Goal: Task Accomplishment & Management: Manage account settings

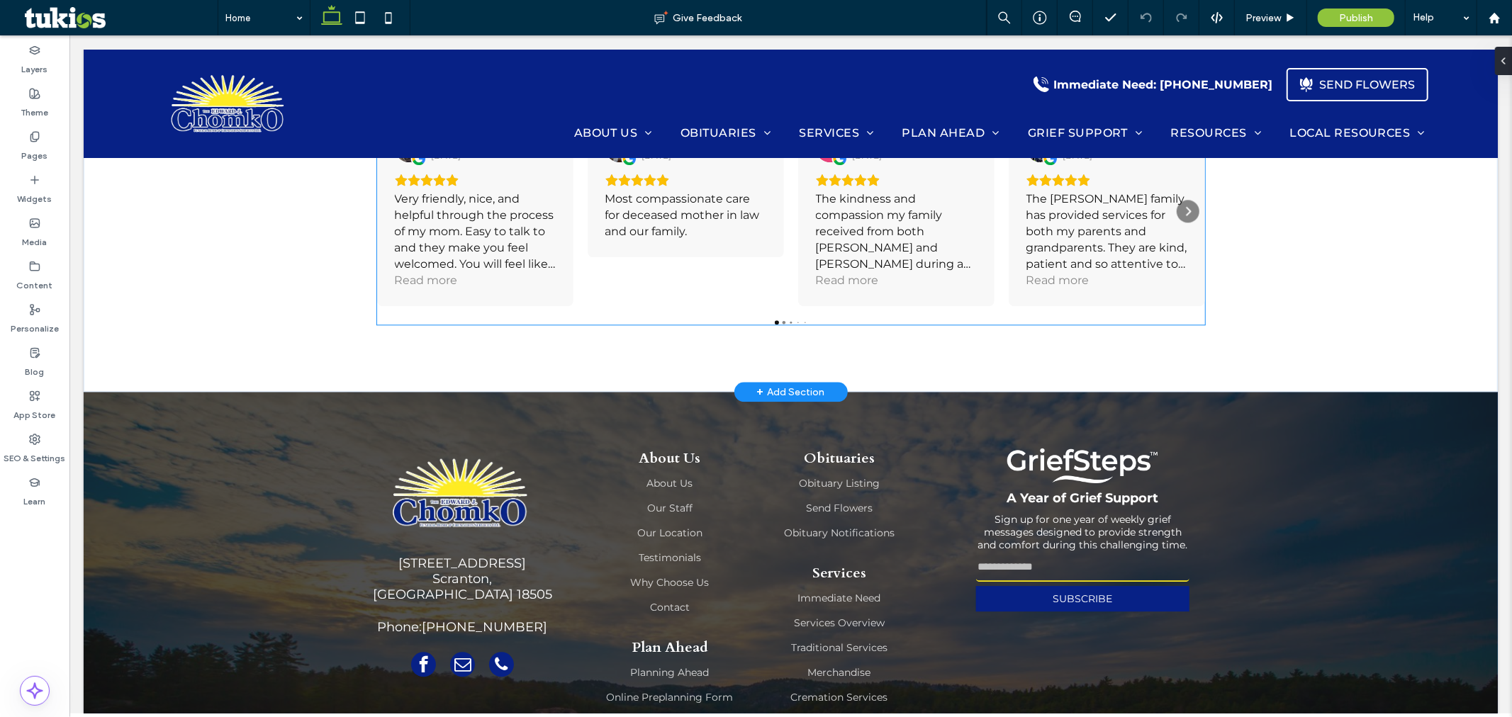
scroll to position [2744, 0]
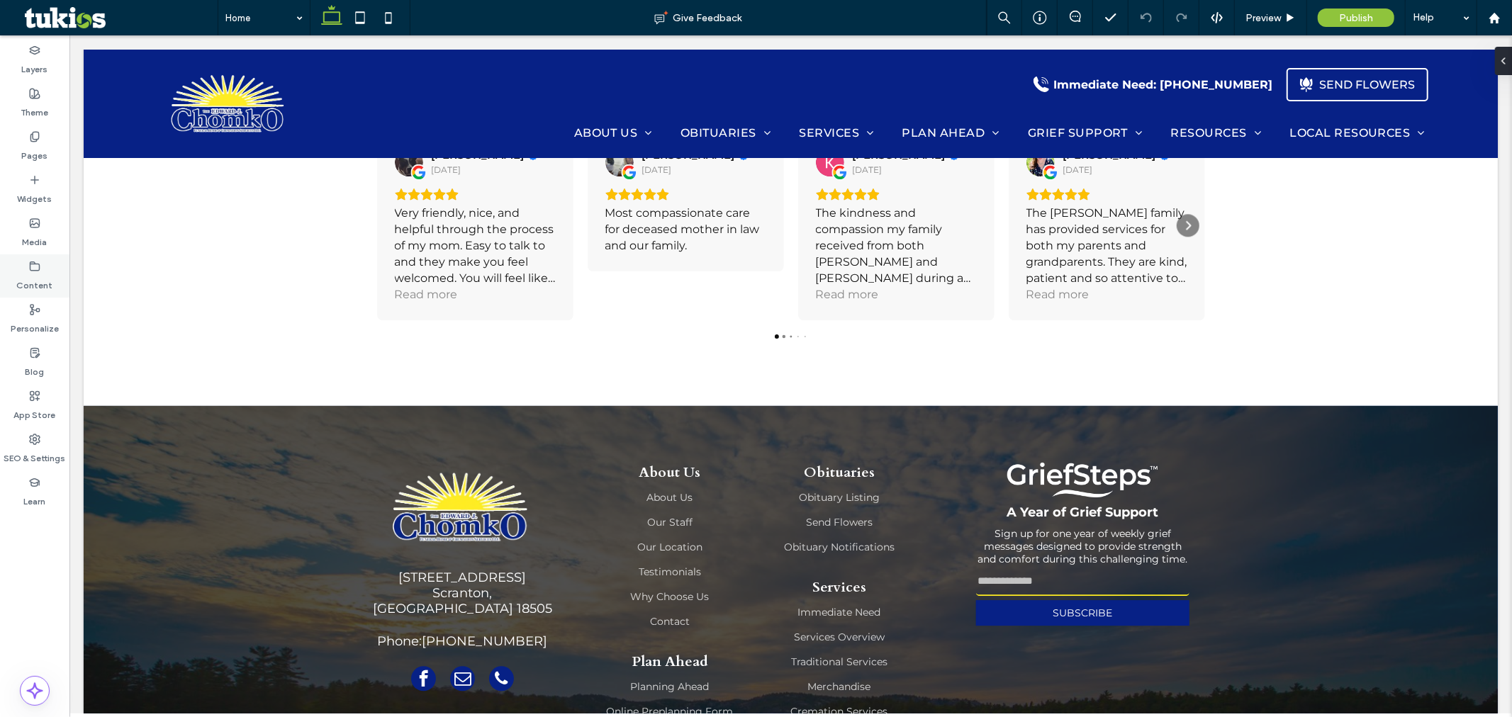
click at [37, 277] on label "Content" at bounding box center [35, 282] width 36 height 20
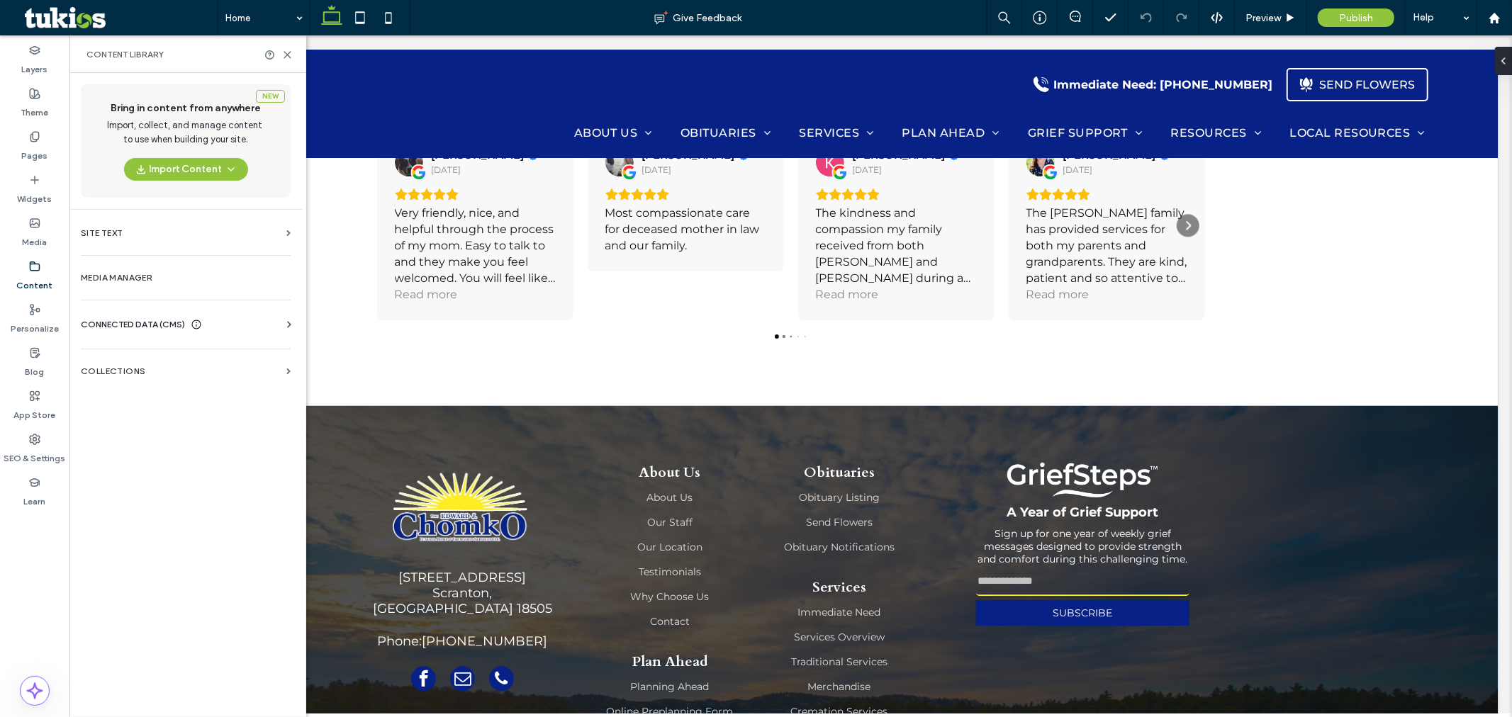
click at [143, 321] on span "CONNECTED DATA (CMS)" at bounding box center [133, 325] width 104 height 14
click at [152, 357] on label "Business Info" at bounding box center [188, 359] width 193 height 10
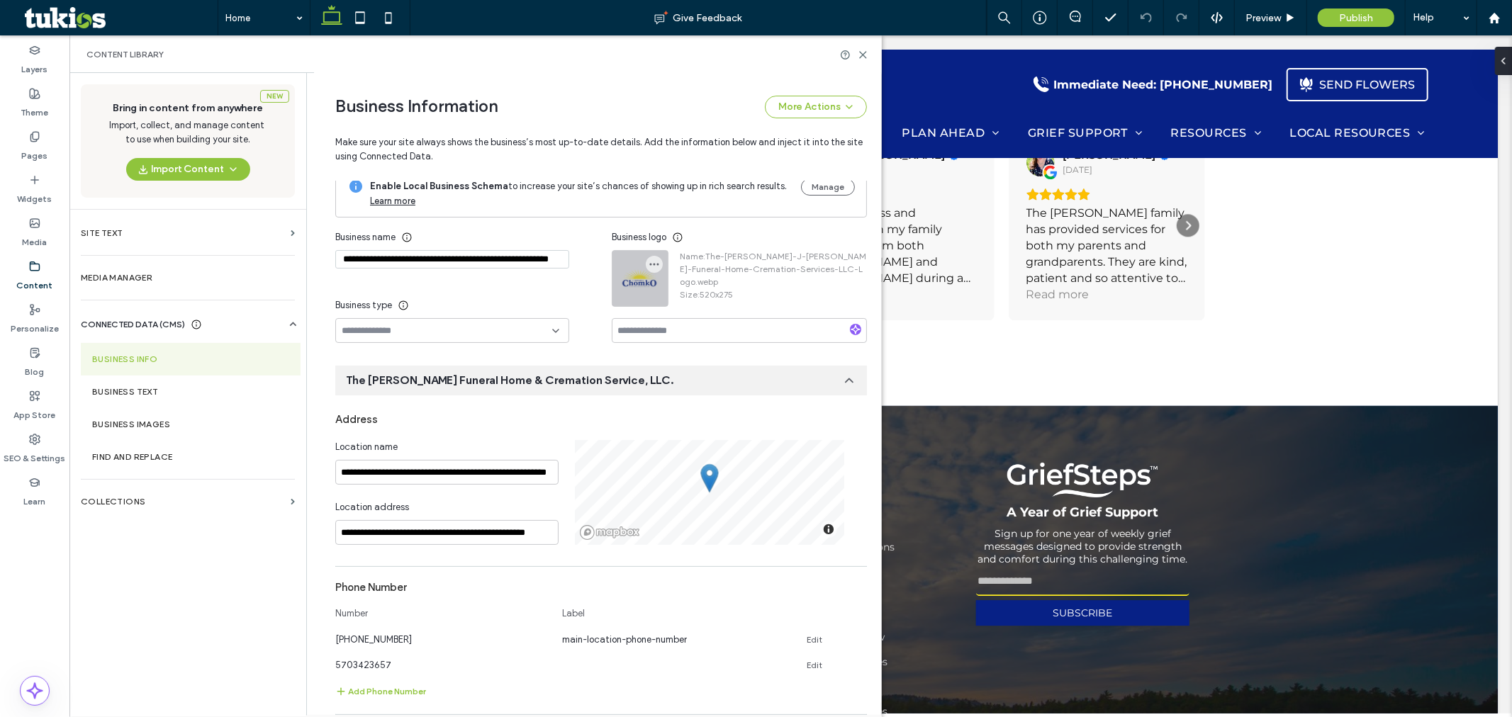
scroll to position [0, 0]
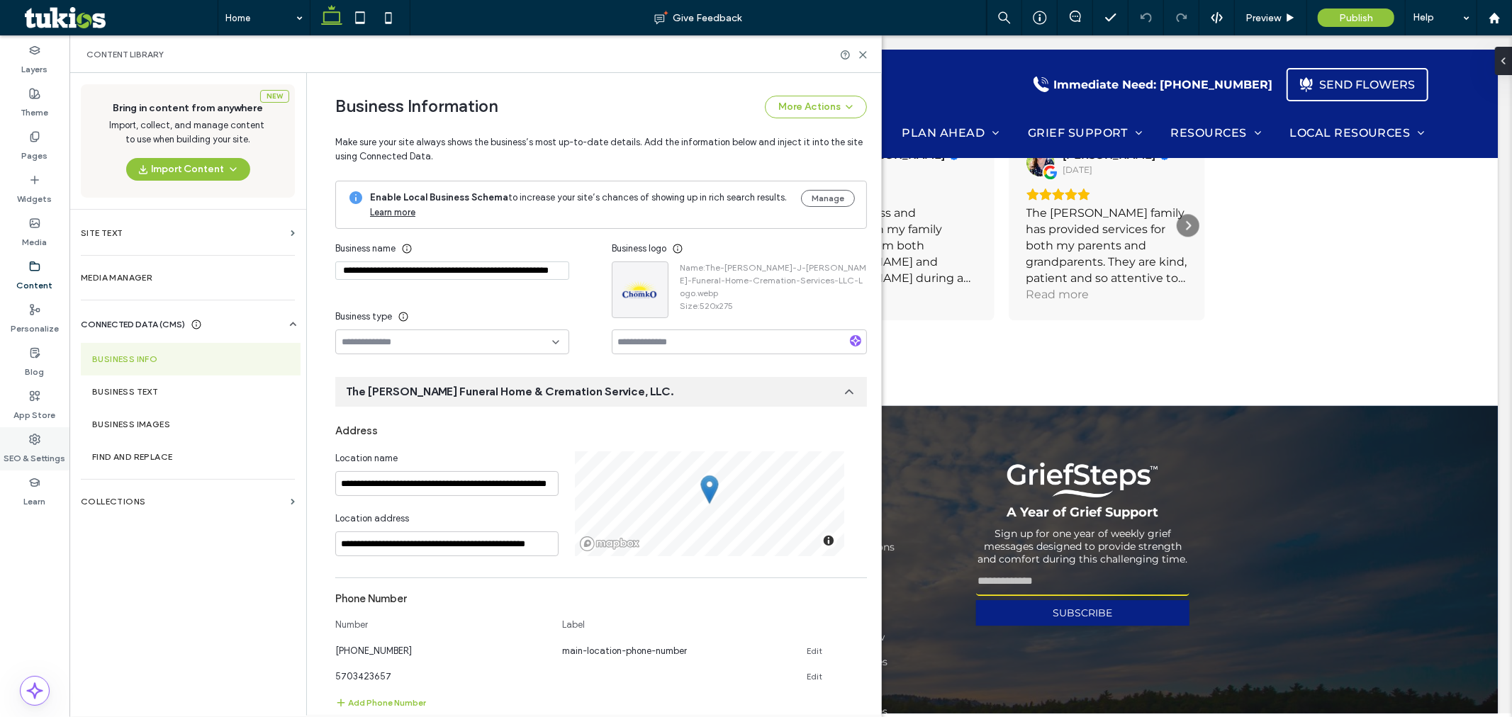
click at [29, 440] on icon at bounding box center [34, 439] width 11 height 11
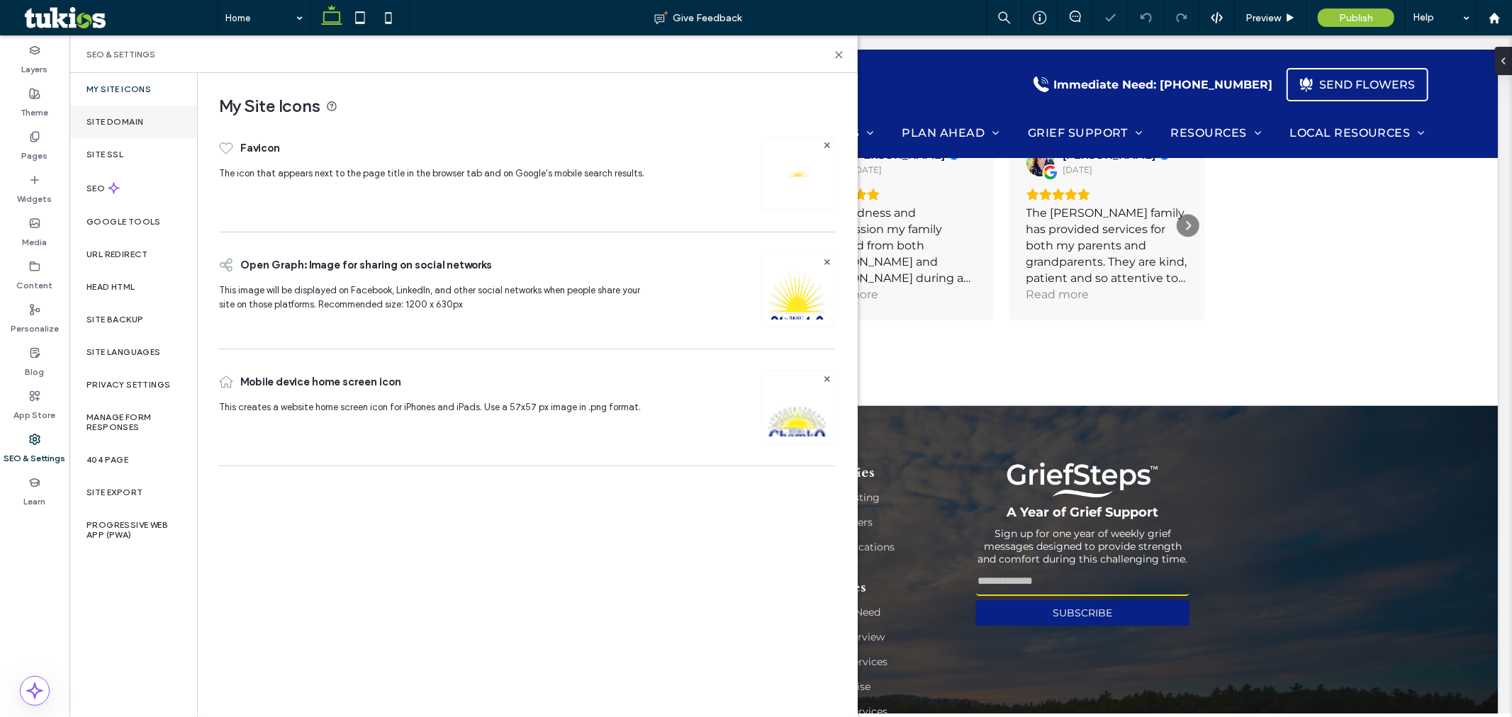
click at [125, 128] on div "Site Domain" at bounding box center [133, 122] width 128 height 33
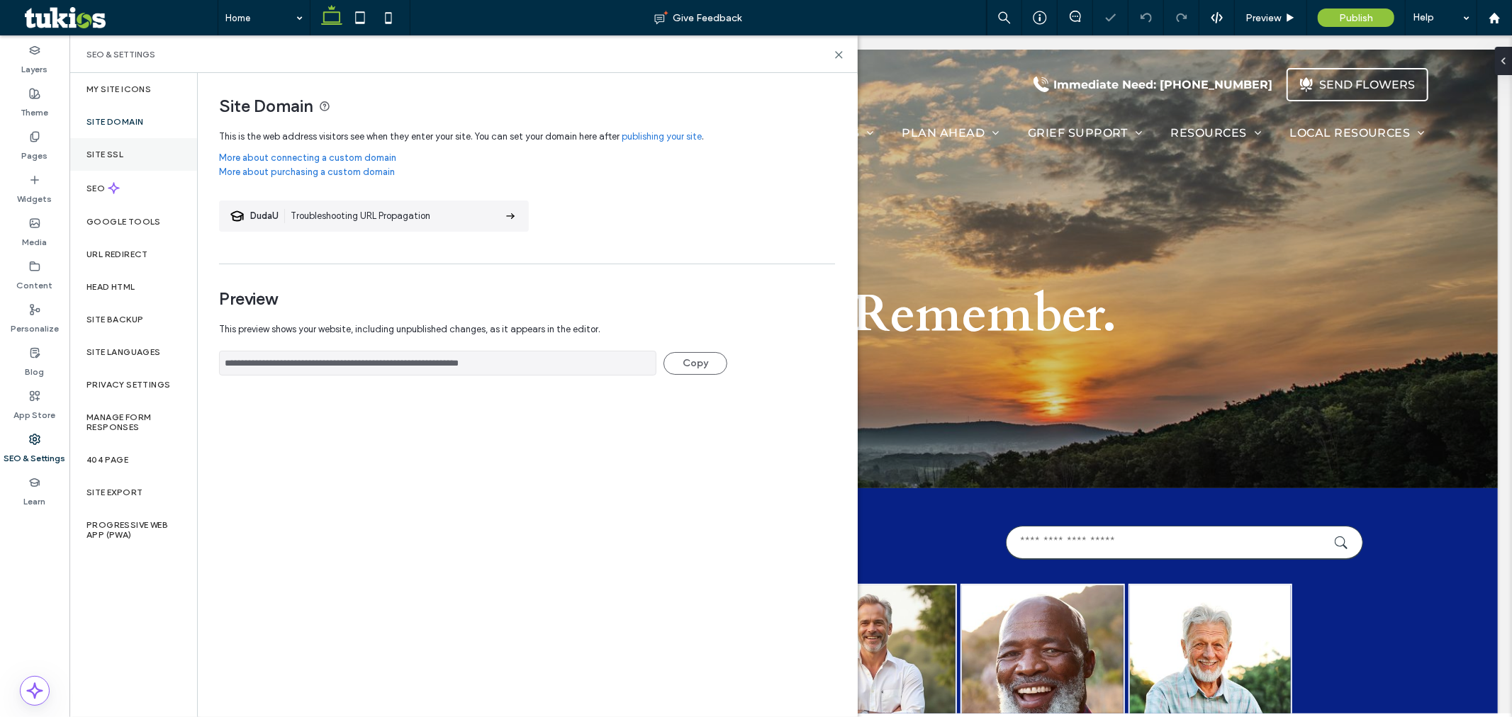
click at [124, 157] on div "Site SSL" at bounding box center [133, 154] width 128 height 33
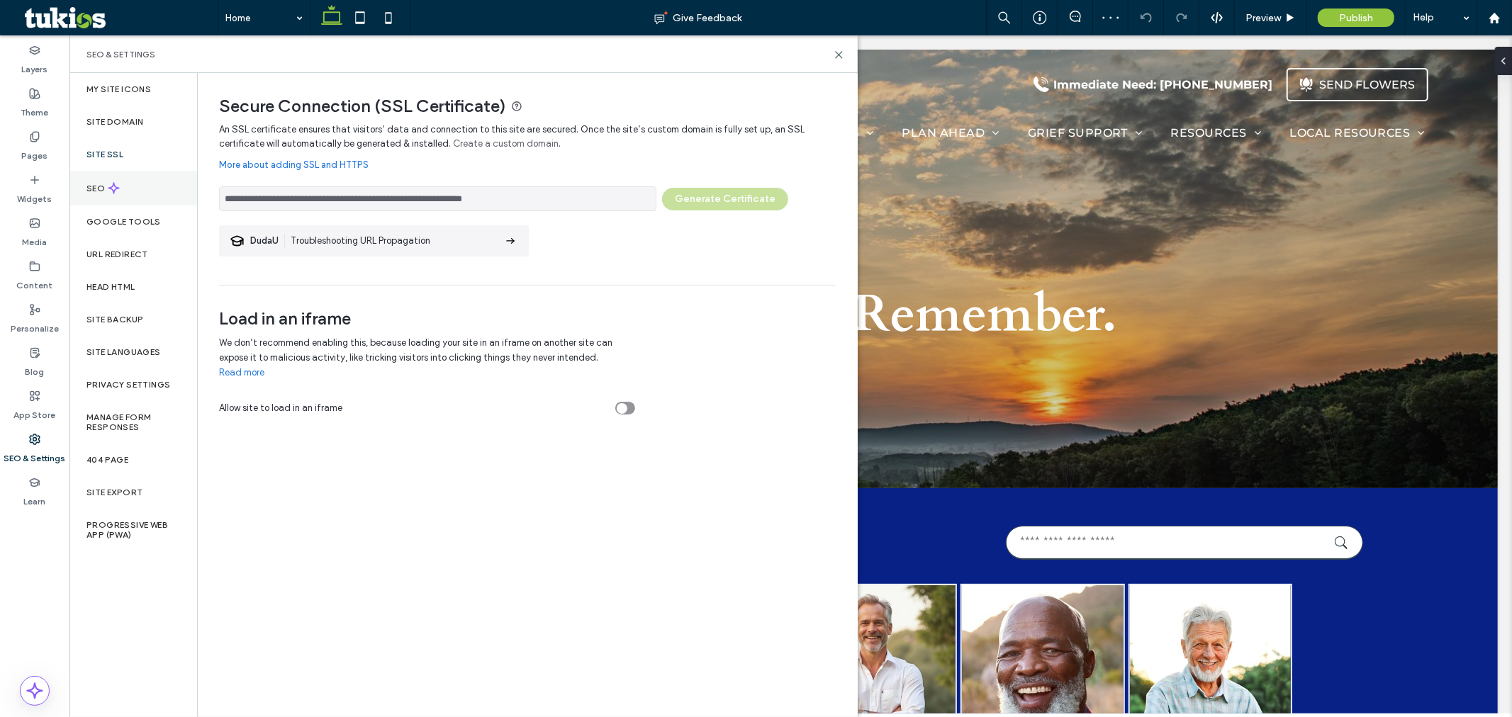
click at [121, 182] on div "SEO" at bounding box center [133, 188] width 128 height 35
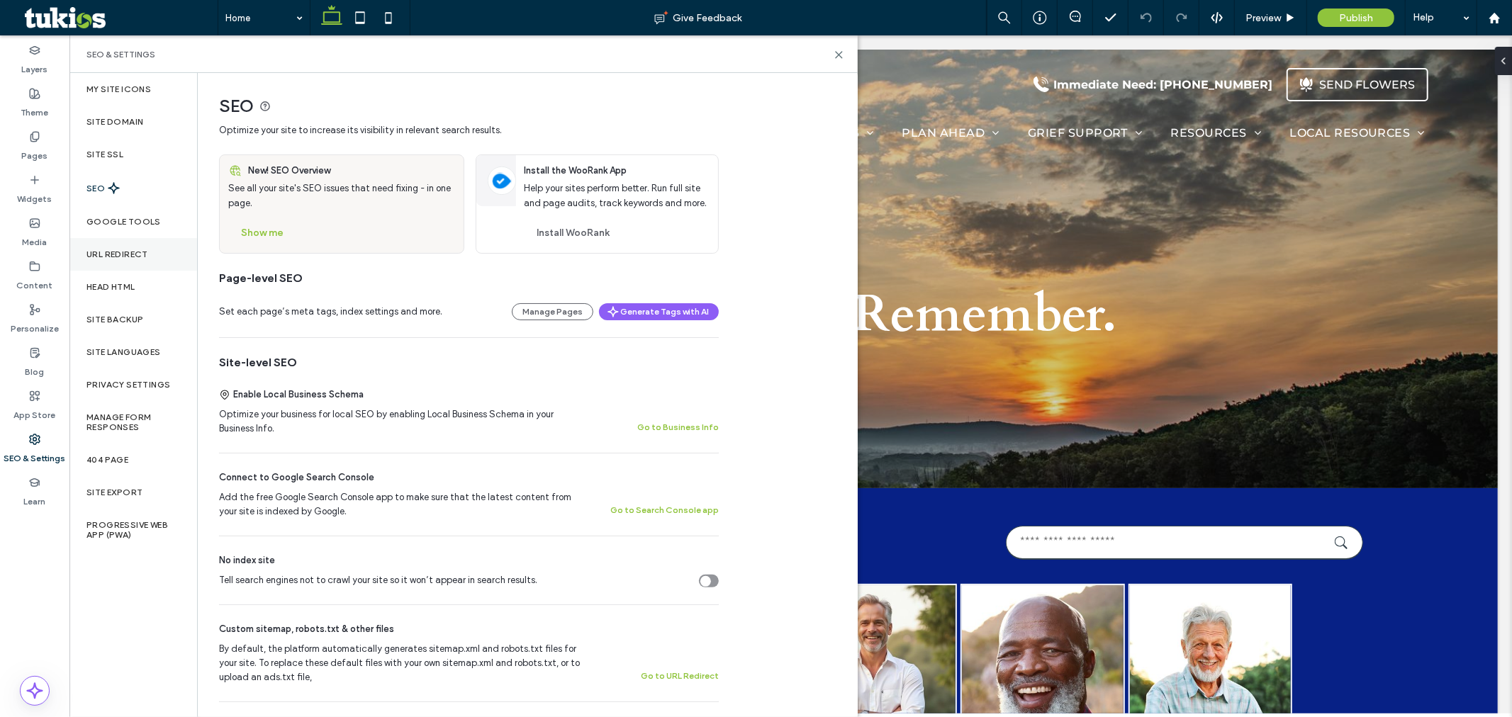
click at [140, 260] on div "URL Redirect" at bounding box center [133, 254] width 128 height 33
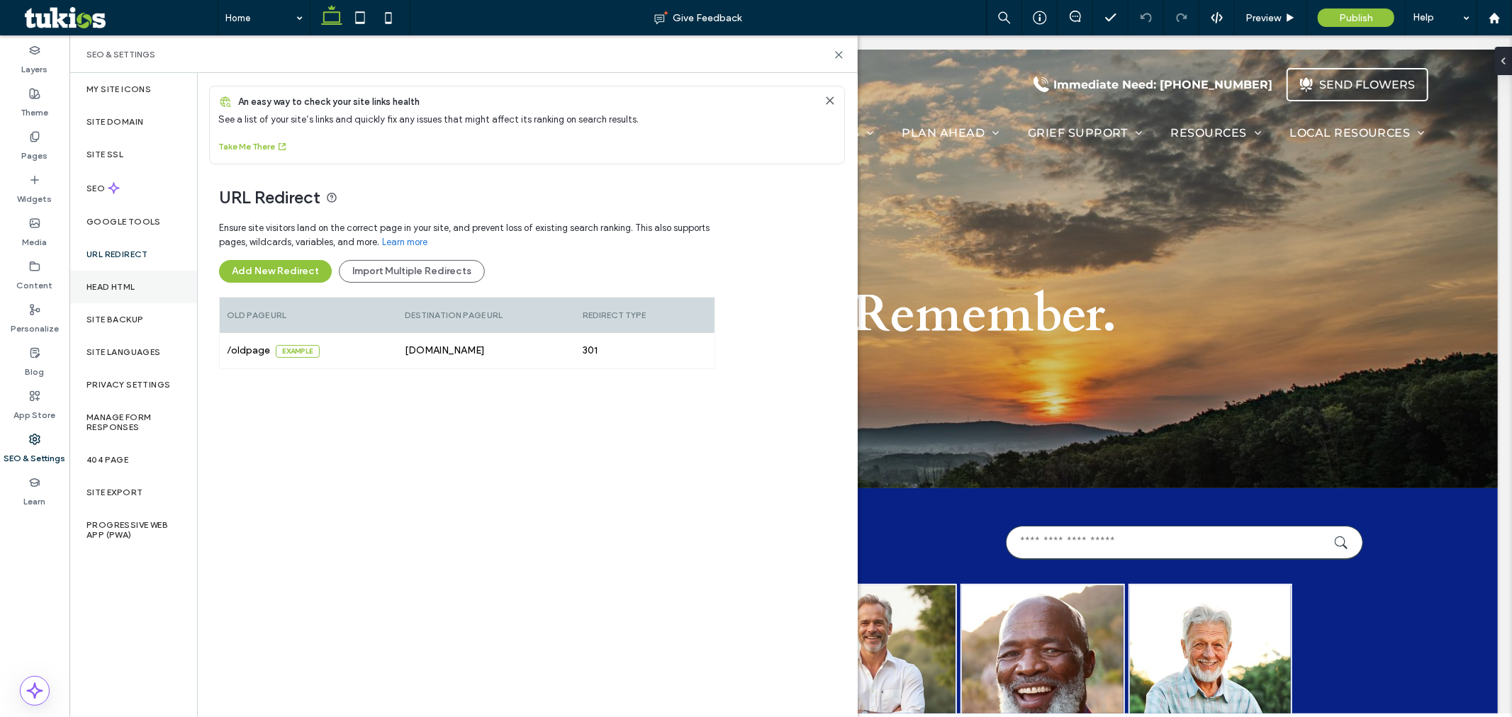
click at [140, 284] on div "Head HTML" at bounding box center [133, 287] width 128 height 33
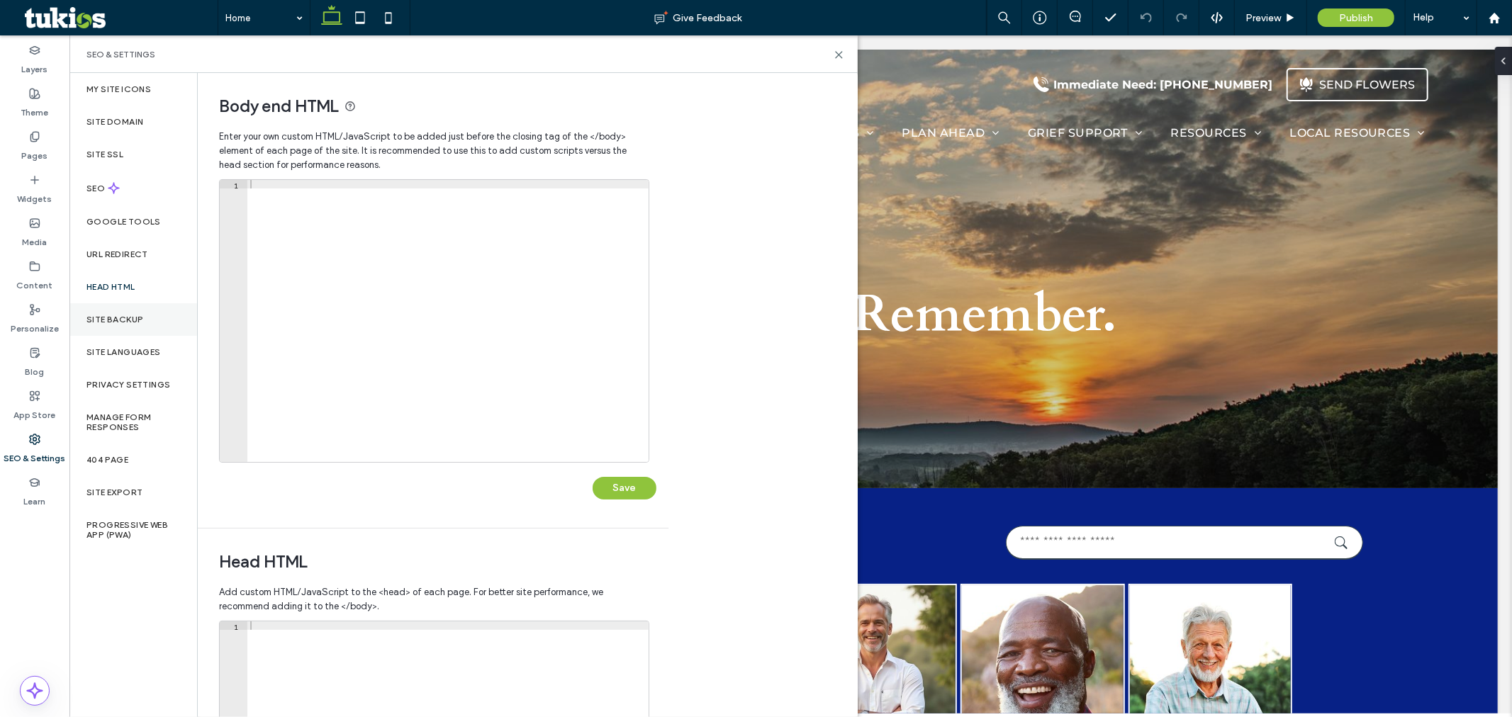
click at [139, 318] on label "Site Backup" at bounding box center [114, 320] width 57 height 10
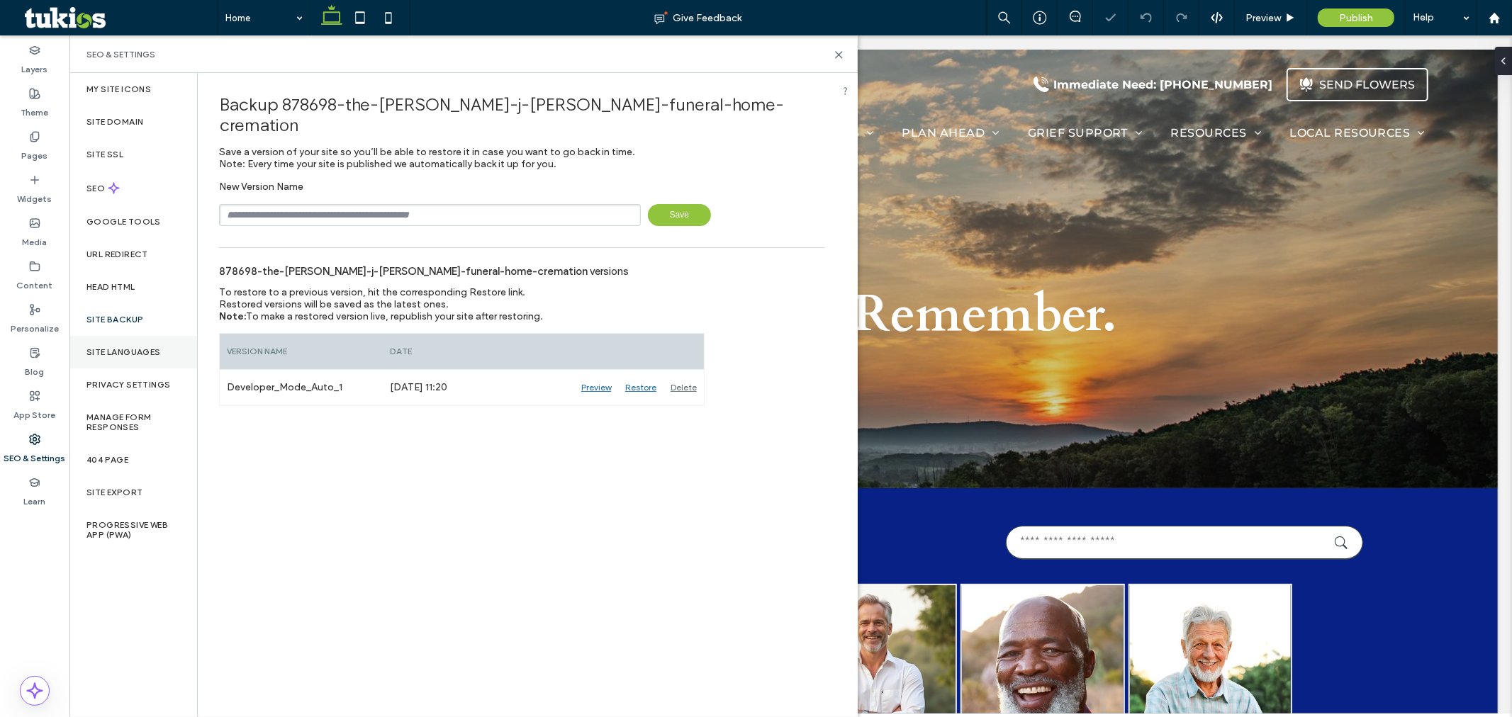
click at [132, 355] on label "Site Languages" at bounding box center [123, 352] width 74 height 10
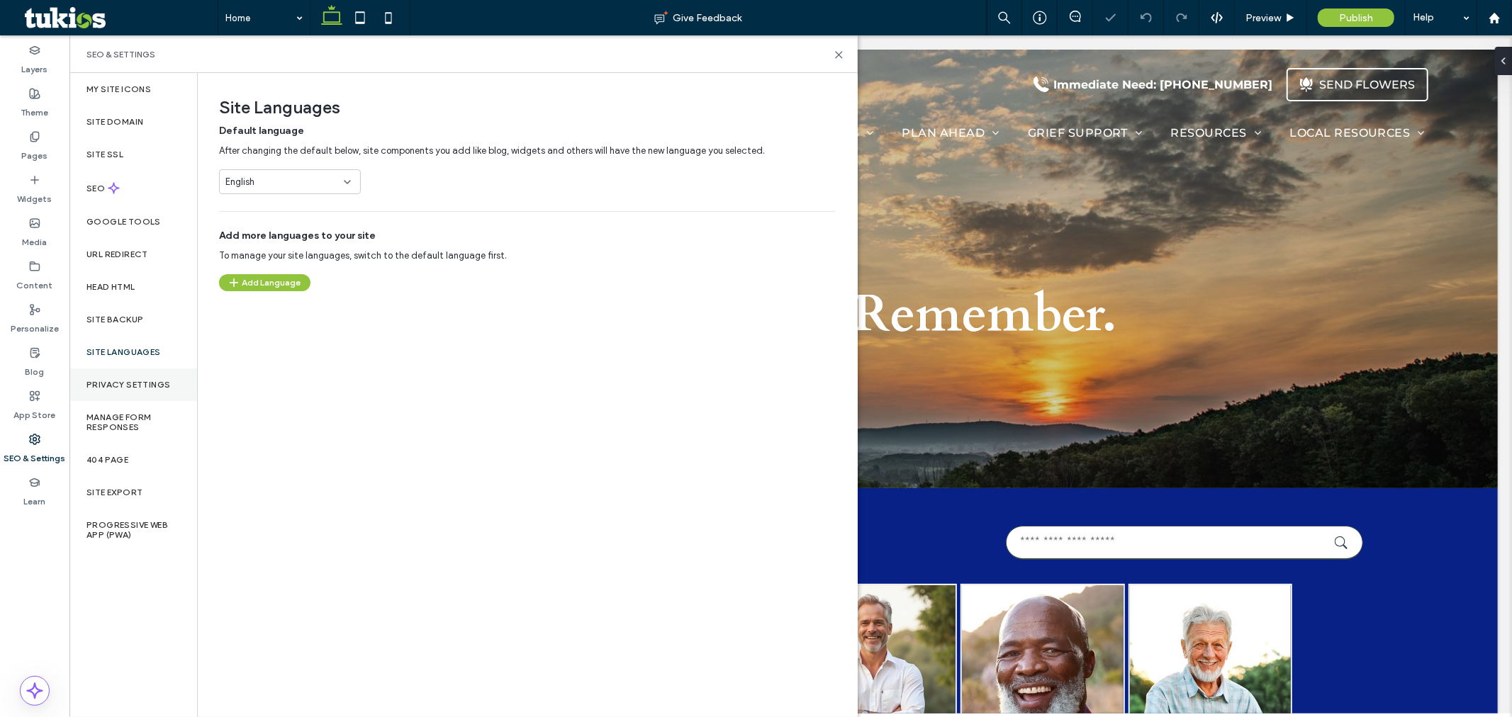
click at [121, 393] on div "Privacy Settings" at bounding box center [133, 385] width 128 height 33
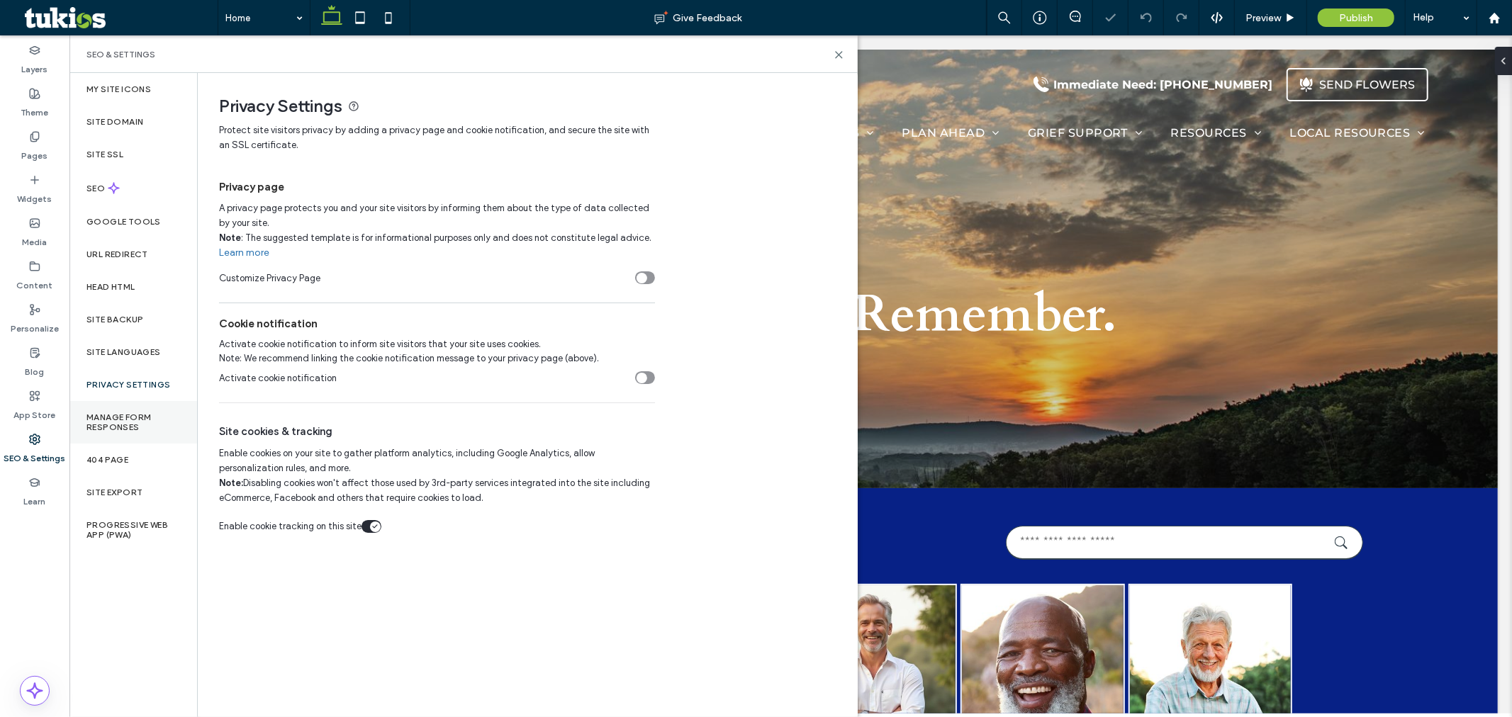
click at [110, 426] on label "Manage Form Responses" at bounding box center [133, 423] width 94 height 20
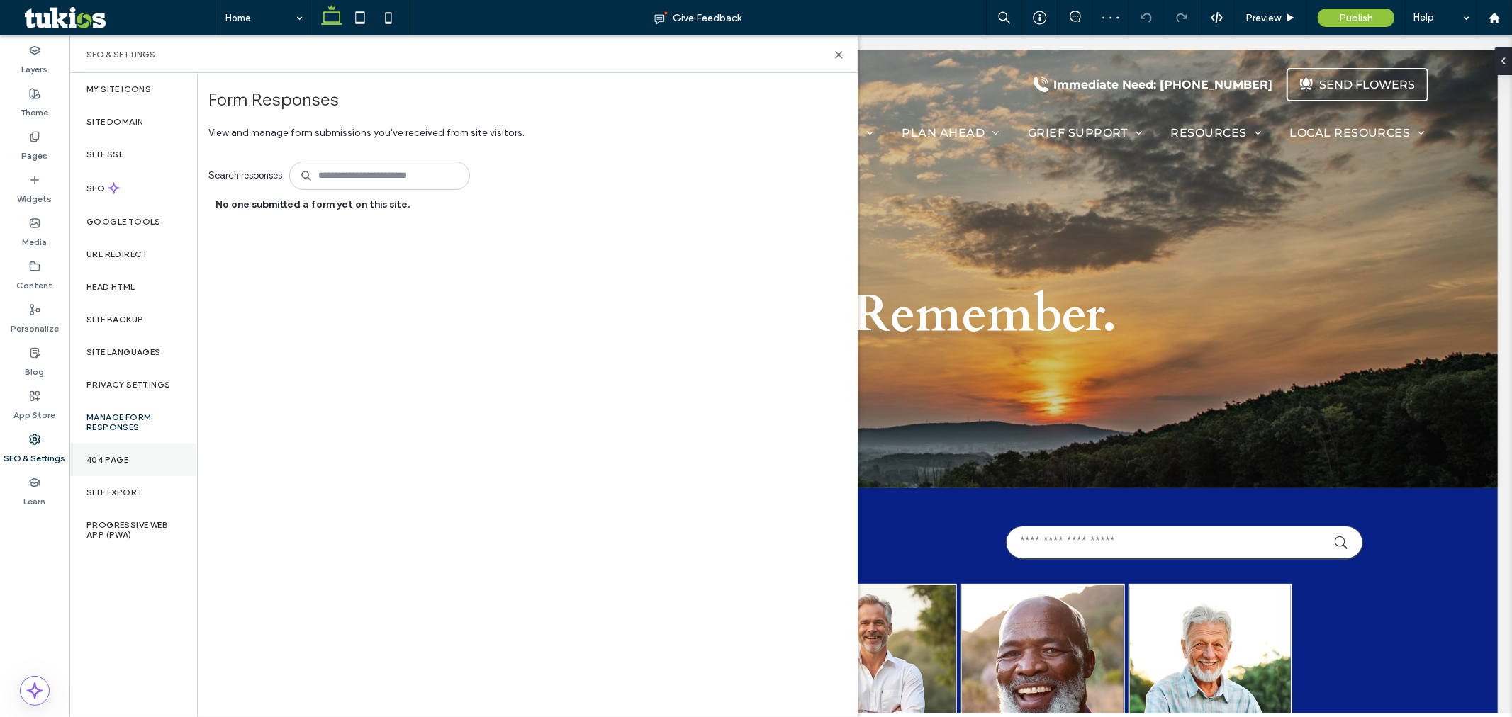
click at [107, 467] on div "404 Page" at bounding box center [133, 460] width 128 height 33
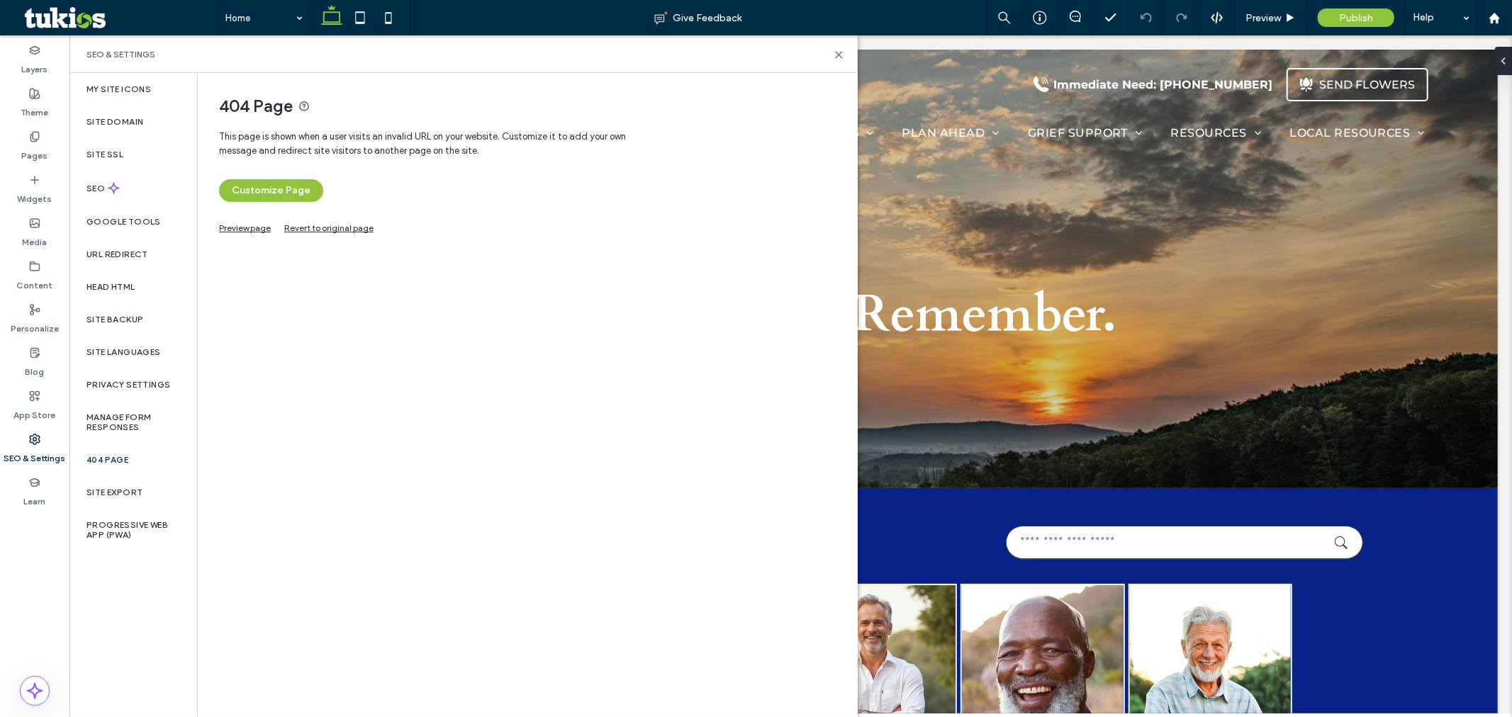
click at [242, 229] on link "Preview page" at bounding box center [245, 227] width 52 height 8
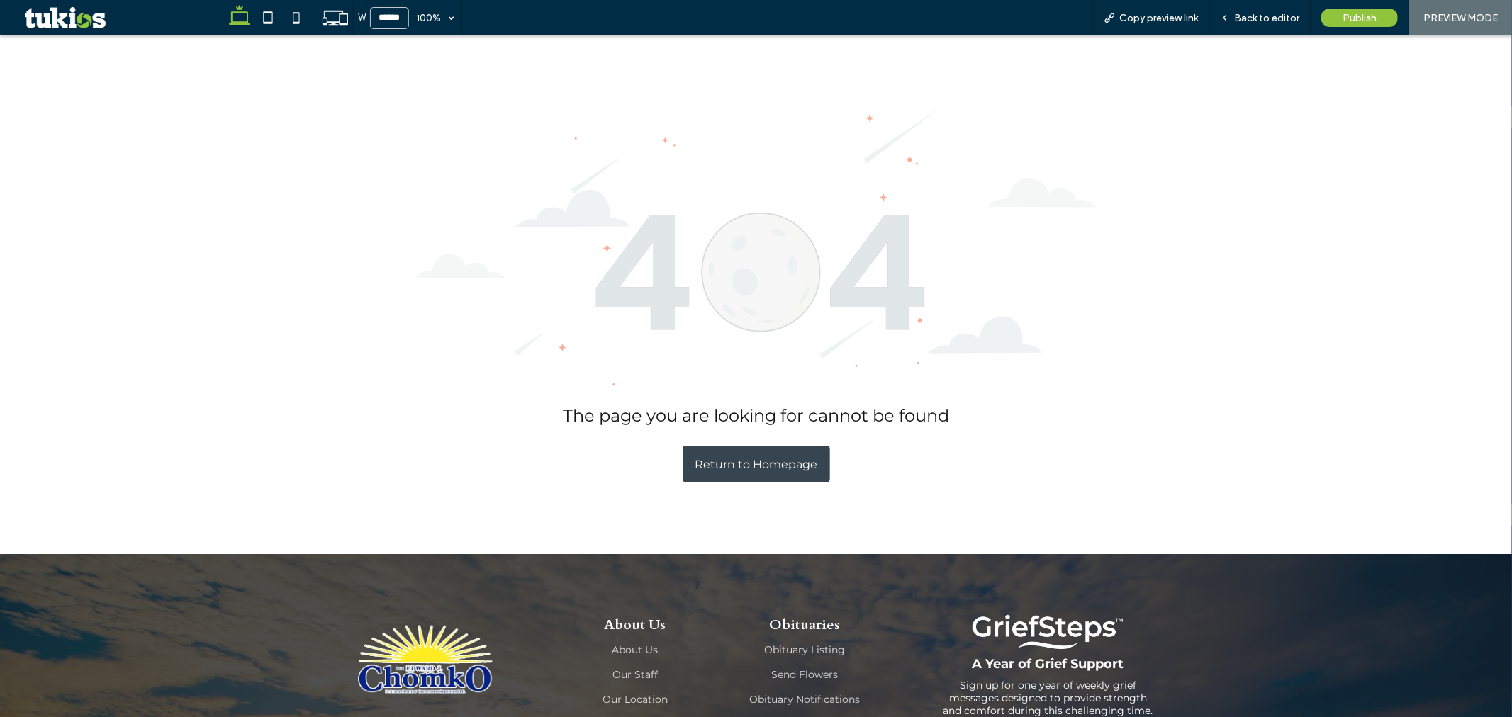
click at [724, 458] on span "Return to Homepage" at bounding box center [756, 464] width 123 height 28
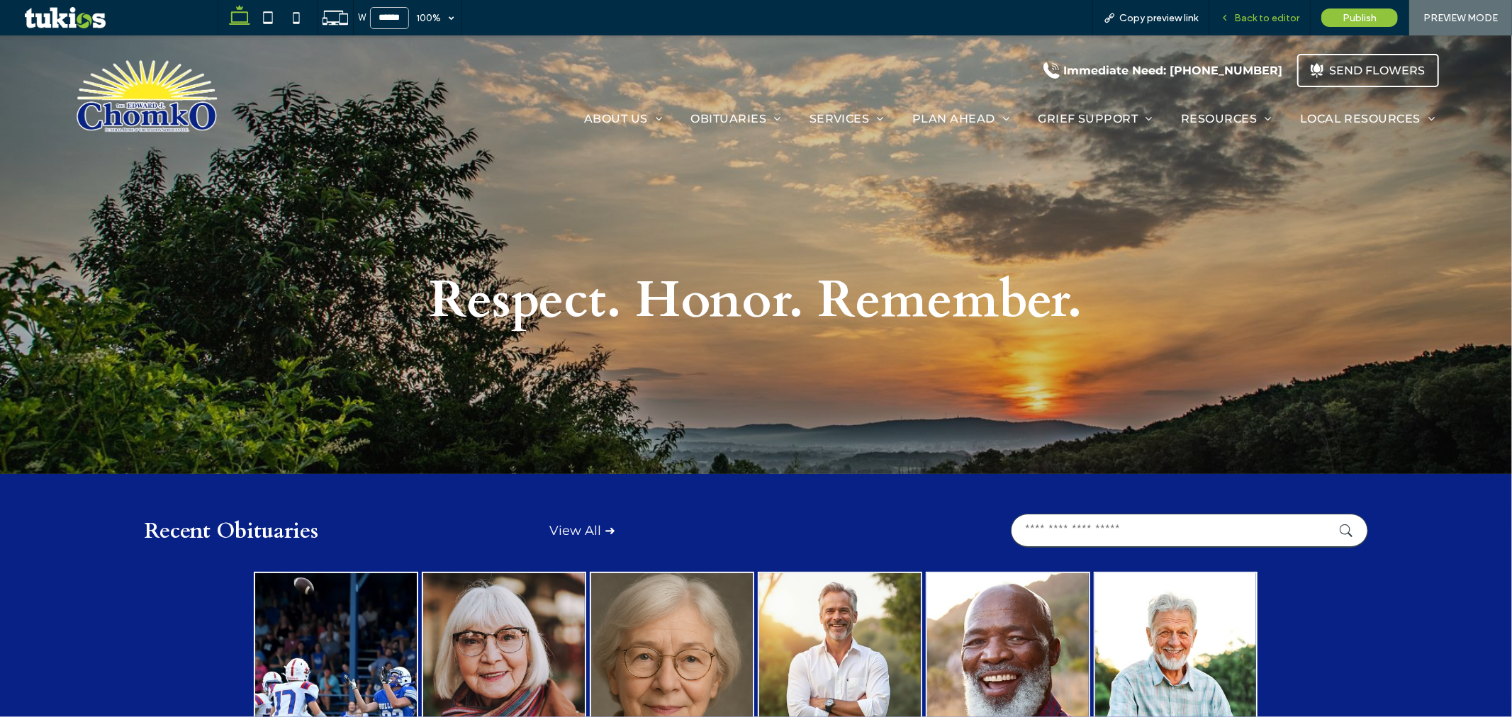
click at [1249, 29] on div "Back to editor" at bounding box center [1260, 17] width 101 height 35
click at [1241, 23] on span "Back to editor" at bounding box center [1266, 18] width 65 height 12
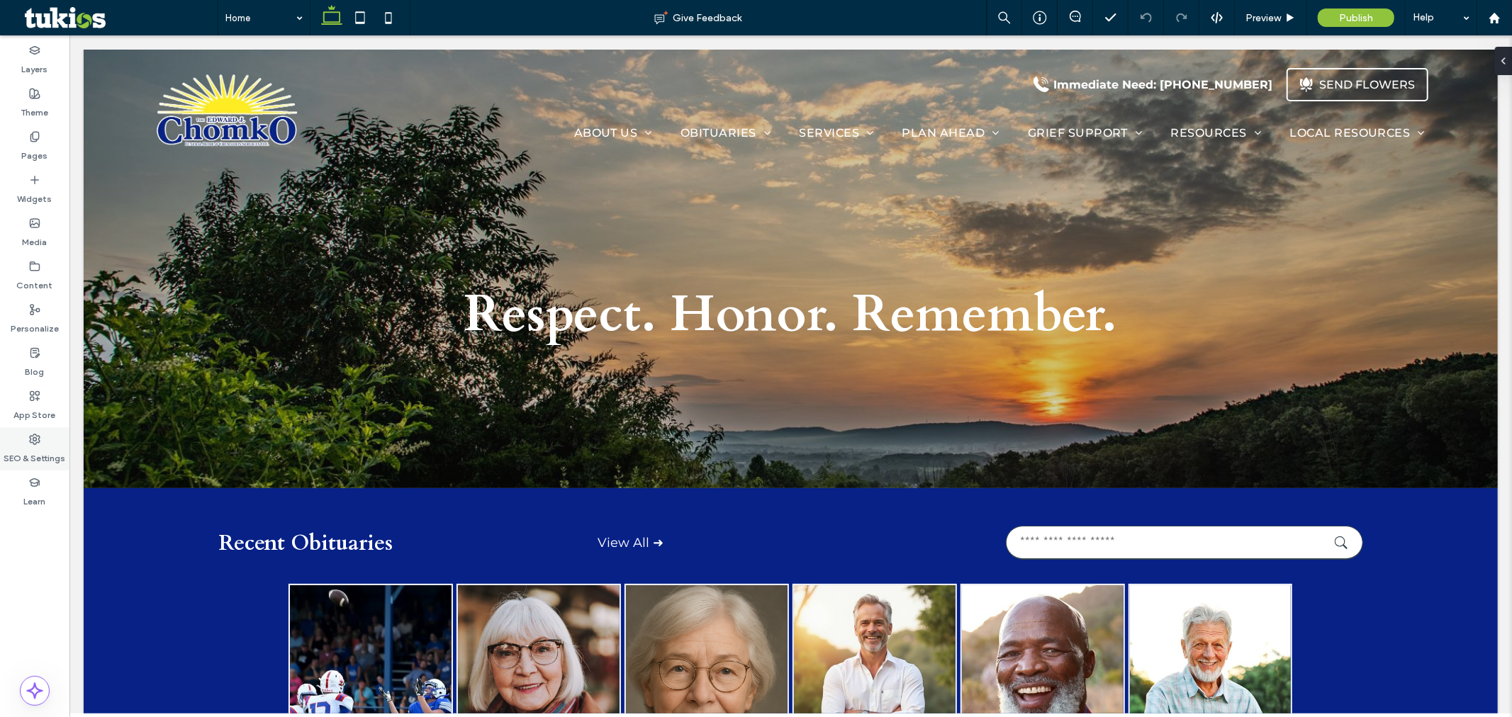
click at [26, 440] on div "SEO & Settings" at bounding box center [34, 449] width 69 height 43
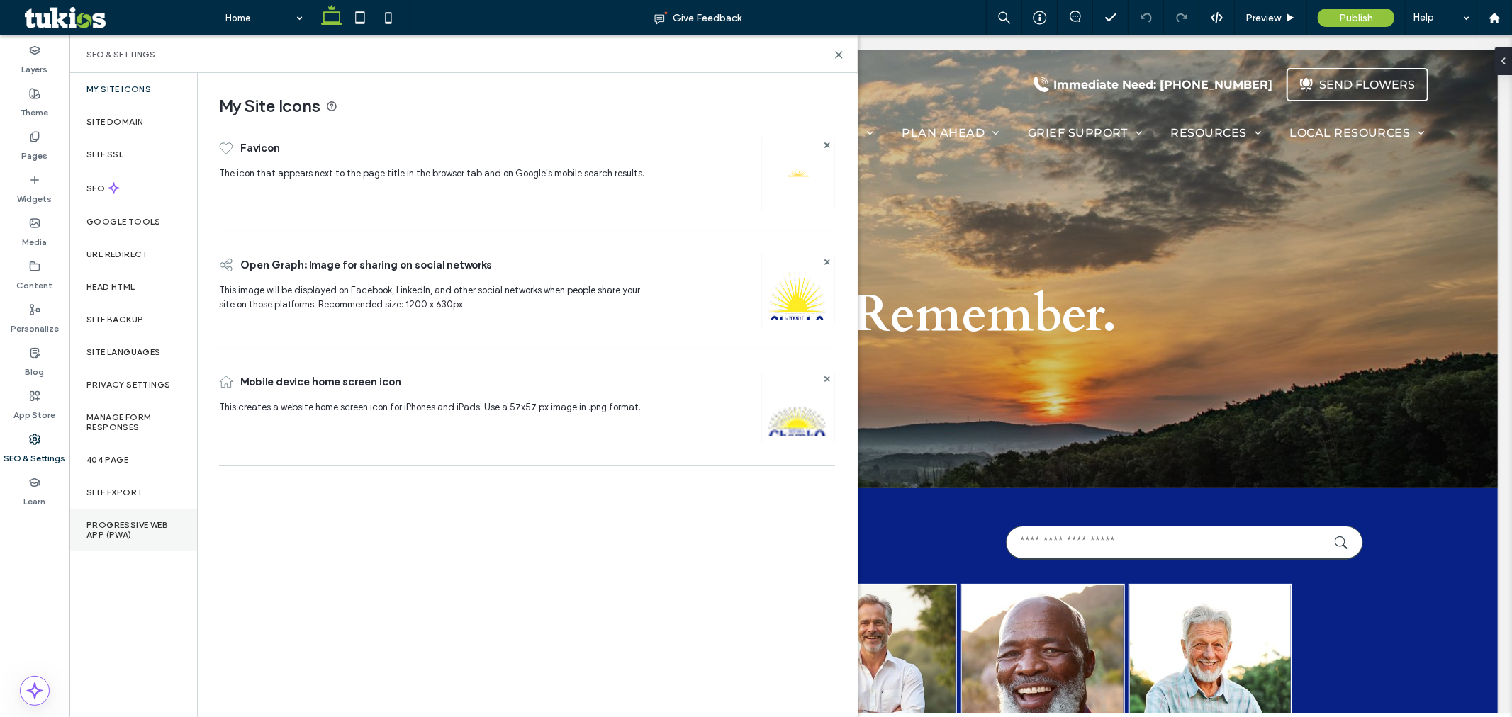
click at [106, 521] on label "Progressive Web App (PWA)" at bounding box center [133, 530] width 94 height 20
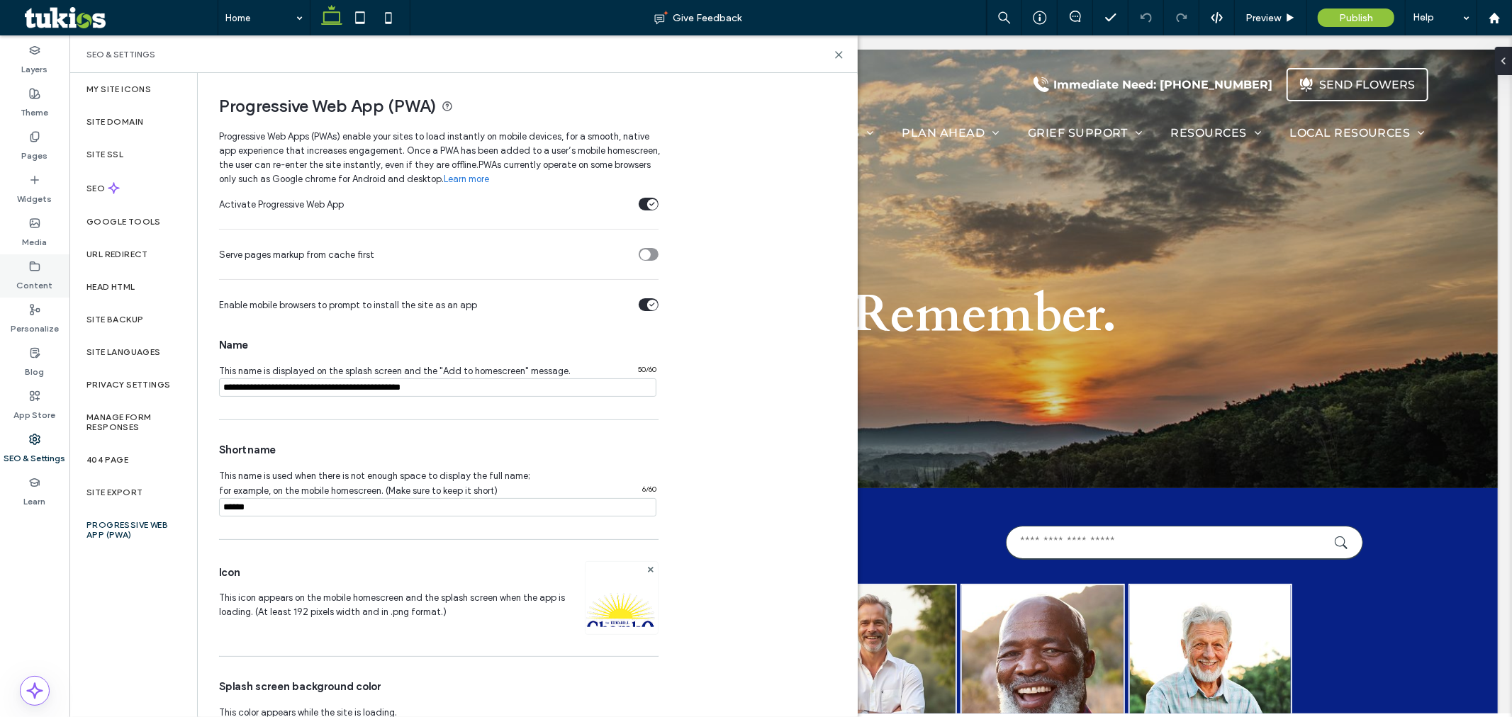
click at [33, 270] on use at bounding box center [34, 266] width 9 height 9
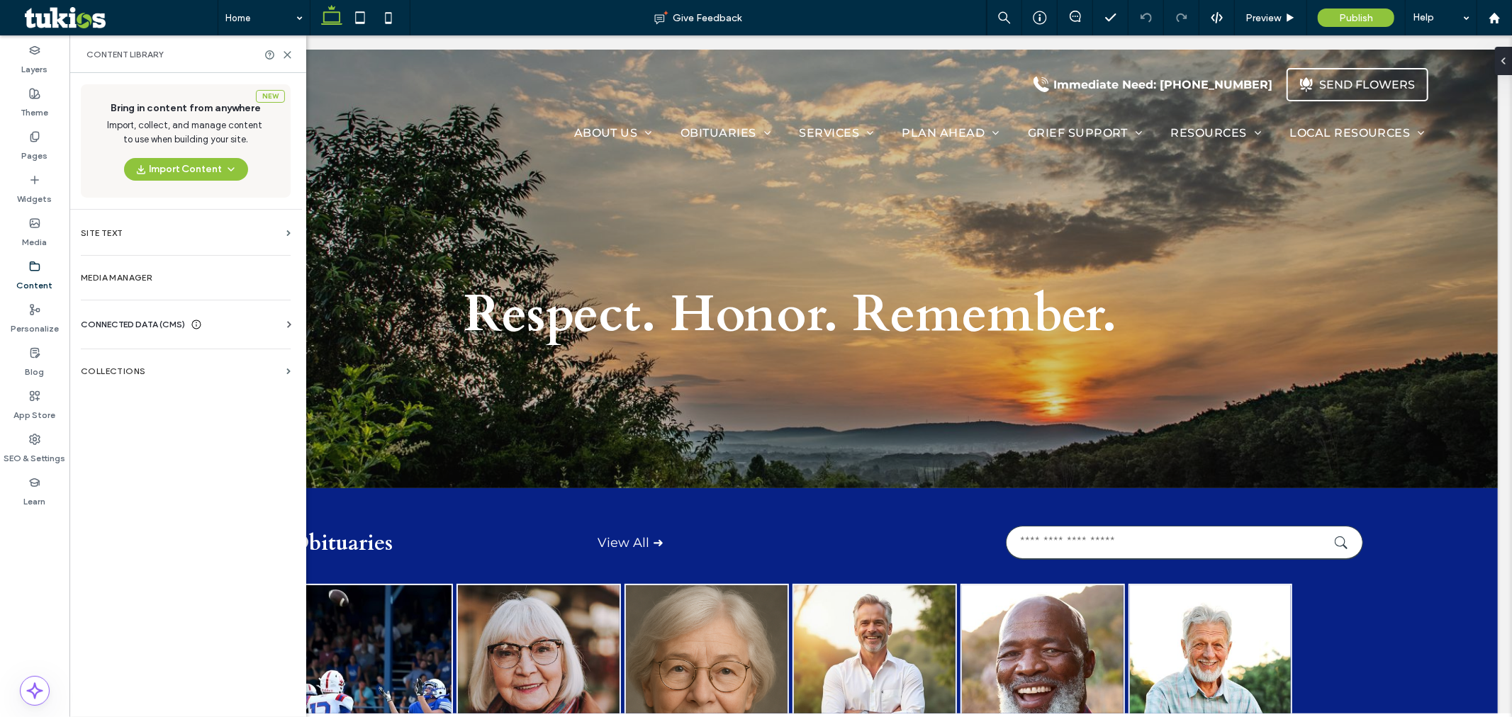
click at [128, 327] on span "CONNECTED DATA (CMS)" at bounding box center [133, 325] width 104 height 14
drag, startPoint x: 31, startPoint y: 122, endPoint x: 36, endPoint y: 135, distance: 14.4
click at [33, 125] on div "Layers Theme Pages Widgets Media Content Personalize Blog App Store SEO & Setti…" at bounding box center [34, 376] width 69 height 682
click at [31, 153] on label "Pages" at bounding box center [35, 153] width 26 height 20
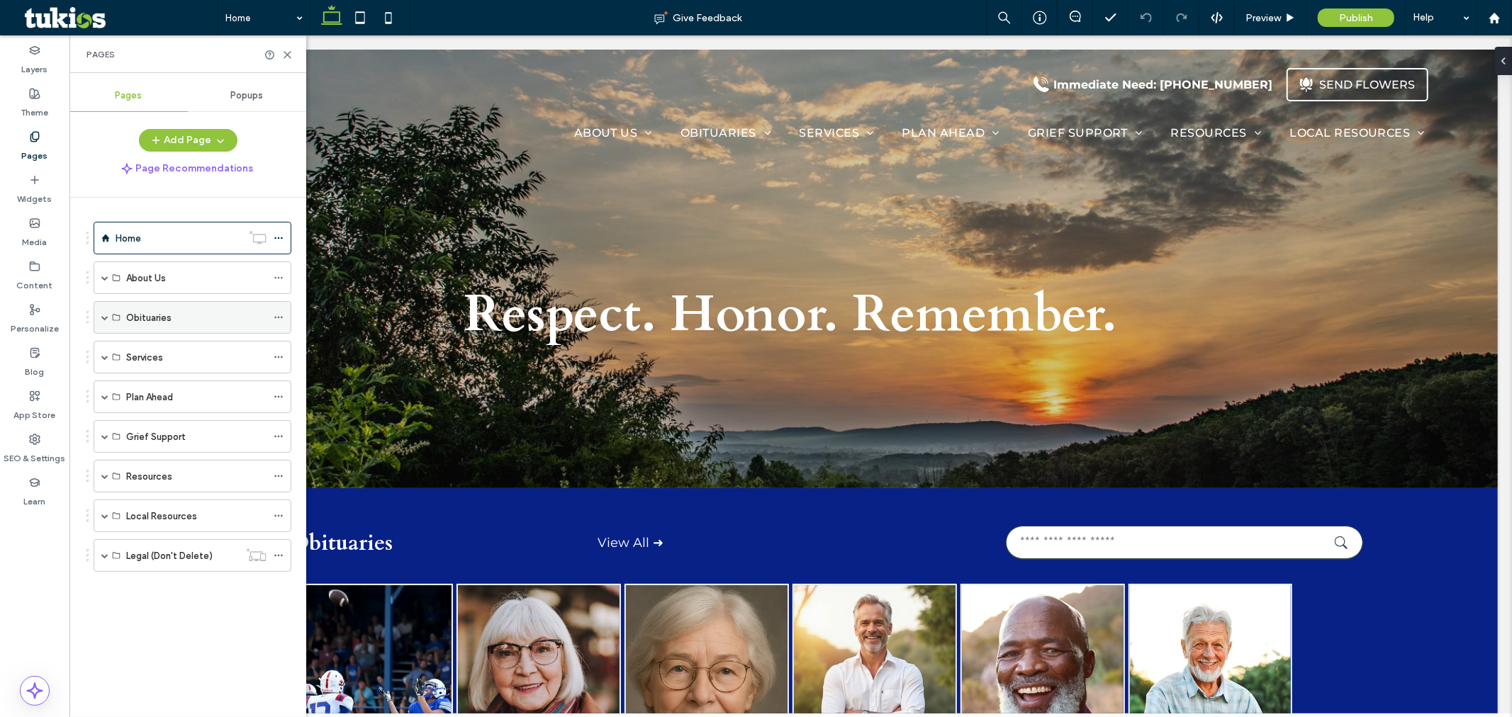
click at [101, 314] on span at bounding box center [104, 317] width 7 height 7
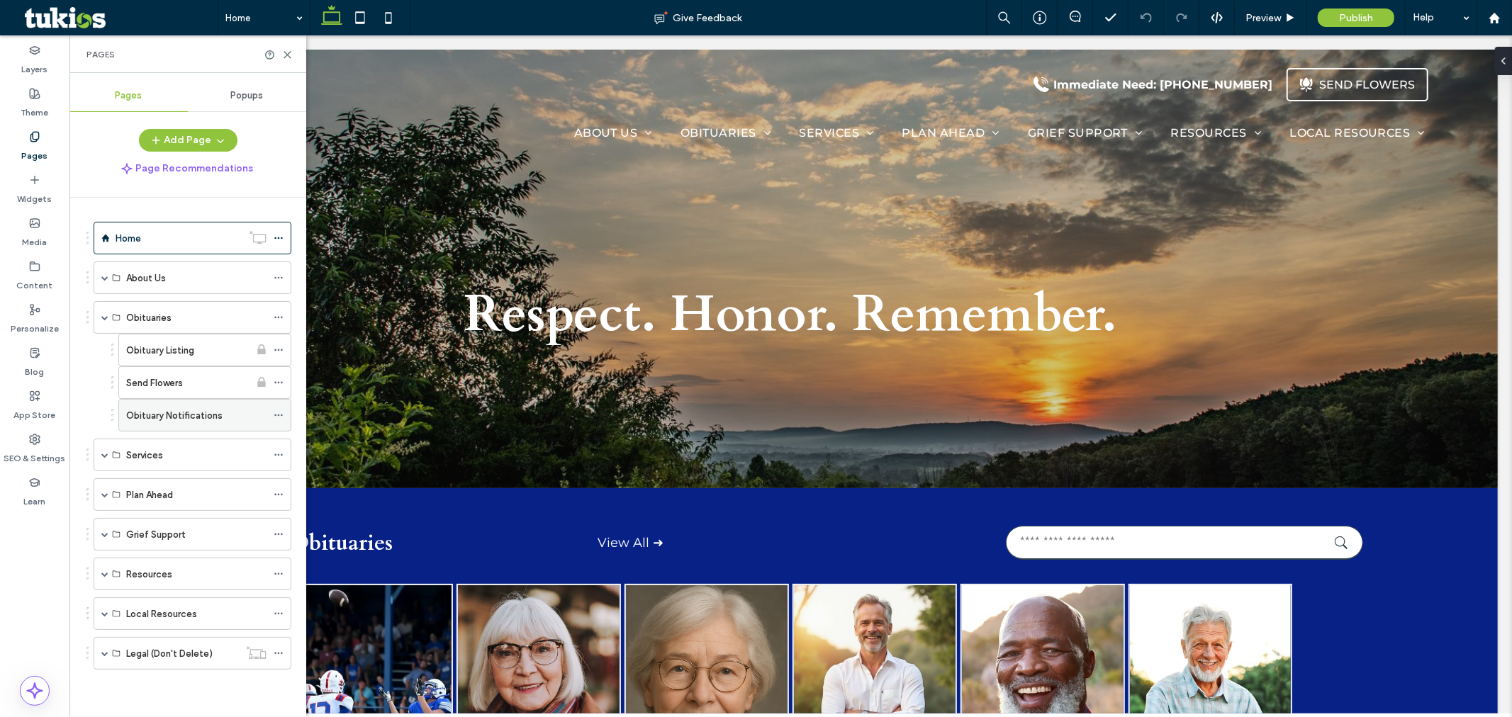
click at [284, 421] on div at bounding box center [282, 415] width 17 height 21
click at [280, 417] on icon at bounding box center [279, 416] width 10 height 10
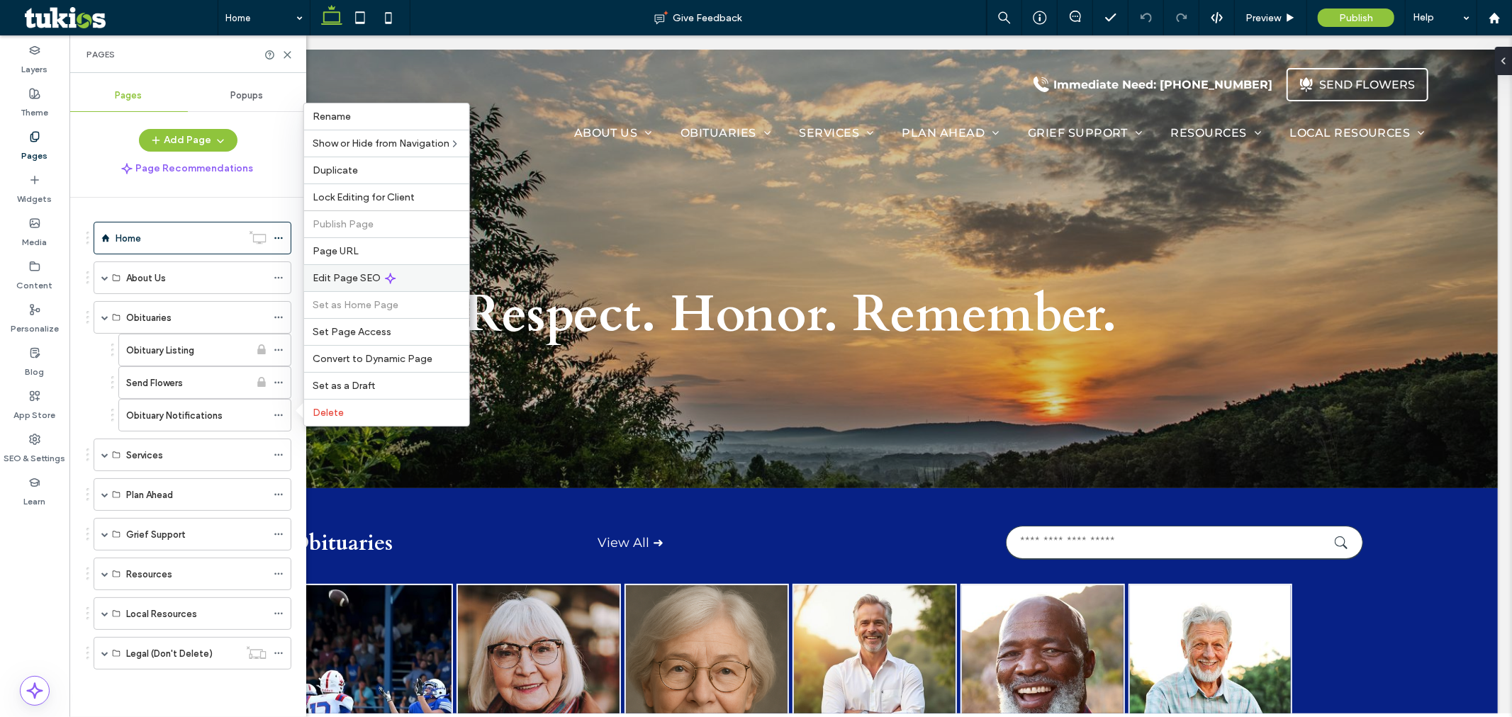
click at [372, 277] on span "Edit Page SEO" at bounding box center [347, 278] width 68 height 12
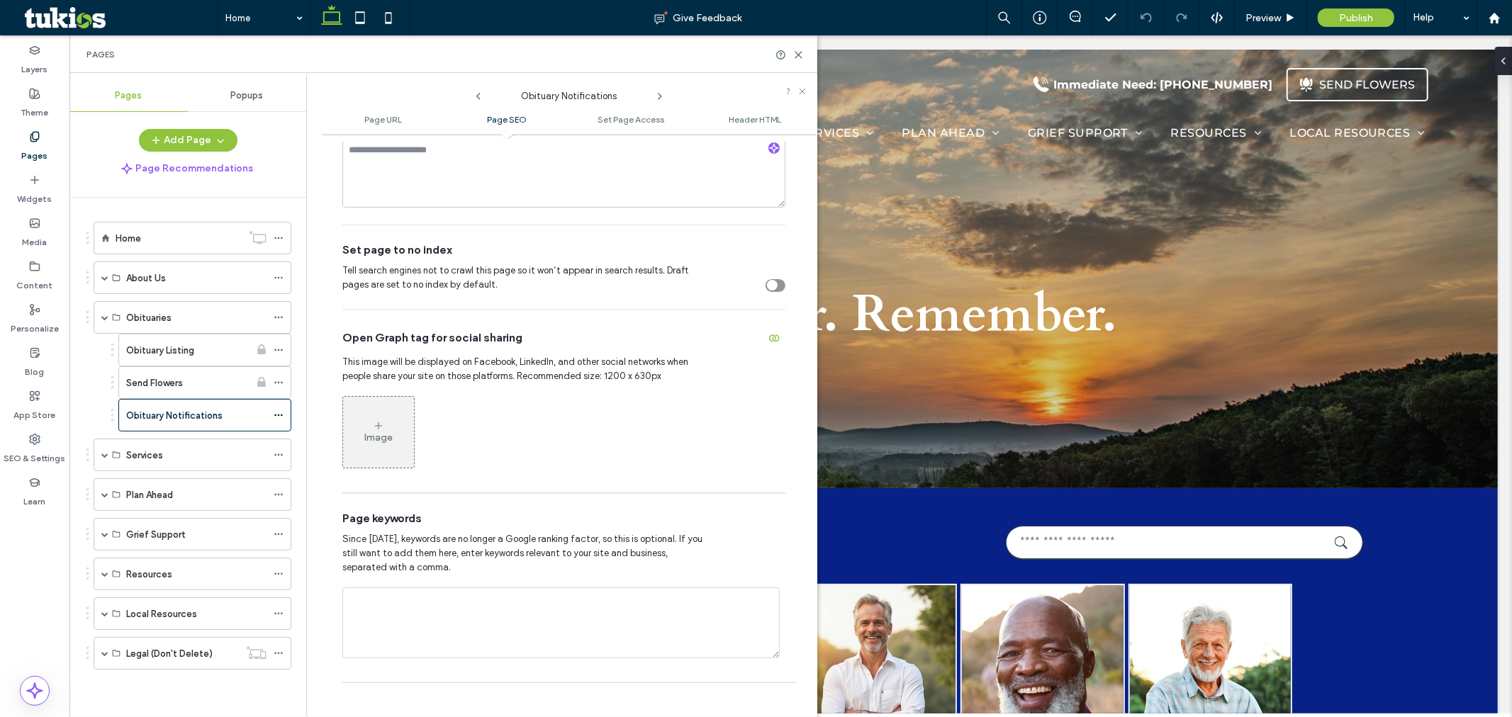
scroll to position [709, 0]
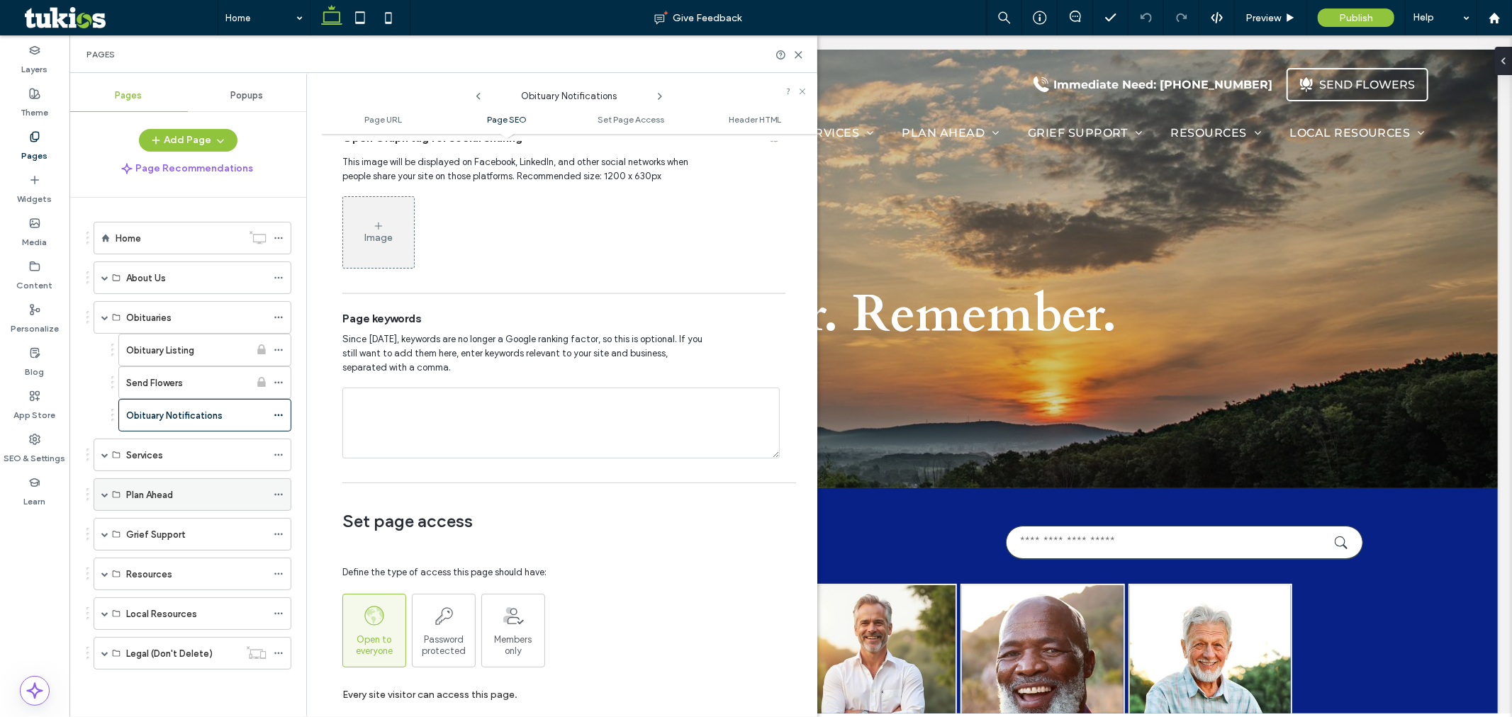
click at [105, 493] on span at bounding box center [104, 494] width 7 height 7
click at [274, 525] on icon at bounding box center [279, 528] width 10 height 10
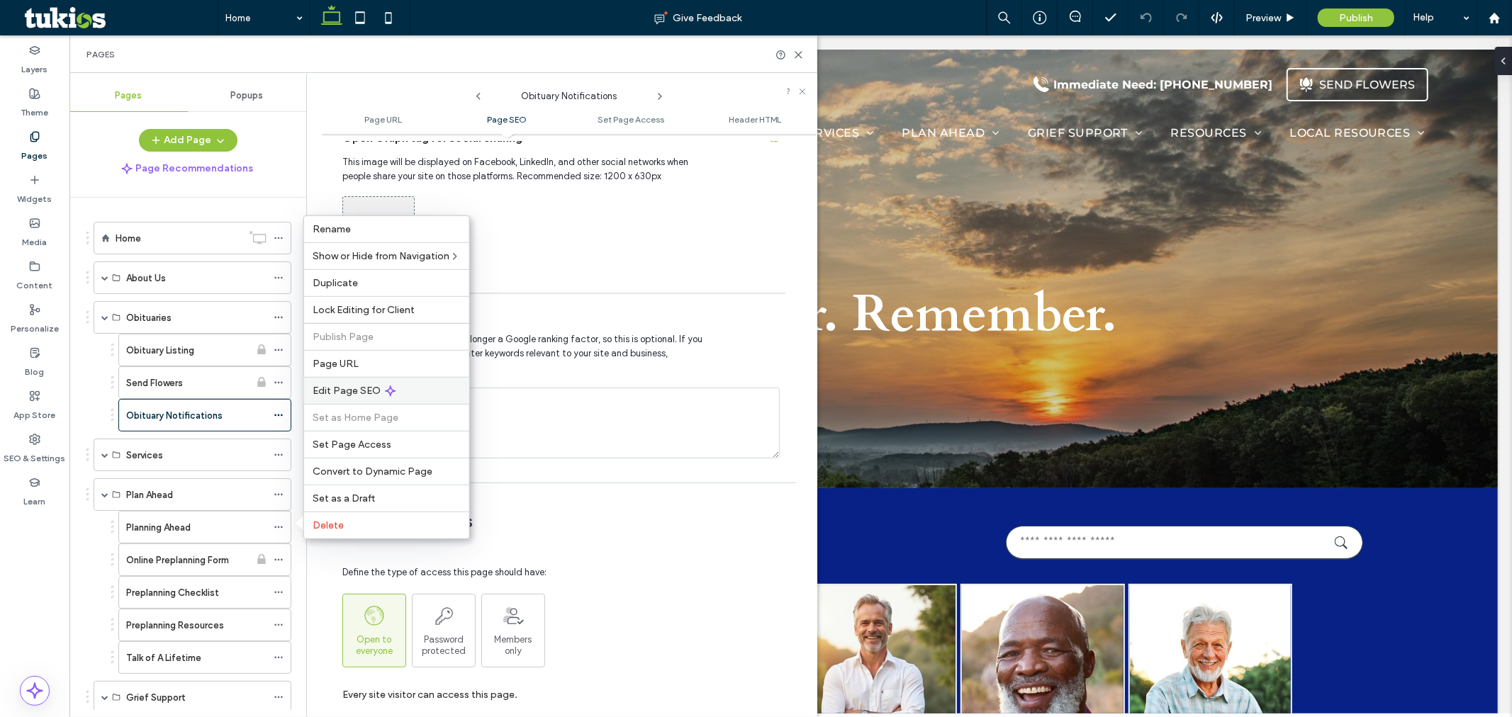
click at [343, 396] on span "Edit Page SEO" at bounding box center [347, 391] width 68 height 12
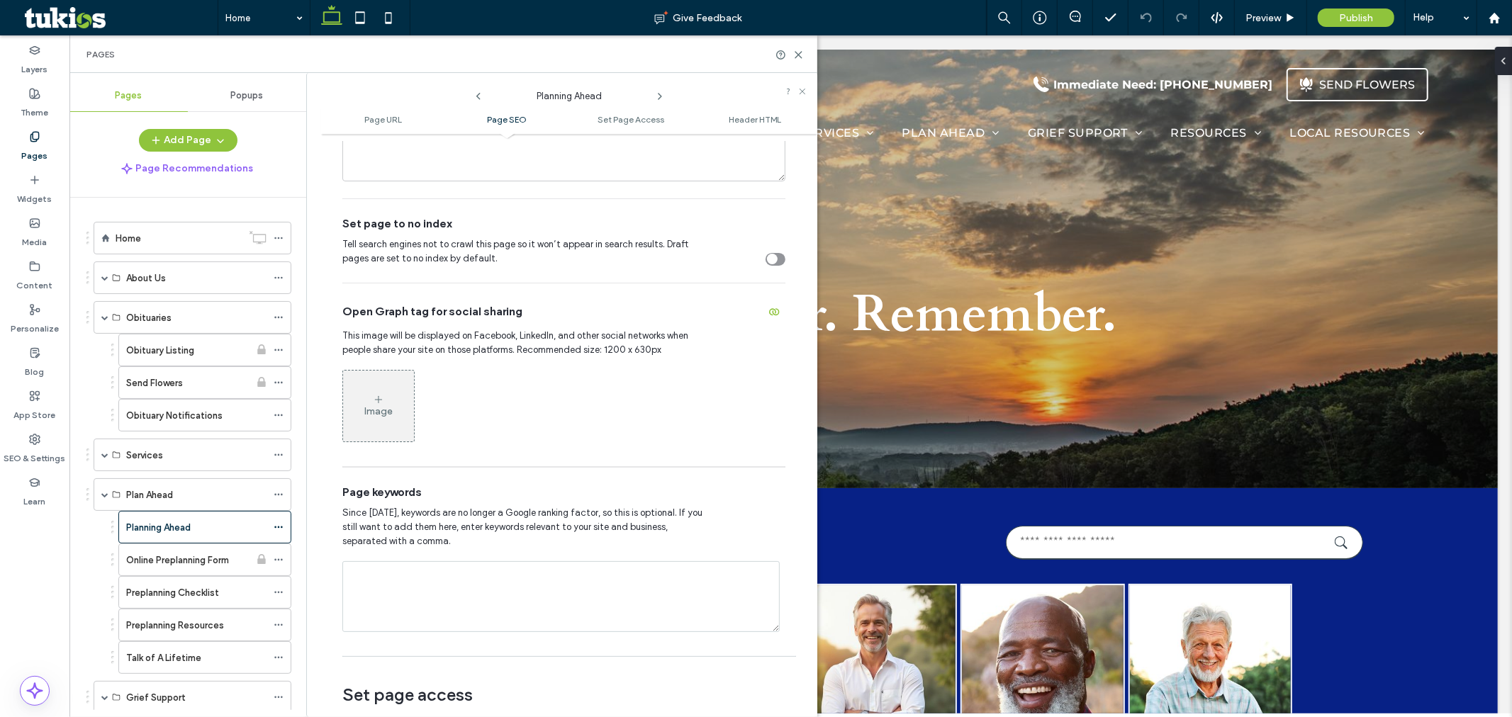
scroll to position [551, 0]
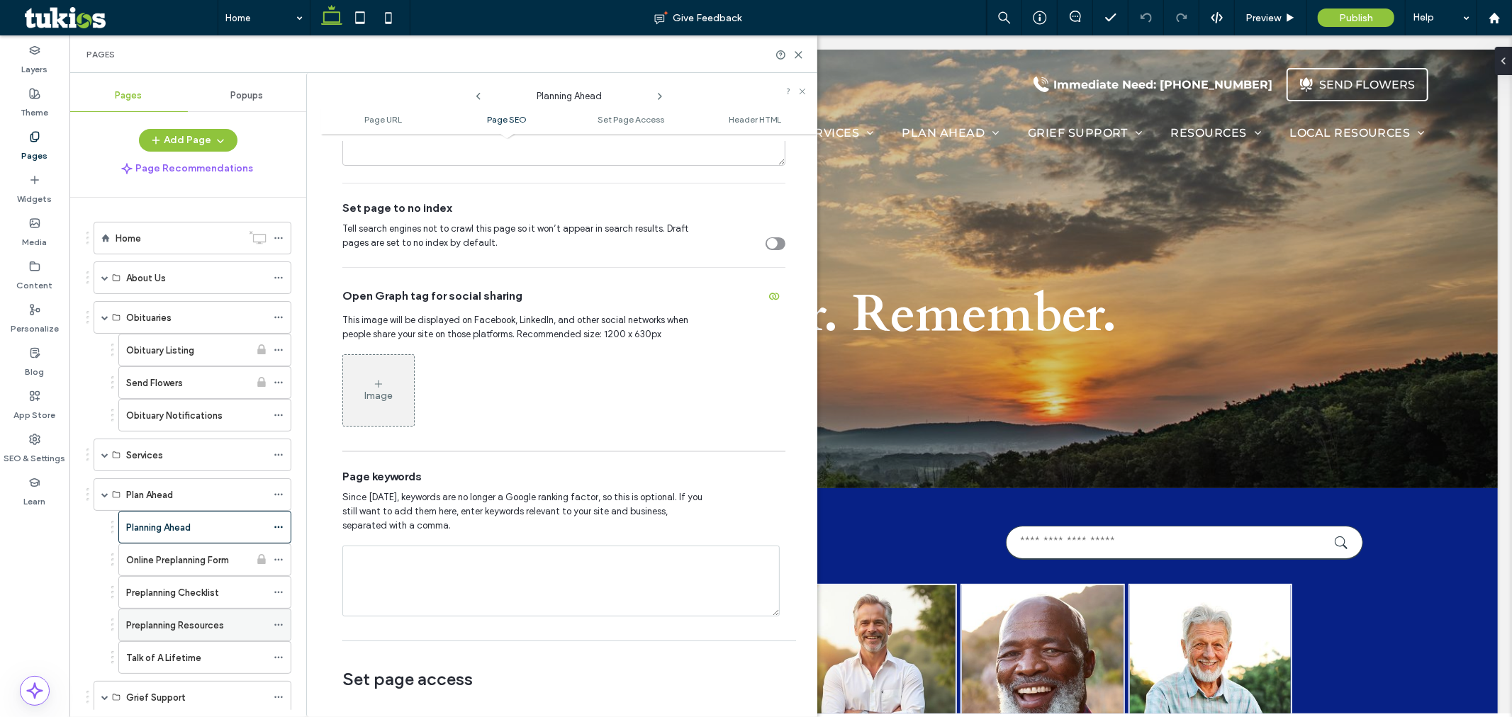
click at [284, 625] on div at bounding box center [282, 625] width 17 height 21
click at [274, 630] on icon at bounding box center [279, 625] width 10 height 10
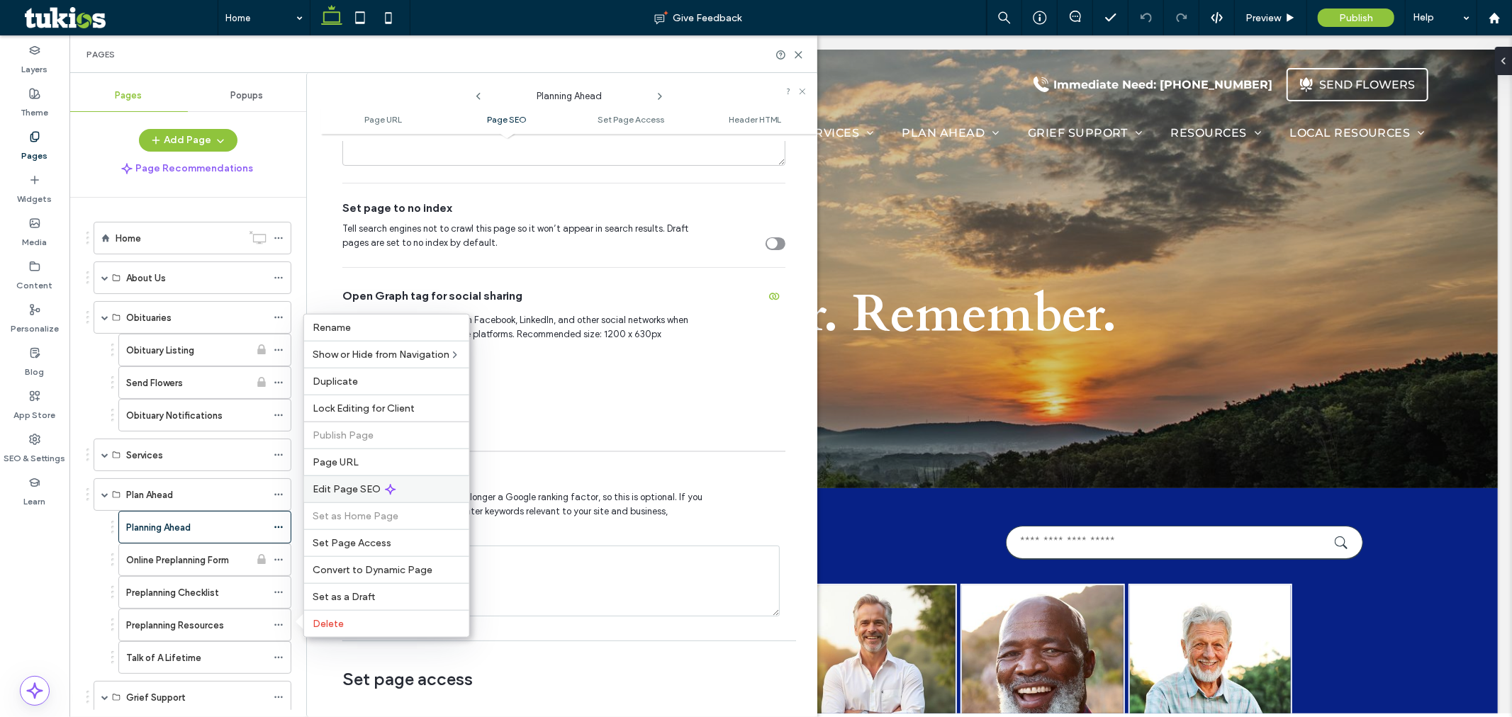
click at [325, 484] on div "Edit Page SEO" at bounding box center [386, 489] width 165 height 27
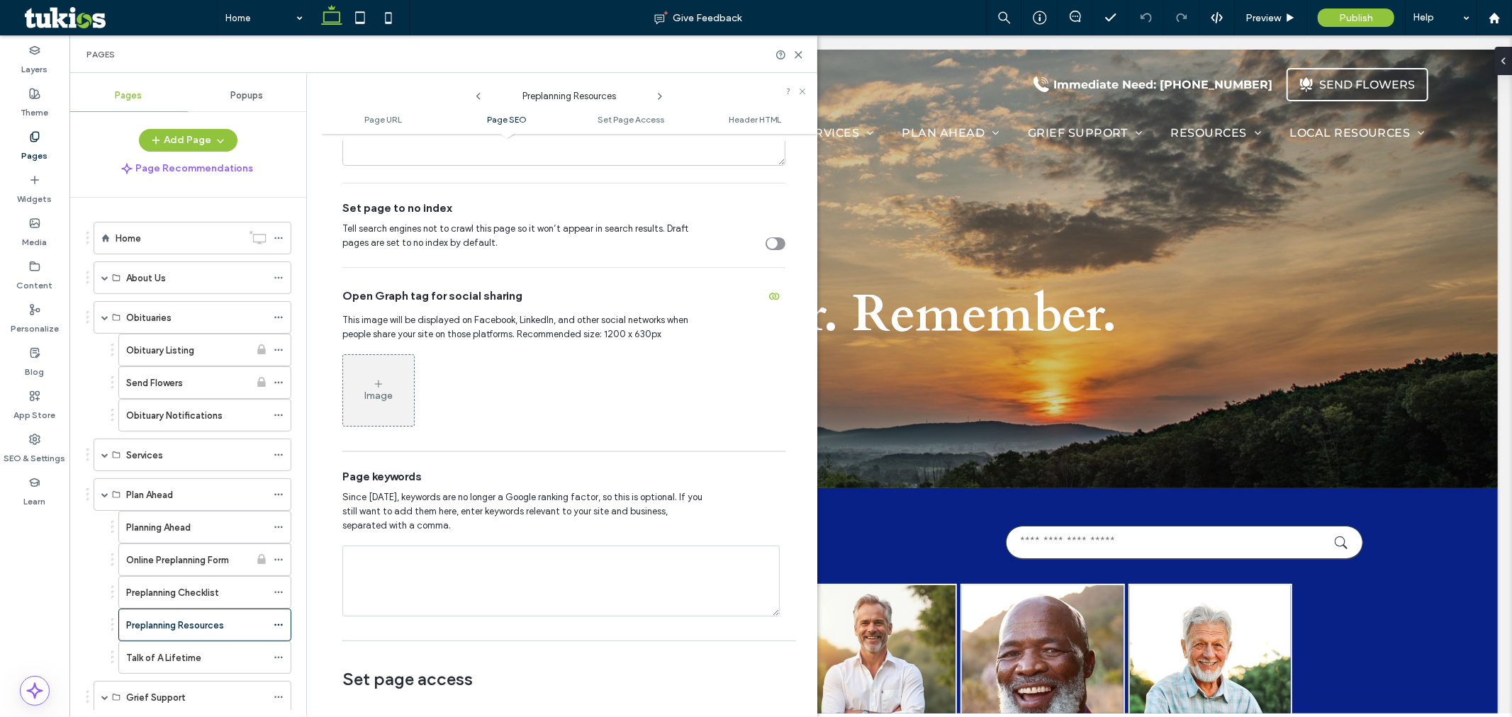
click at [247, 96] on span "Popups" at bounding box center [247, 95] width 33 height 11
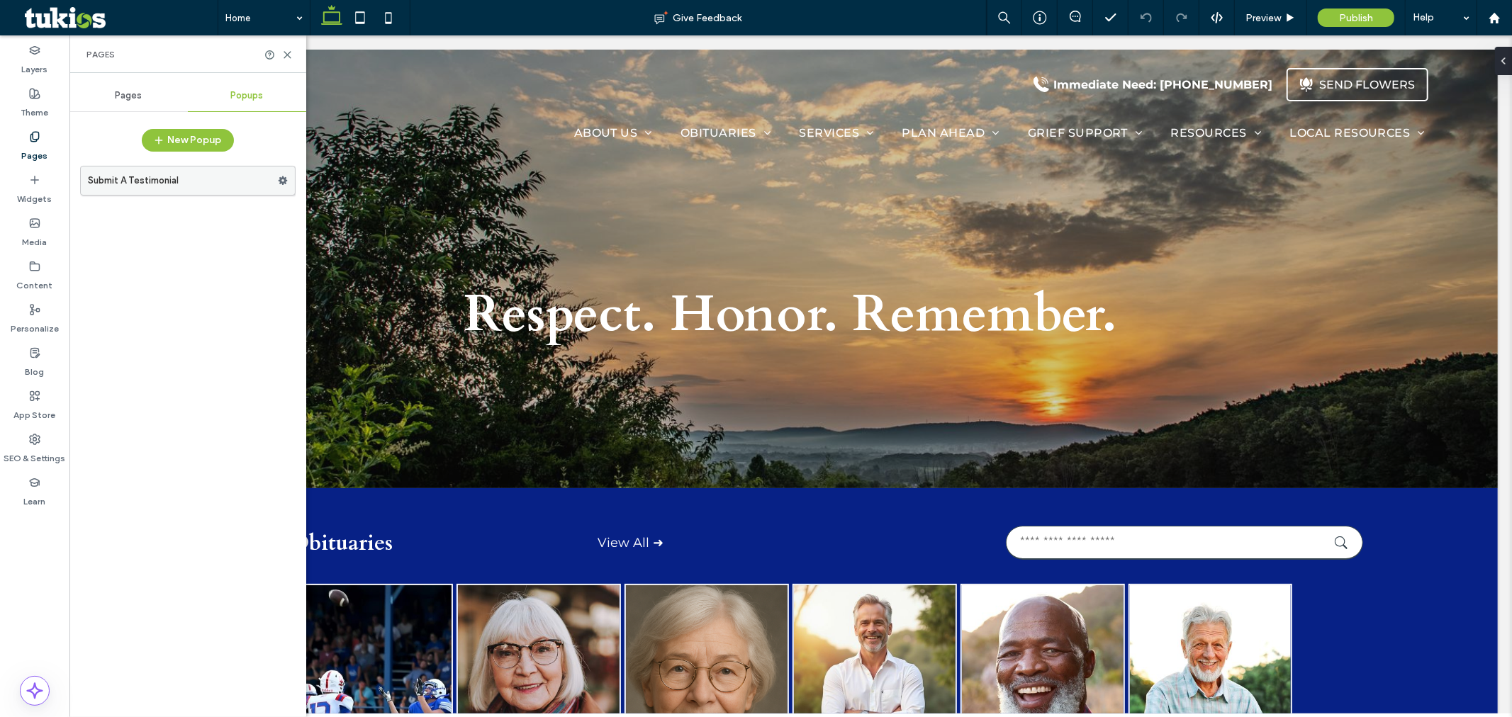
click at [183, 175] on label "Submit A Testimonial" at bounding box center [183, 181] width 190 height 28
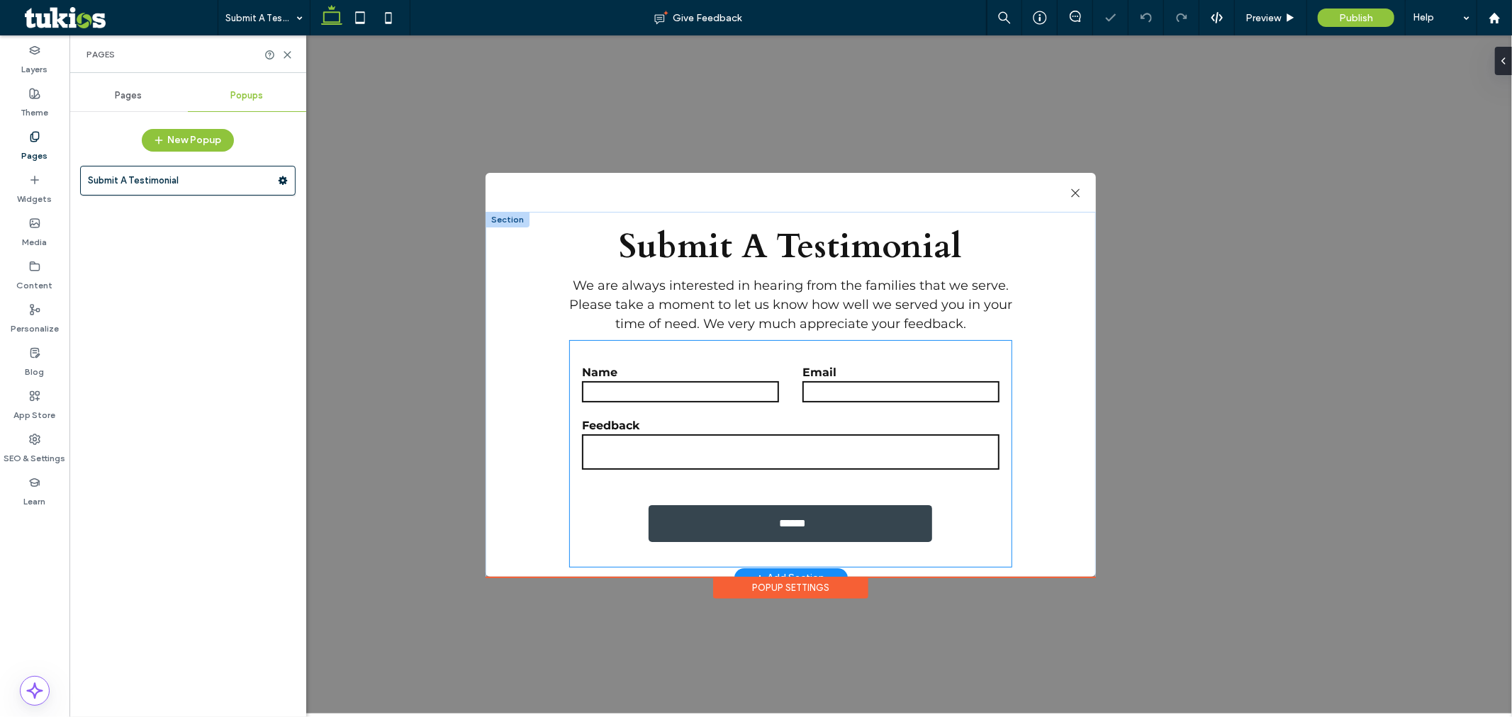
click at [657, 384] on input "text" at bounding box center [679, 391] width 196 height 21
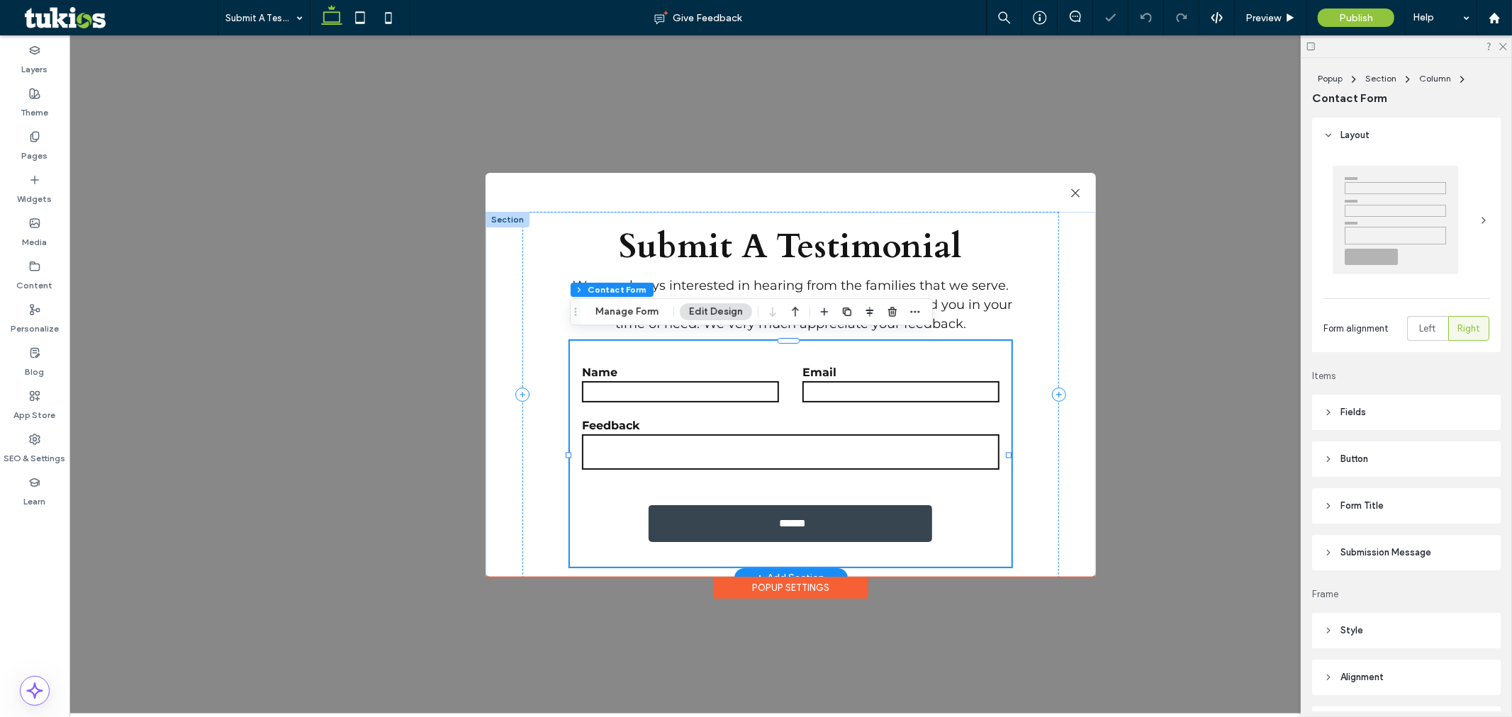
type input "*"
type input "***"
type input "**"
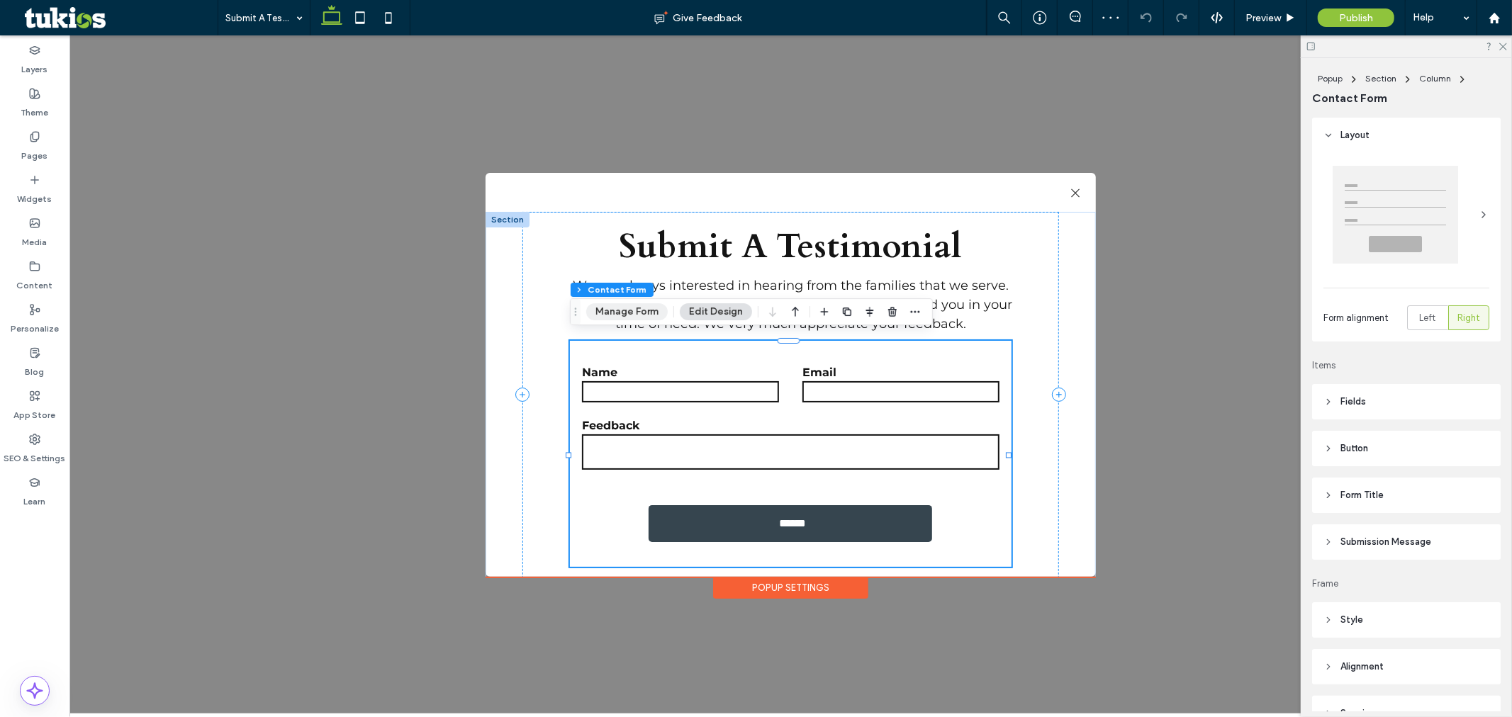
click at [628, 318] on button "Manage Form" at bounding box center [627, 311] width 82 height 17
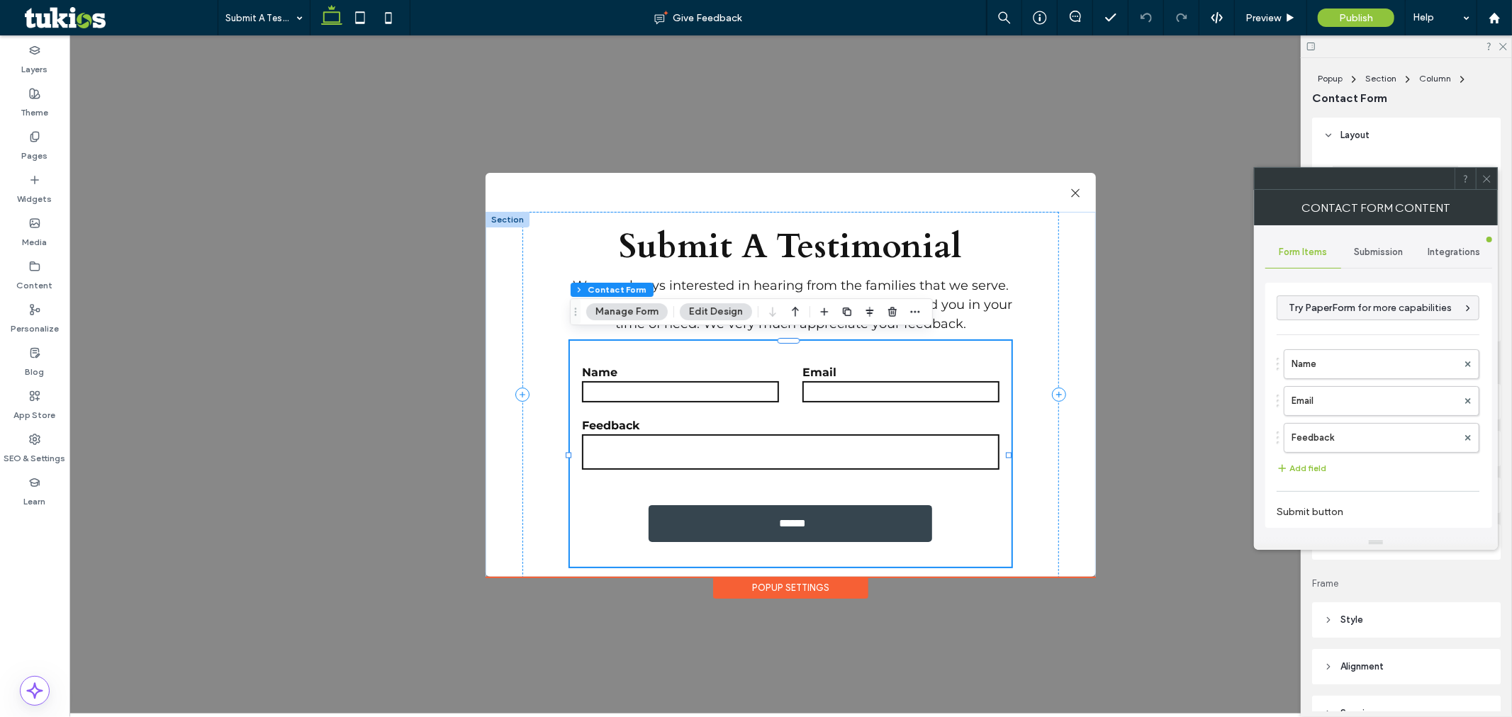
click at [1375, 252] on span "Submission" at bounding box center [1379, 252] width 49 height 11
click at [1324, 330] on label "New submission notification" at bounding box center [1379, 319] width 189 height 28
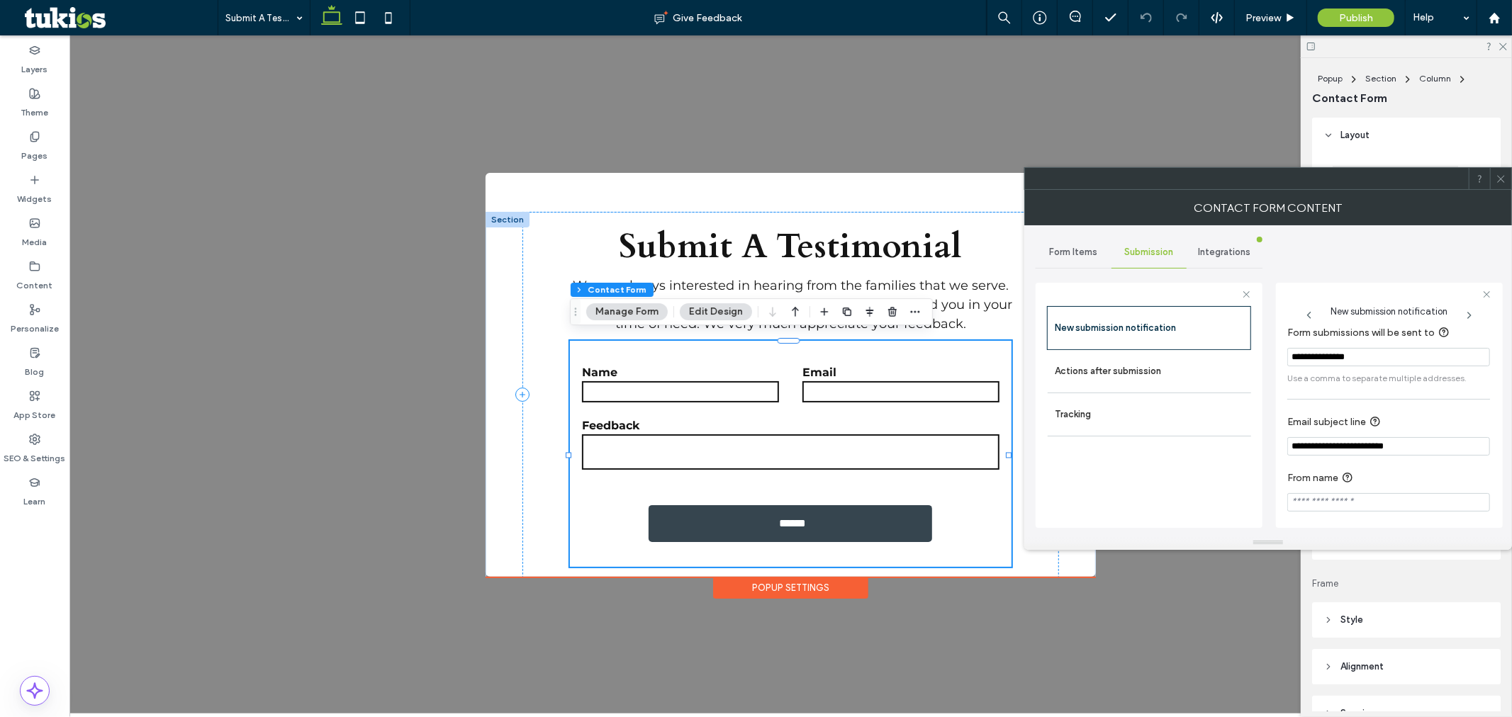
scroll to position [13, 0]
click at [1160, 367] on label "Actions after submission" at bounding box center [1149, 371] width 189 height 28
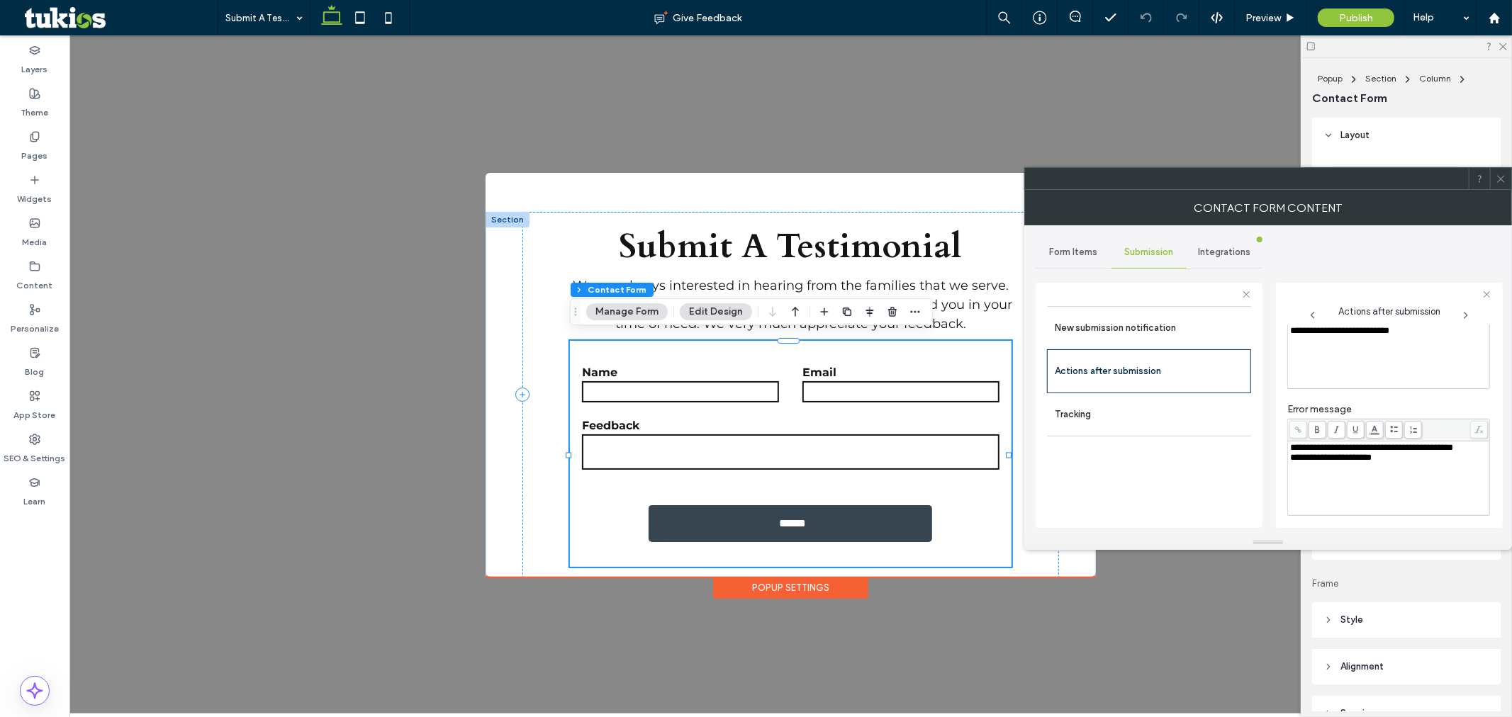
scroll to position [245, 0]
click at [1474, 502] on icon "toggle" at bounding box center [1477, 503] width 6 height 4
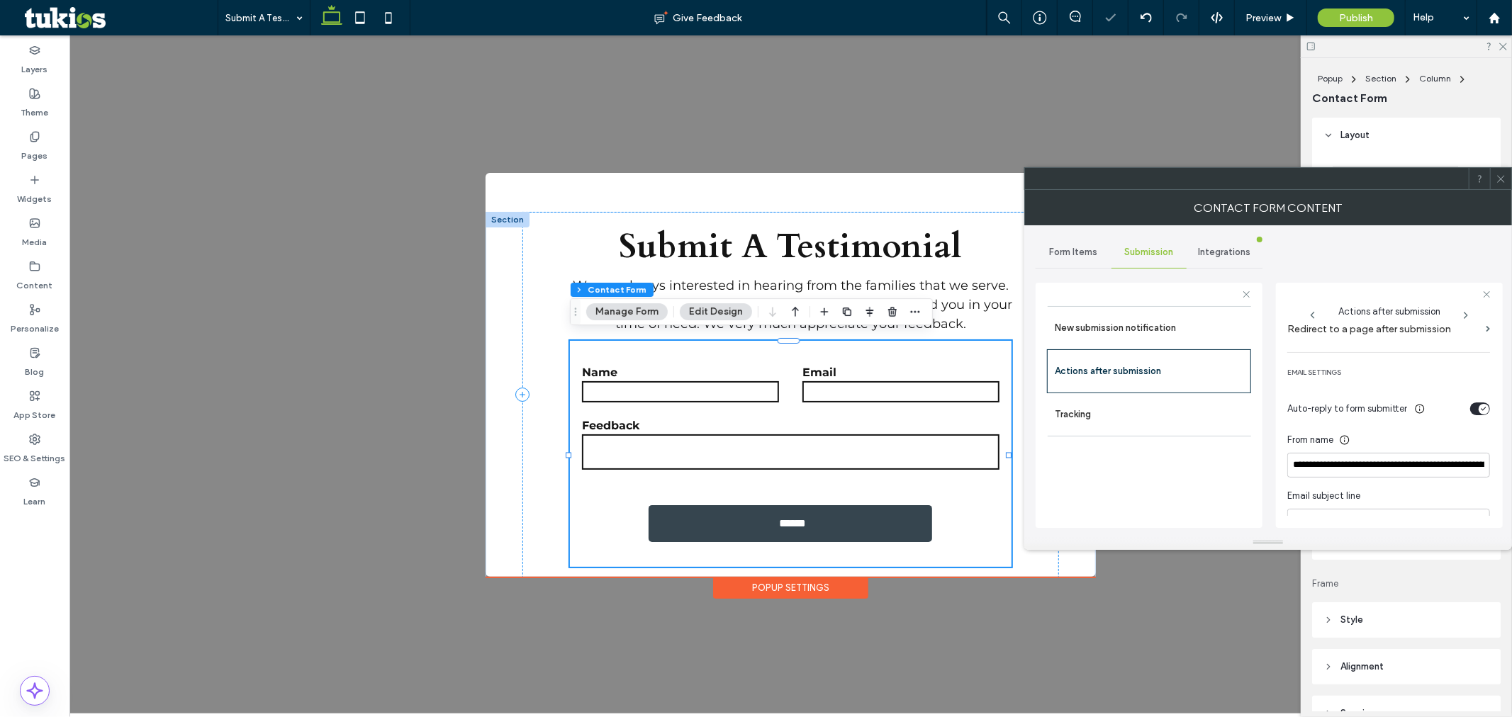
scroll to position [323, 0]
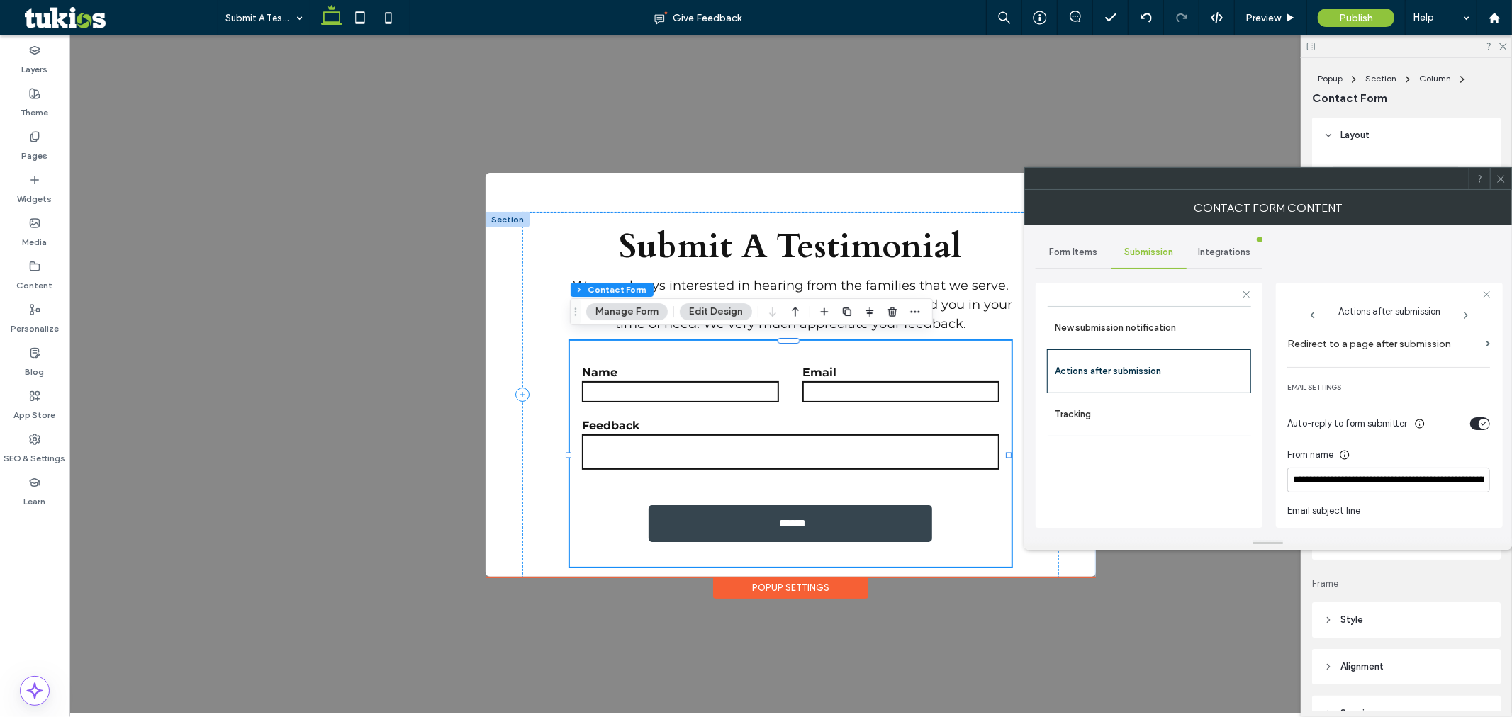
click at [1502, 185] on span at bounding box center [1501, 178] width 11 height 21
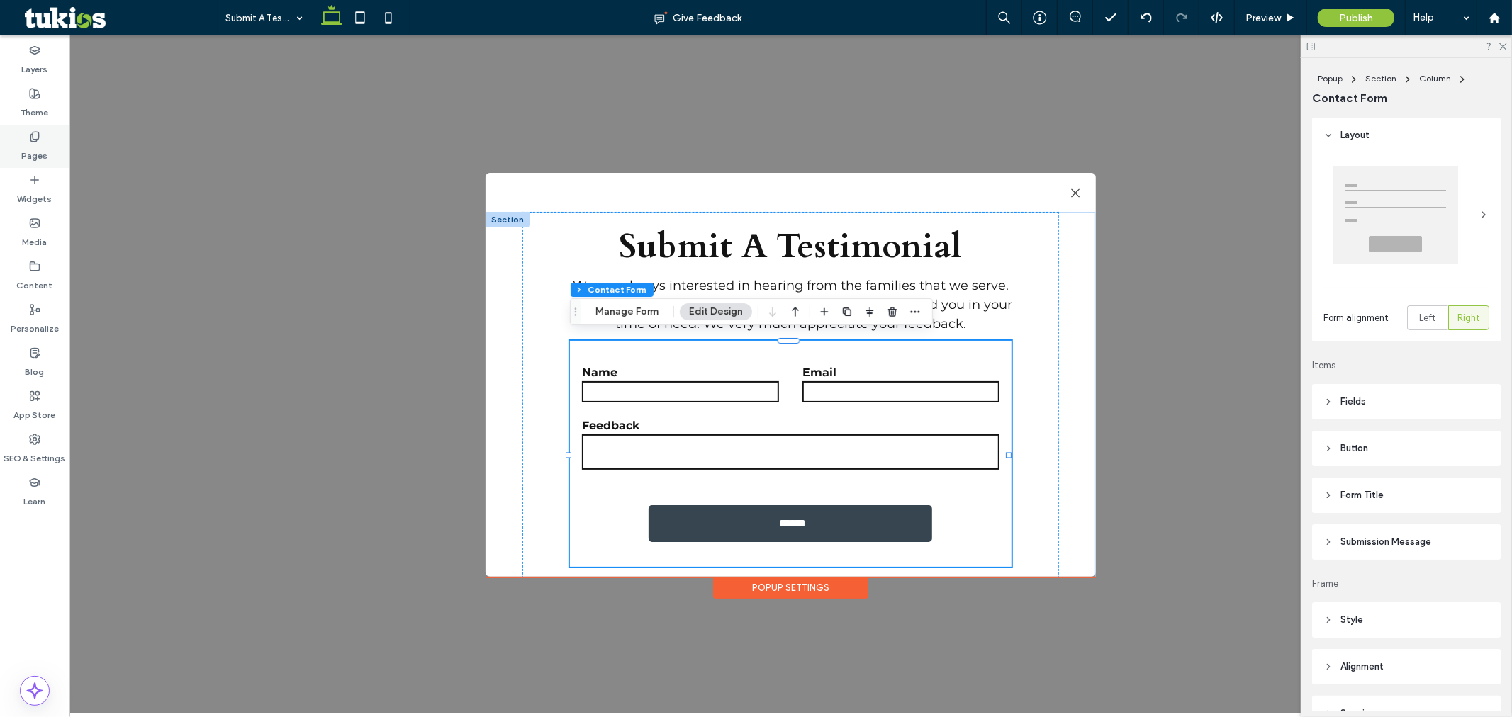
click at [40, 133] on div "Pages" at bounding box center [34, 146] width 69 height 43
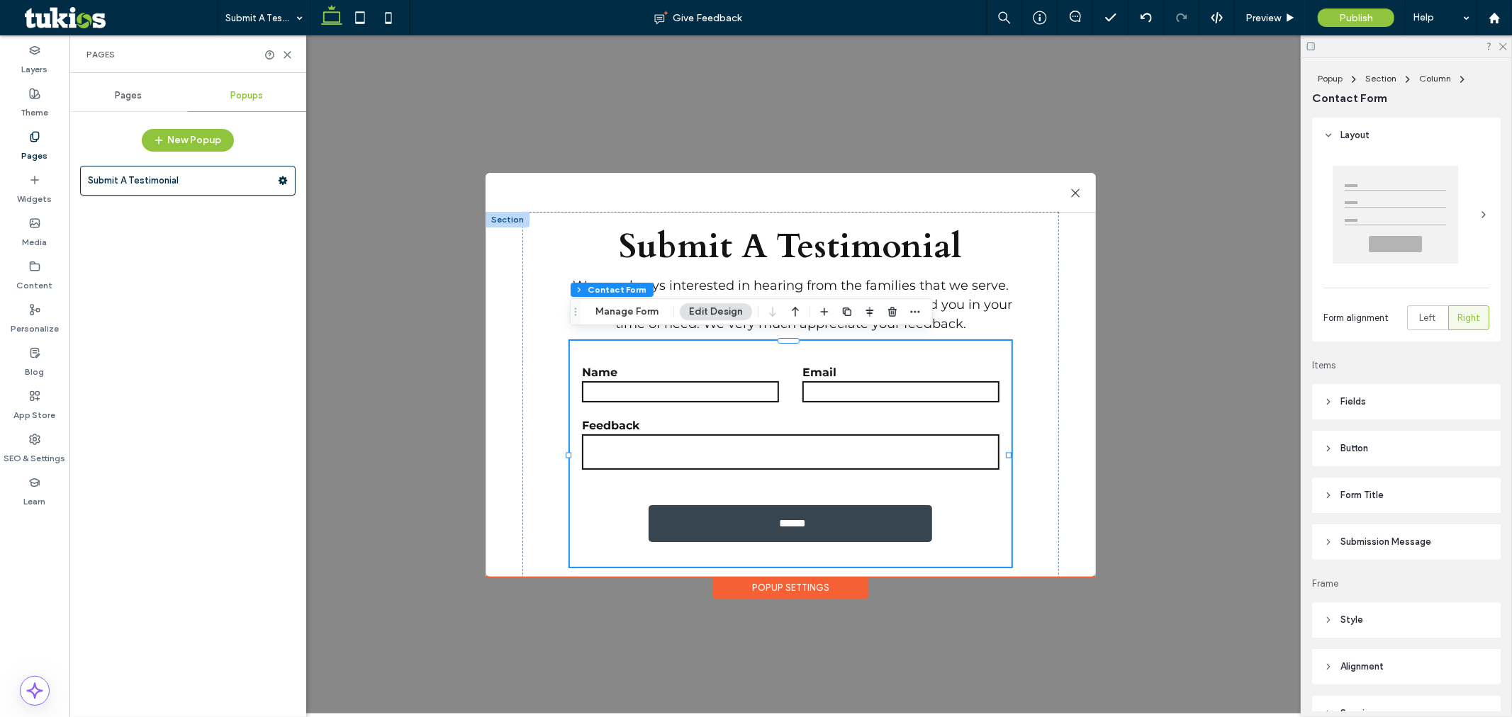
click at [126, 103] on div "Pages" at bounding box center [128, 95] width 118 height 31
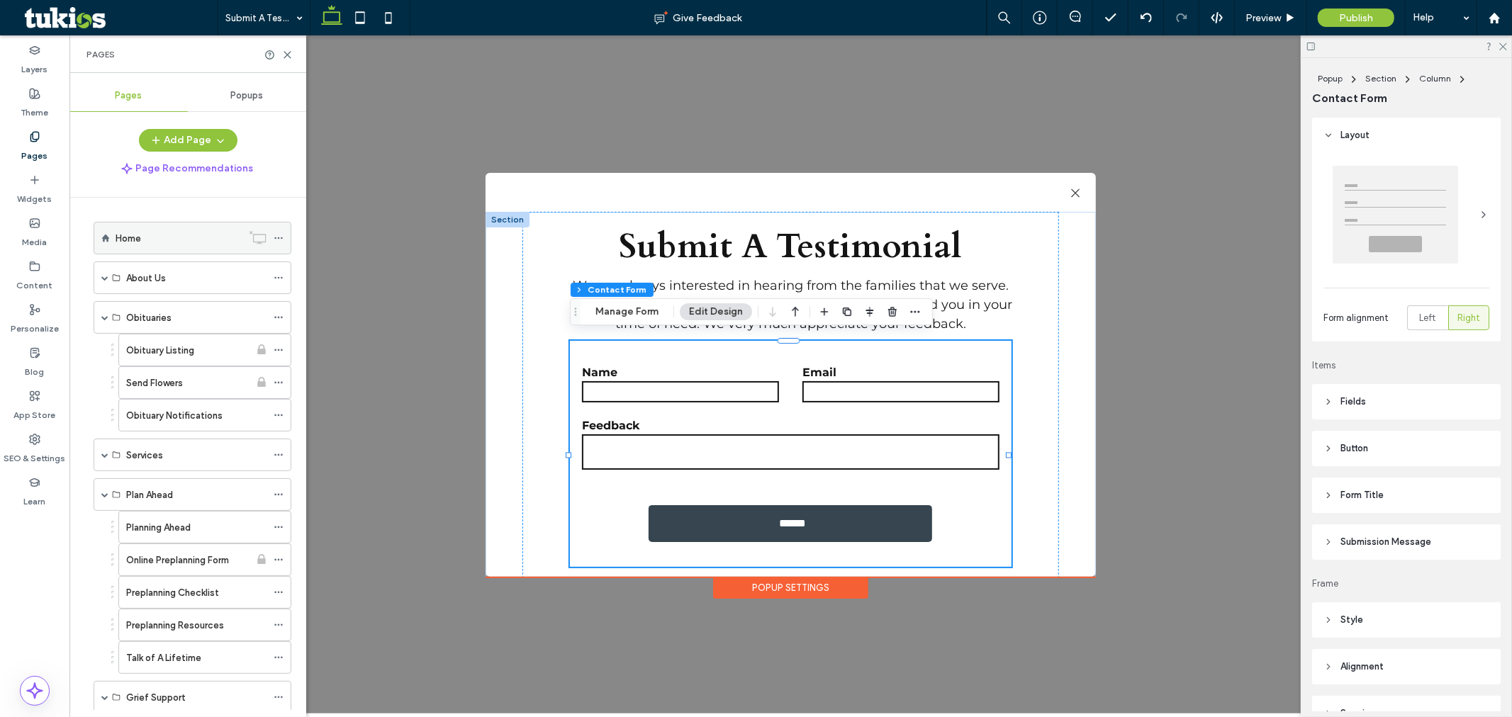
click at [179, 229] on div "Home" at bounding box center [179, 238] width 126 height 31
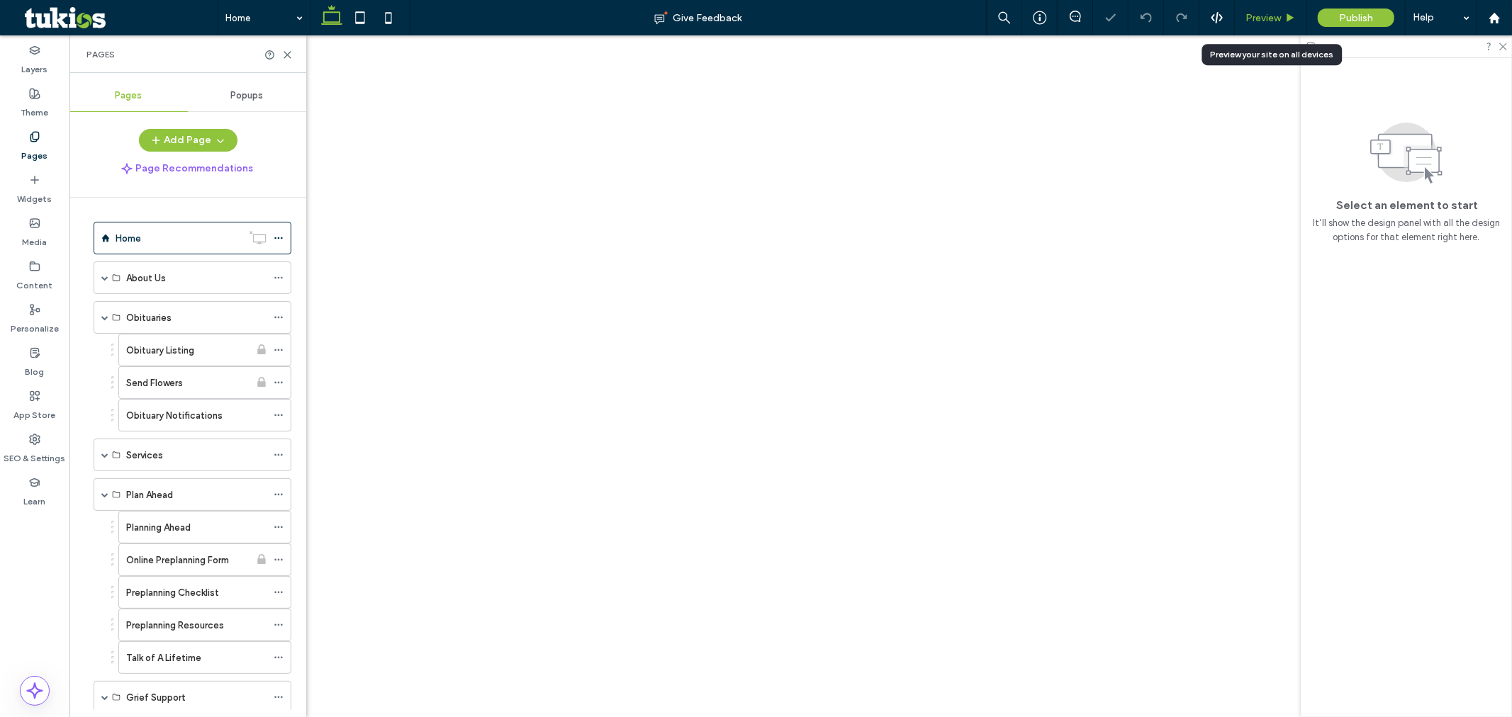
click at [1257, 23] on div "Preview" at bounding box center [1271, 17] width 72 height 35
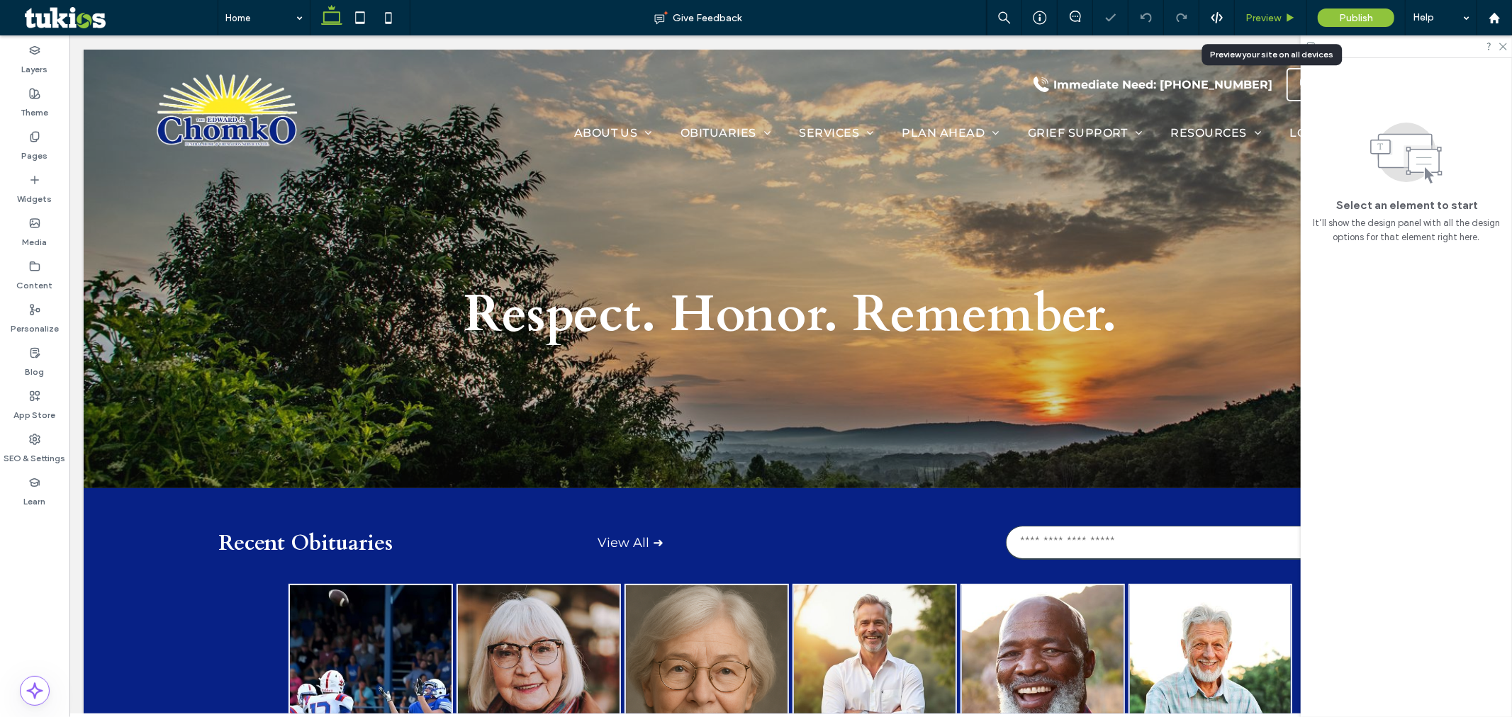
click at [1255, 18] on span "Preview" at bounding box center [1263, 18] width 35 height 12
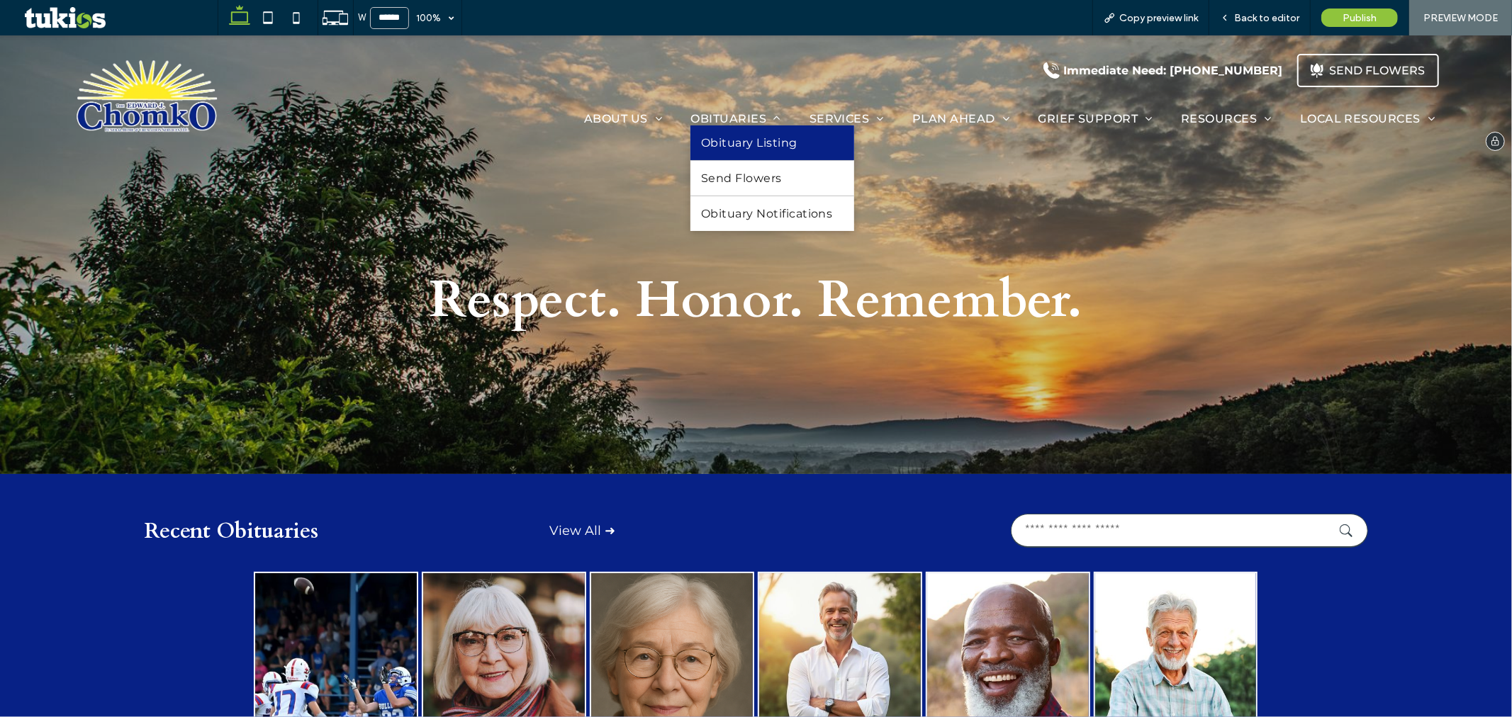
click at [710, 135] on span "Obituary Listing" at bounding box center [749, 141] width 96 height 13
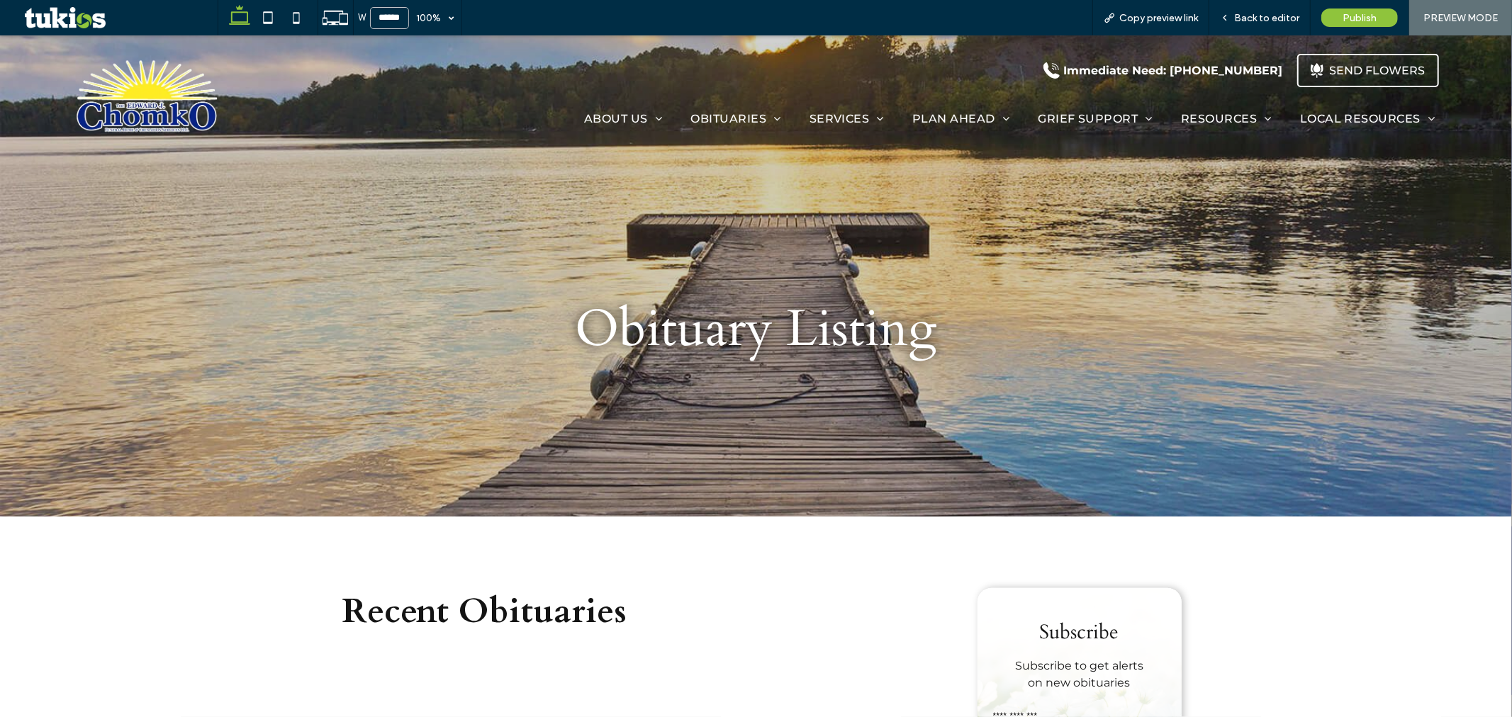
click at [186, 129] on img at bounding box center [149, 96] width 178 height 94
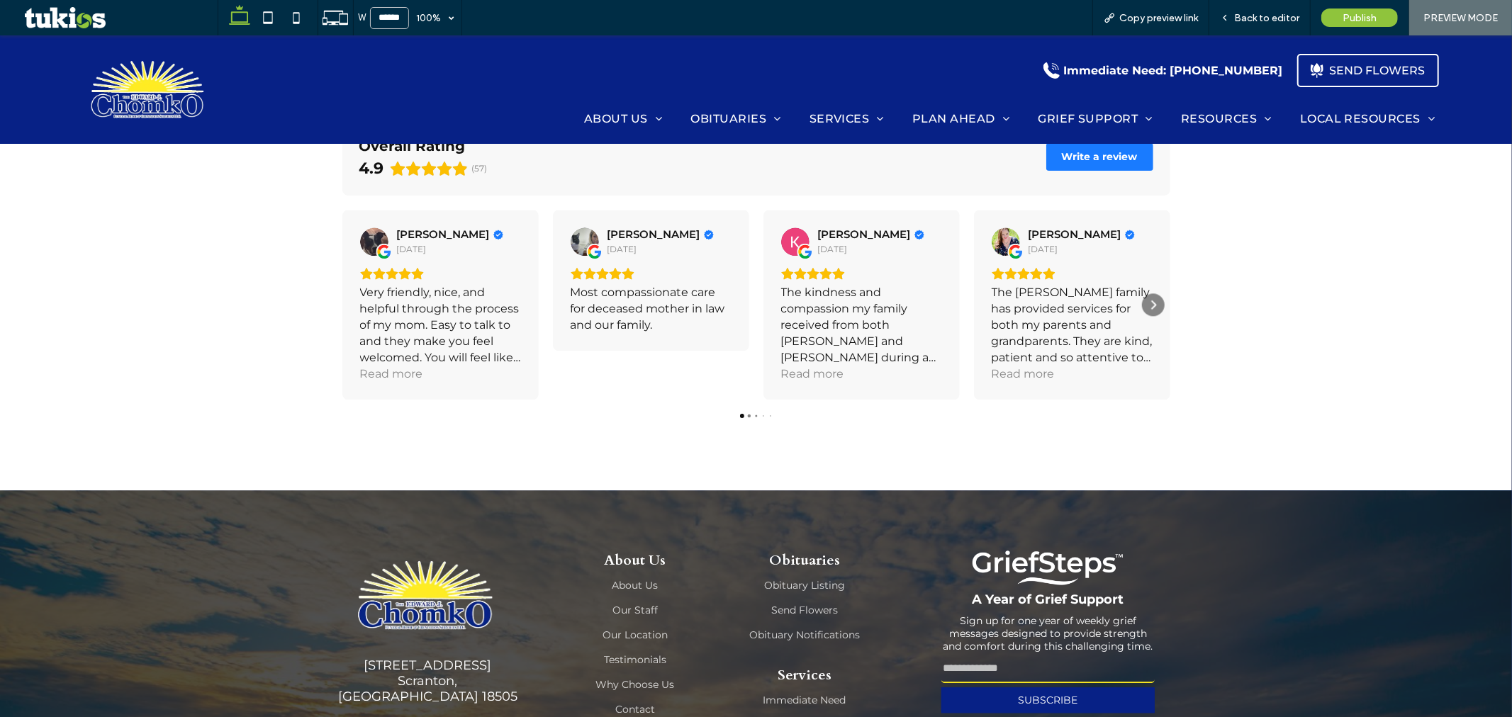
scroll to position [3078, 0]
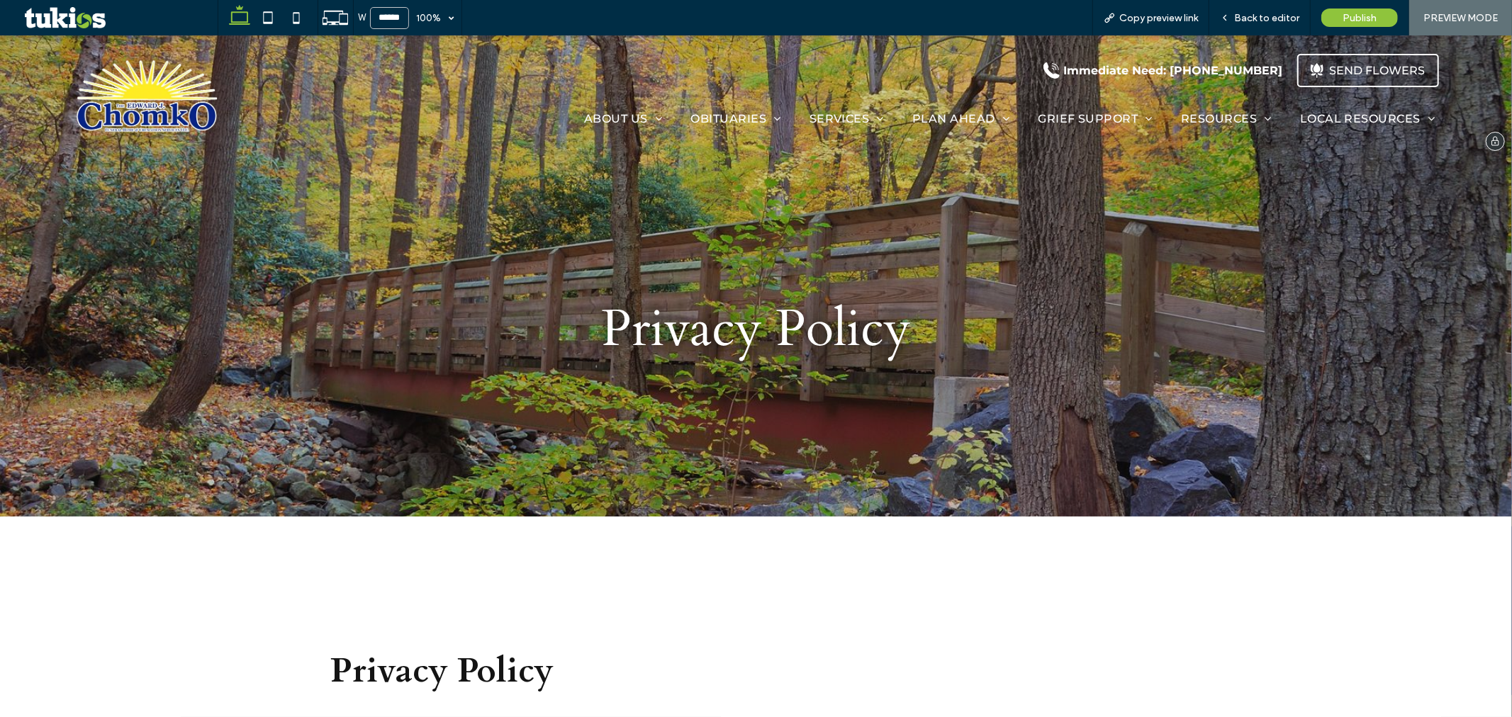
click at [191, 104] on img at bounding box center [149, 96] width 178 height 94
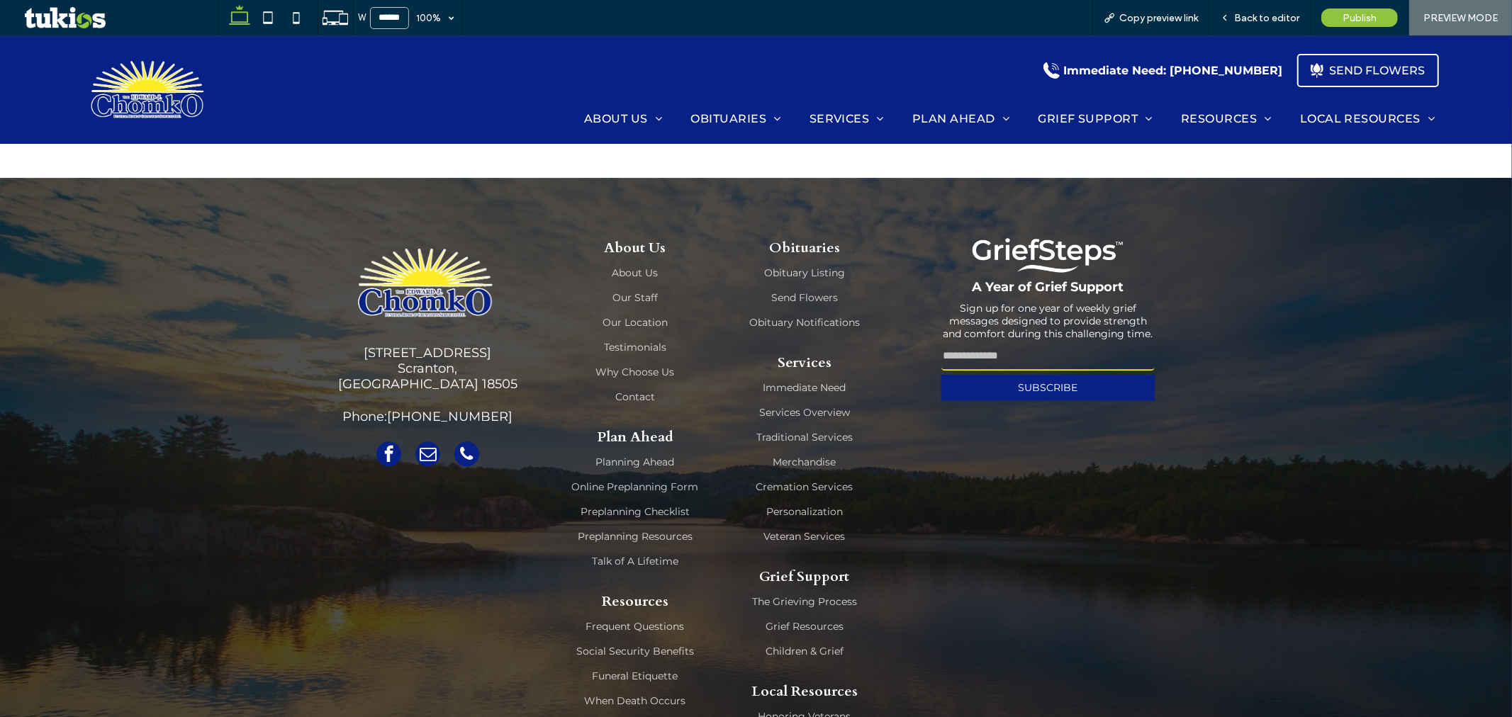
scroll to position [3078, 0]
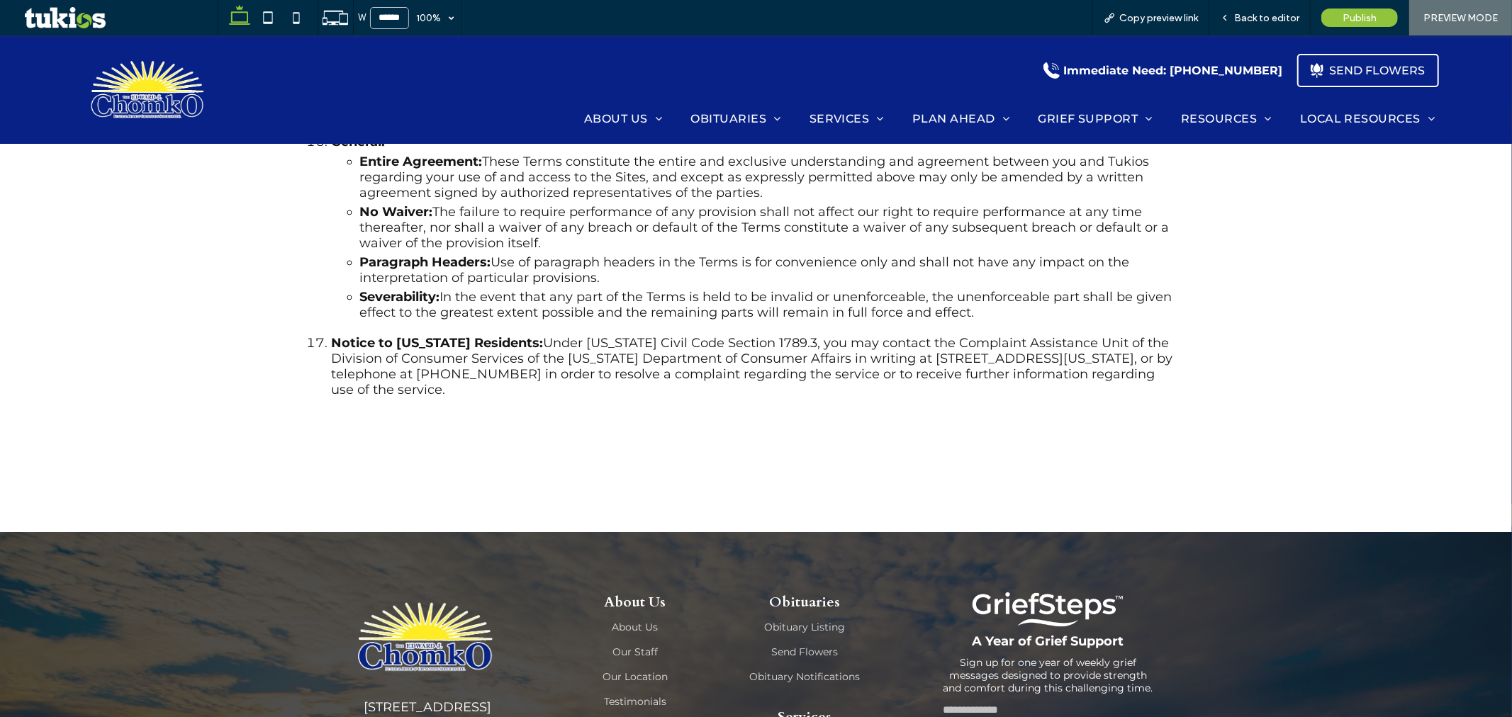
scroll to position [4333, 0]
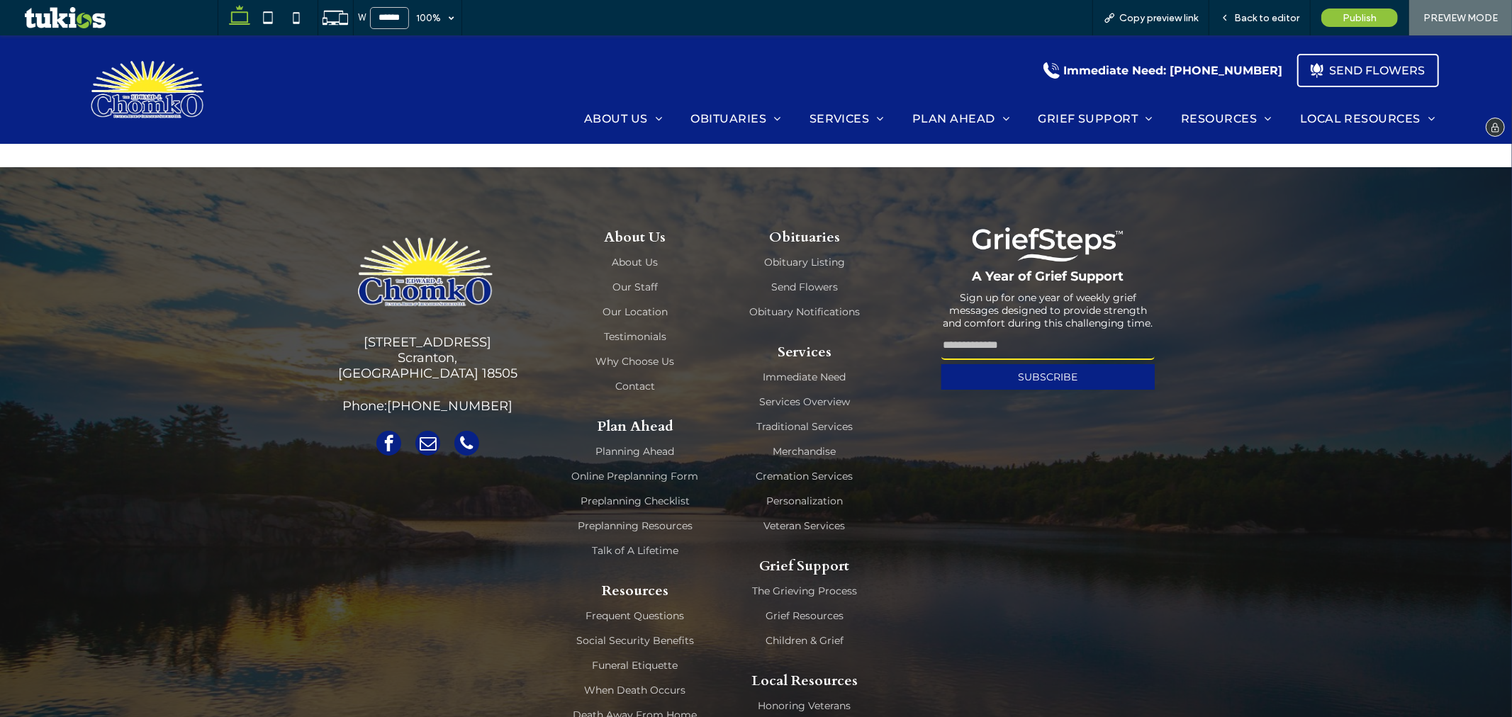
click at [182, 97] on img at bounding box center [149, 89] width 143 height 75
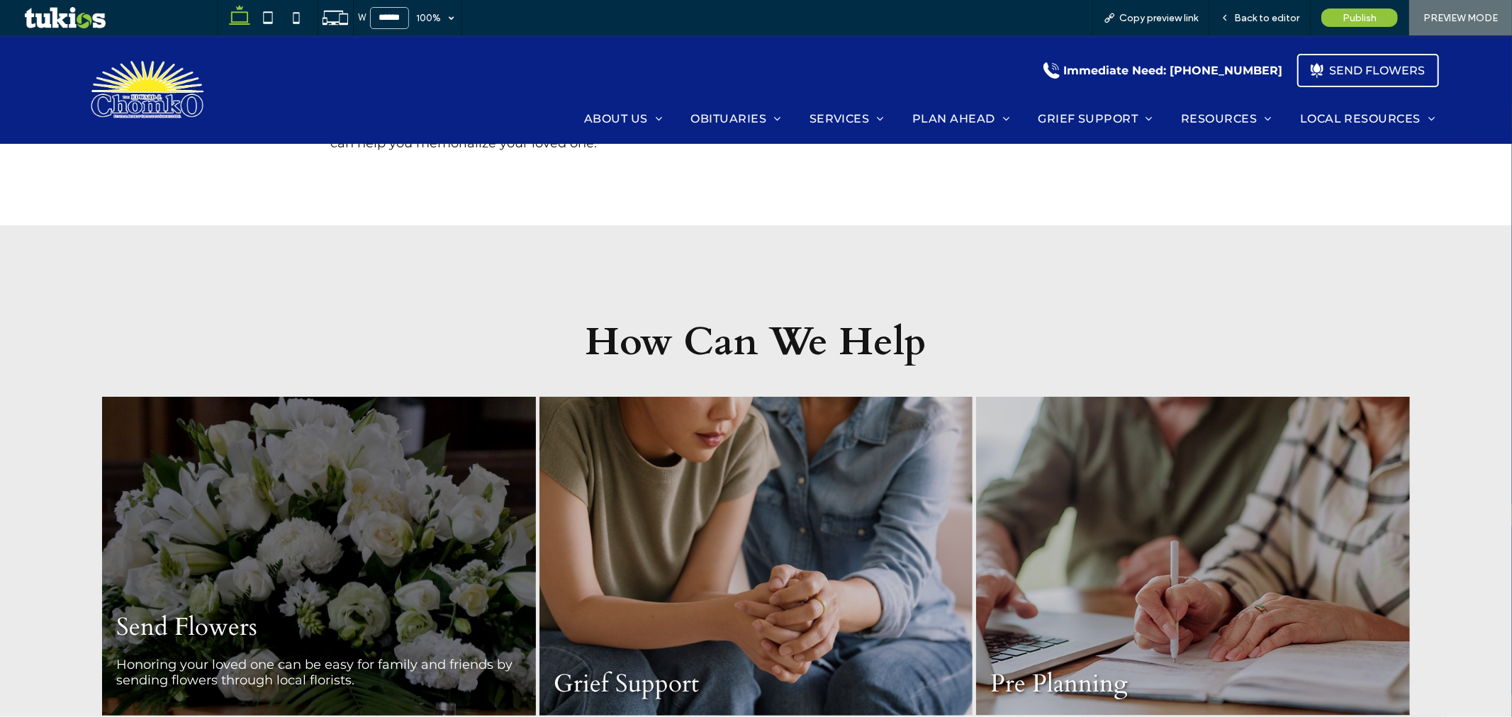
scroll to position [1811, 0]
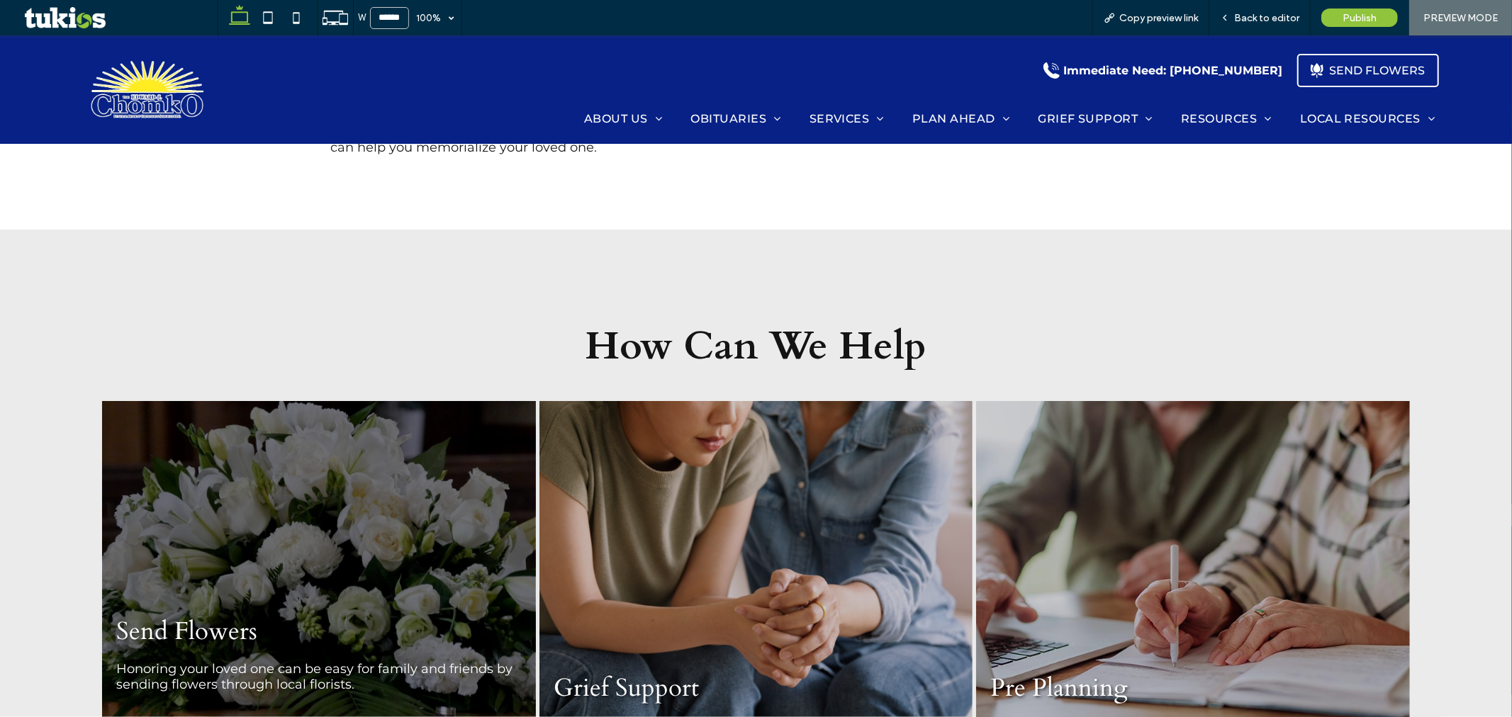
click at [323, 401] on div "Send Flowers Honoring your loved one can be easy for family and friends by send…" at bounding box center [319, 560] width 434 height 319
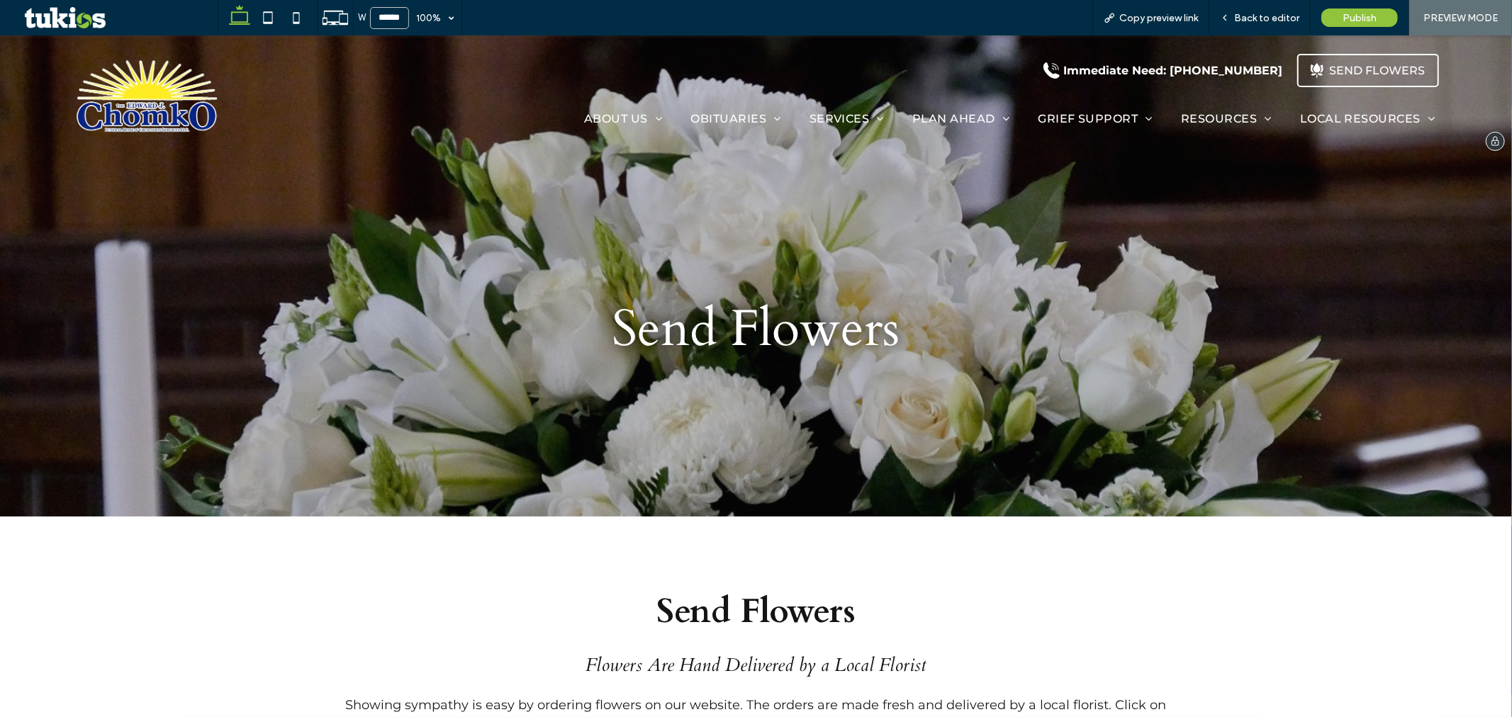
click at [202, 110] on img at bounding box center [149, 96] width 178 height 94
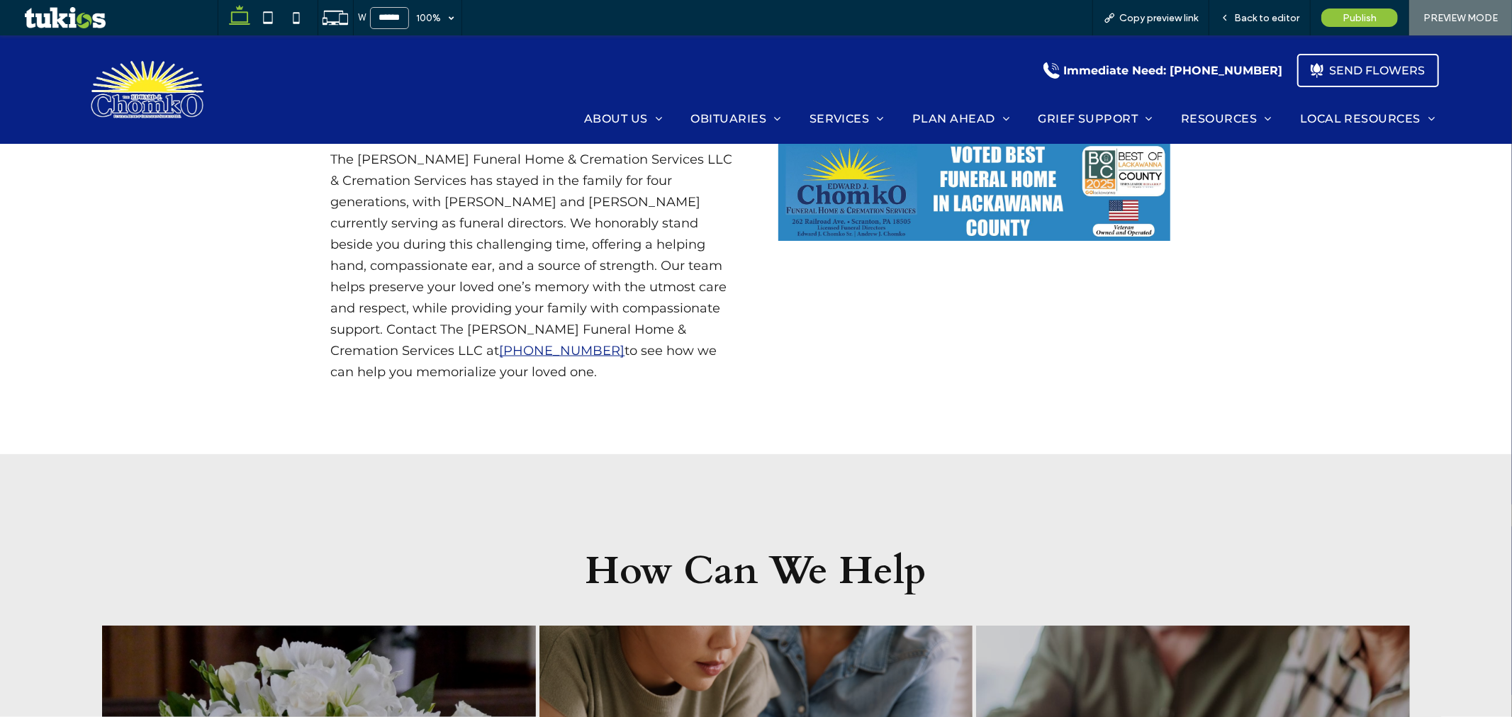
scroll to position [1733, 0]
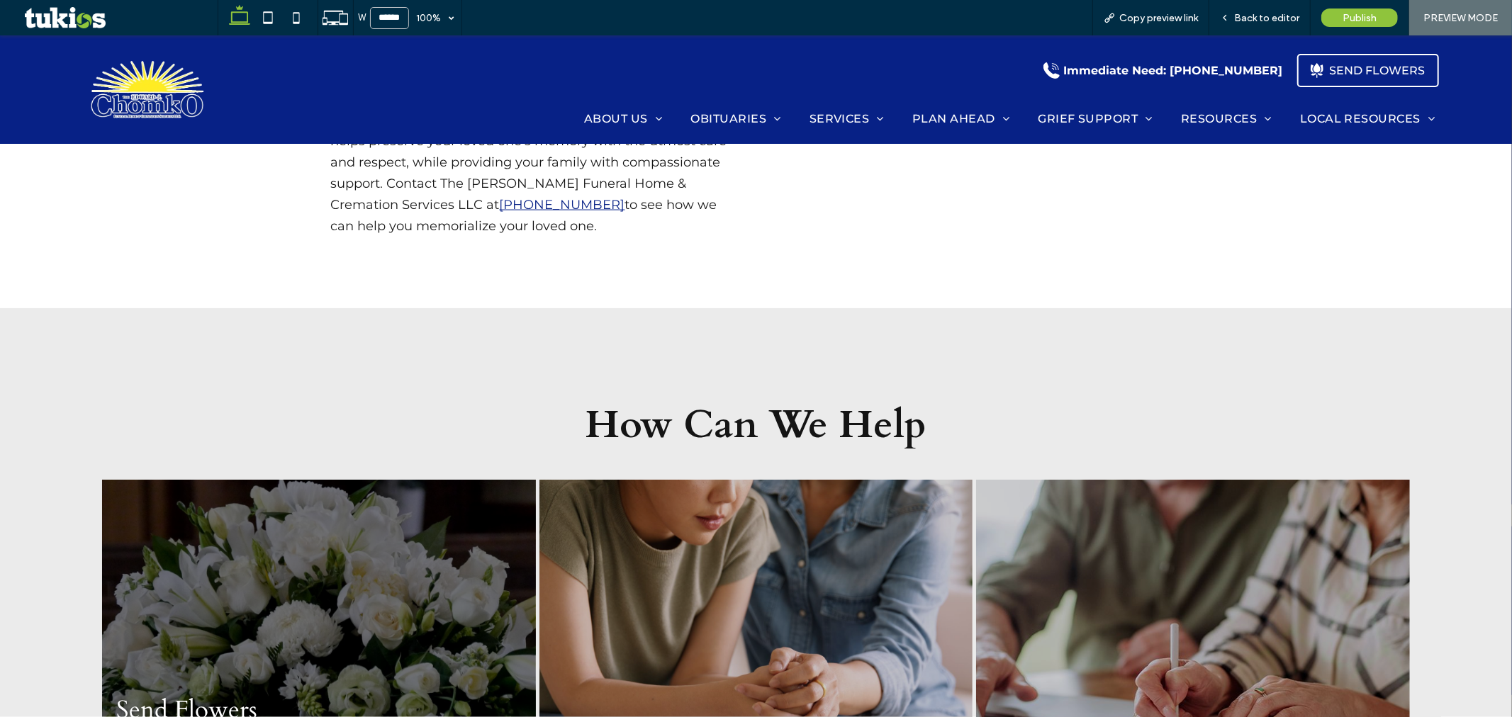
click at [335, 479] on div "Send Flowers Honoring your loved one can be easy for family and friends by send…" at bounding box center [319, 638] width 434 height 319
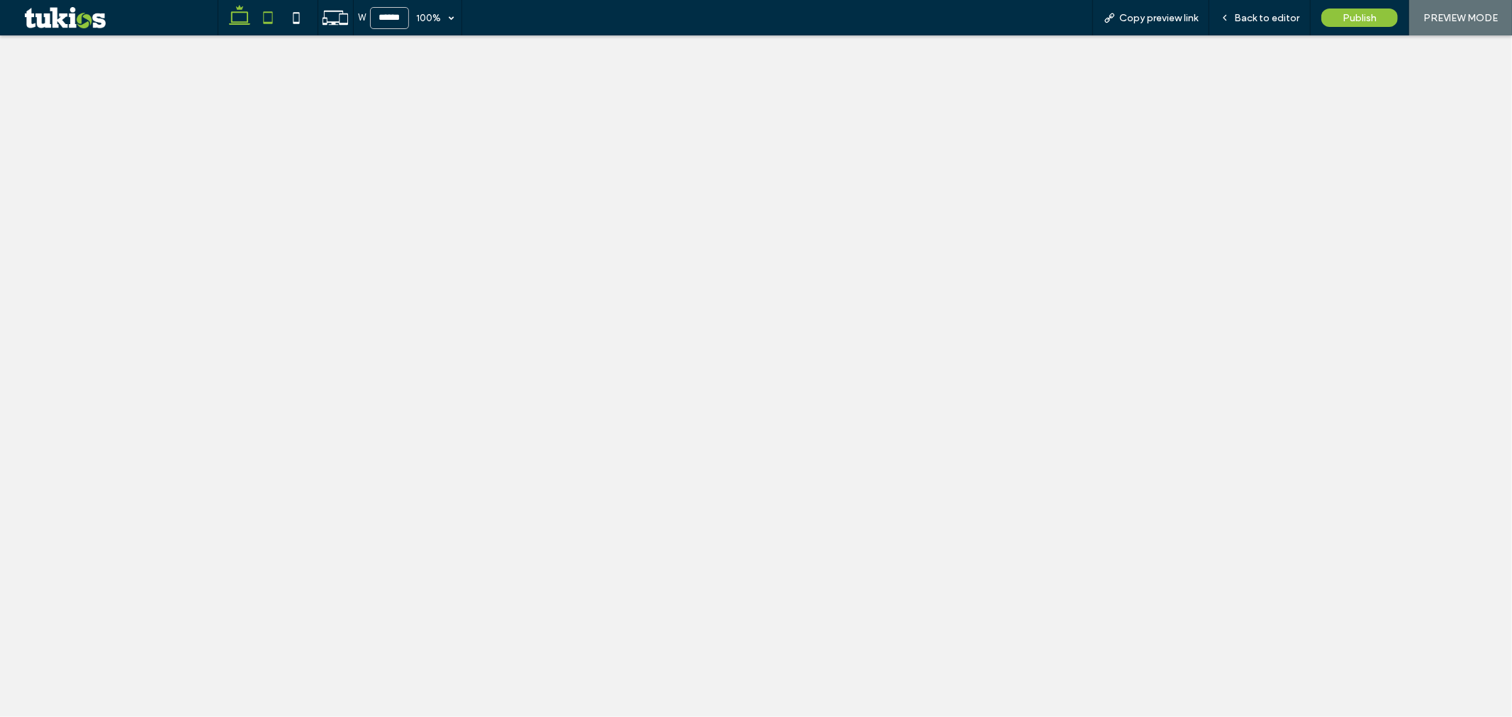
click at [277, 19] on icon at bounding box center [268, 18] width 28 height 28
click at [287, 16] on icon at bounding box center [296, 18] width 28 height 28
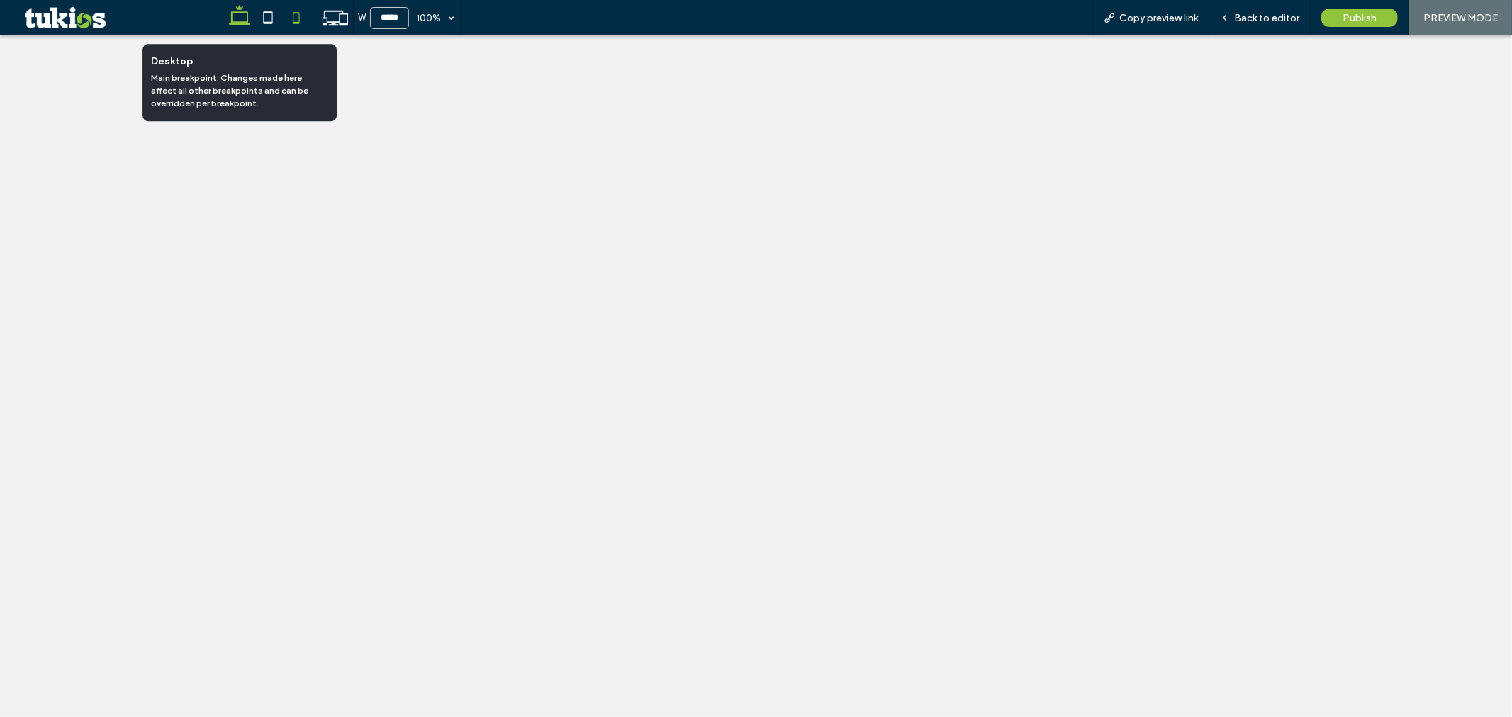
click at [238, 24] on use at bounding box center [239, 15] width 21 height 20
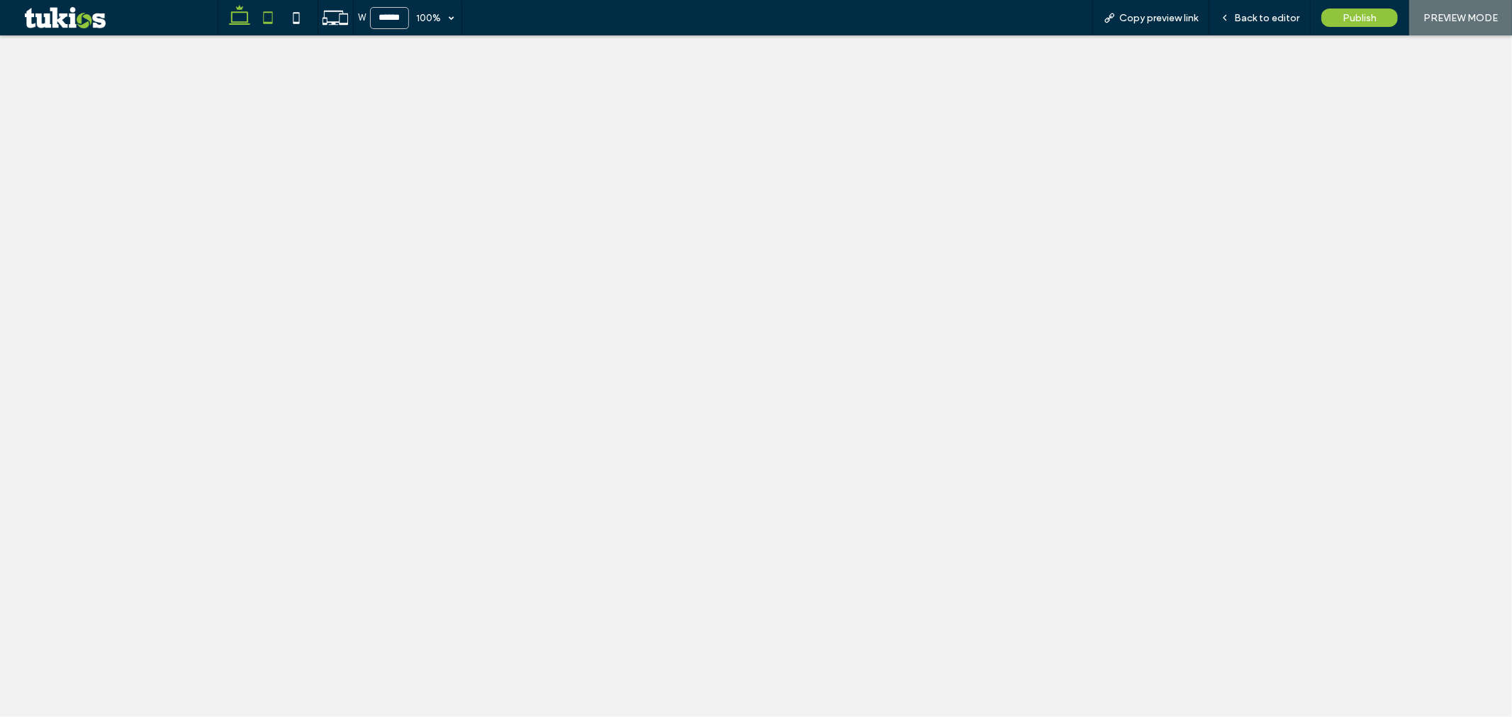
click at [264, 15] on use at bounding box center [267, 17] width 9 height 12
click at [300, 12] on icon at bounding box center [296, 18] width 28 height 28
click at [233, 11] on use at bounding box center [239, 15] width 21 height 20
click at [274, 26] on icon at bounding box center [268, 18] width 28 height 28
click at [298, 26] on icon at bounding box center [296, 18] width 28 height 28
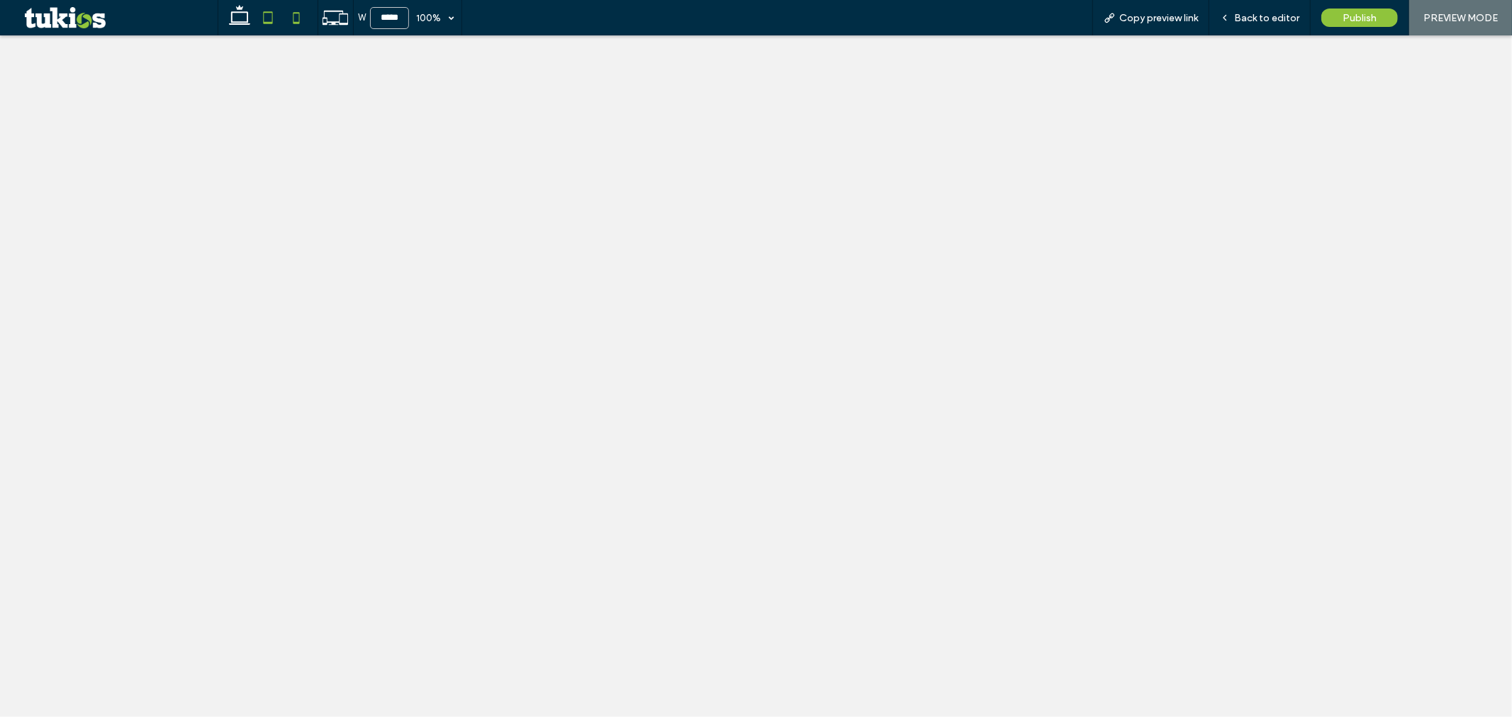
click at [267, 20] on icon at bounding box center [268, 18] width 28 height 28
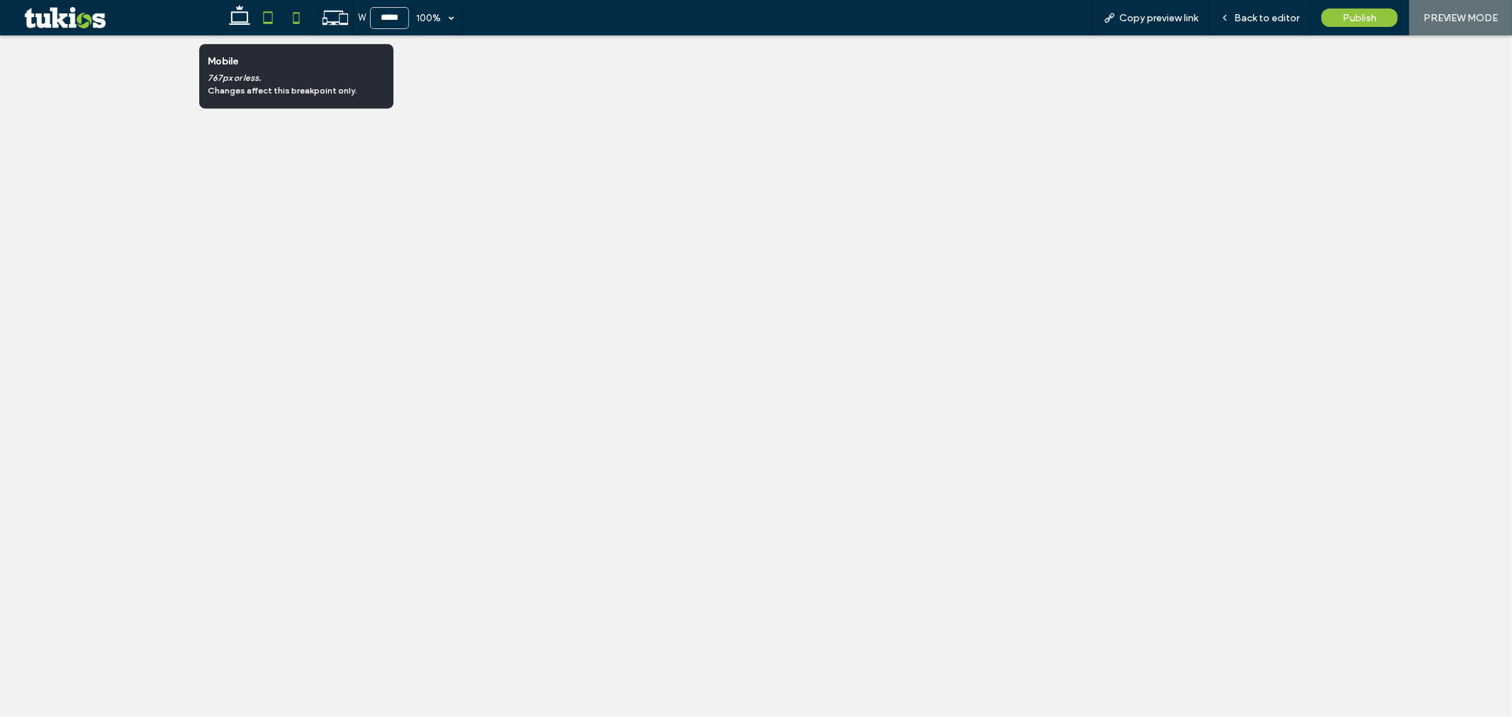
click at [294, 23] on use at bounding box center [296, 17] width 6 height 11
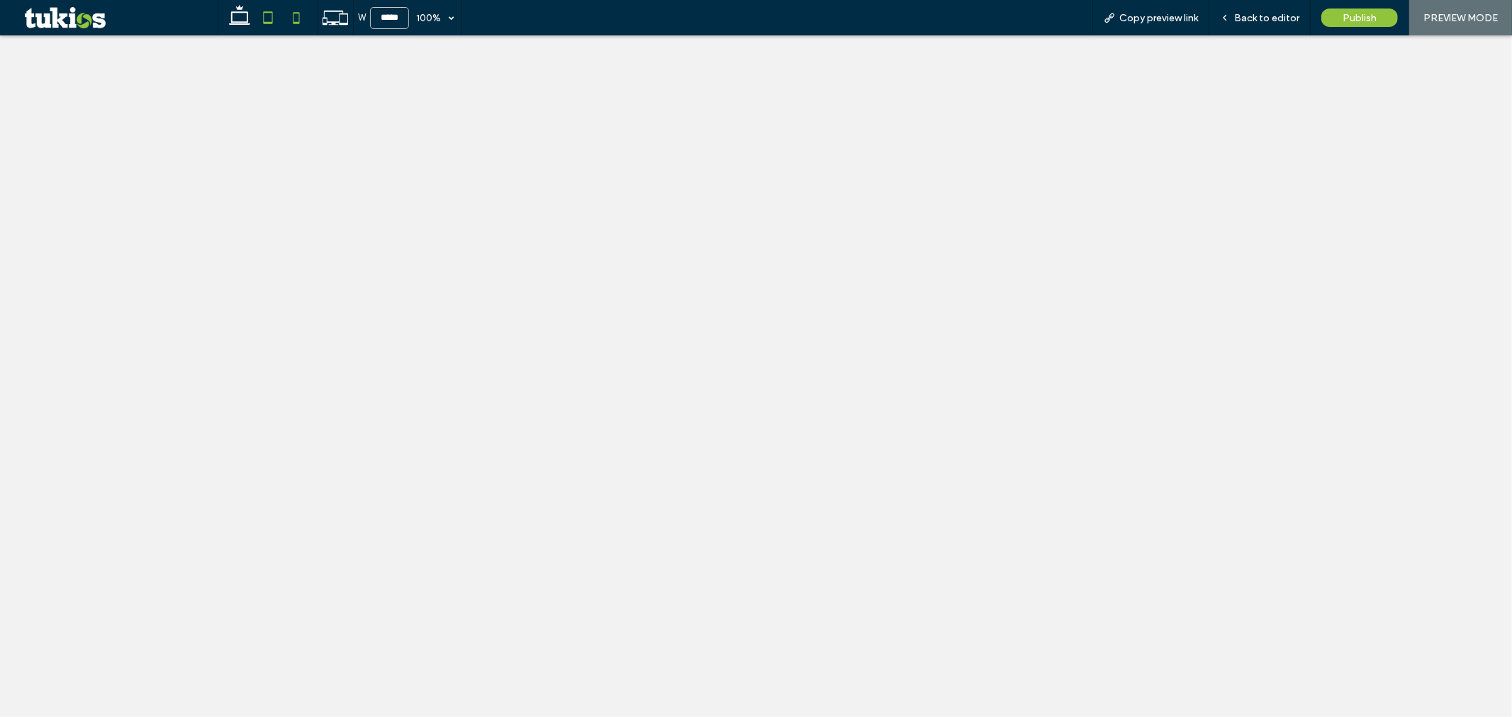
click at [272, 12] on use at bounding box center [267, 17] width 9 height 12
click at [294, 16] on icon at bounding box center [296, 18] width 28 height 28
click at [269, 19] on icon at bounding box center [268, 18] width 28 height 28
click at [303, 15] on icon at bounding box center [296, 18] width 28 height 28
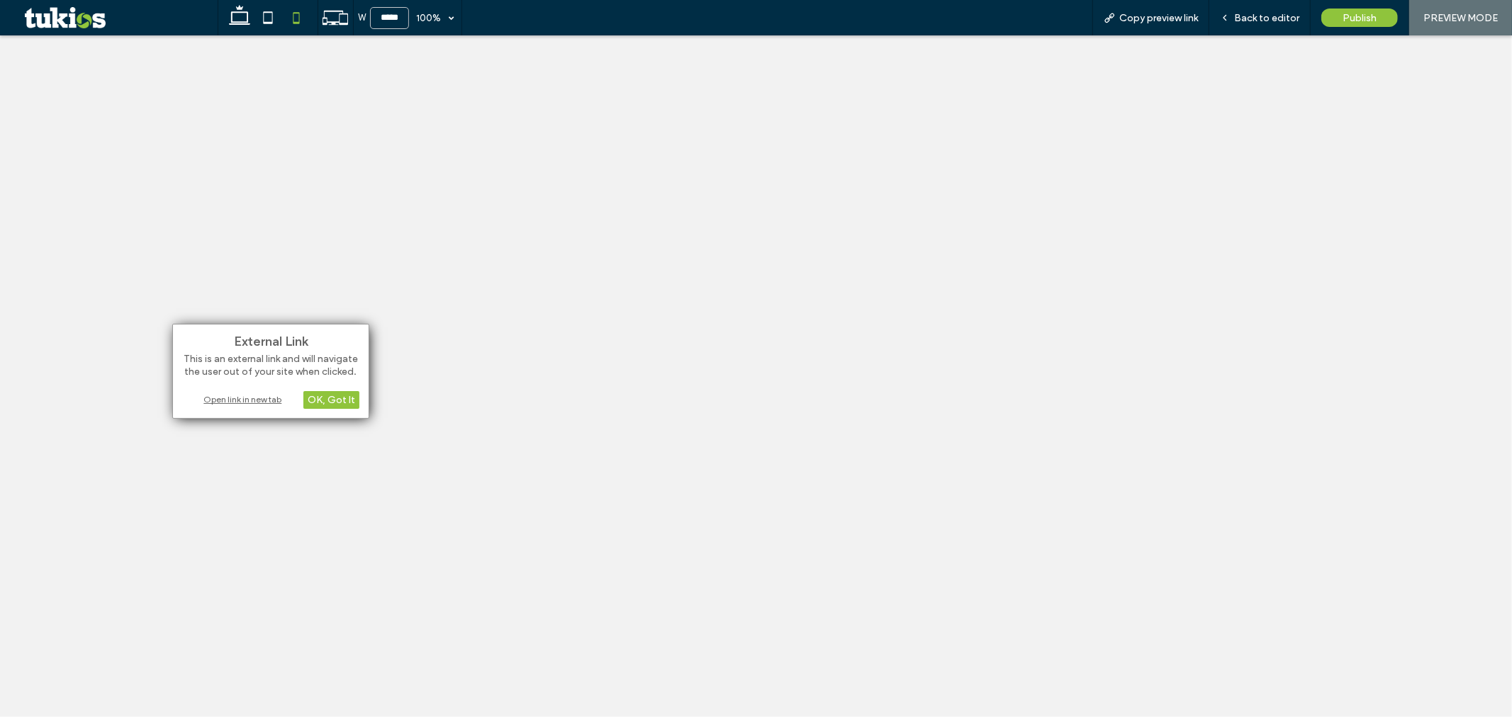
click at [242, 398] on div "Open link in new tab" at bounding box center [270, 399] width 177 height 15
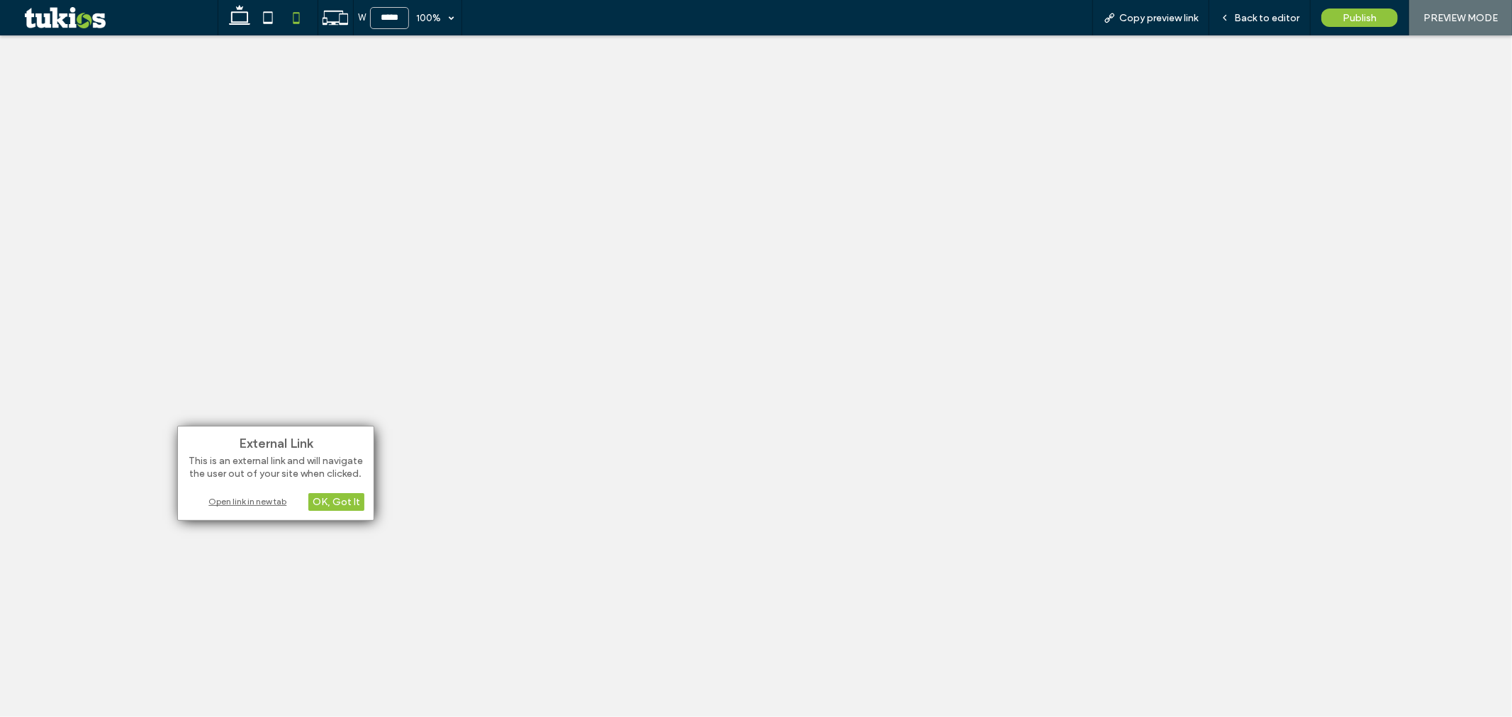
click at [264, 503] on div "Open link in new tab" at bounding box center [275, 501] width 177 height 15
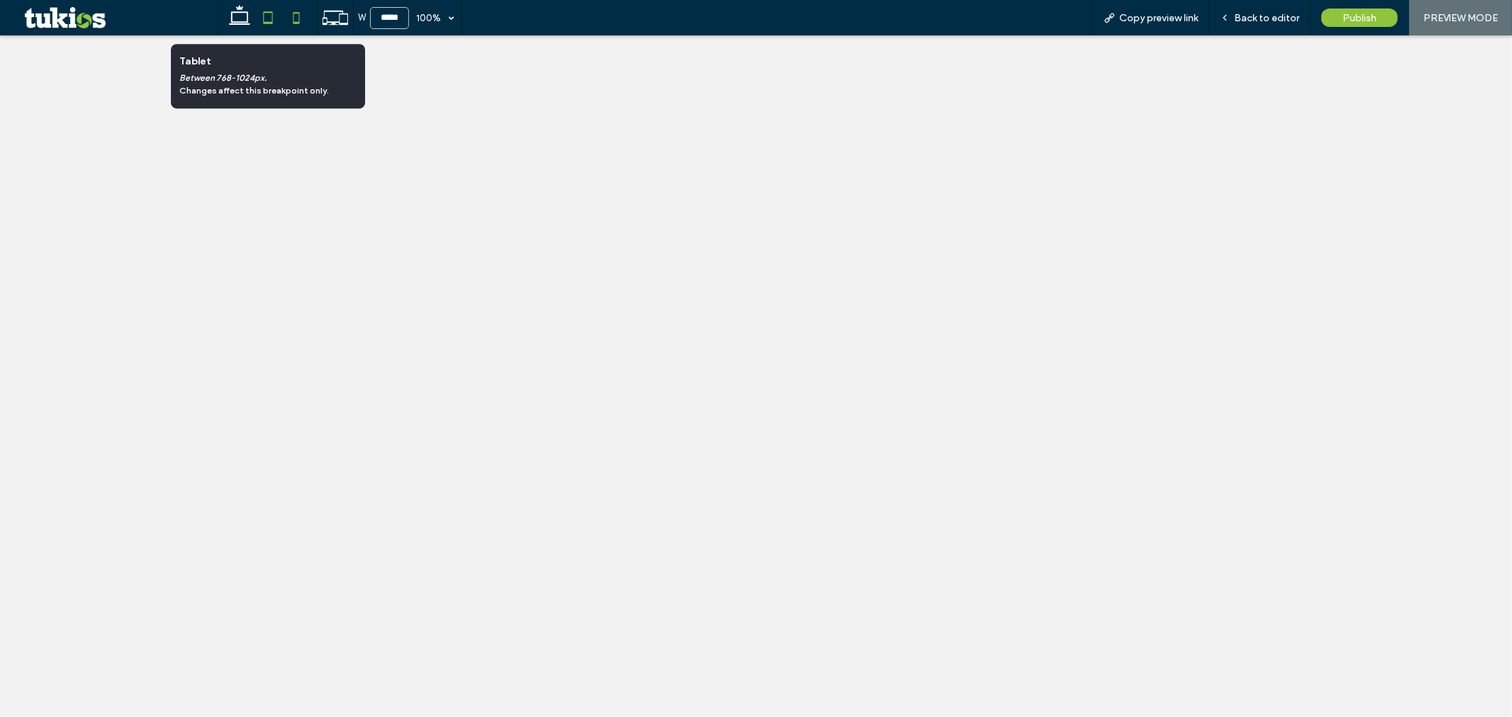
click at [271, 19] on icon at bounding box center [268, 18] width 28 height 28
type input "*****"
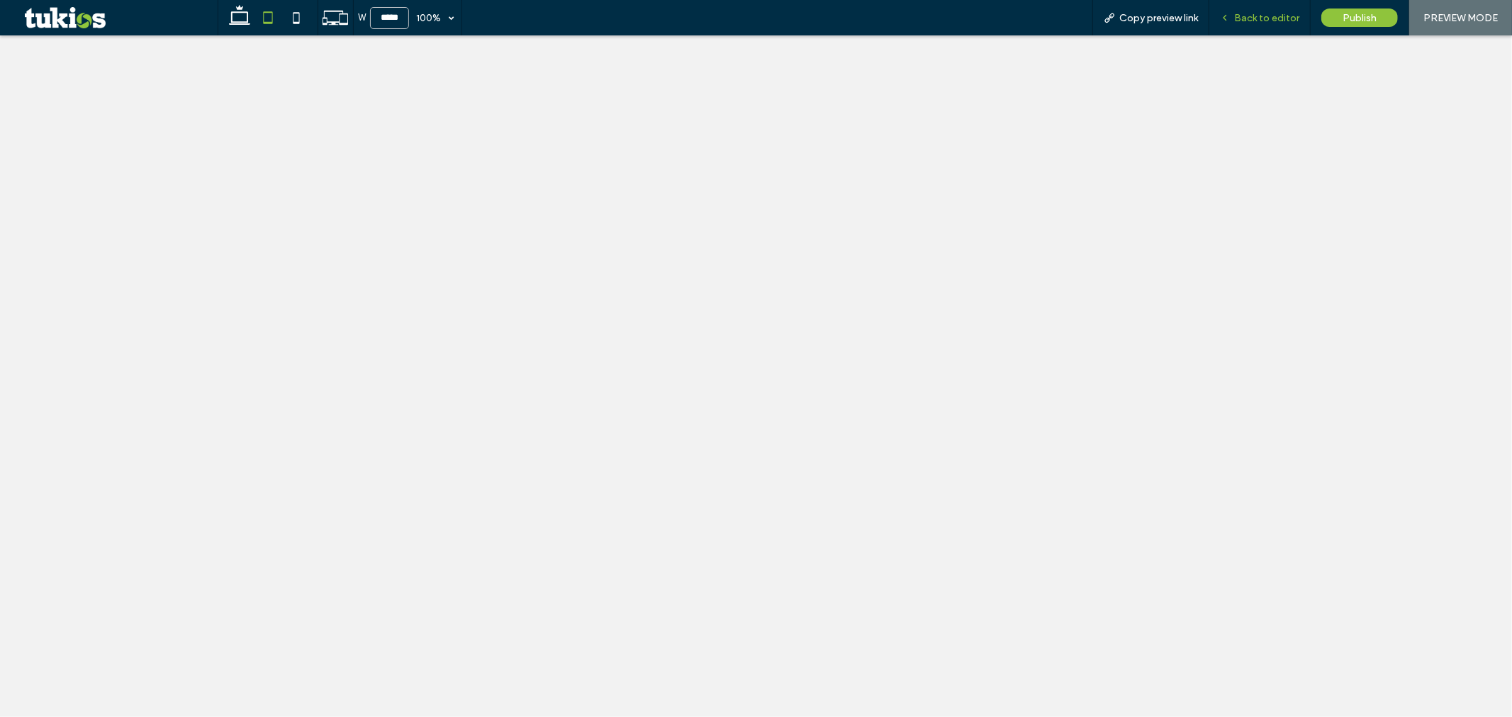
click at [1244, 23] on span "Back to editor" at bounding box center [1266, 18] width 65 height 12
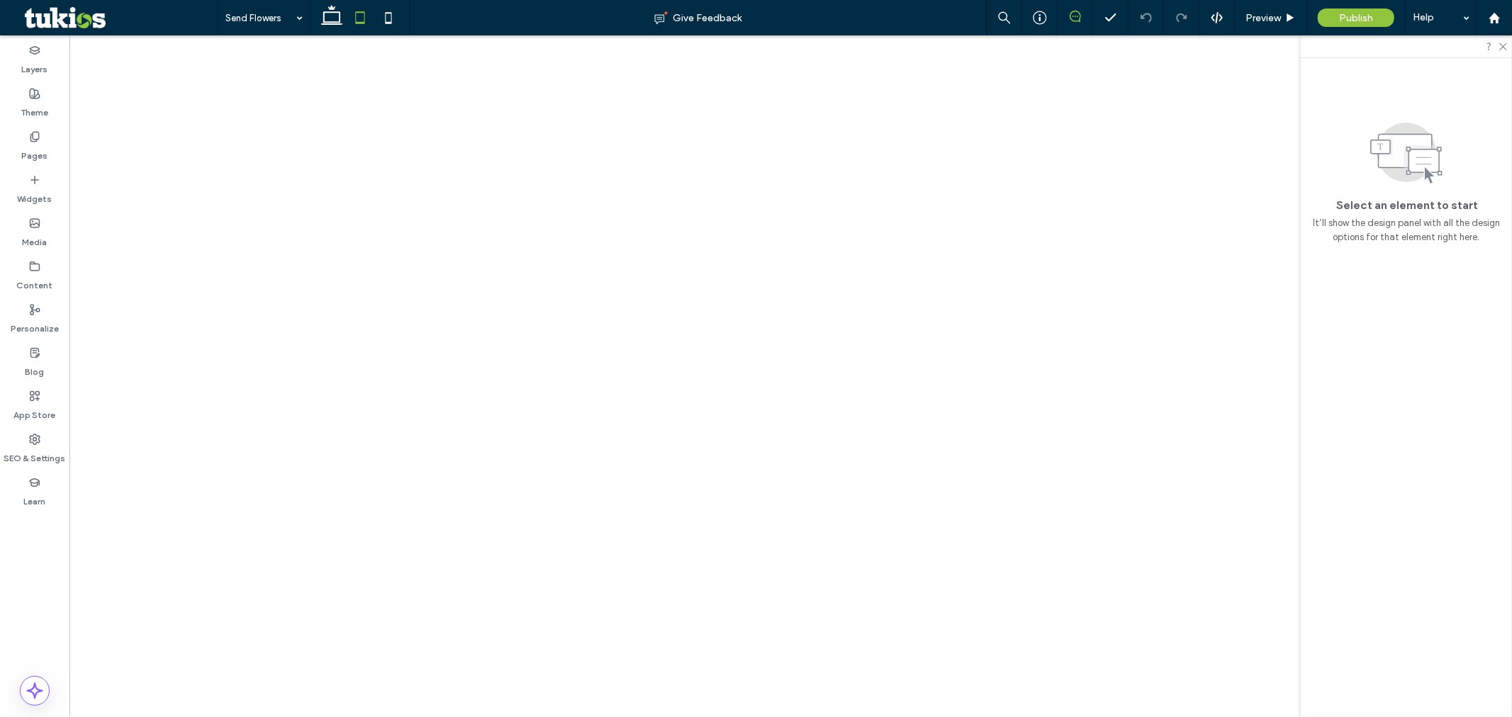
click at [1076, 18] on icon at bounding box center [1075, 16] width 11 height 11
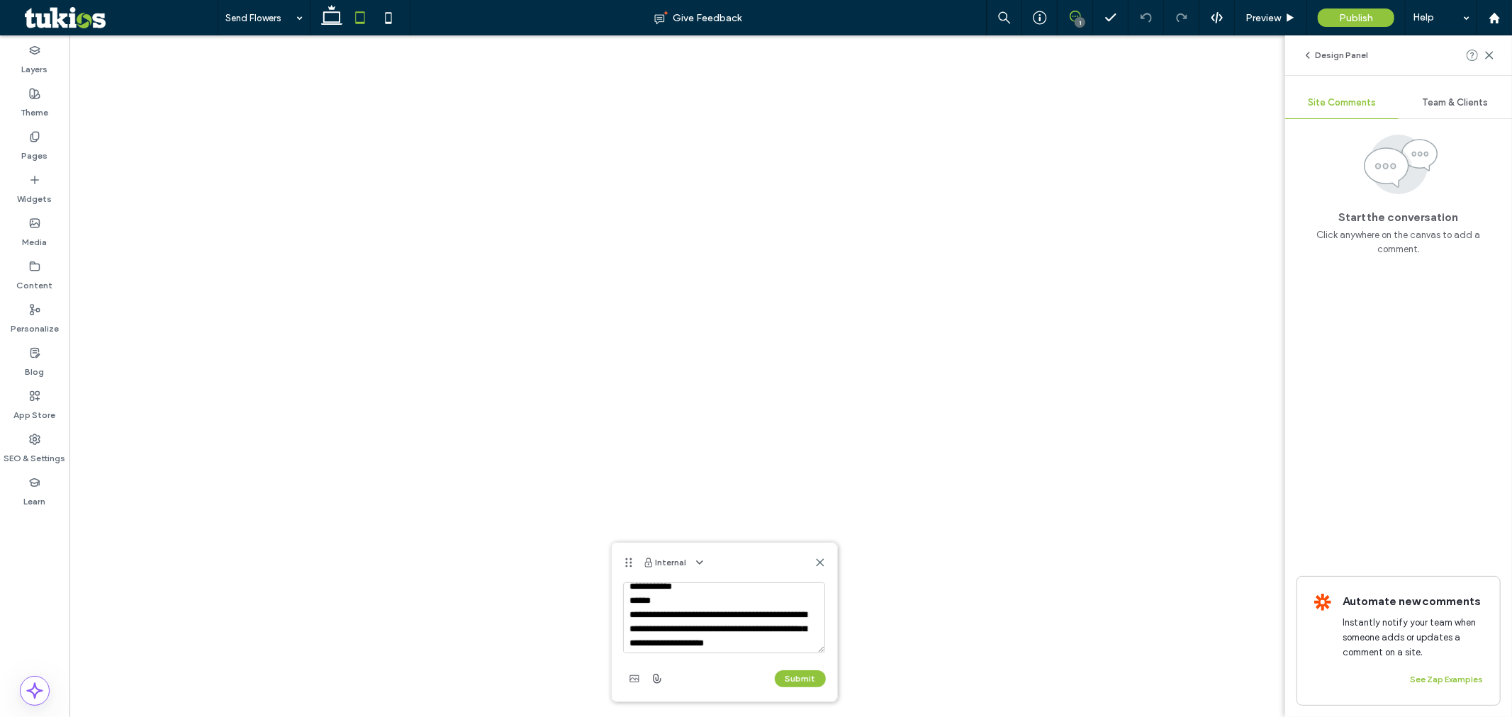
scroll to position [12, 0]
type textarea "**********"
click at [793, 674] on button "Submit" at bounding box center [800, 679] width 51 height 17
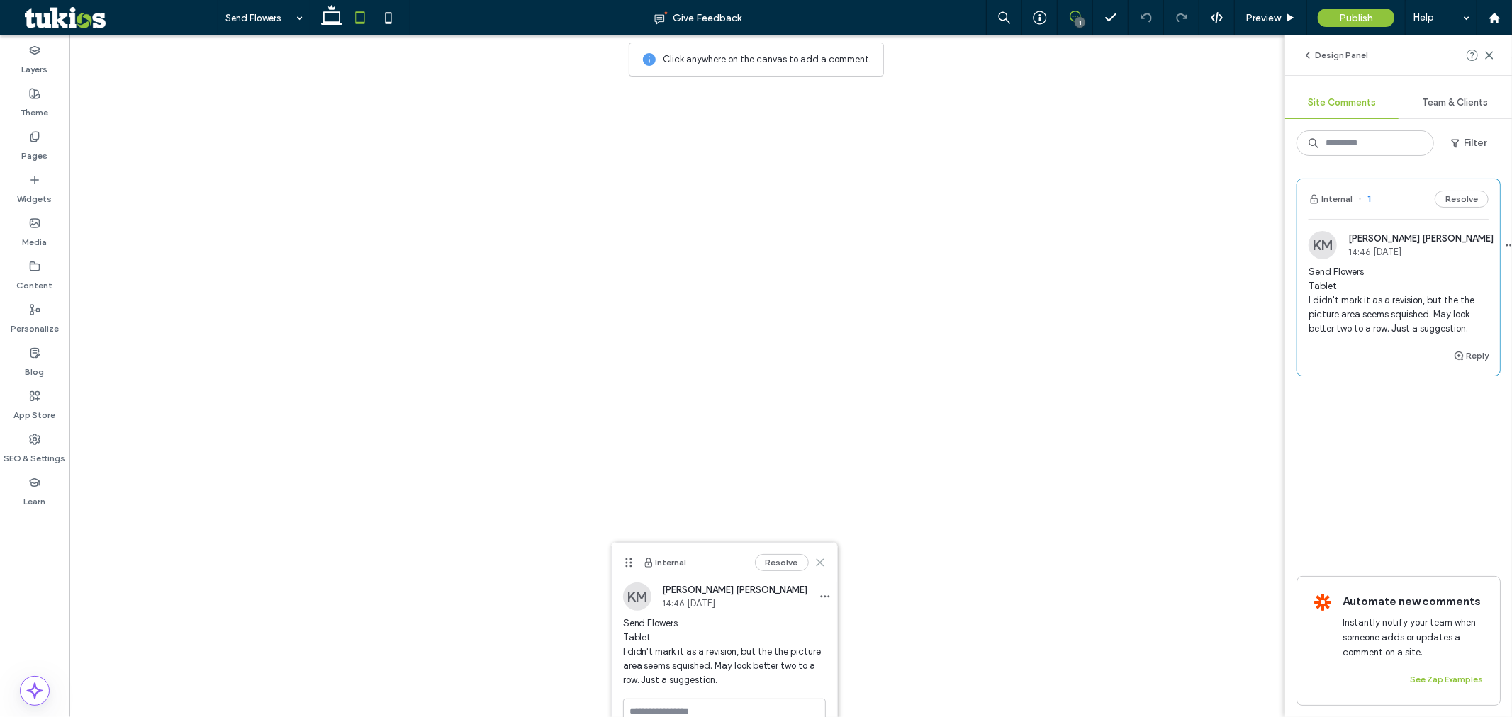
click at [821, 559] on icon at bounding box center [820, 562] width 11 height 11
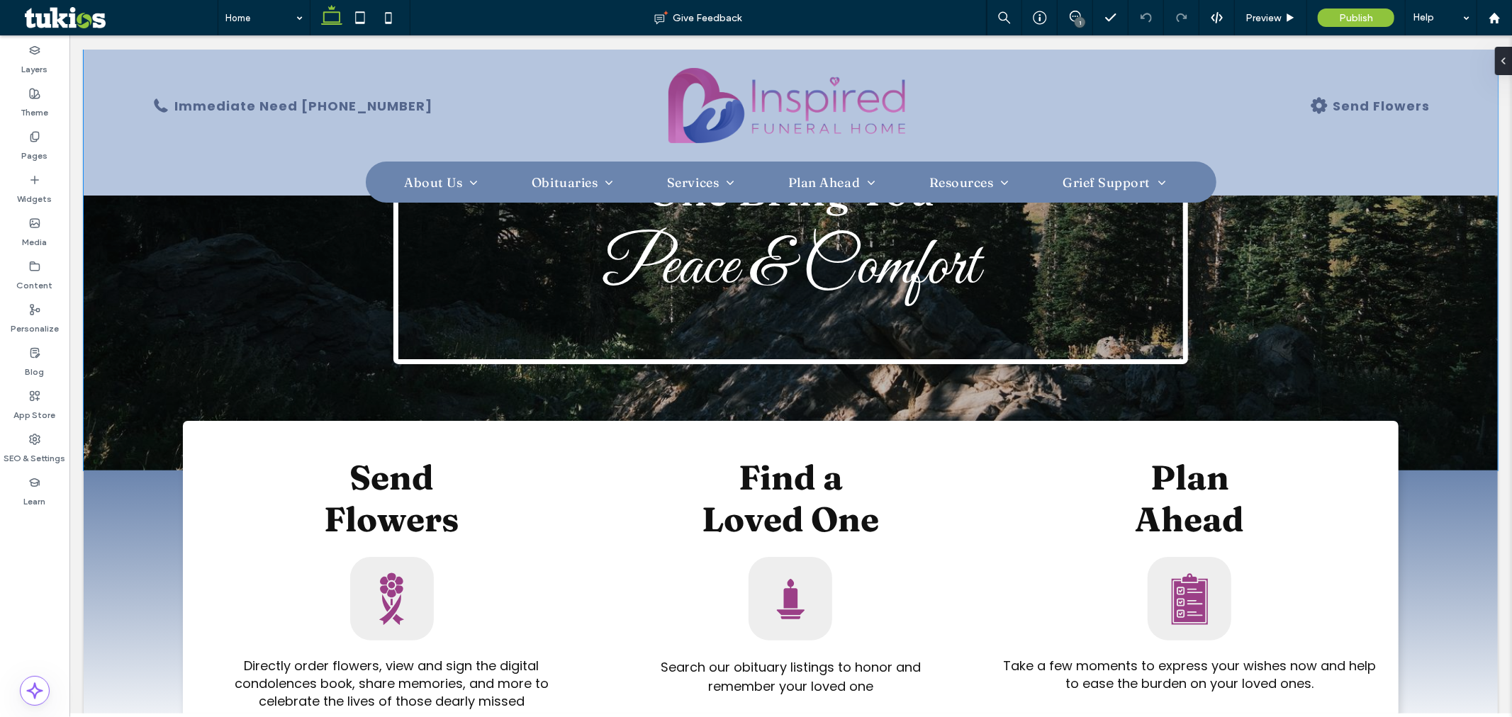
scroll to position [157, 0]
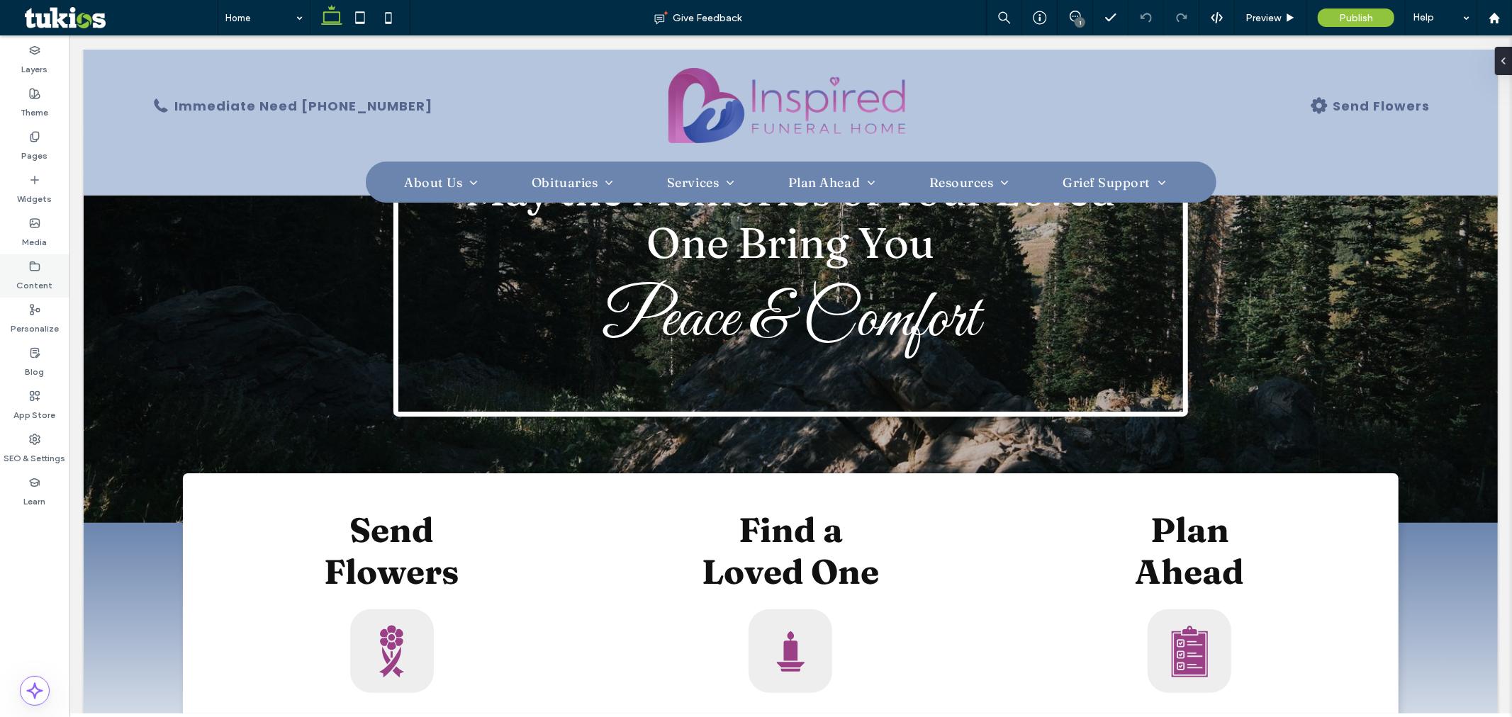
click at [32, 272] on label "Content" at bounding box center [35, 282] width 36 height 20
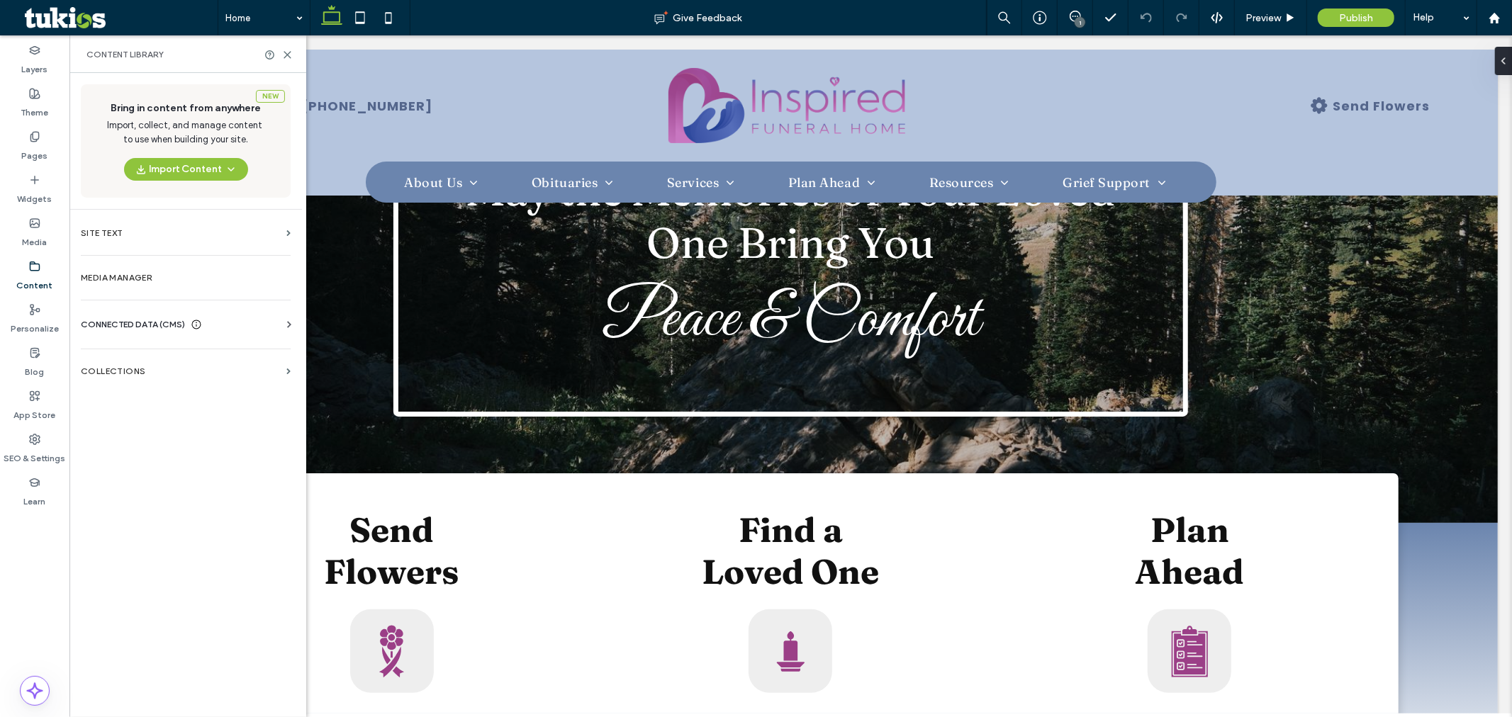
click at [117, 316] on div "CONNECTED DATA (CMS) Business Info Business Text Business Images Find and Repla…" at bounding box center [185, 324] width 233 height 37
click at [124, 323] on span "CONNECTED DATA (CMS)" at bounding box center [133, 325] width 104 height 14
click at [118, 356] on label "Business Info" at bounding box center [188, 359] width 193 height 10
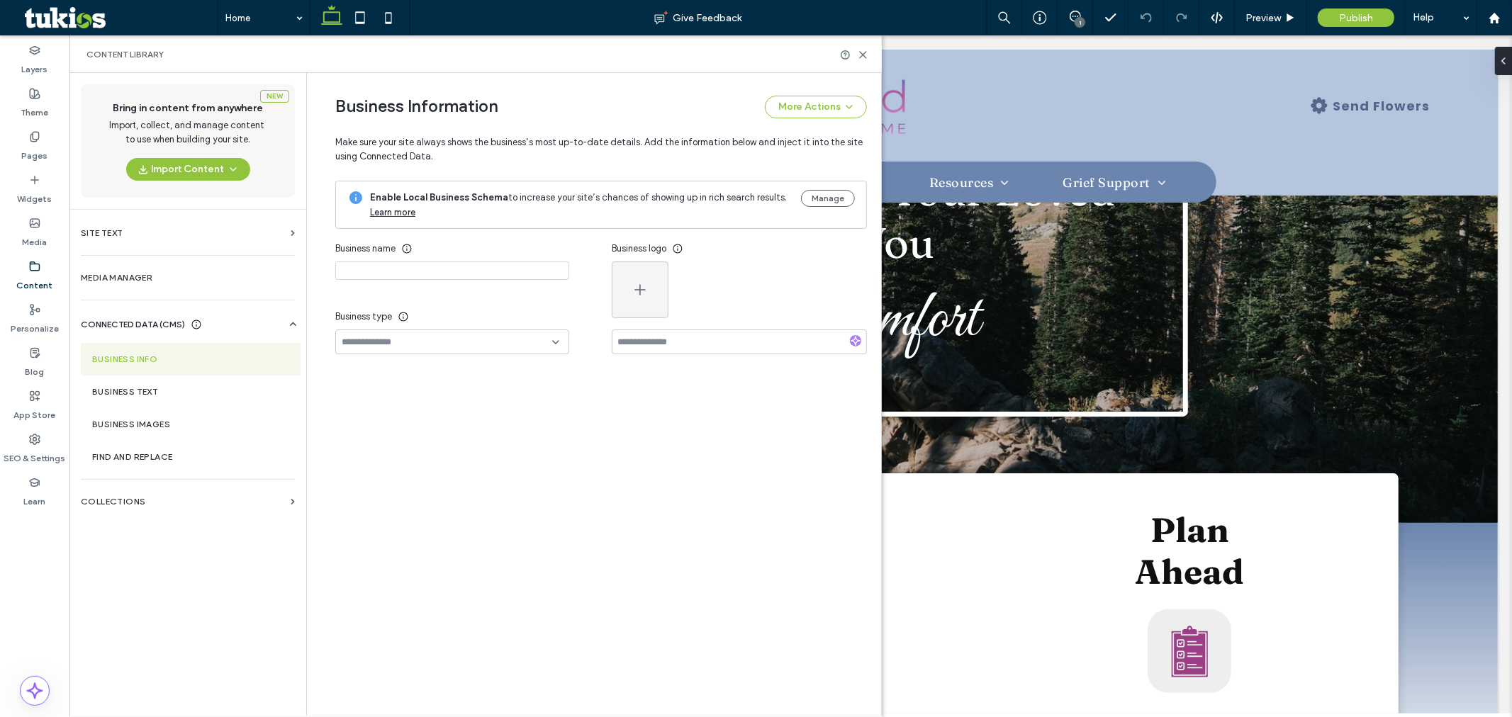
type input "**********"
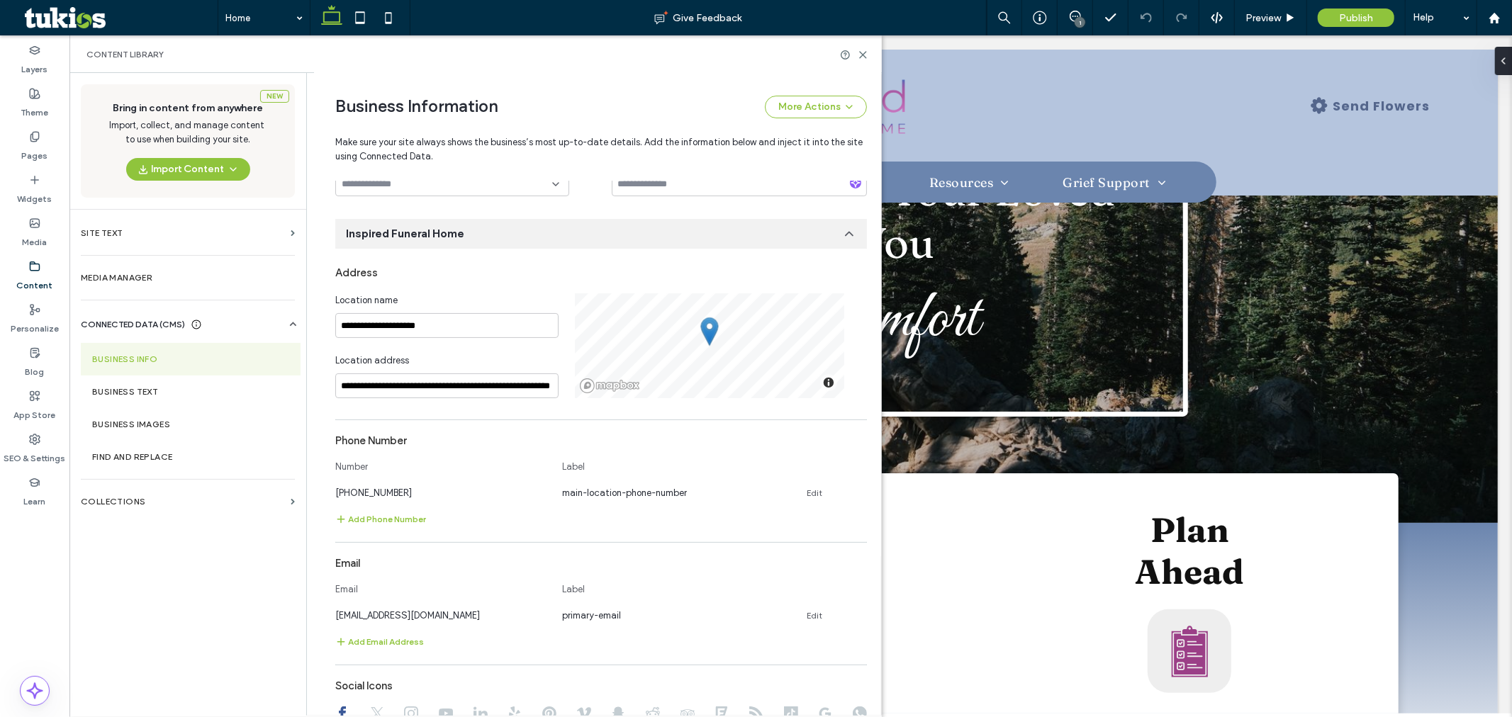
scroll to position [0, 0]
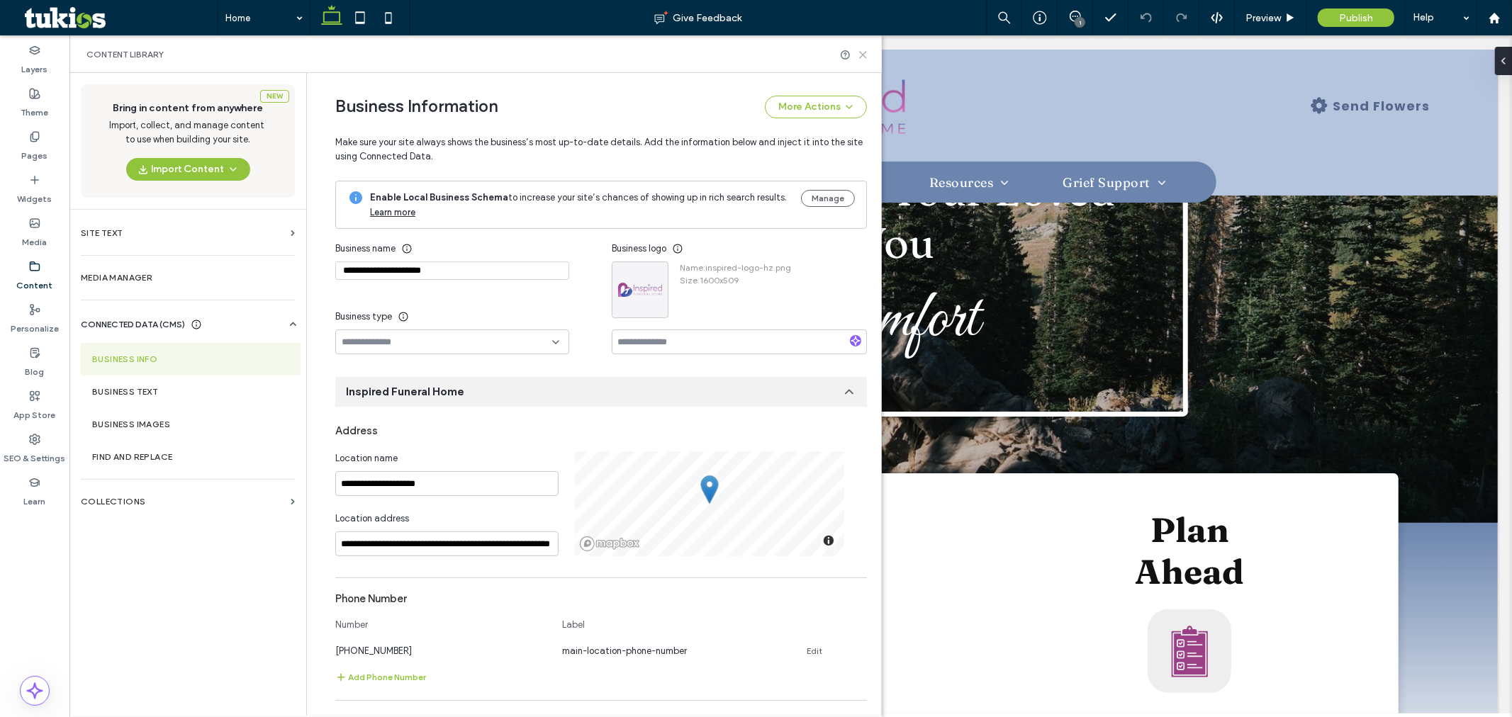
click at [861, 50] on icon at bounding box center [863, 55] width 11 height 11
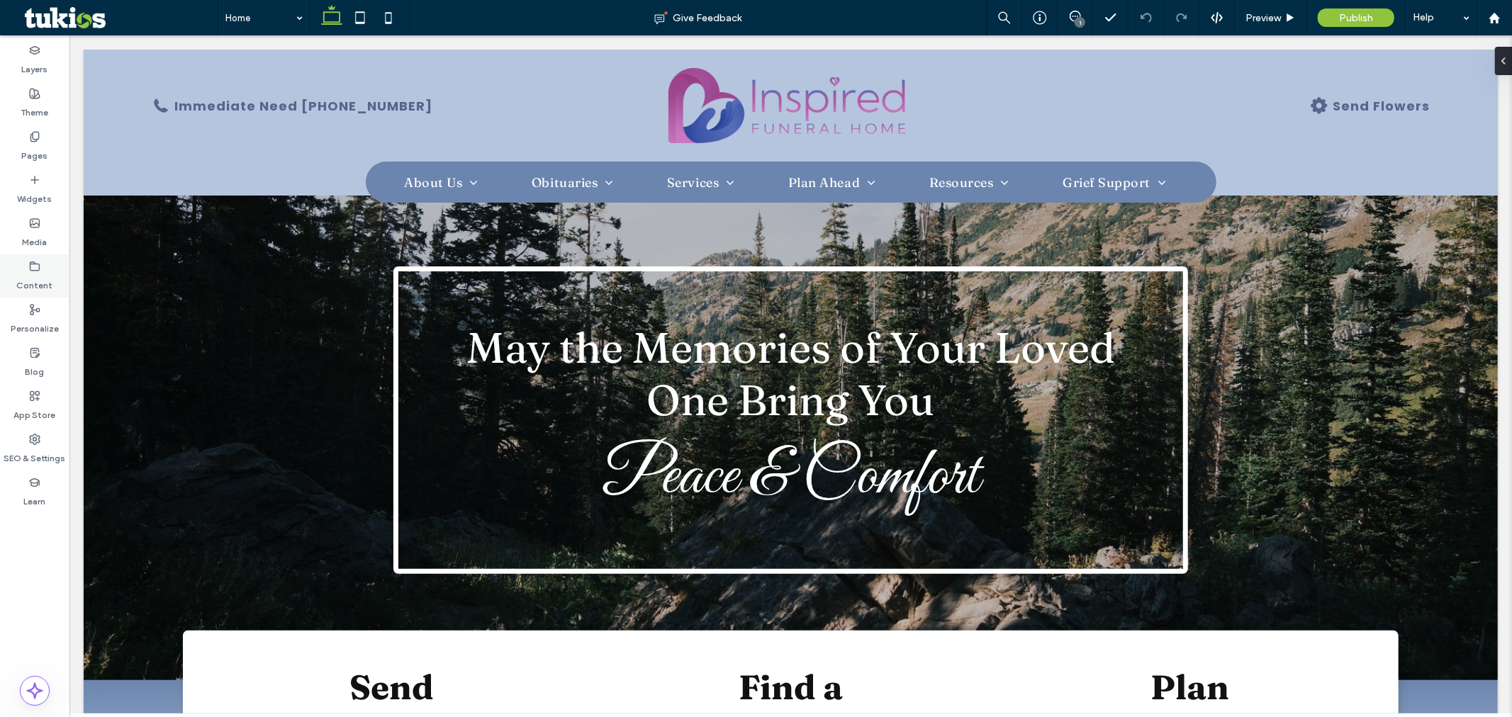
click at [33, 279] on label "Content" at bounding box center [35, 282] width 36 height 20
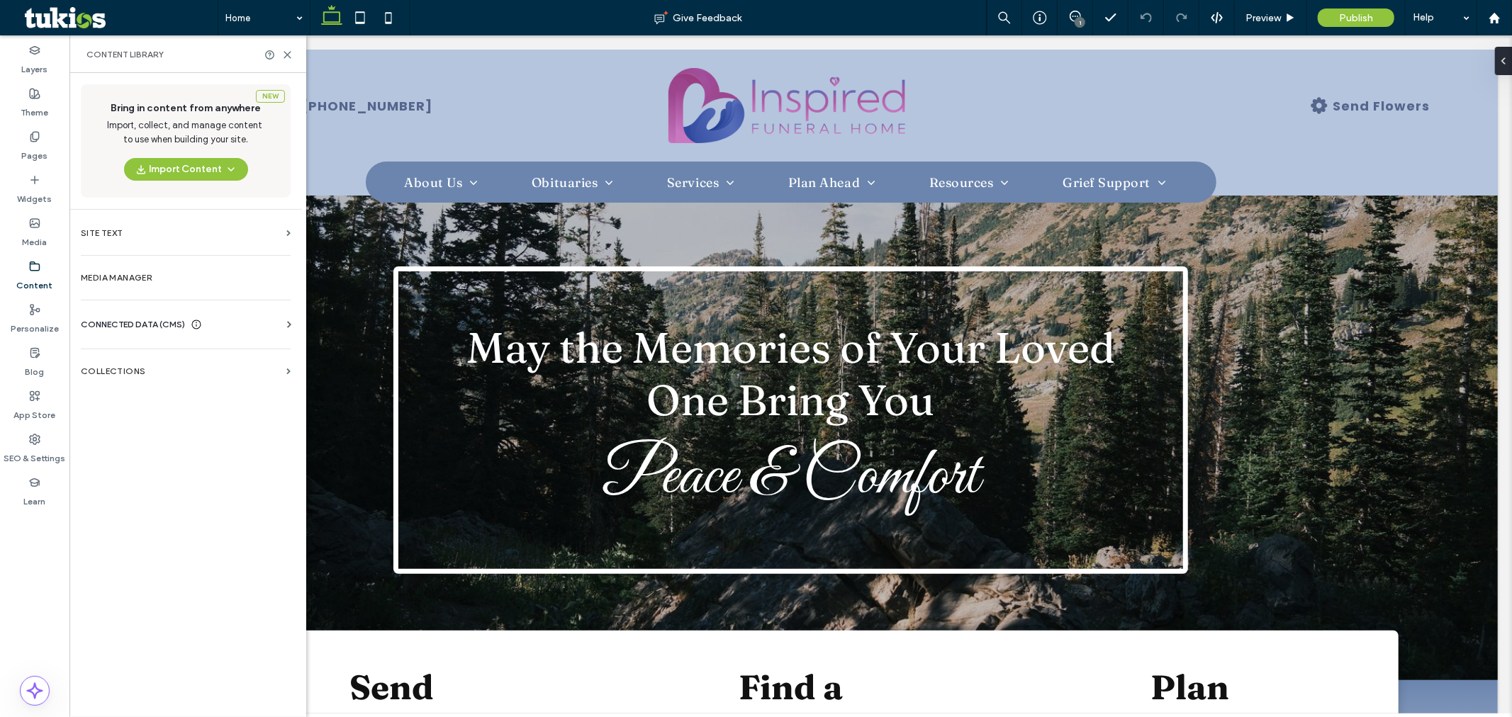
click at [151, 330] on span "CONNECTED DATA (CMS)" at bounding box center [133, 325] width 104 height 14
click at [138, 354] on label "Business Info" at bounding box center [188, 359] width 193 height 10
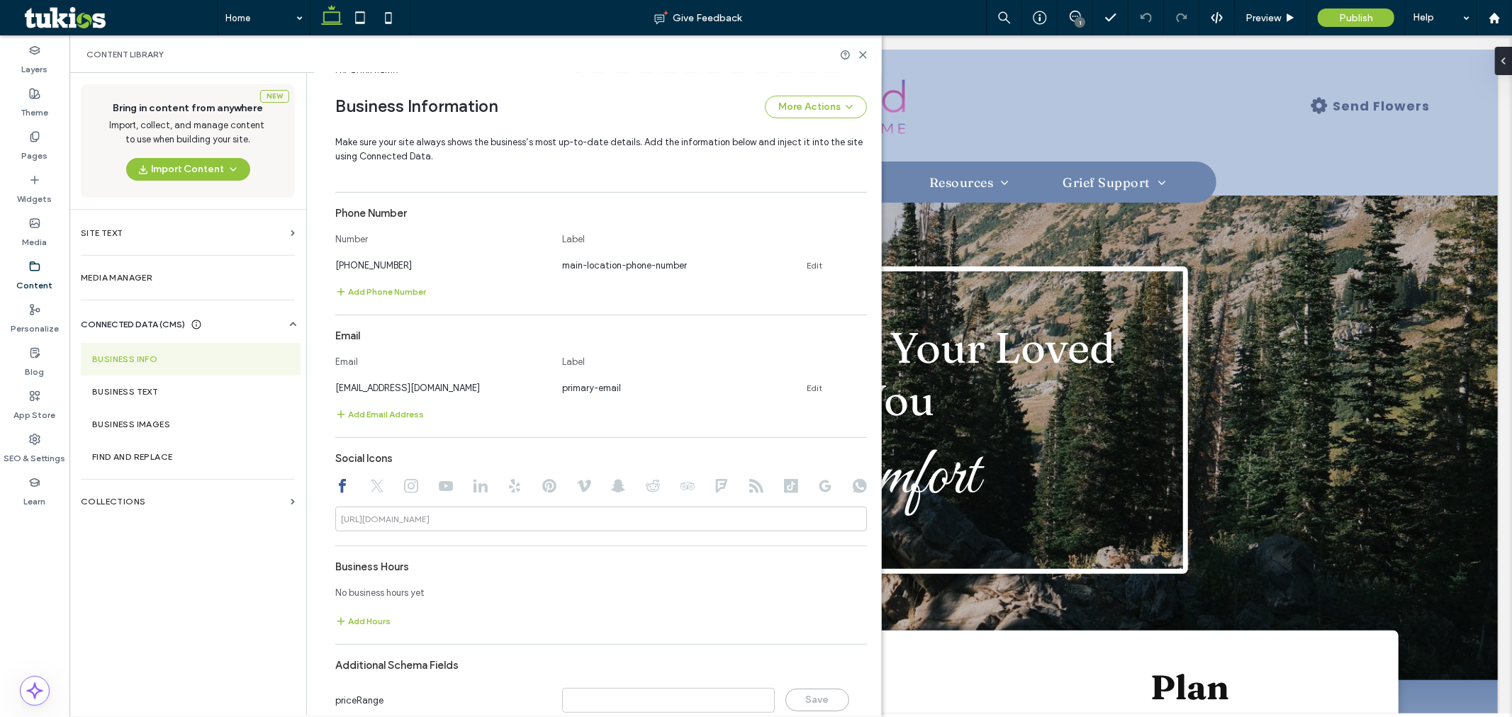
scroll to position [440, 0]
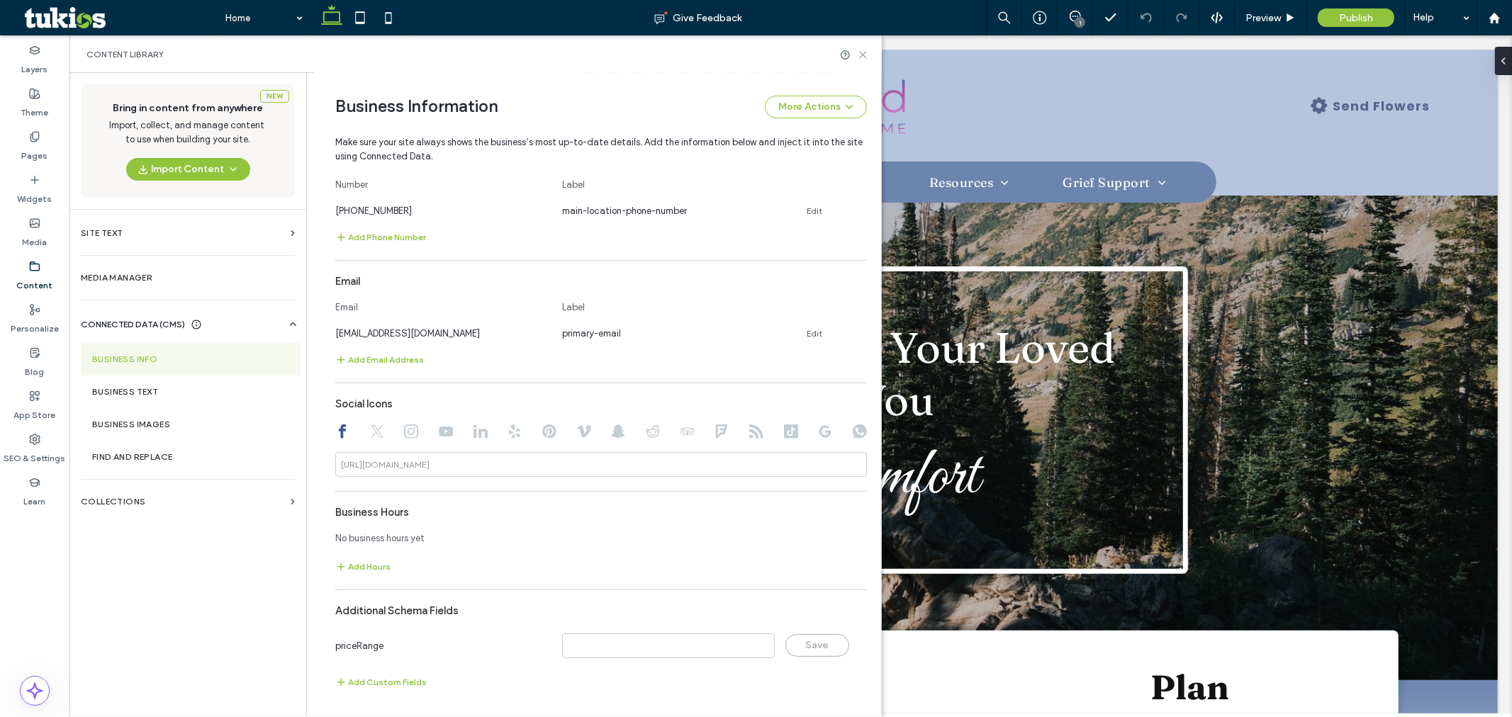
click at [859, 52] on icon at bounding box center [863, 55] width 11 height 11
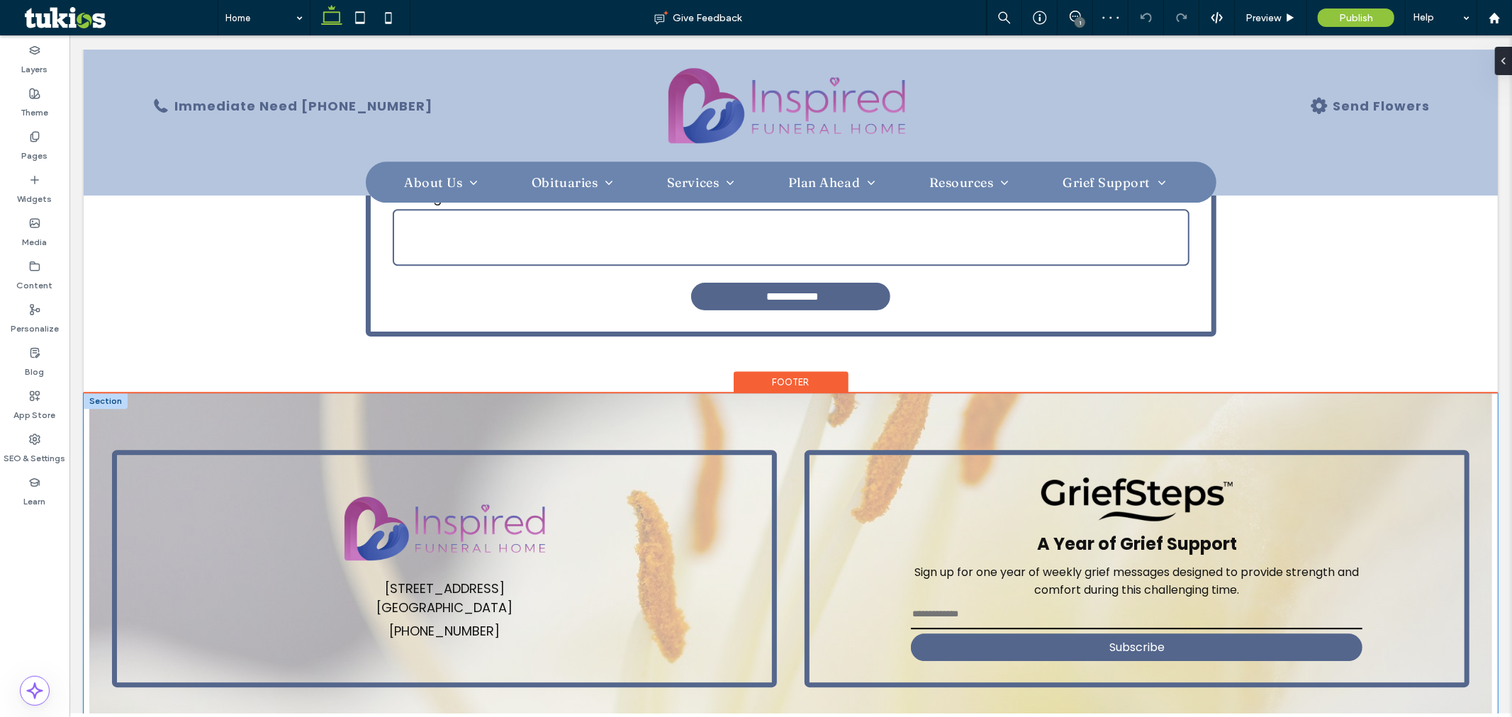
scroll to position [3185, 0]
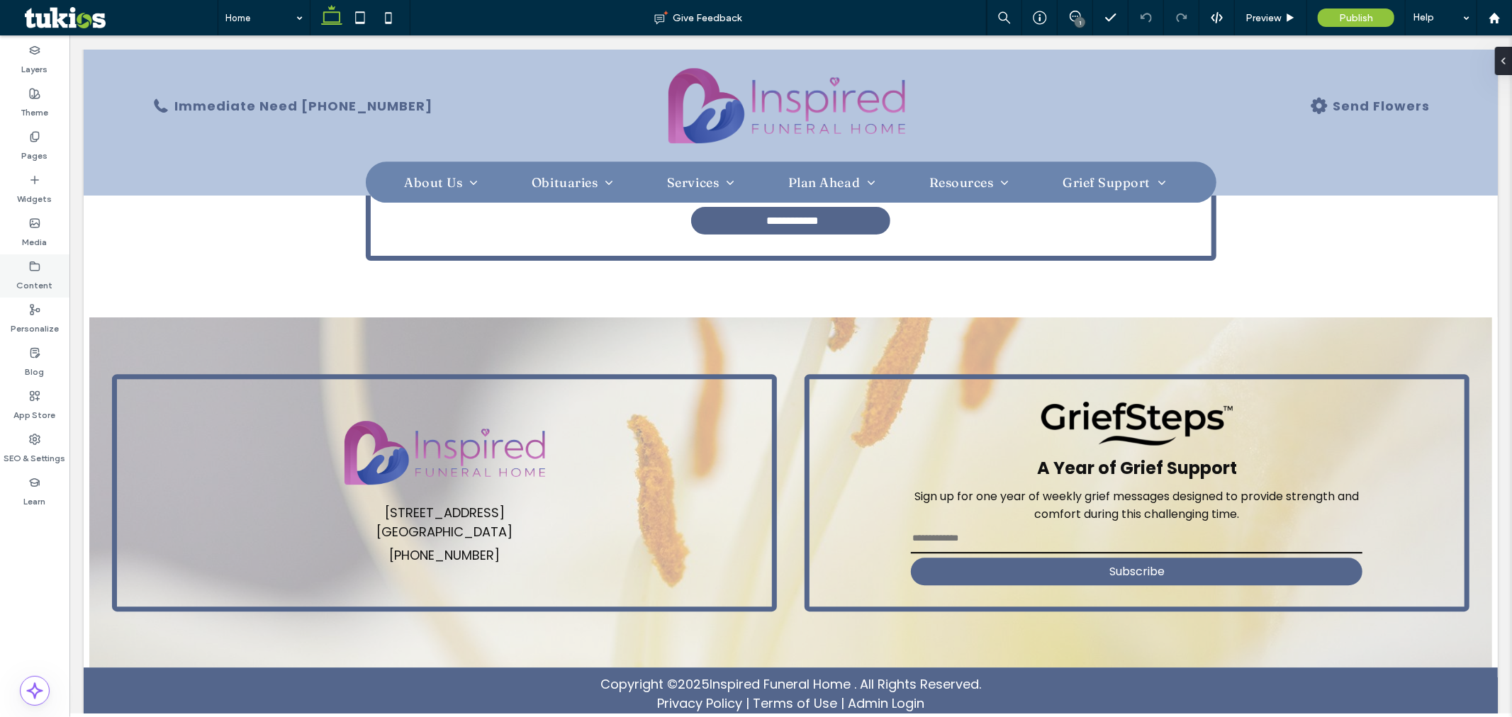
click at [37, 267] on icon at bounding box center [34, 266] width 11 height 11
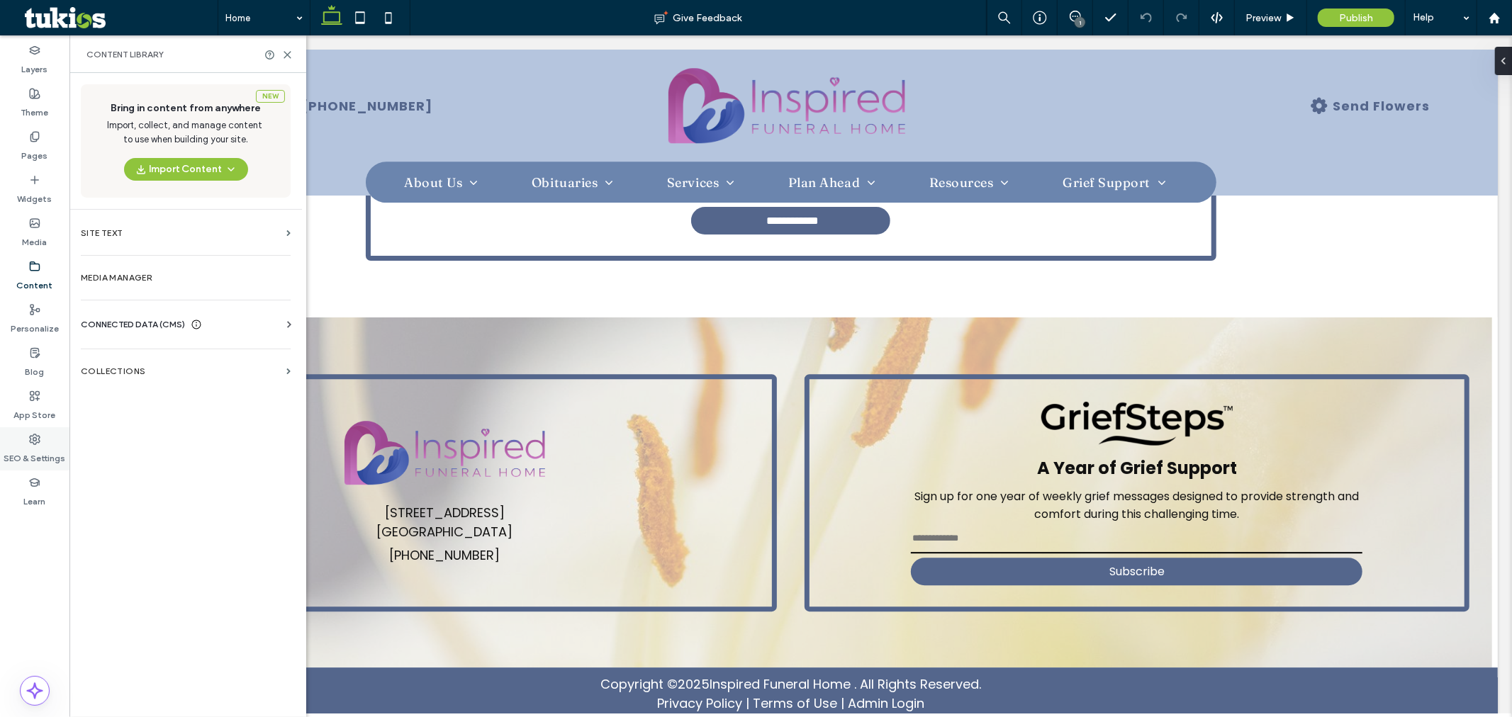
click at [36, 428] on div "SEO & Settings" at bounding box center [34, 449] width 69 height 43
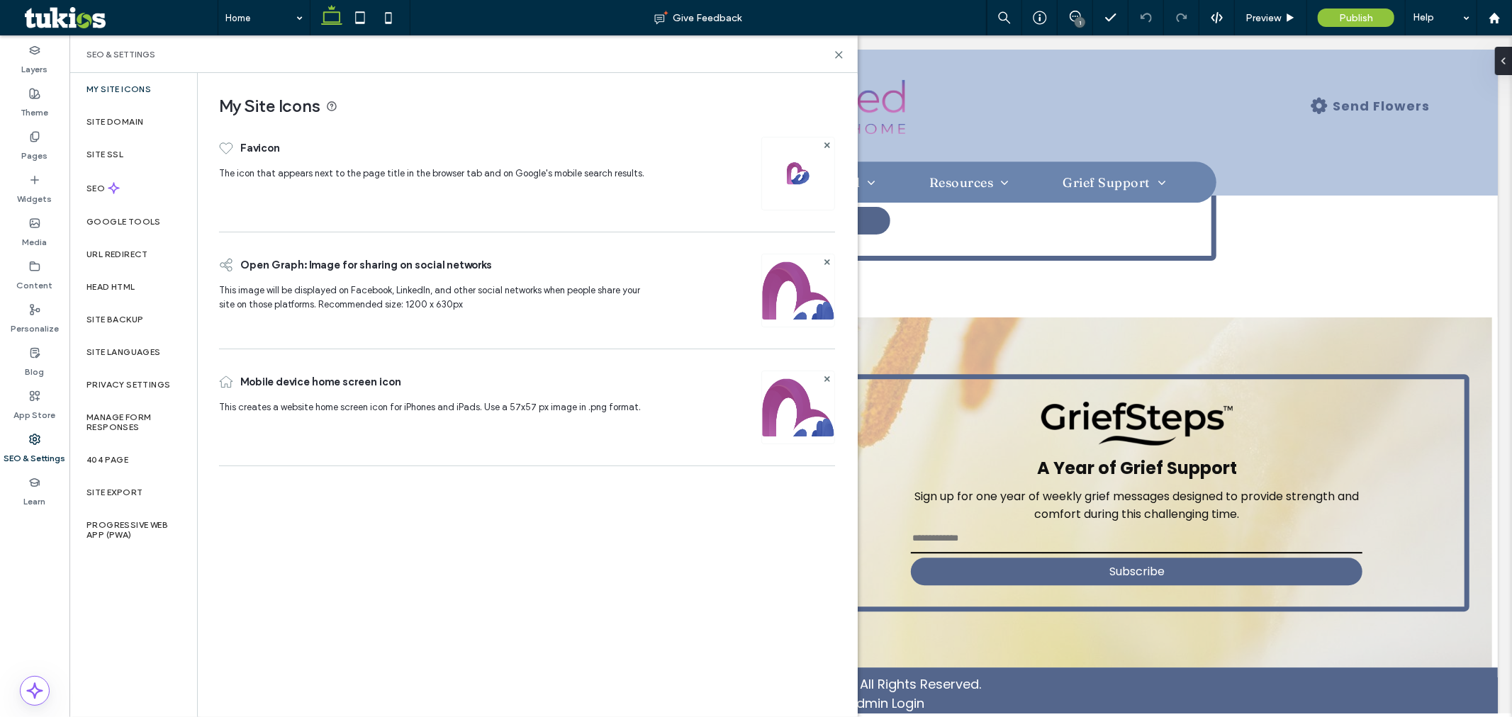
click at [145, 89] on label "My Site Icons" at bounding box center [118, 89] width 65 height 10
click at [123, 138] on div "Site SSL" at bounding box center [133, 154] width 128 height 33
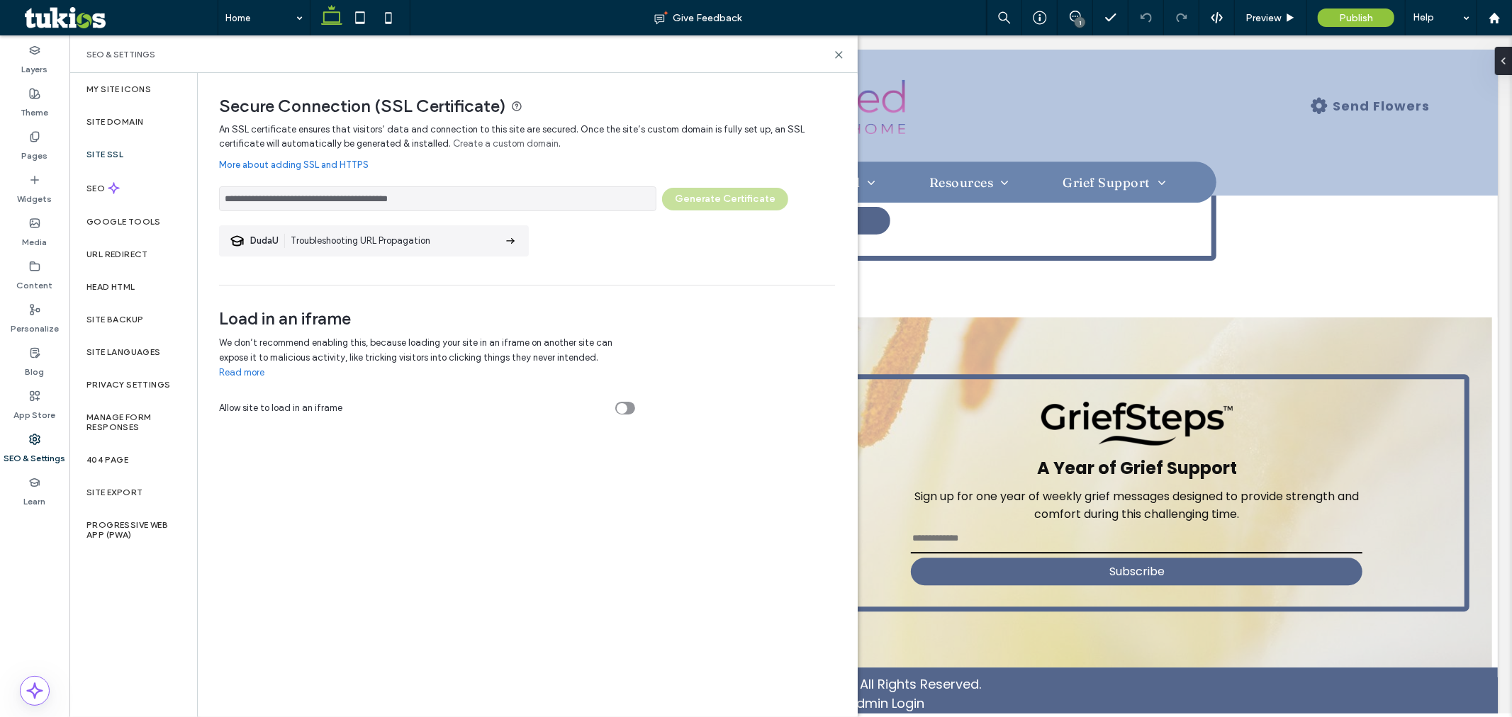
click at [121, 145] on div "Site SSL" at bounding box center [133, 154] width 128 height 33
click at [121, 190] on div "SEO" at bounding box center [133, 188] width 128 height 35
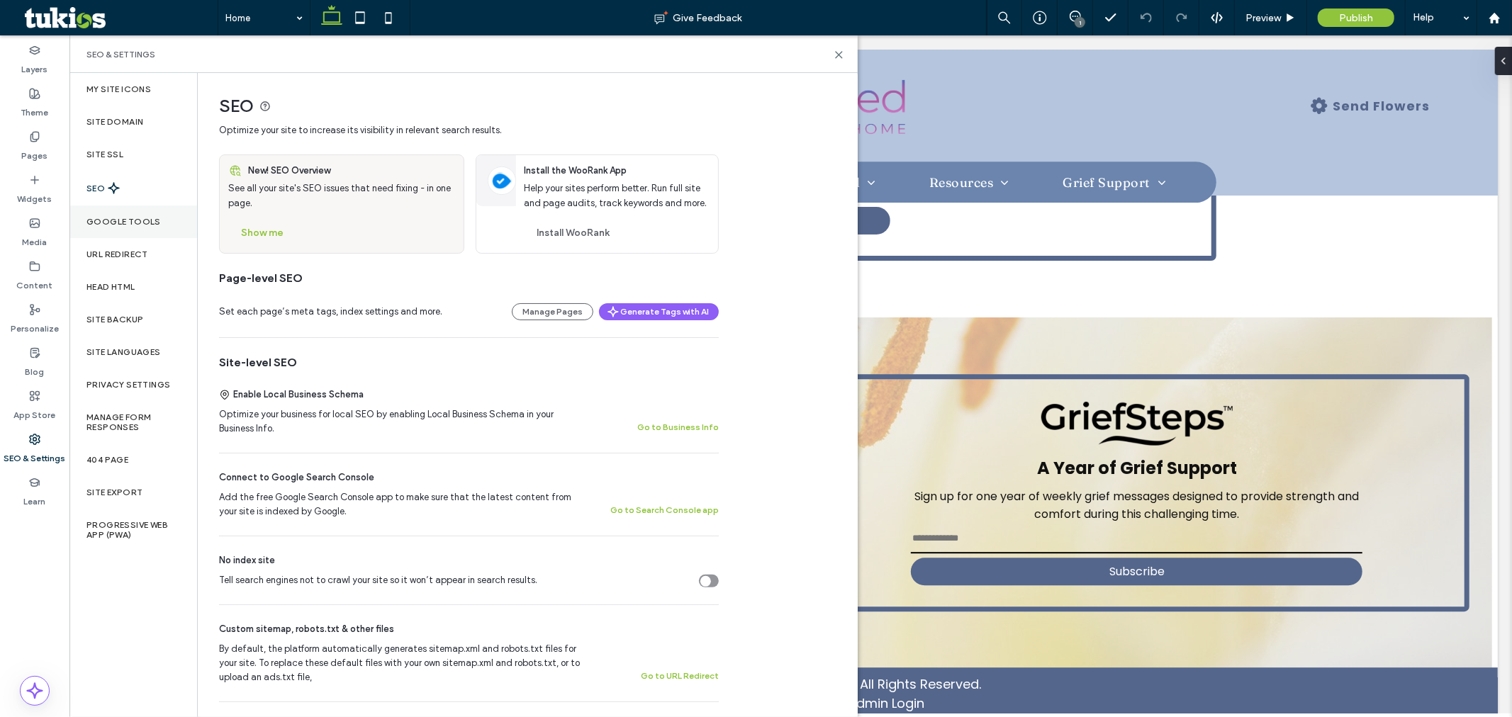
click at [128, 232] on div "Google Tools" at bounding box center [133, 222] width 128 height 33
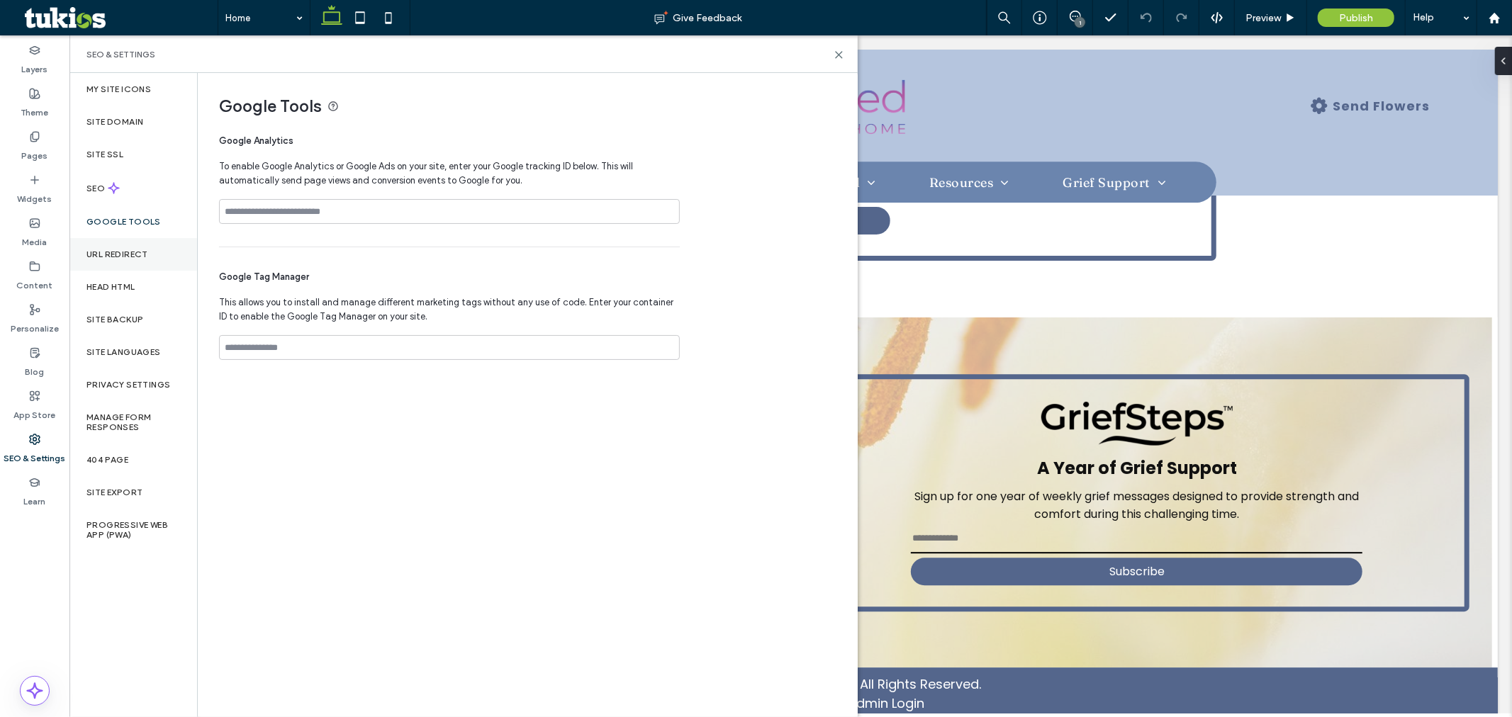
click at [122, 258] on label "URL Redirect" at bounding box center [117, 255] width 62 height 10
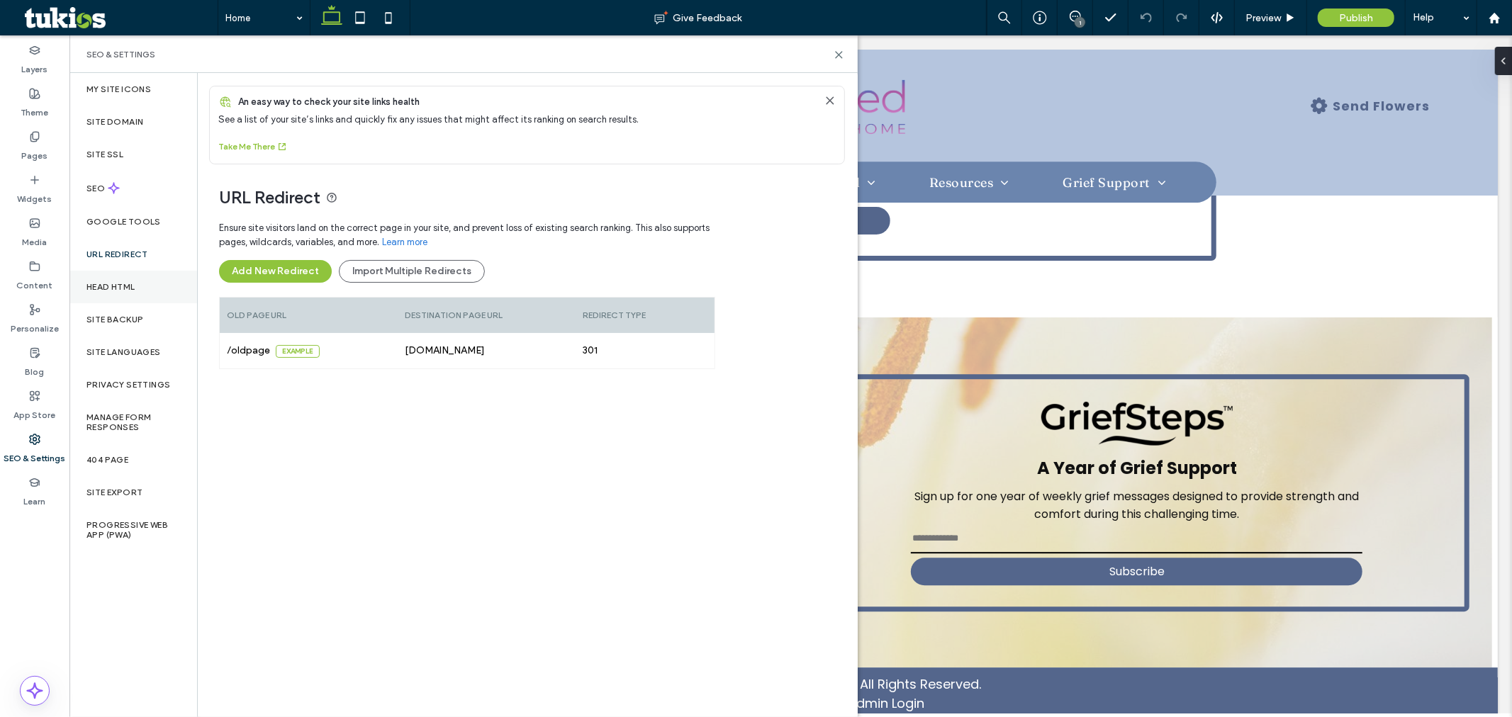
click at [118, 294] on div "Head HTML" at bounding box center [133, 287] width 128 height 33
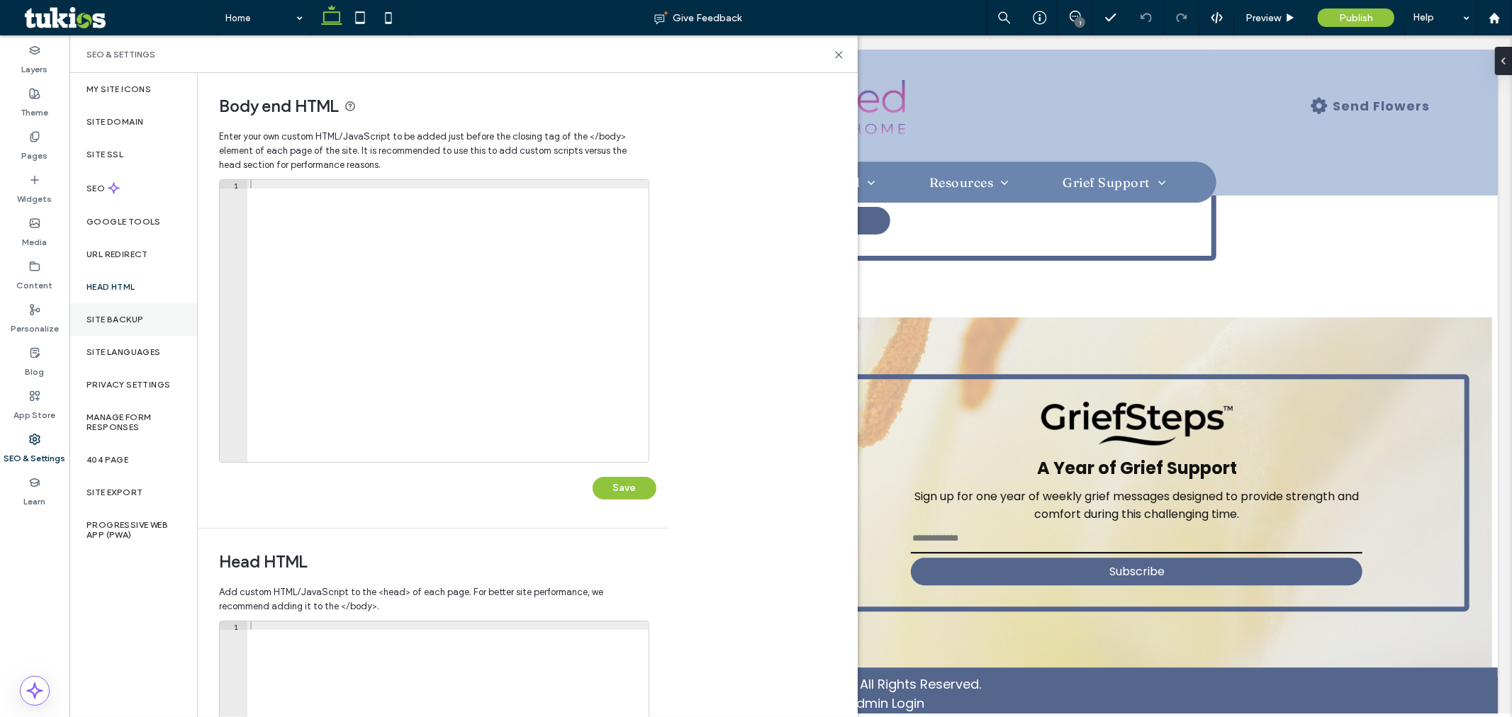
click at [114, 323] on label "Site Backup" at bounding box center [114, 320] width 57 height 10
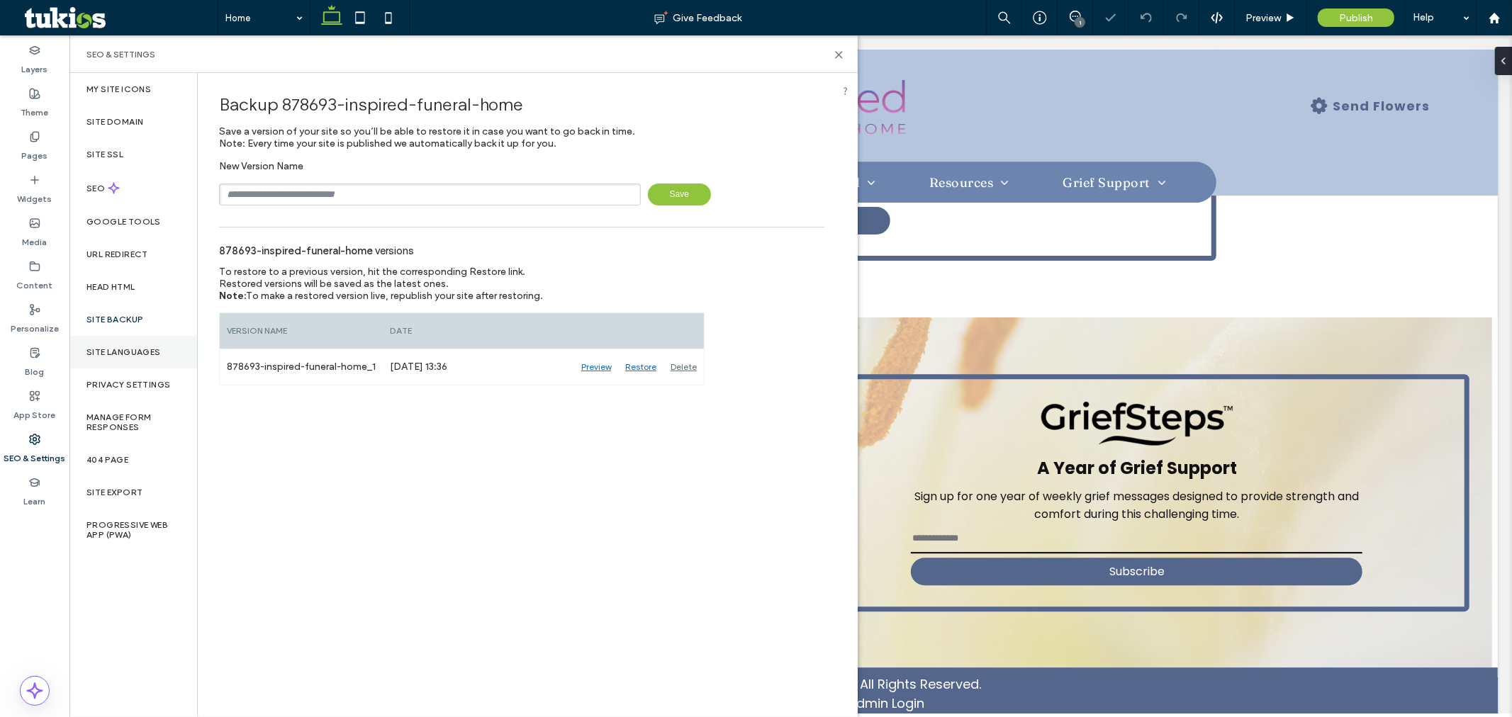
click at [113, 347] on label "Site Languages" at bounding box center [123, 352] width 74 height 10
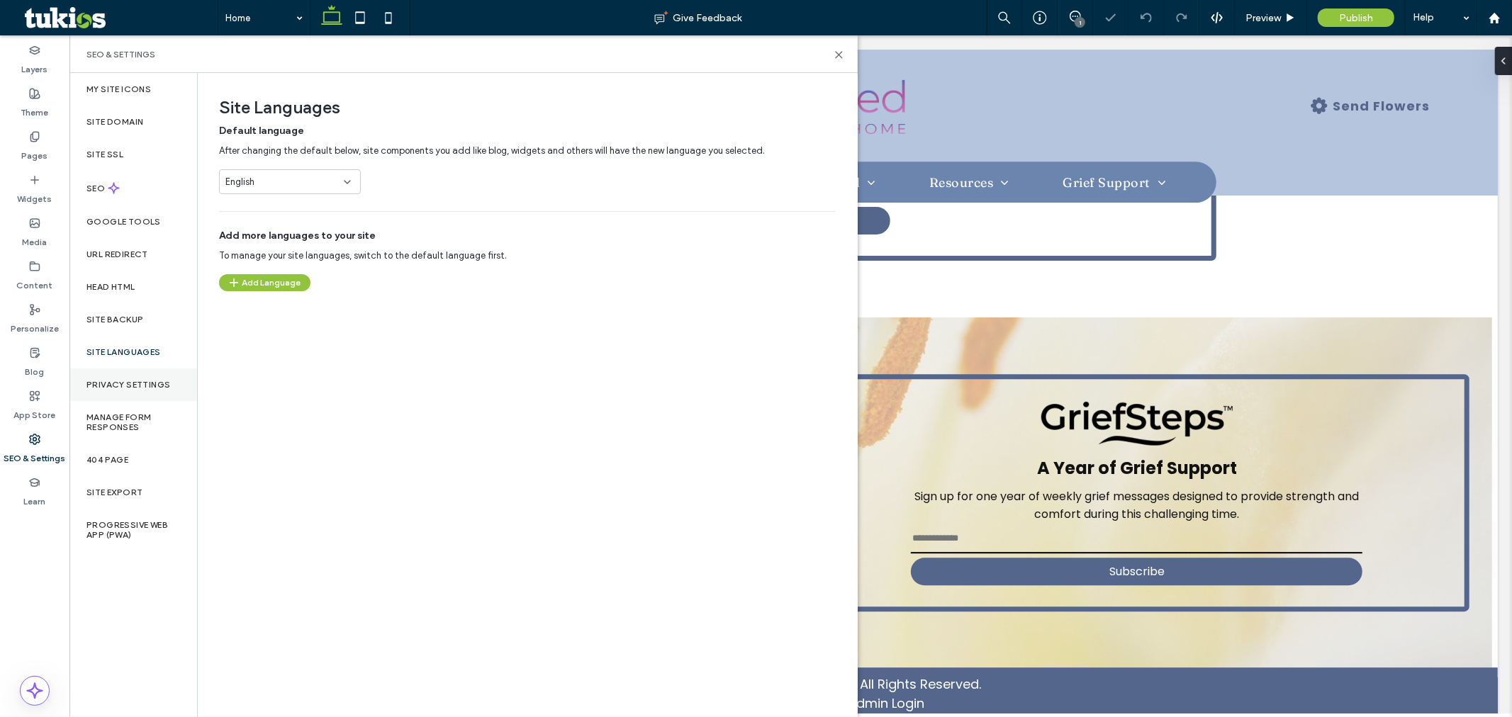
click at [113, 384] on label "Privacy Settings" at bounding box center [128, 385] width 84 height 10
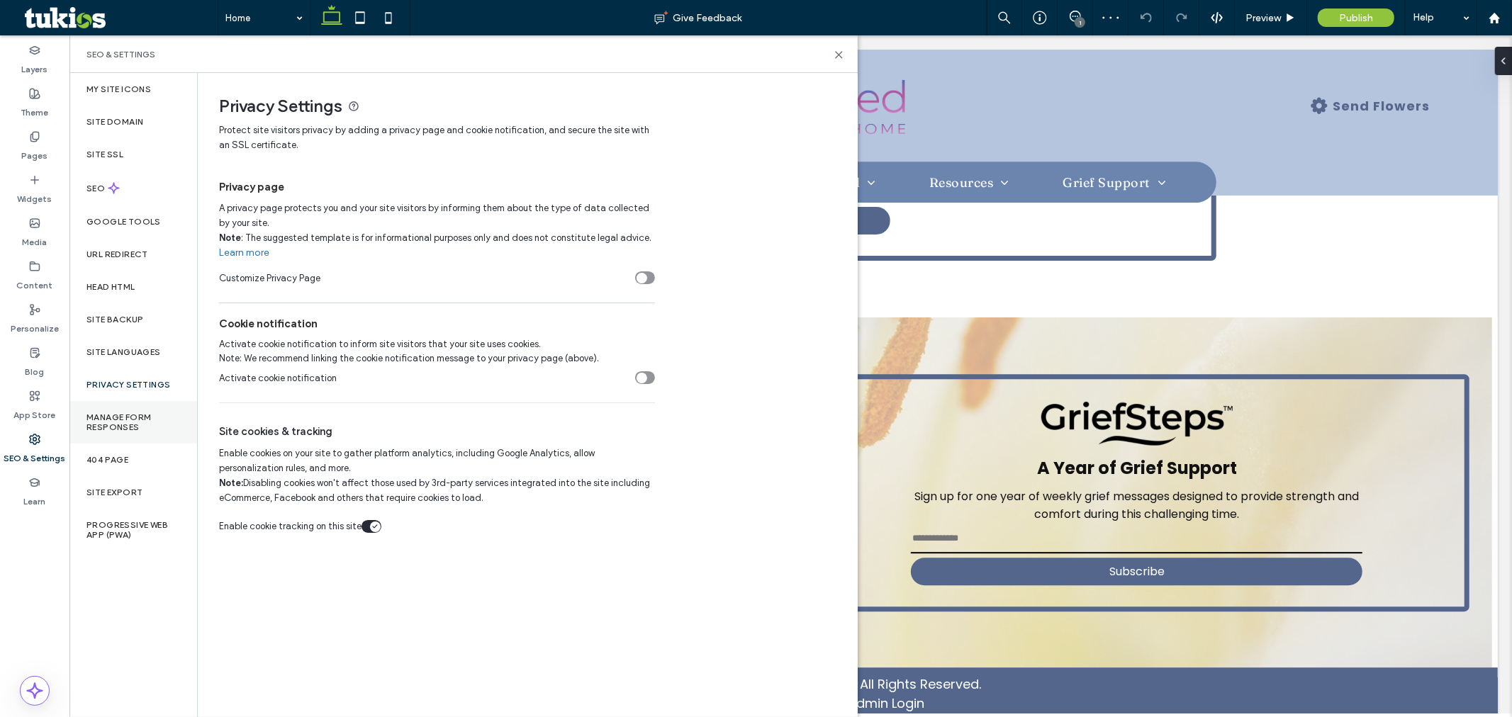
click at [115, 427] on label "Manage Form Responses" at bounding box center [133, 423] width 94 height 20
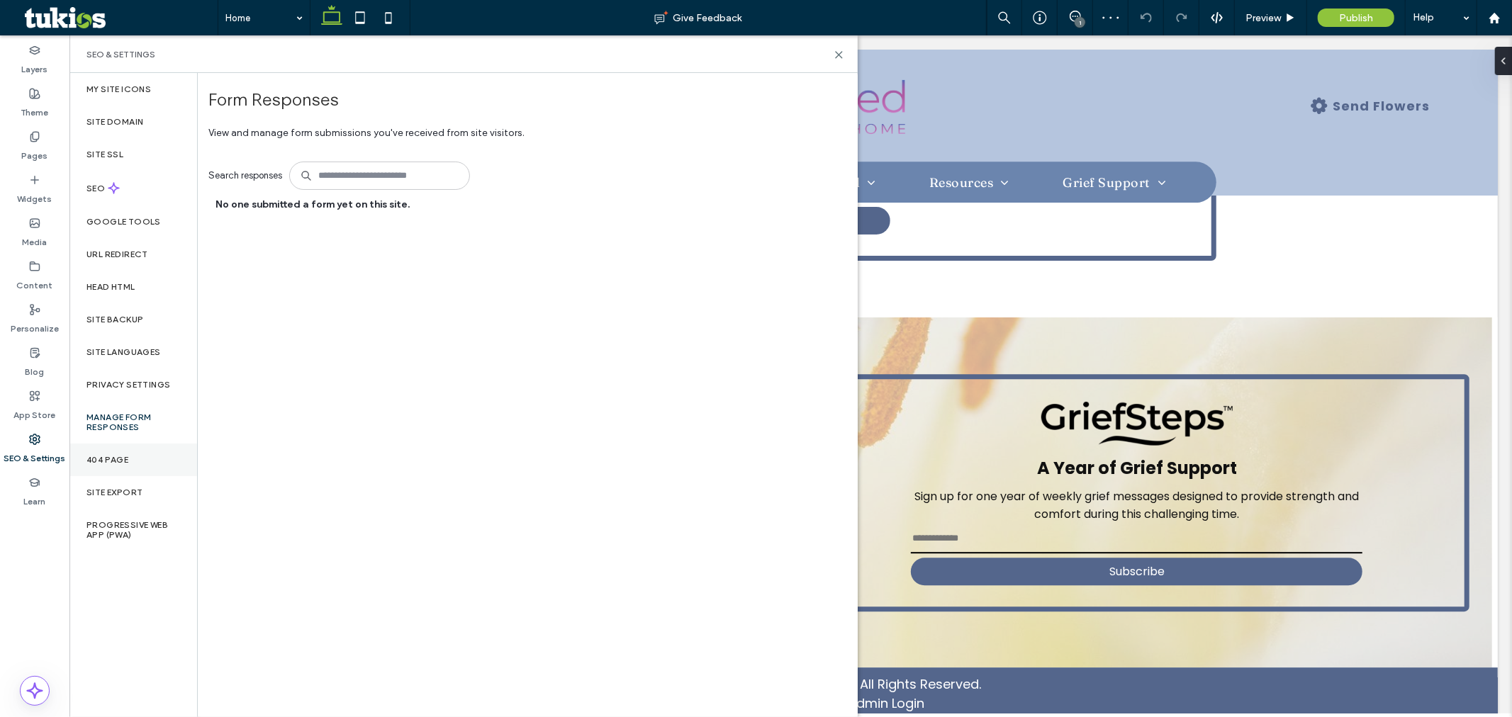
click at [109, 461] on label "404 Page" at bounding box center [107, 460] width 42 height 10
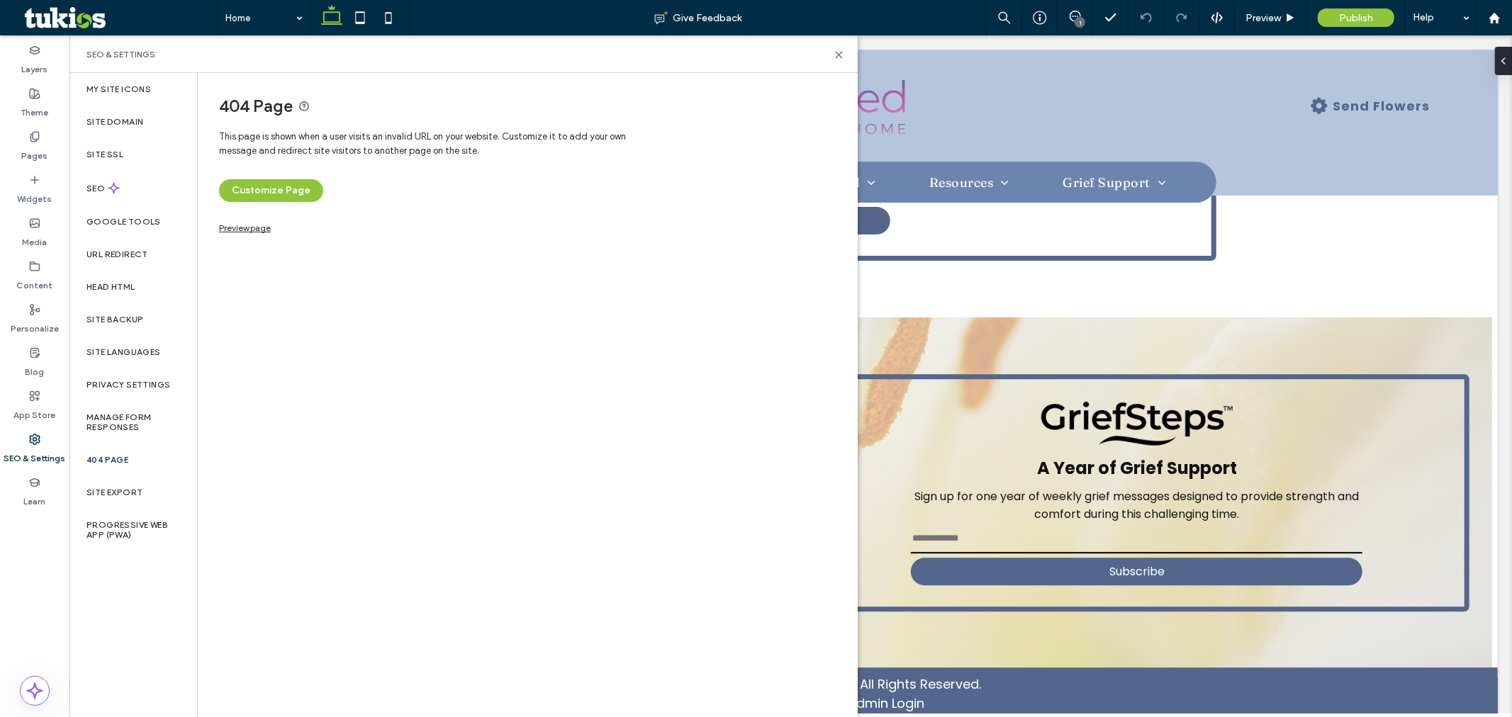
click at [220, 225] on link "Preview page" at bounding box center [245, 227] width 52 height 8
click at [121, 529] on label "Progressive Web App (PWA)" at bounding box center [133, 530] width 94 height 20
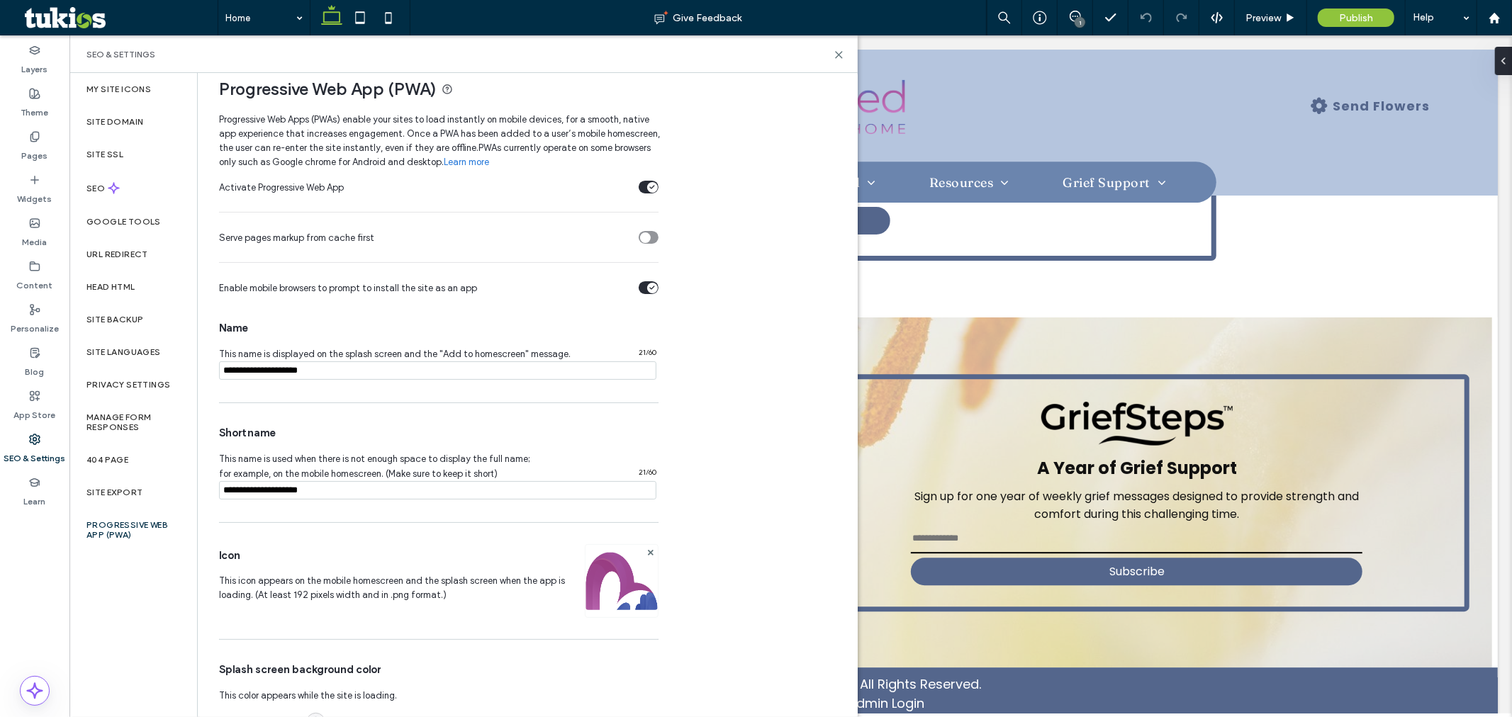
scroll to position [0, 0]
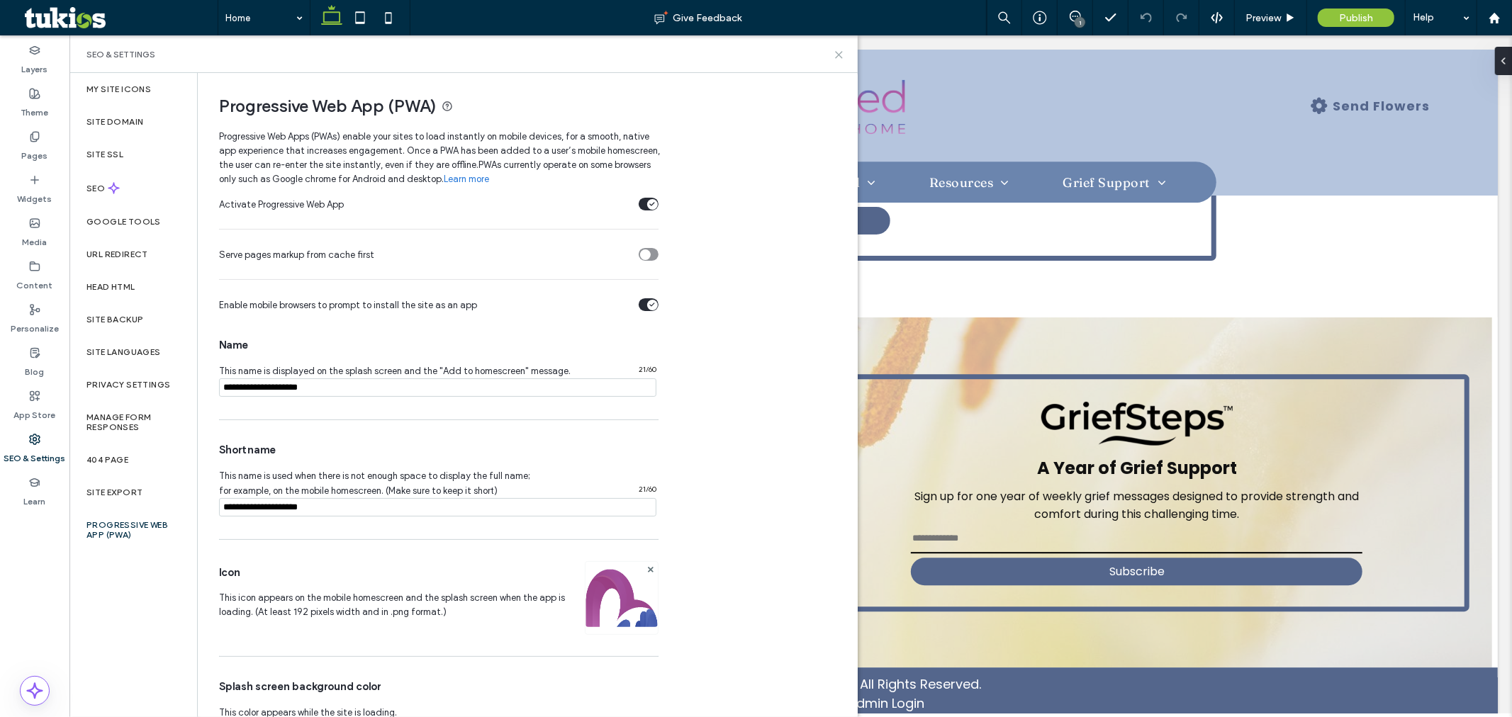
click at [835, 54] on icon at bounding box center [839, 55] width 11 height 11
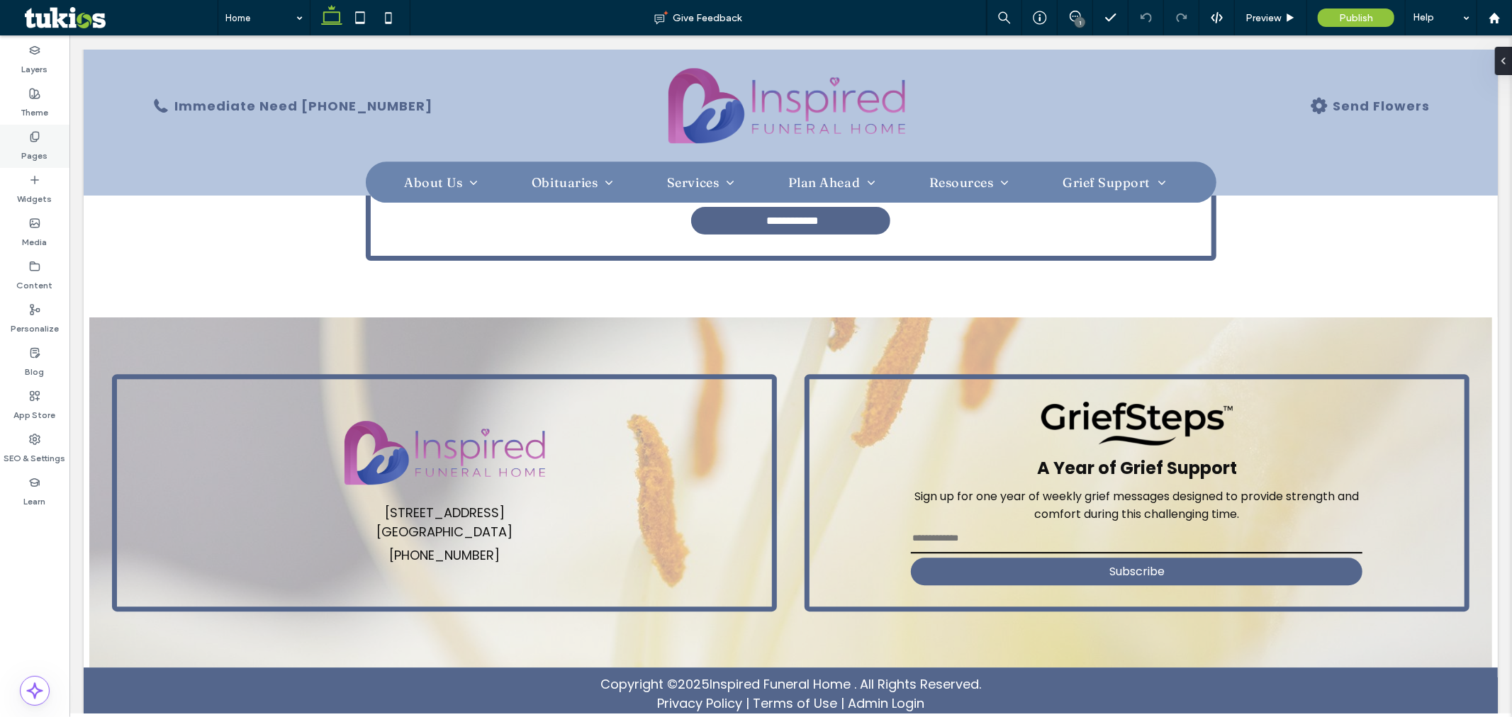
click at [41, 135] on div "Pages" at bounding box center [34, 146] width 69 height 43
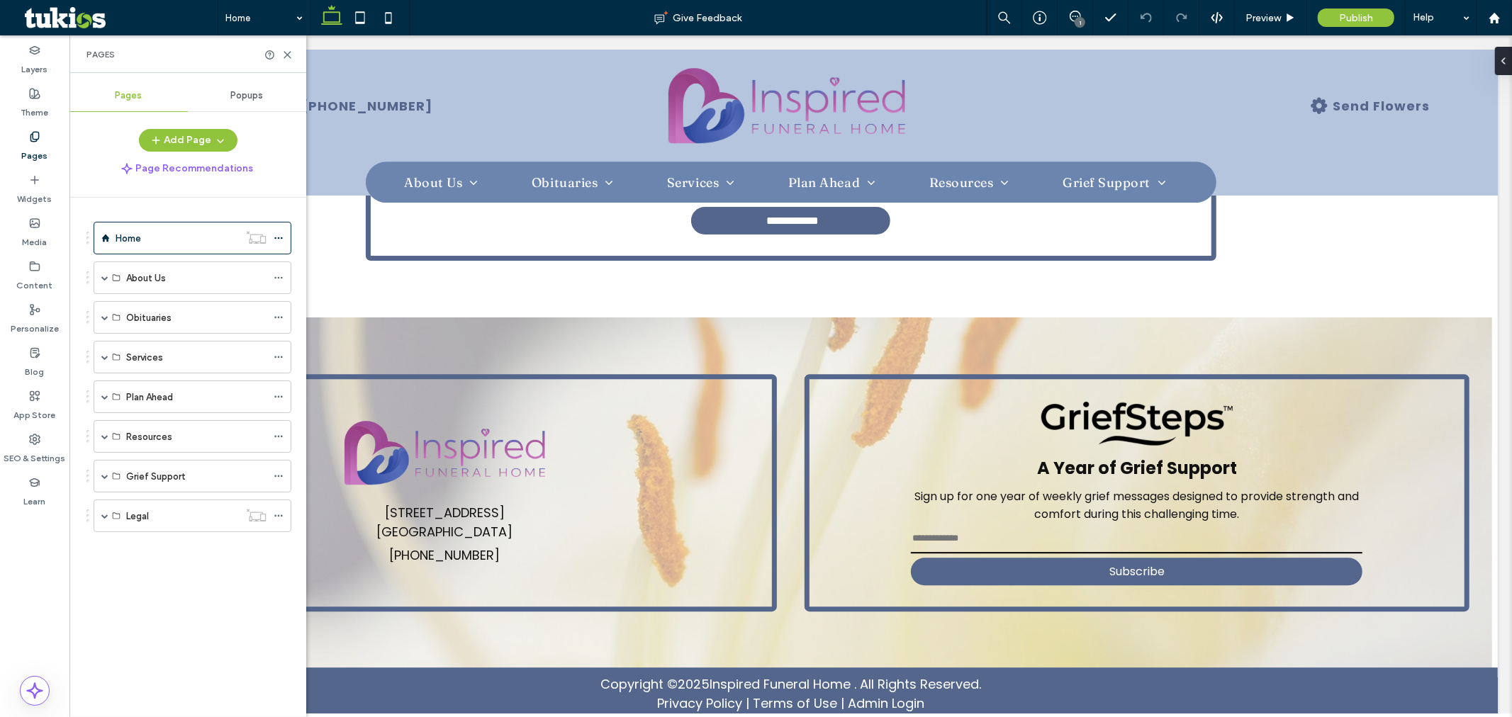
click at [243, 96] on span "Popups" at bounding box center [247, 95] width 33 height 11
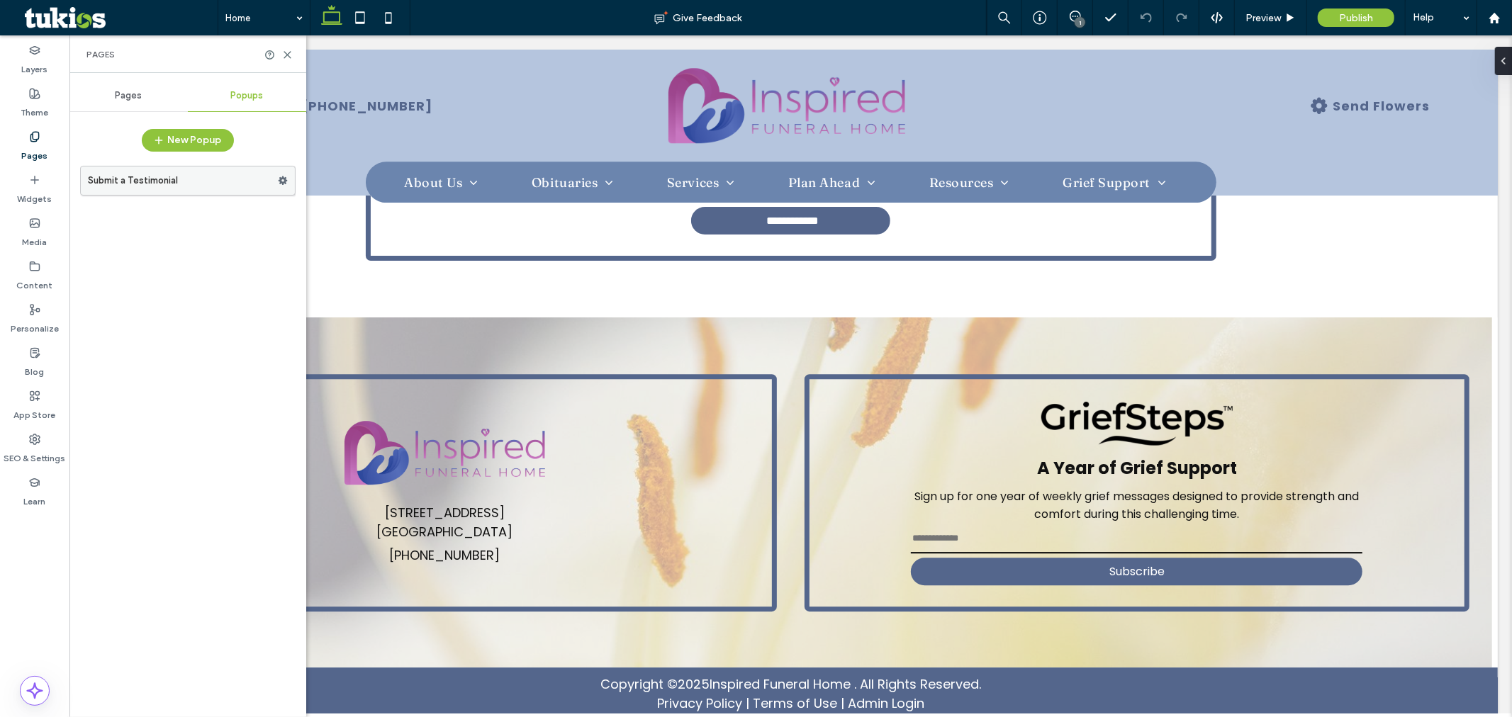
click at [179, 186] on label "Submit a Testimonial" at bounding box center [183, 181] width 190 height 28
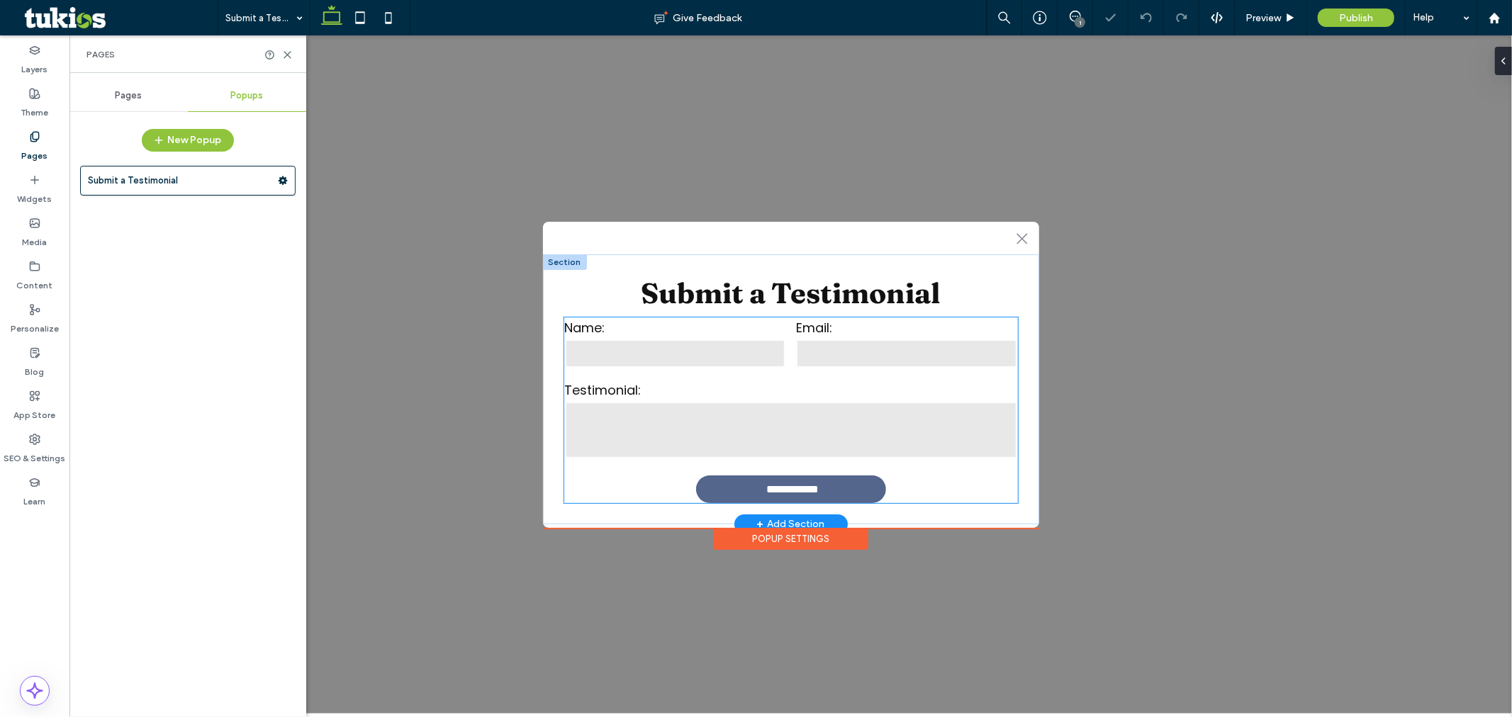
click at [648, 359] on input "text" at bounding box center [674, 353] width 221 height 28
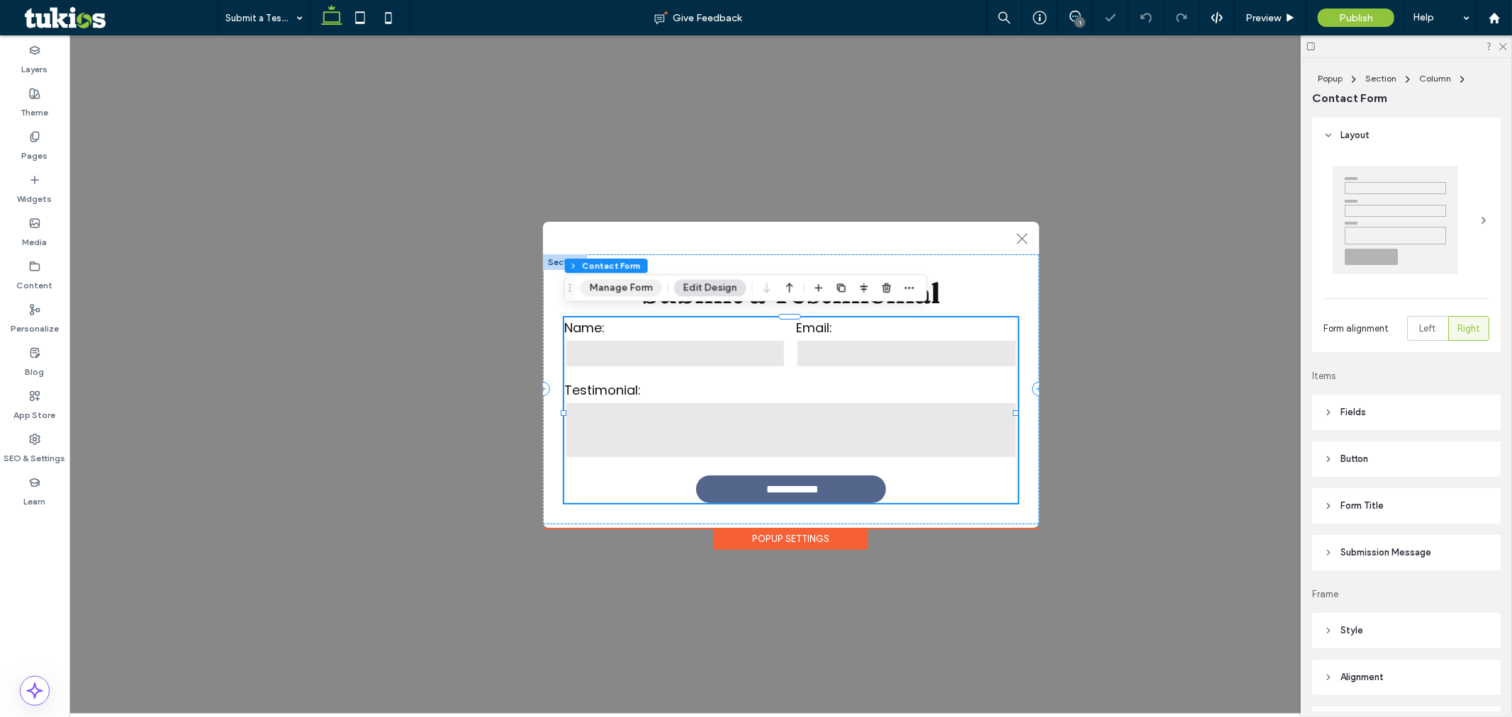
type input "*"
type input "***"
type input "**"
type input "*"
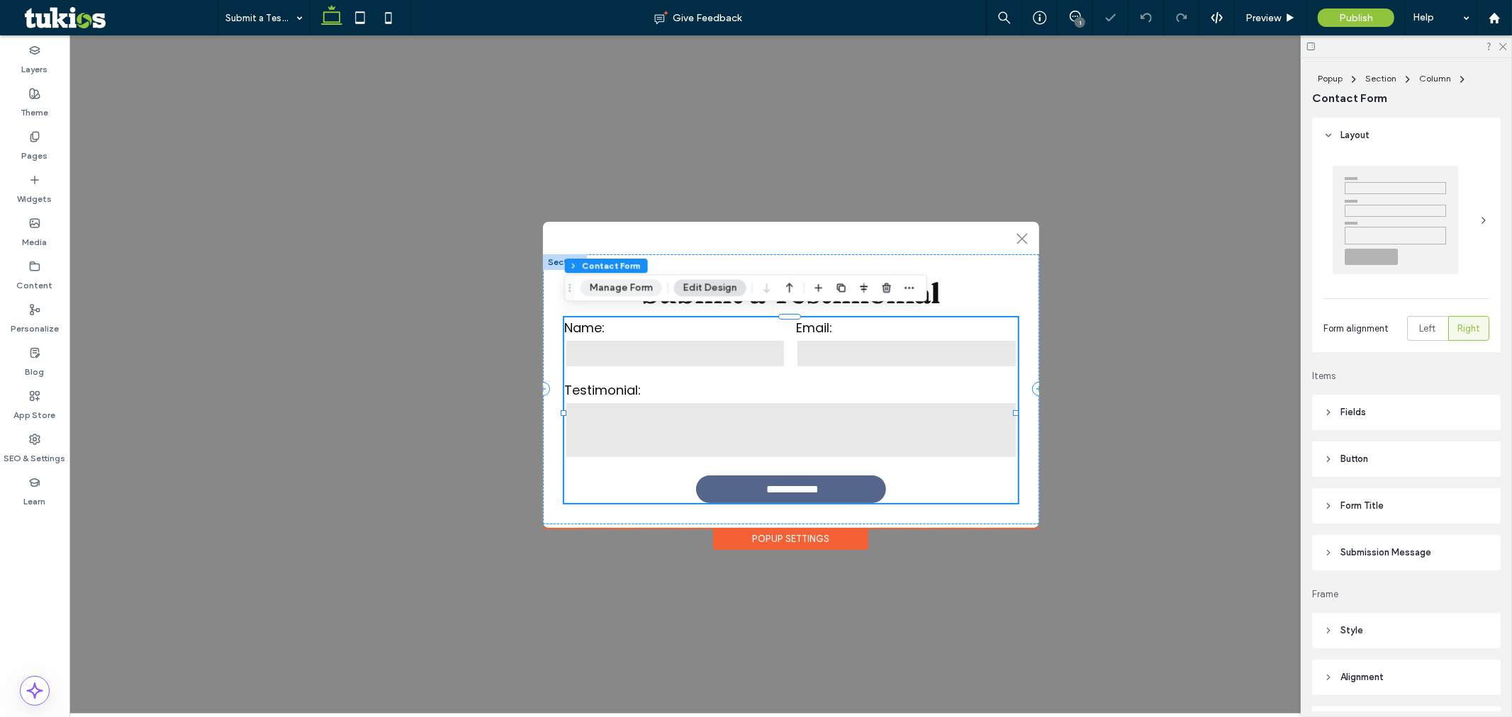
type input "***"
click at [627, 287] on button "Manage Form" at bounding box center [622, 287] width 82 height 17
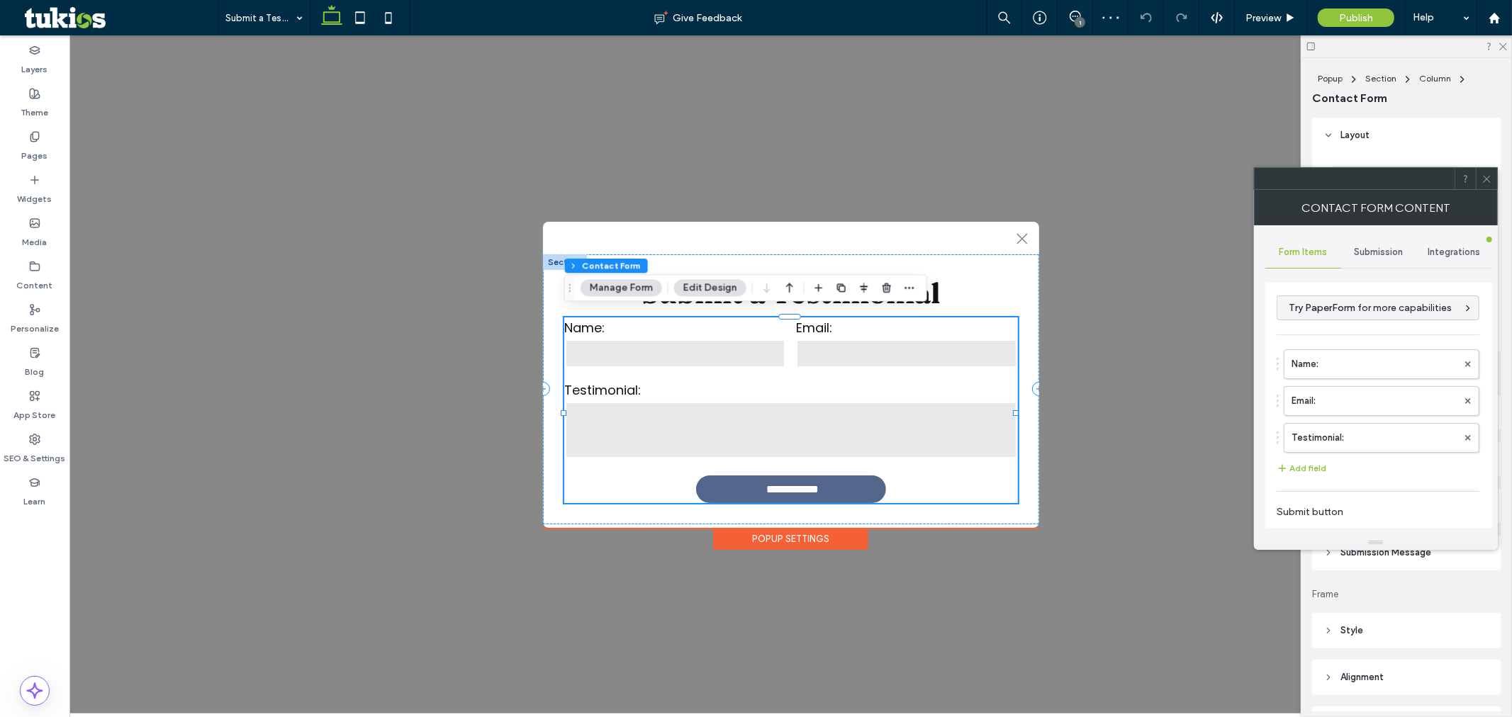
click at [1363, 252] on span "Submission" at bounding box center [1379, 252] width 49 height 11
click at [1344, 311] on label "New submission notification" at bounding box center [1379, 319] width 189 height 28
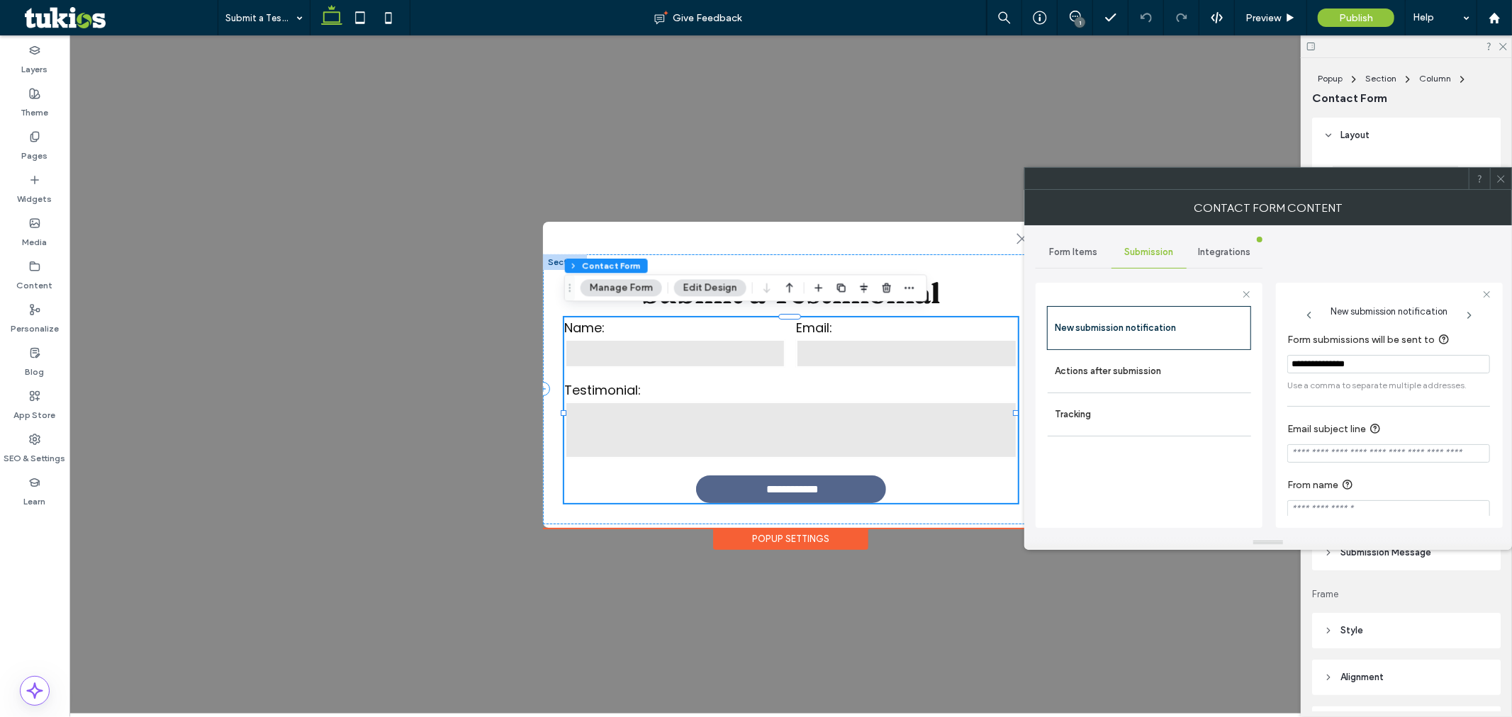
scroll to position [13, 0]
click at [1142, 369] on label "Actions after submission" at bounding box center [1149, 371] width 189 height 28
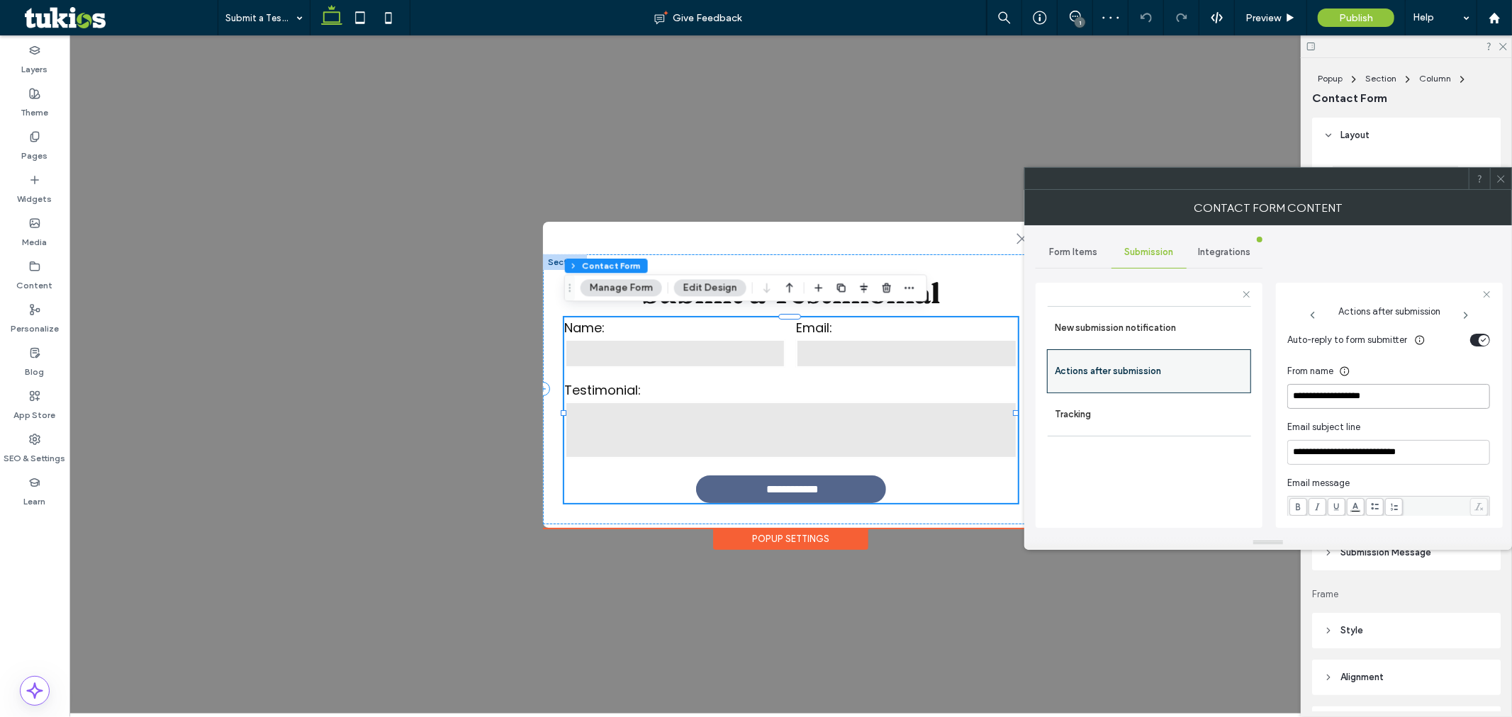
drag, startPoint x: 1405, startPoint y: 396, endPoint x: 1201, endPoint y: 372, distance: 205.5
click at [1201, 372] on div "**********" at bounding box center [1149, 404] width 227 height 264
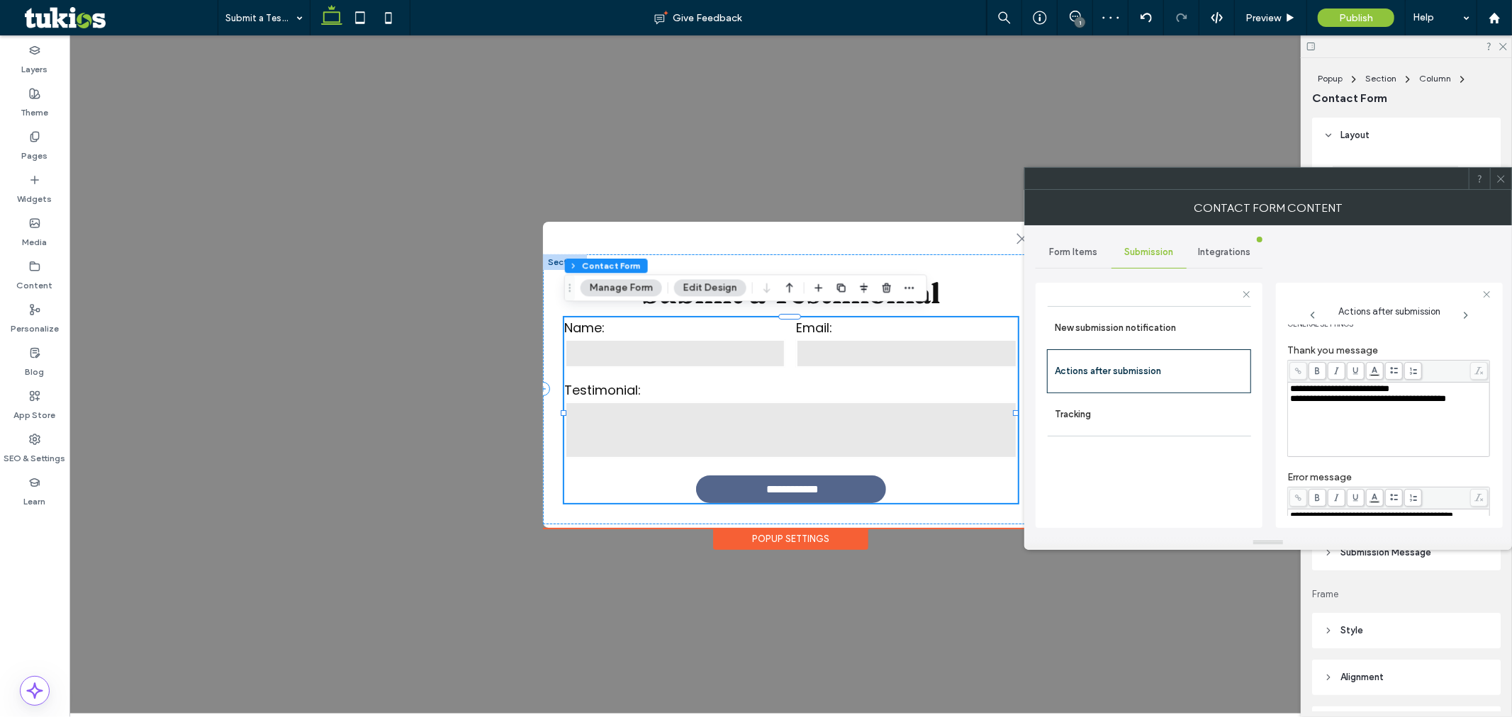
scroll to position [0, 0]
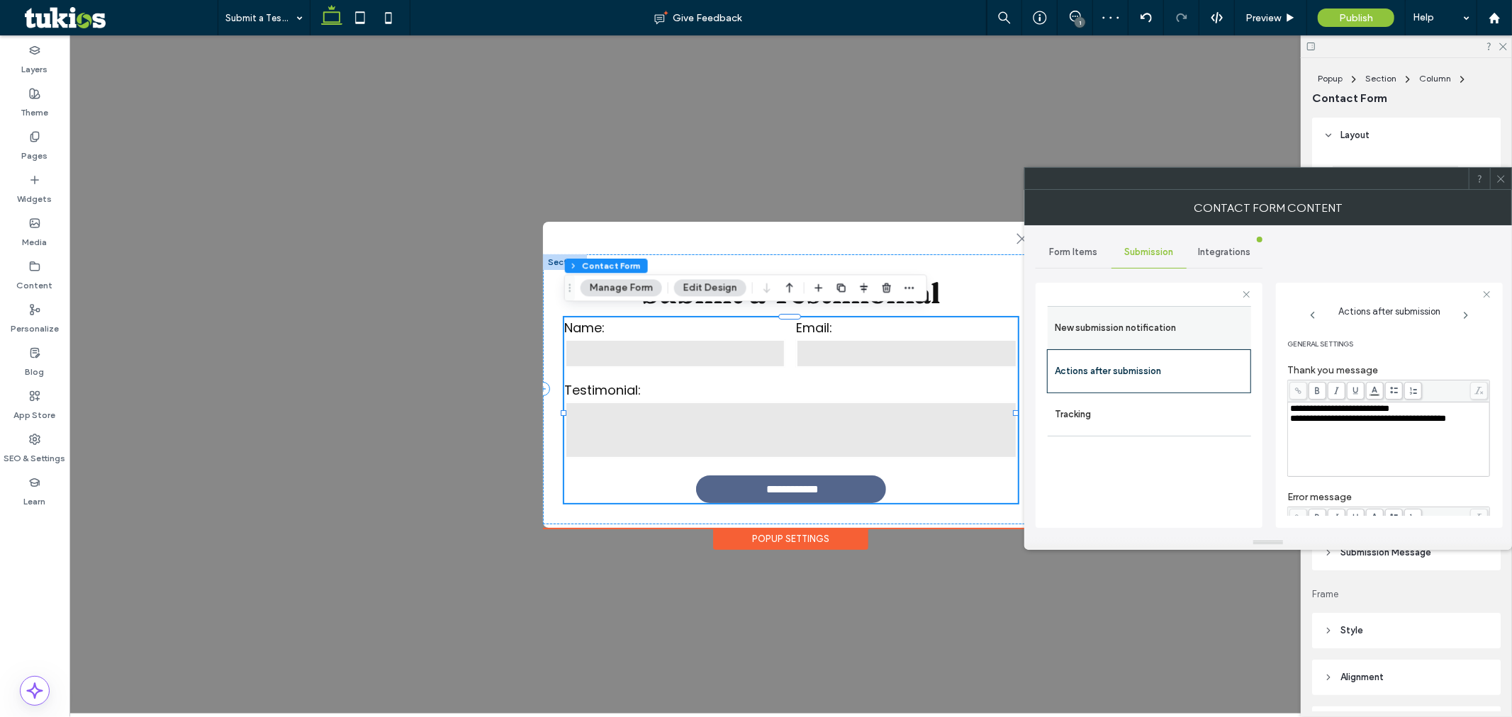
type input "**********"
click at [1199, 327] on label "New submission notification" at bounding box center [1149, 328] width 189 height 28
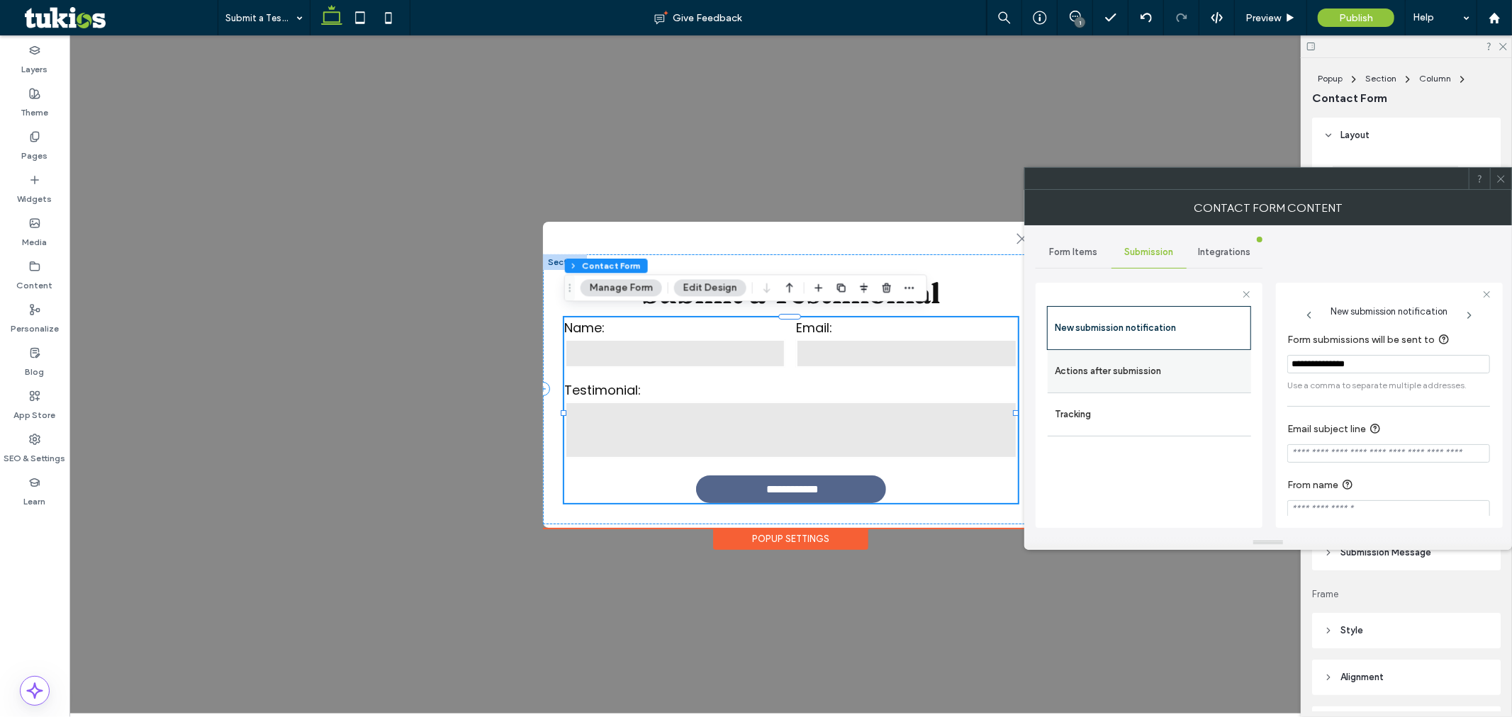
drag, startPoint x: 1392, startPoint y: 358, endPoint x: 1231, endPoint y: 357, distance: 160.9
click at [1231, 357] on div "**********" at bounding box center [1149, 404] width 227 height 264
type input "*"
type input "**********"
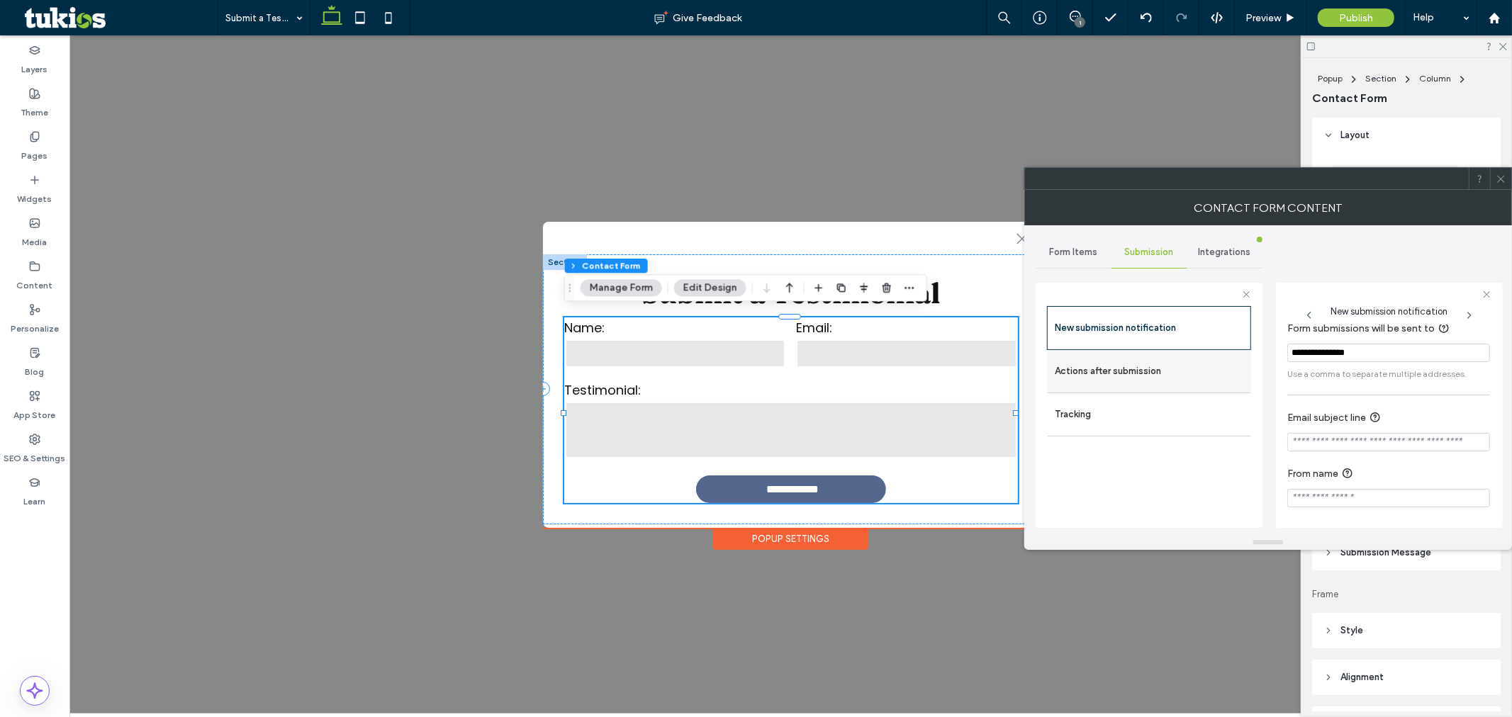
click at [1146, 355] on div "Actions after submission" at bounding box center [1149, 371] width 203 height 43
click at [1147, 366] on label "Actions after submission" at bounding box center [1149, 371] width 189 height 28
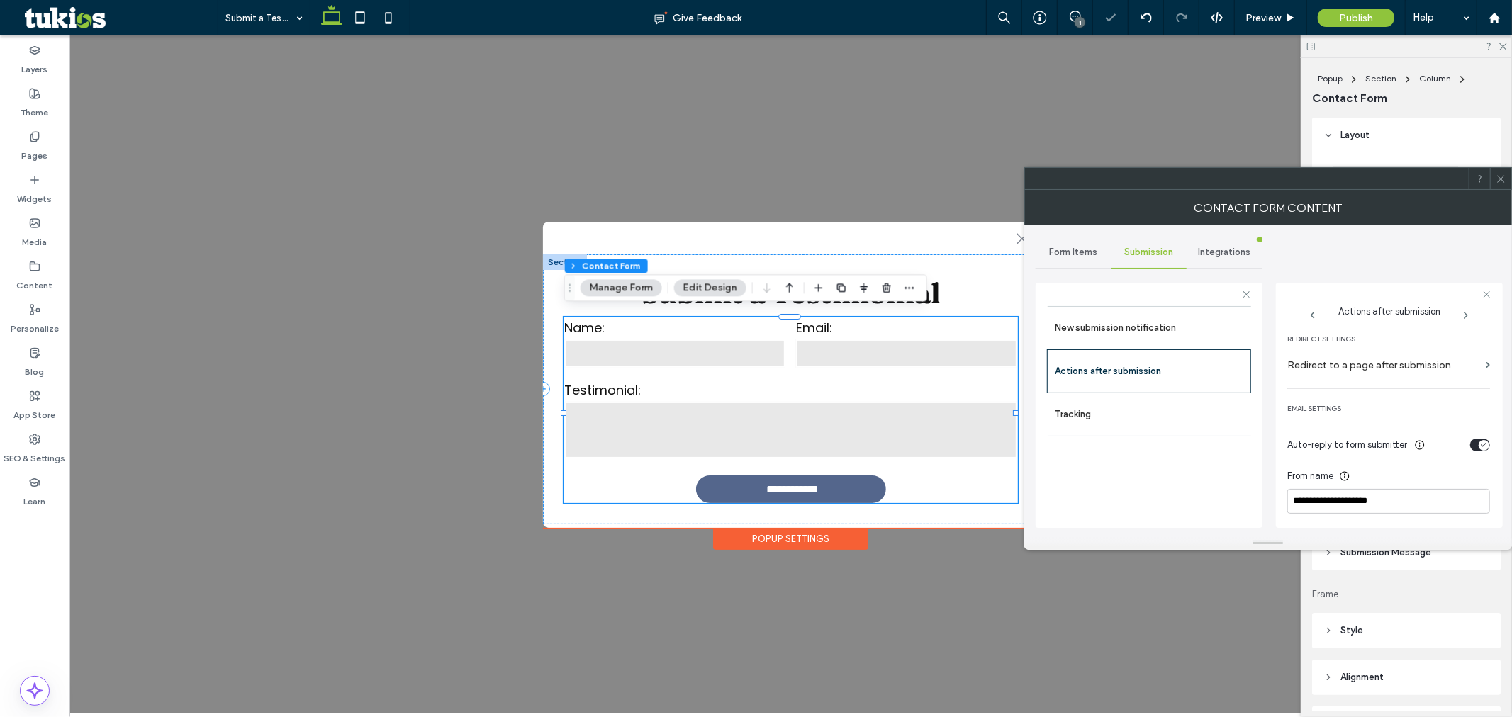
scroll to position [288, 0]
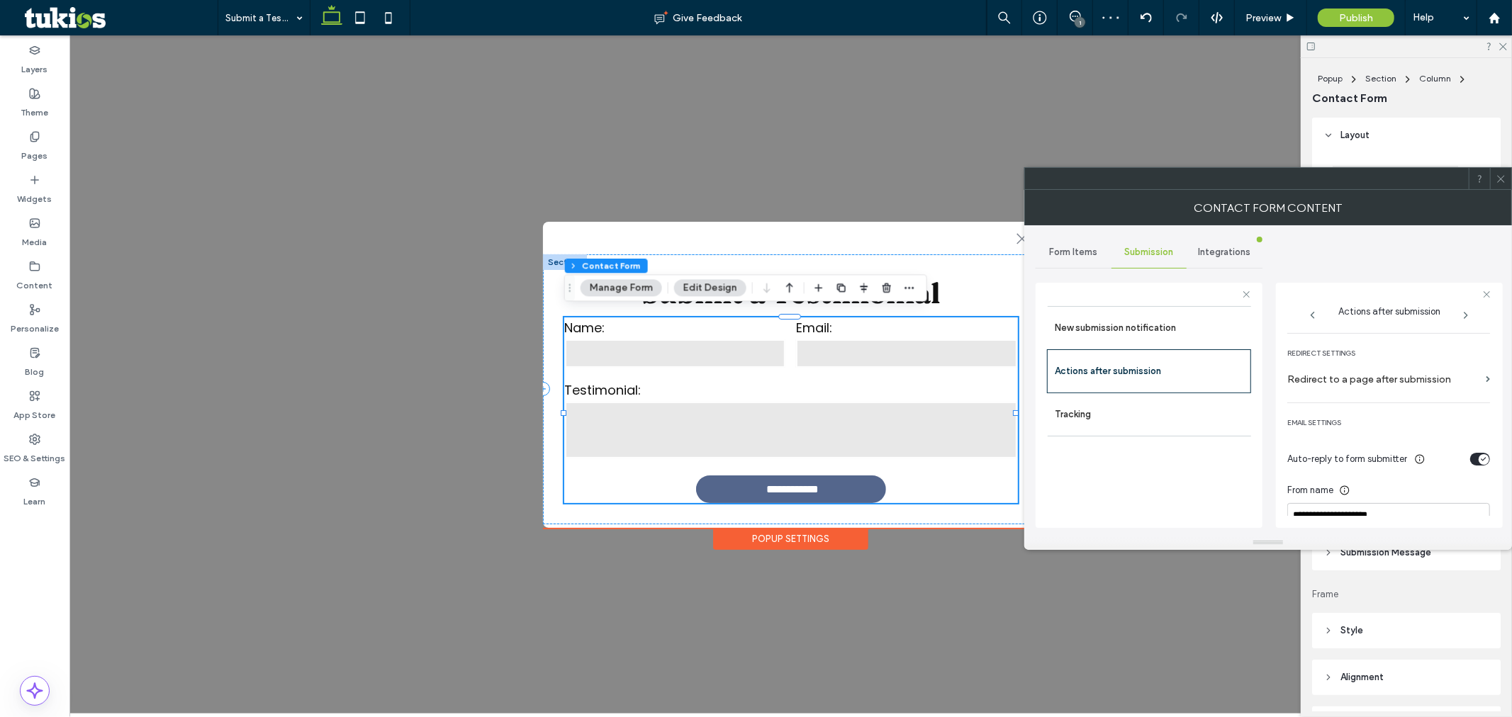
click at [1482, 455] on div "toggle" at bounding box center [1484, 459] width 11 height 11
click at [1472, 498] on div "toggle" at bounding box center [1477, 503] width 11 height 11
click at [1504, 171] on span at bounding box center [1501, 178] width 11 height 21
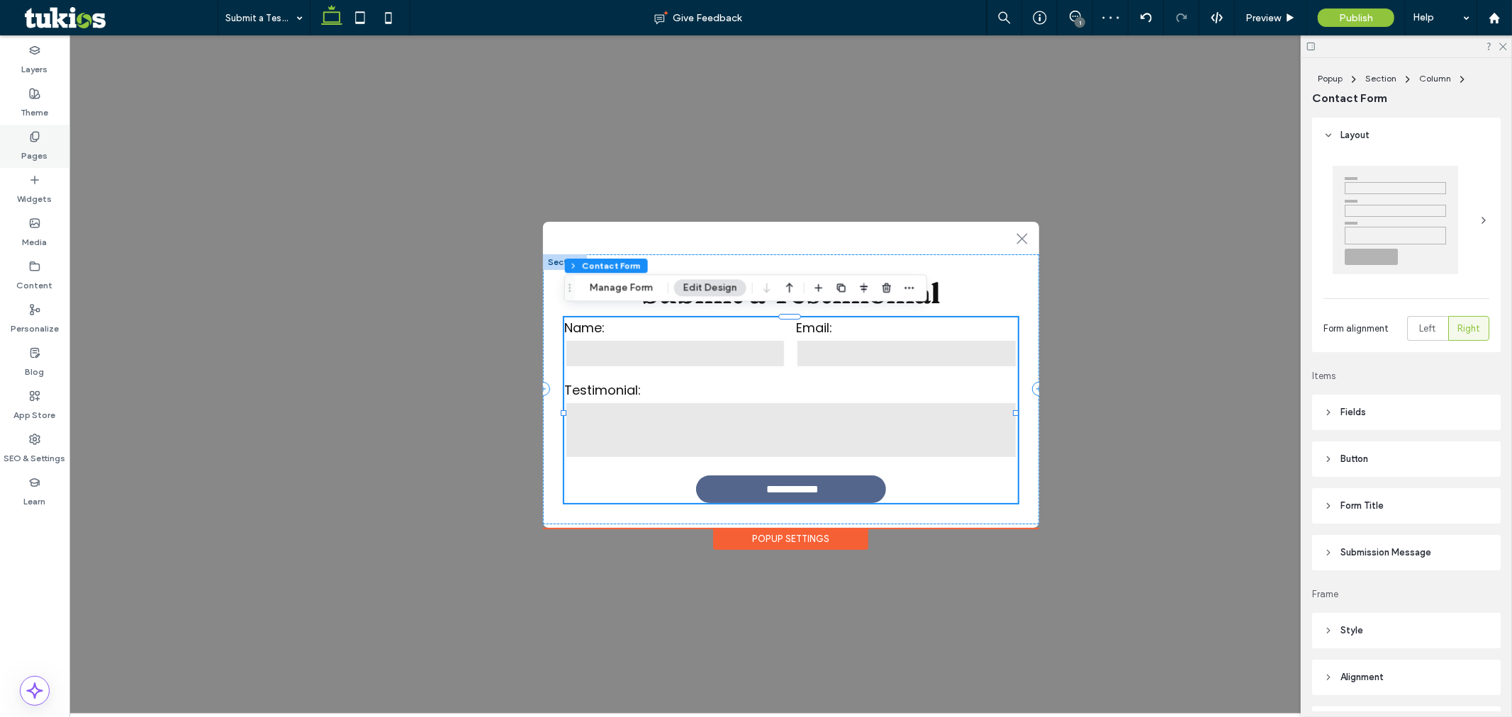
click at [40, 142] on icon at bounding box center [34, 136] width 11 height 11
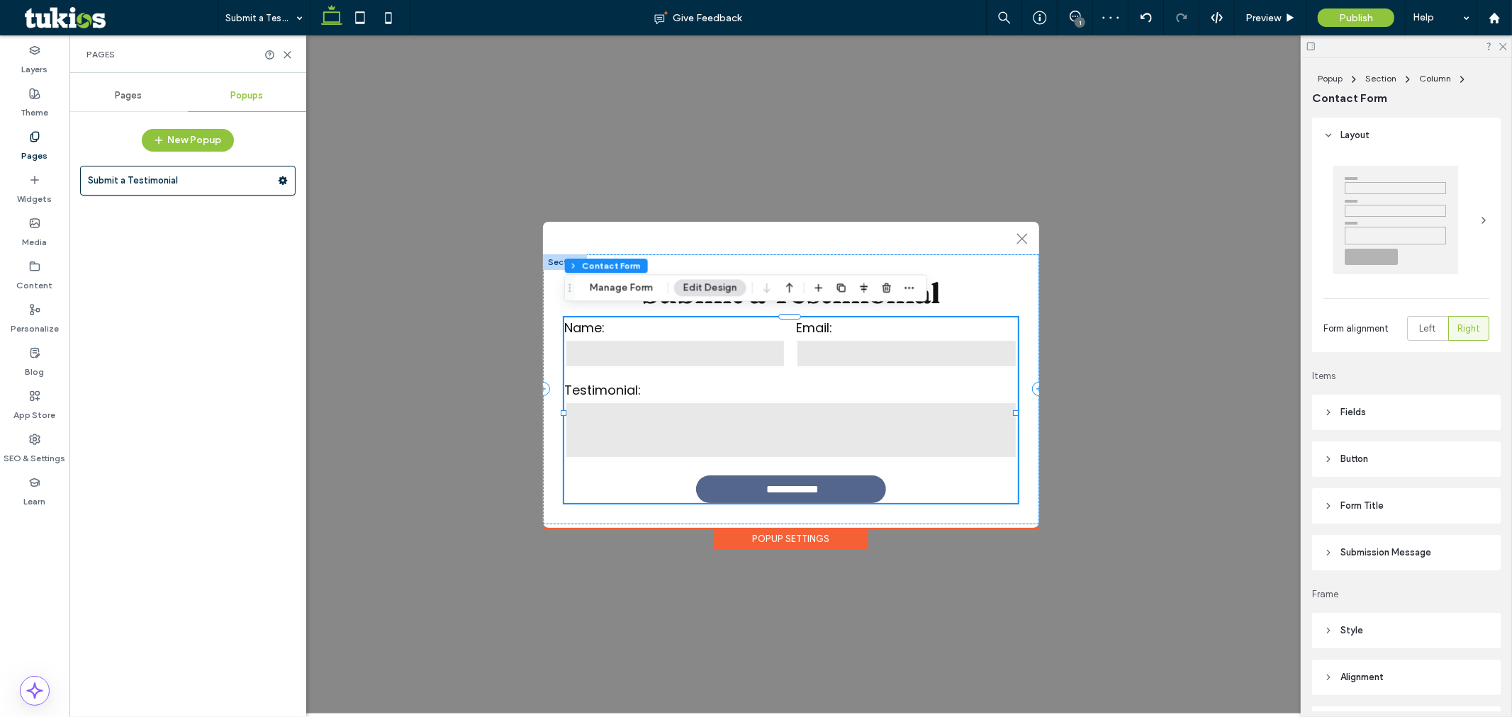
click at [121, 104] on div "Pages" at bounding box center [128, 95] width 118 height 31
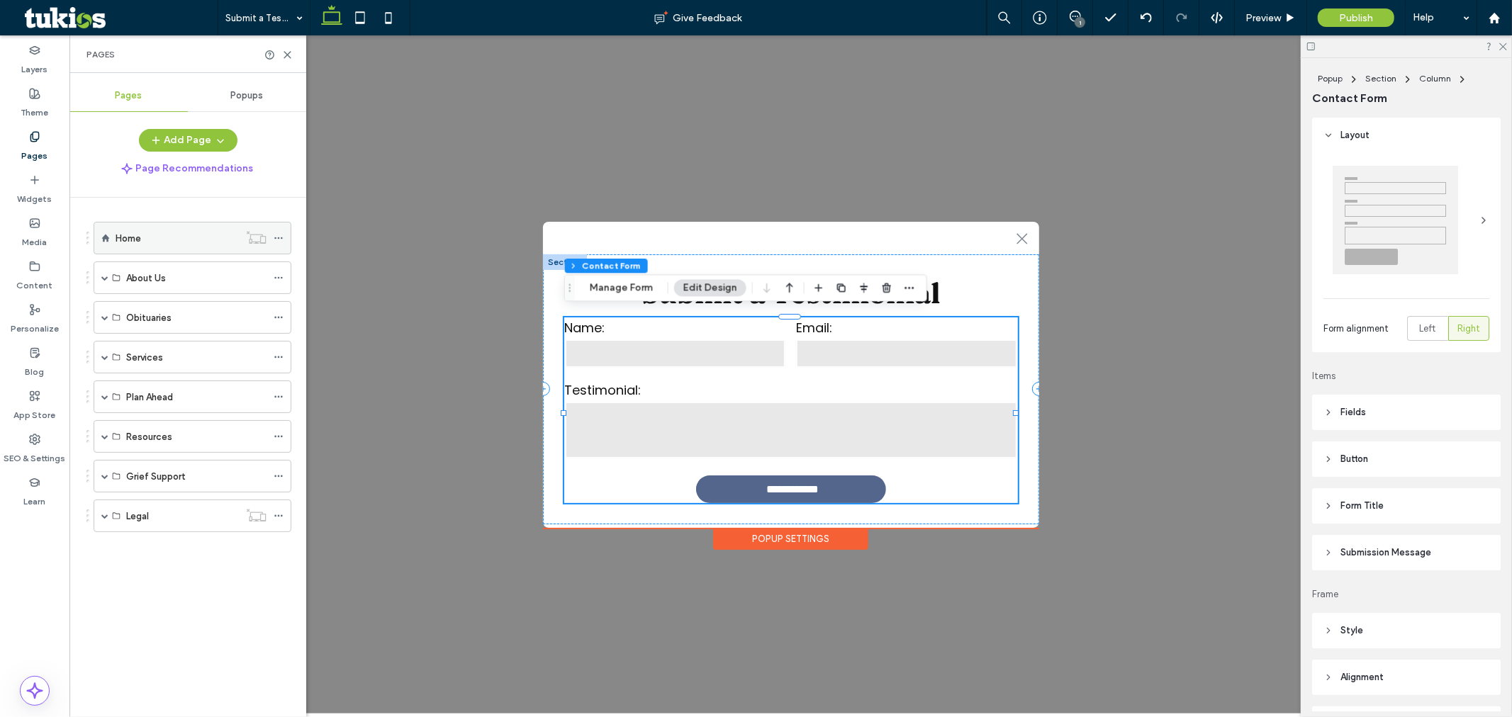
click at [156, 233] on div "Home" at bounding box center [177, 238] width 123 height 15
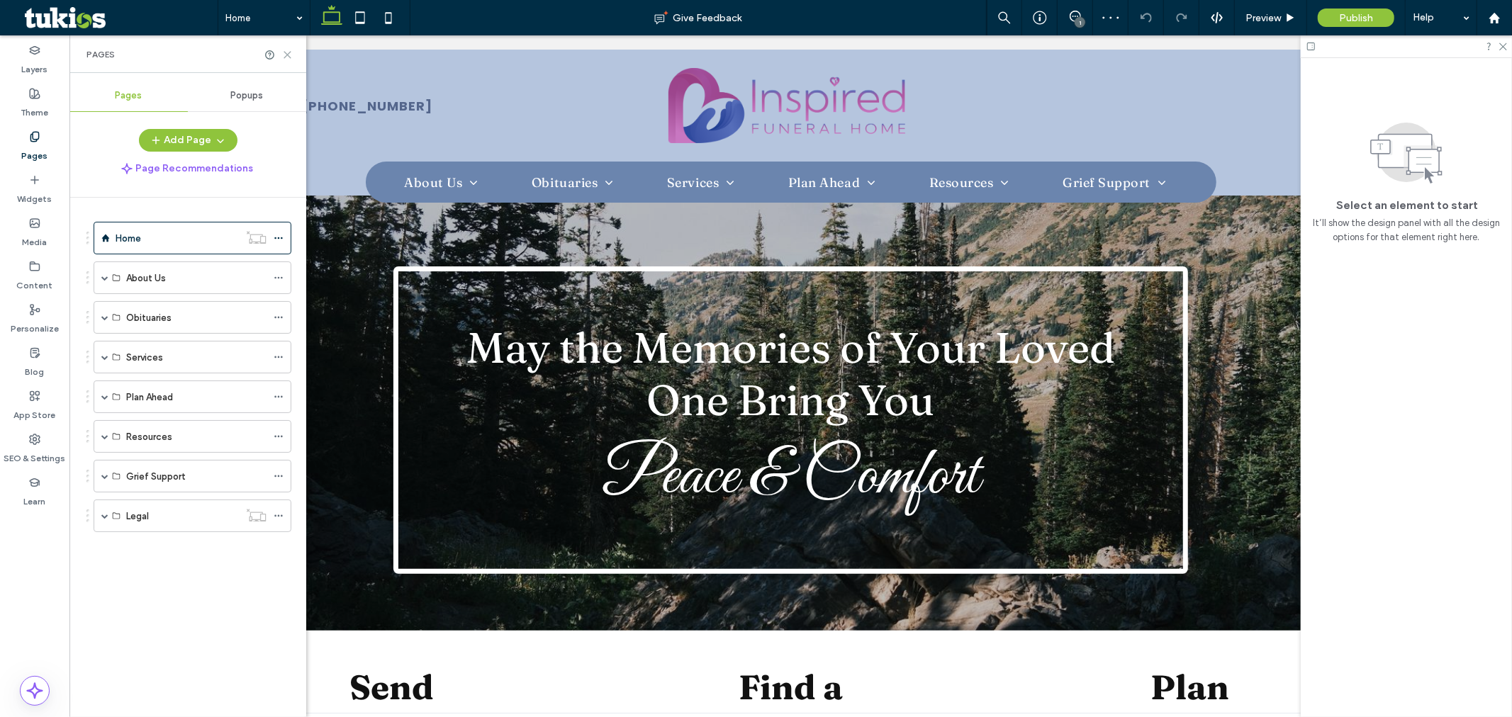
click at [285, 53] on icon at bounding box center [287, 55] width 11 height 11
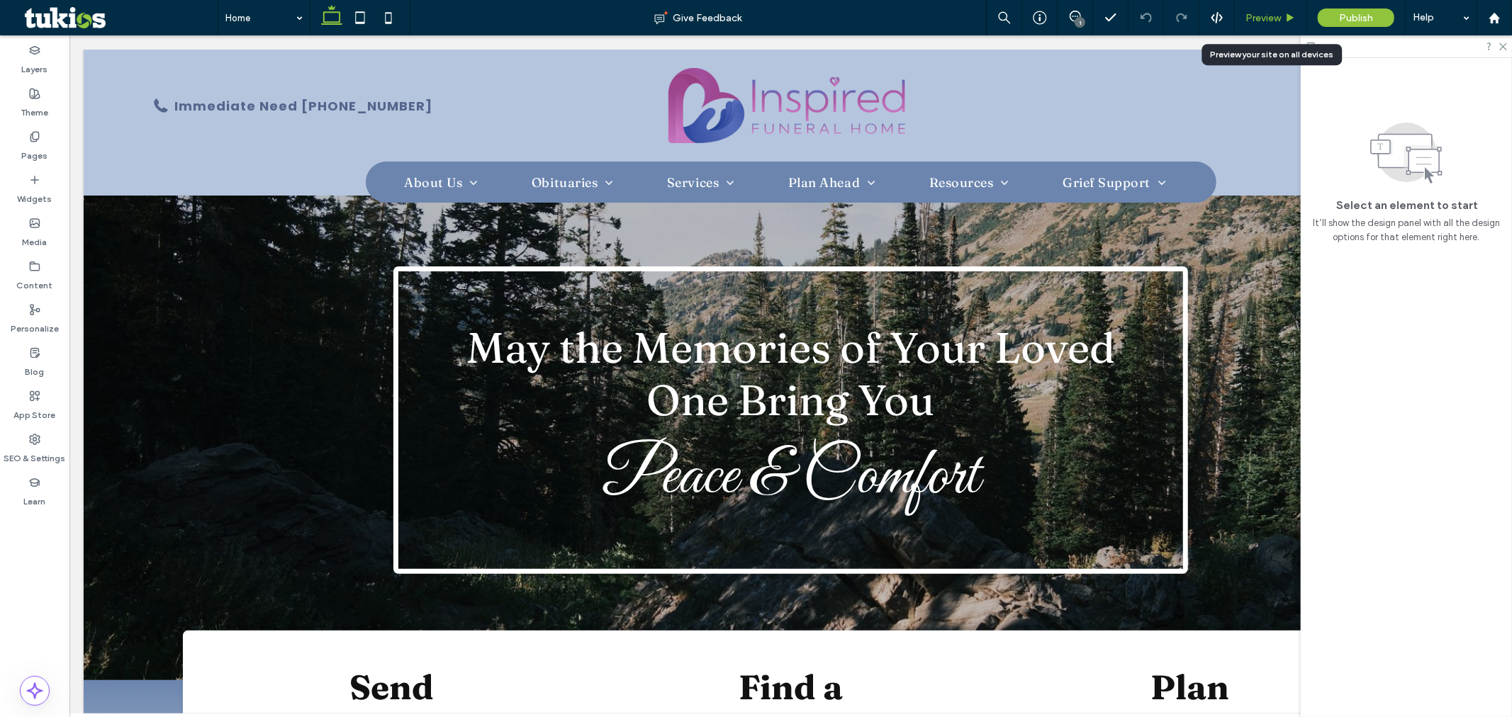
click at [1263, 16] on span "Preview" at bounding box center [1263, 18] width 35 height 12
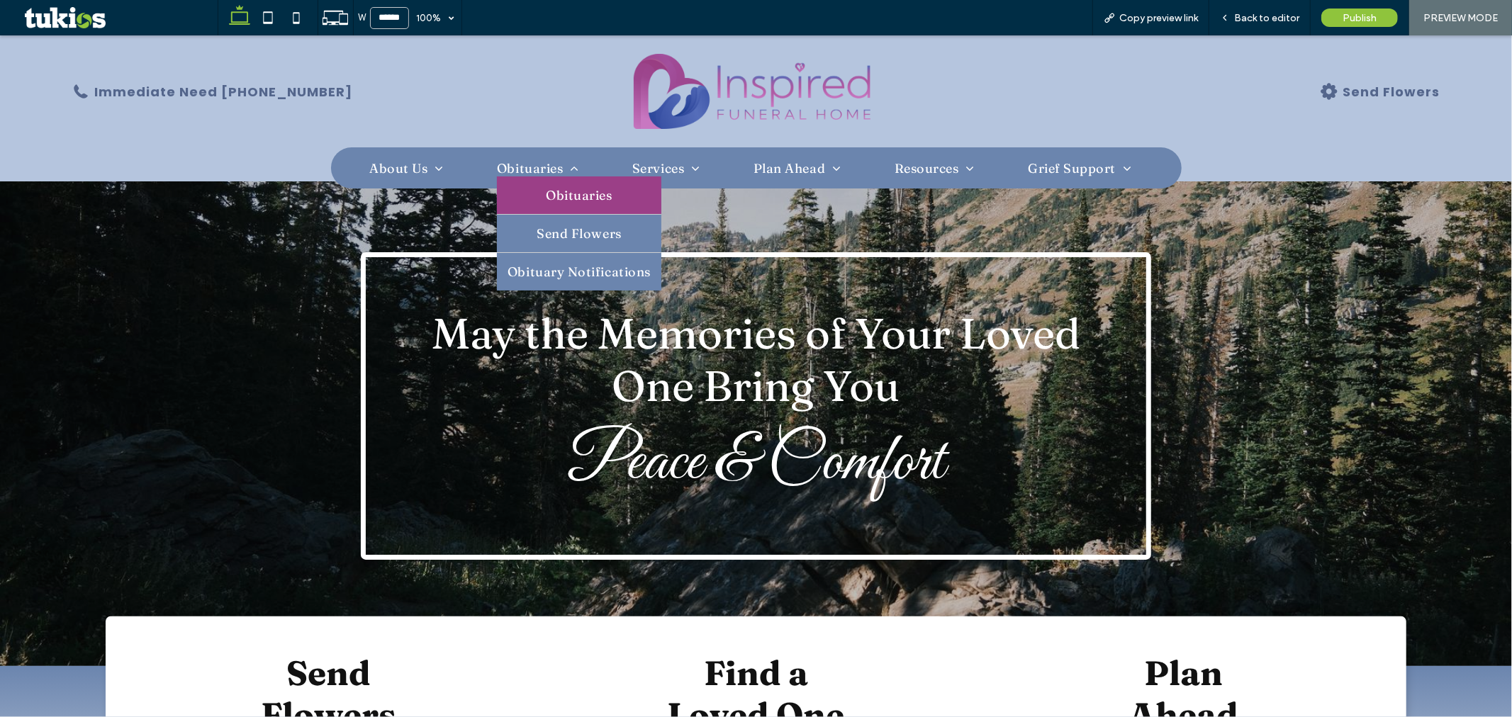
click at [532, 211] on link "Obituaries" at bounding box center [579, 195] width 164 height 38
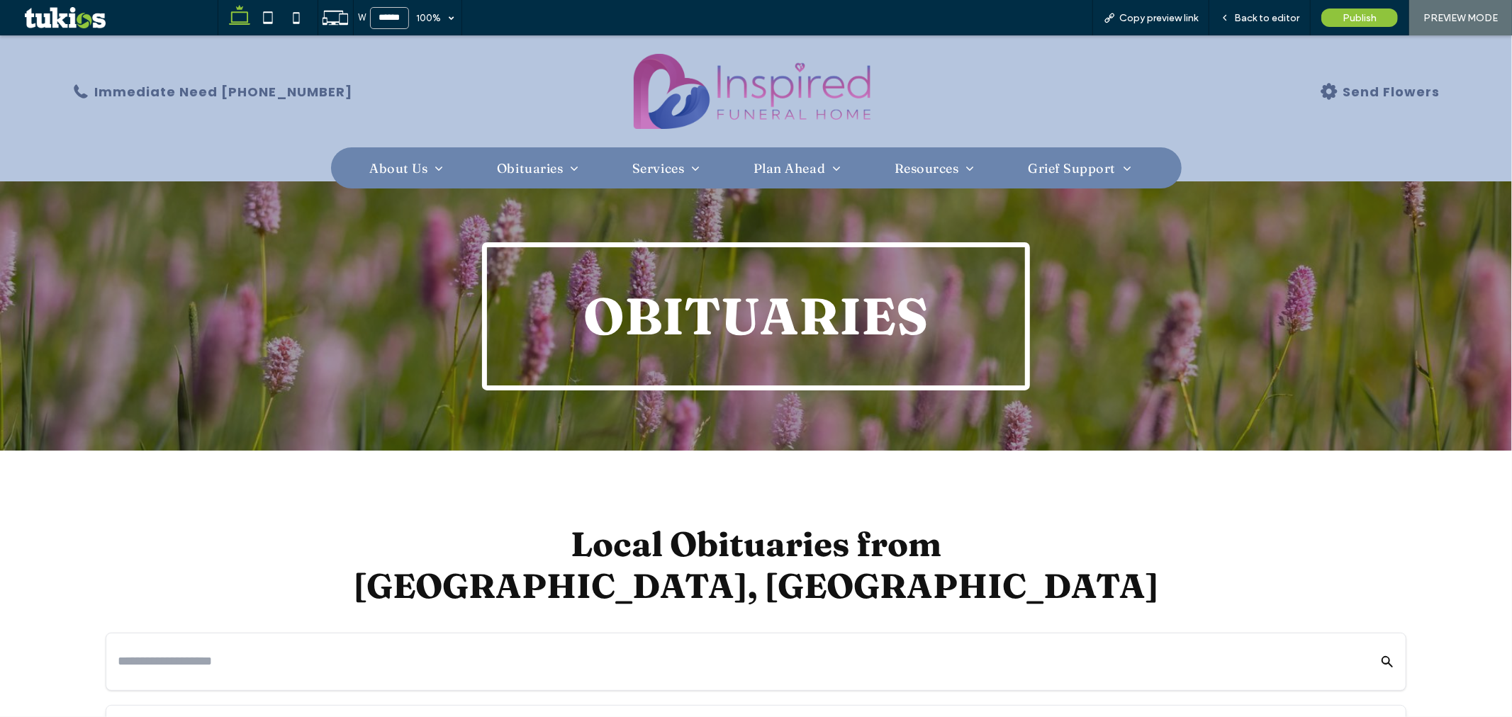
click at [688, 77] on img at bounding box center [752, 90] width 237 height 75
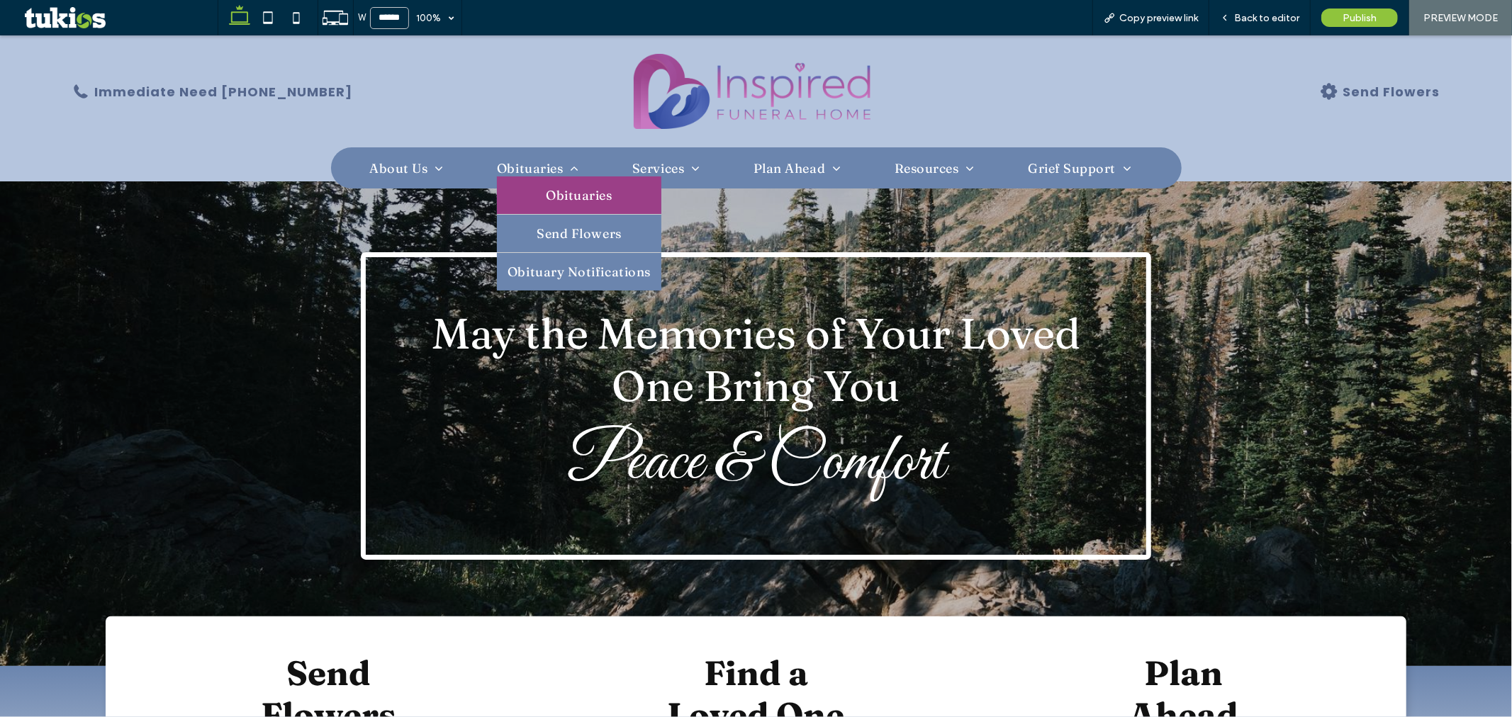
click at [546, 191] on span "Obituaries" at bounding box center [579, 194] width 66 height 16
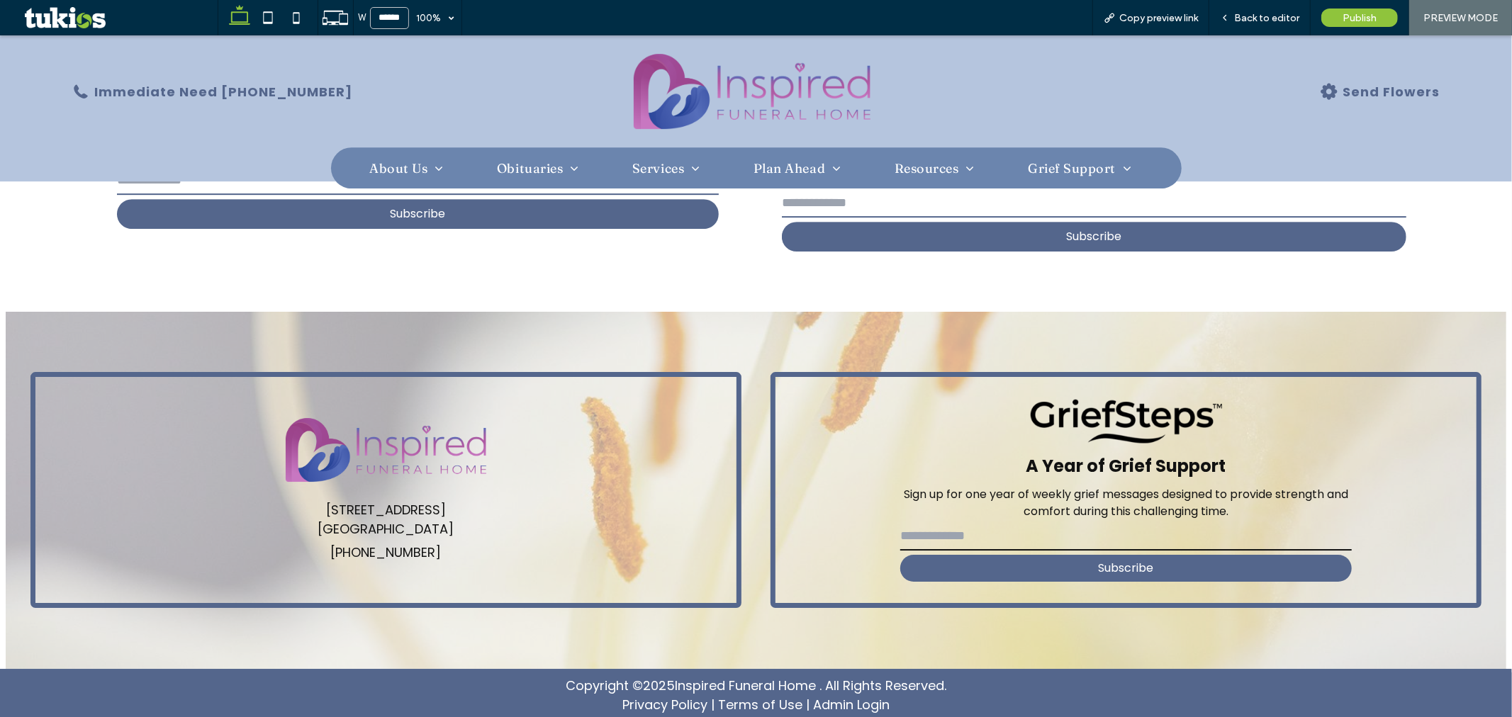
scroll to position [3370, 0]
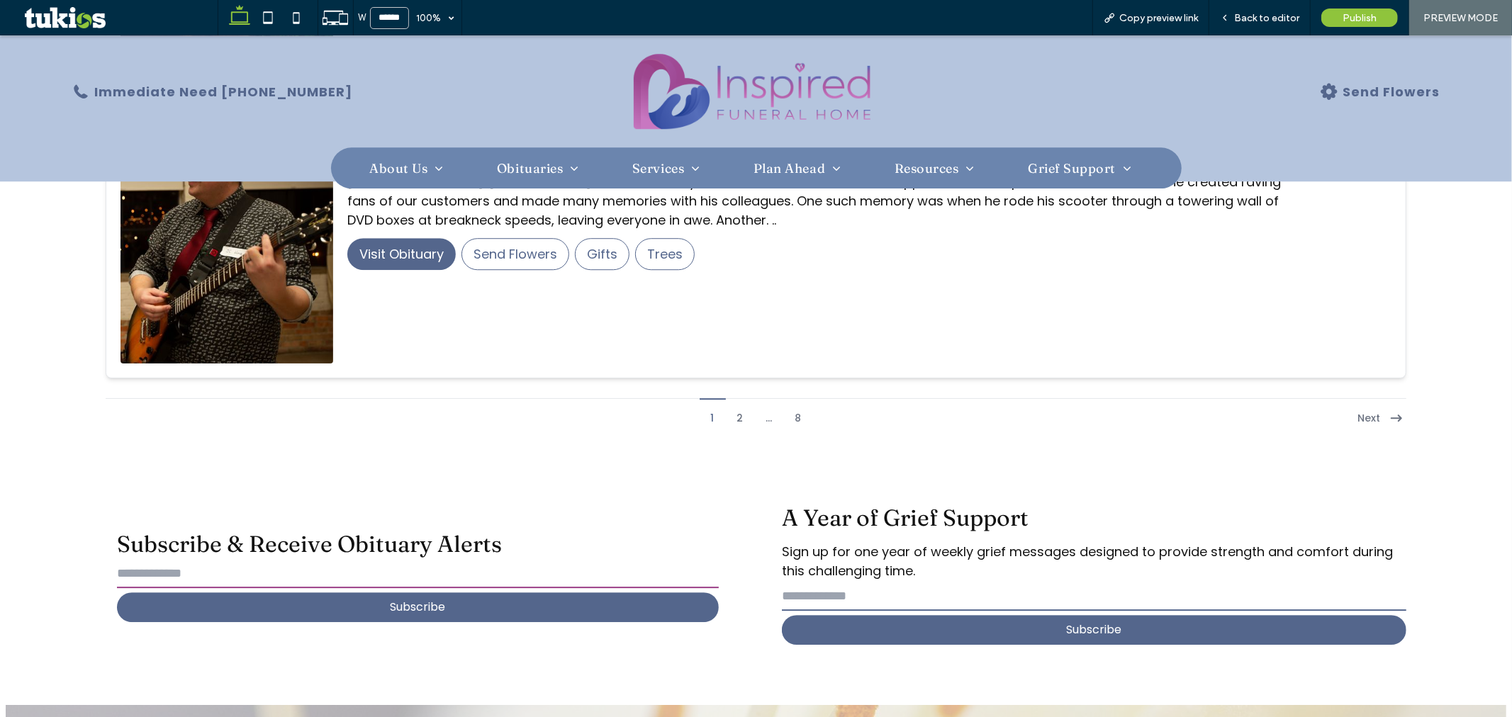
click at [409, 586] on input "email" at bounding box center [418, 573] width 602 height 28
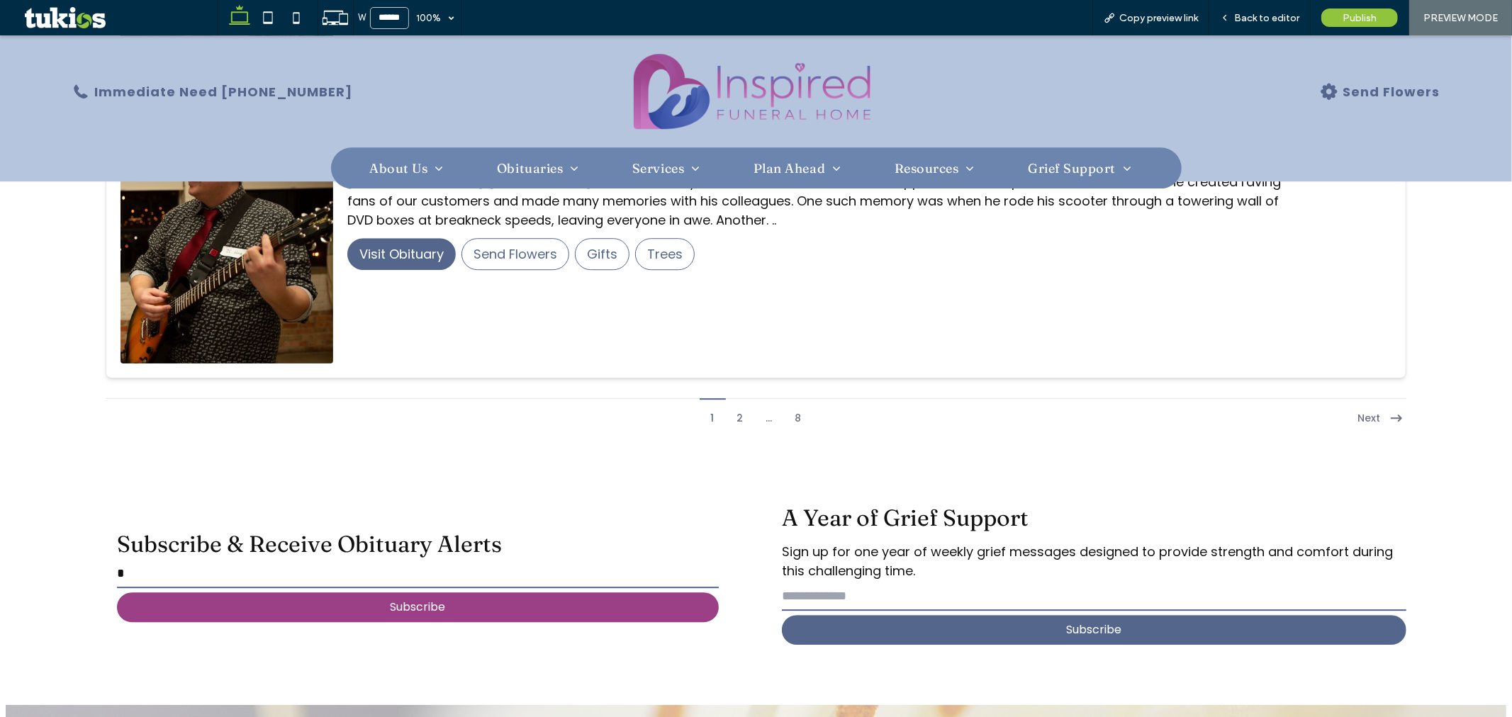
type input "*"
click at [423, 603] on button "Subscribe" at bounding box center [418, 607] width 602 height 30
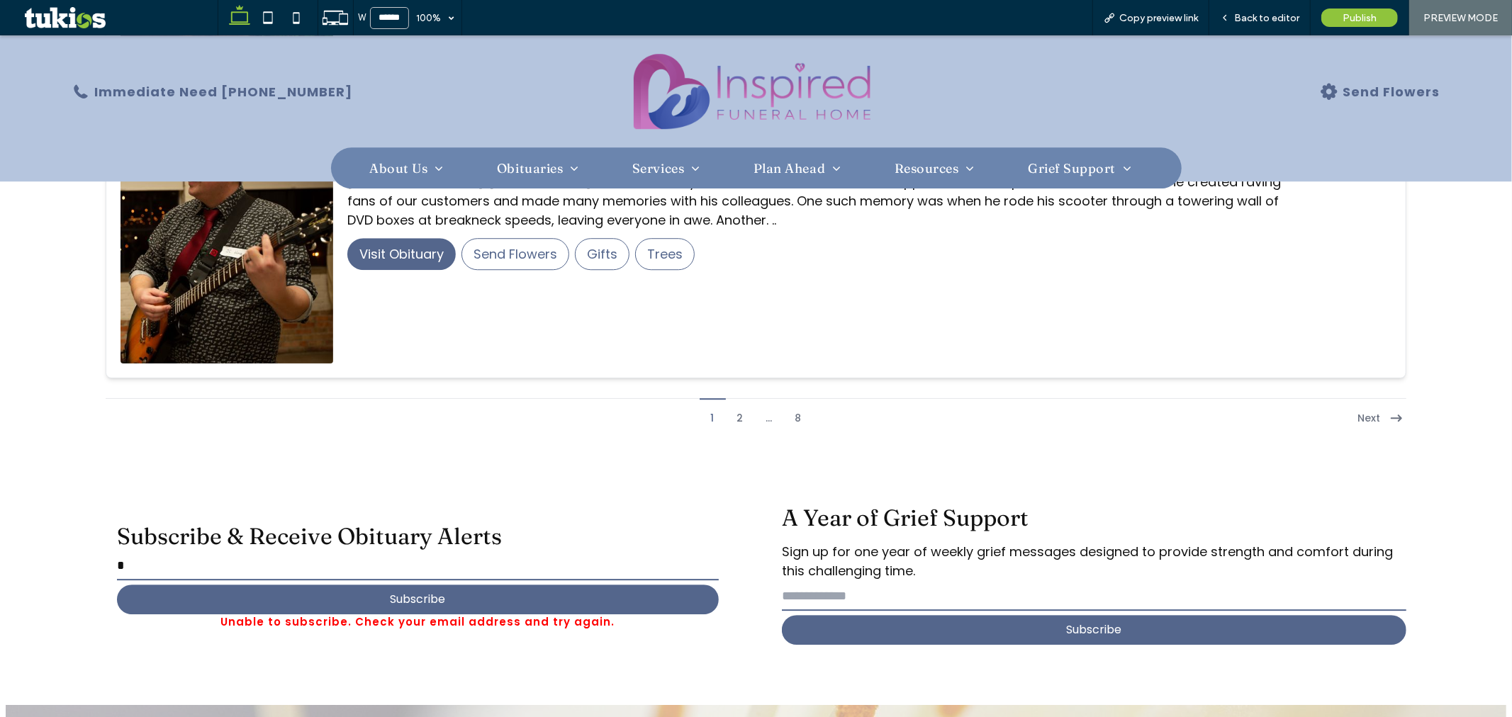
click at [869, 598] on input "email" at bounding box center [1094, 596] width 625 height 28
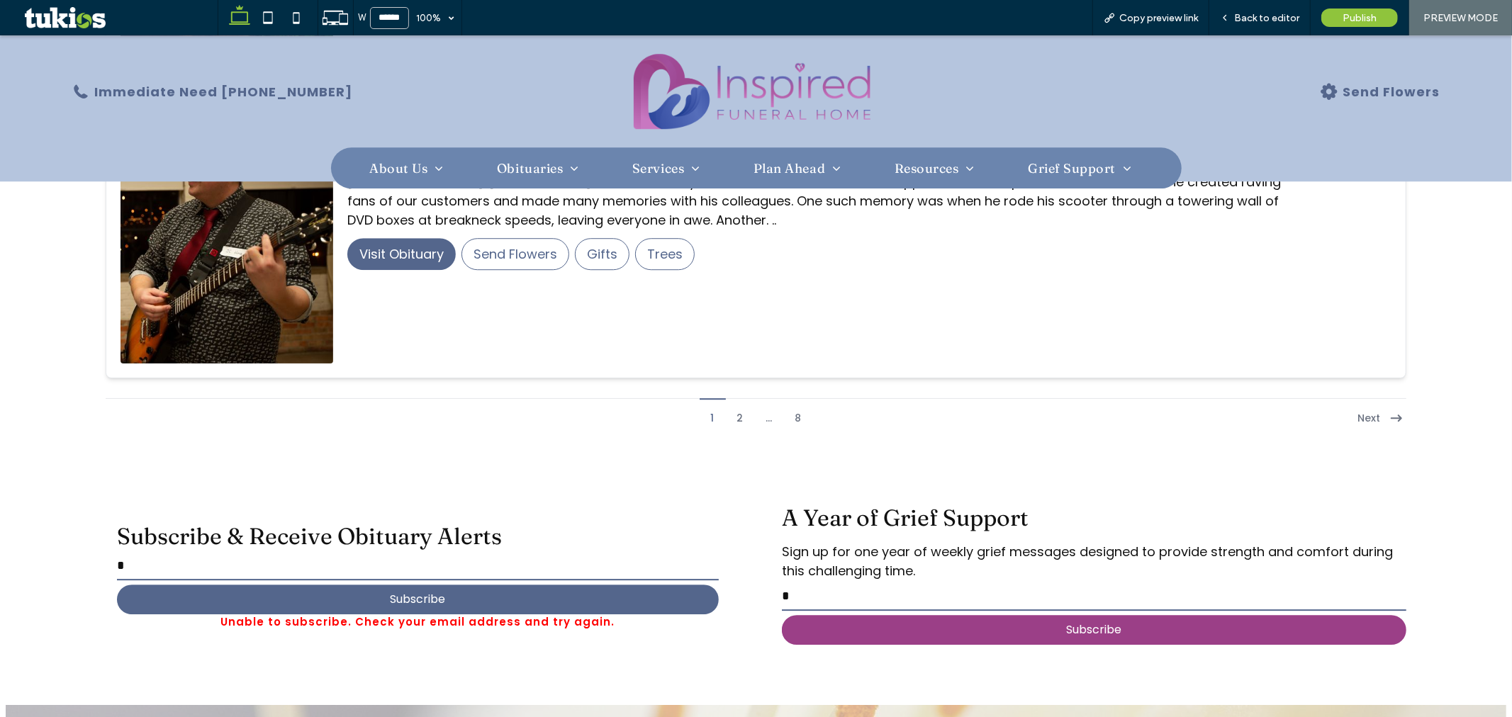
type input "*"
click at [823, 637] on button "Subscribe" at bounding box center [1094, 630] width 625 height 30
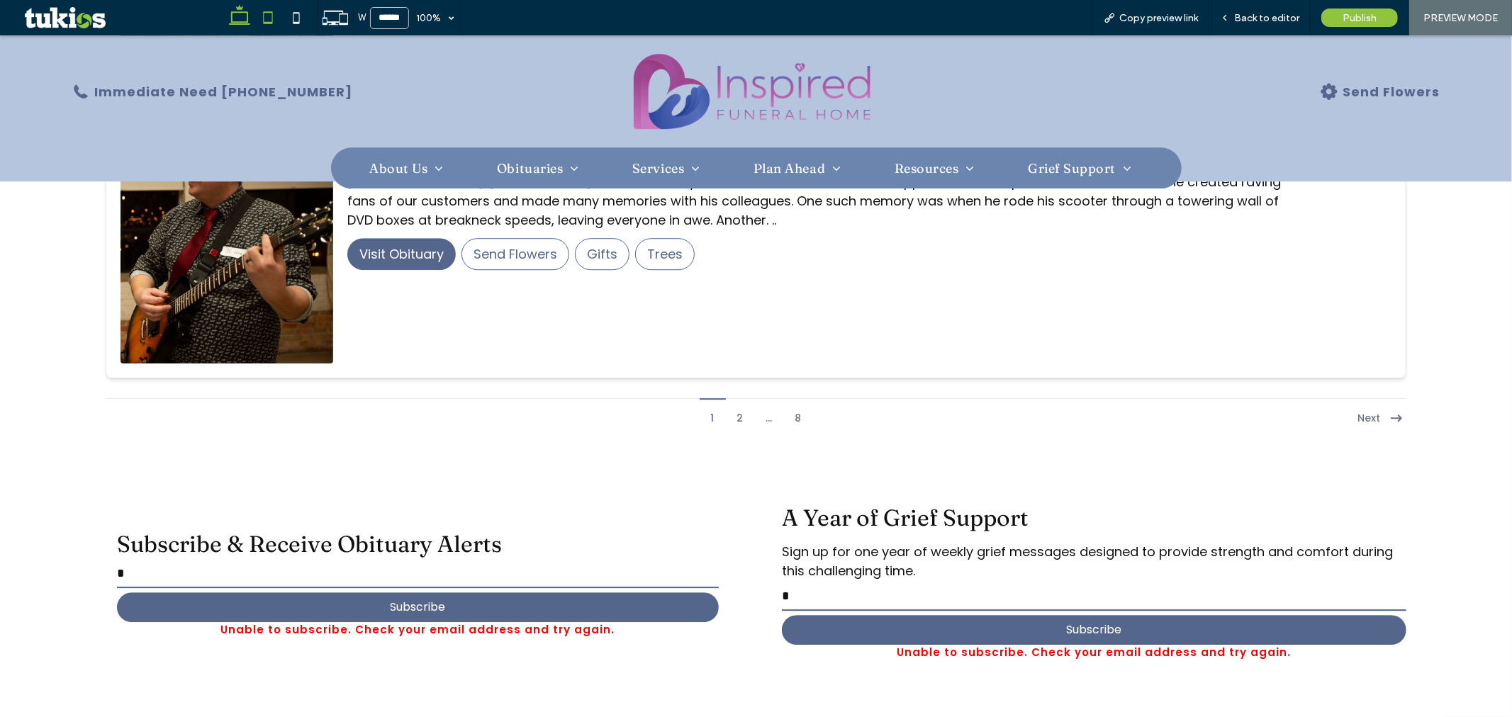
click at [274, 23] on icon at bounding box center [268, 18] width 28 height 28
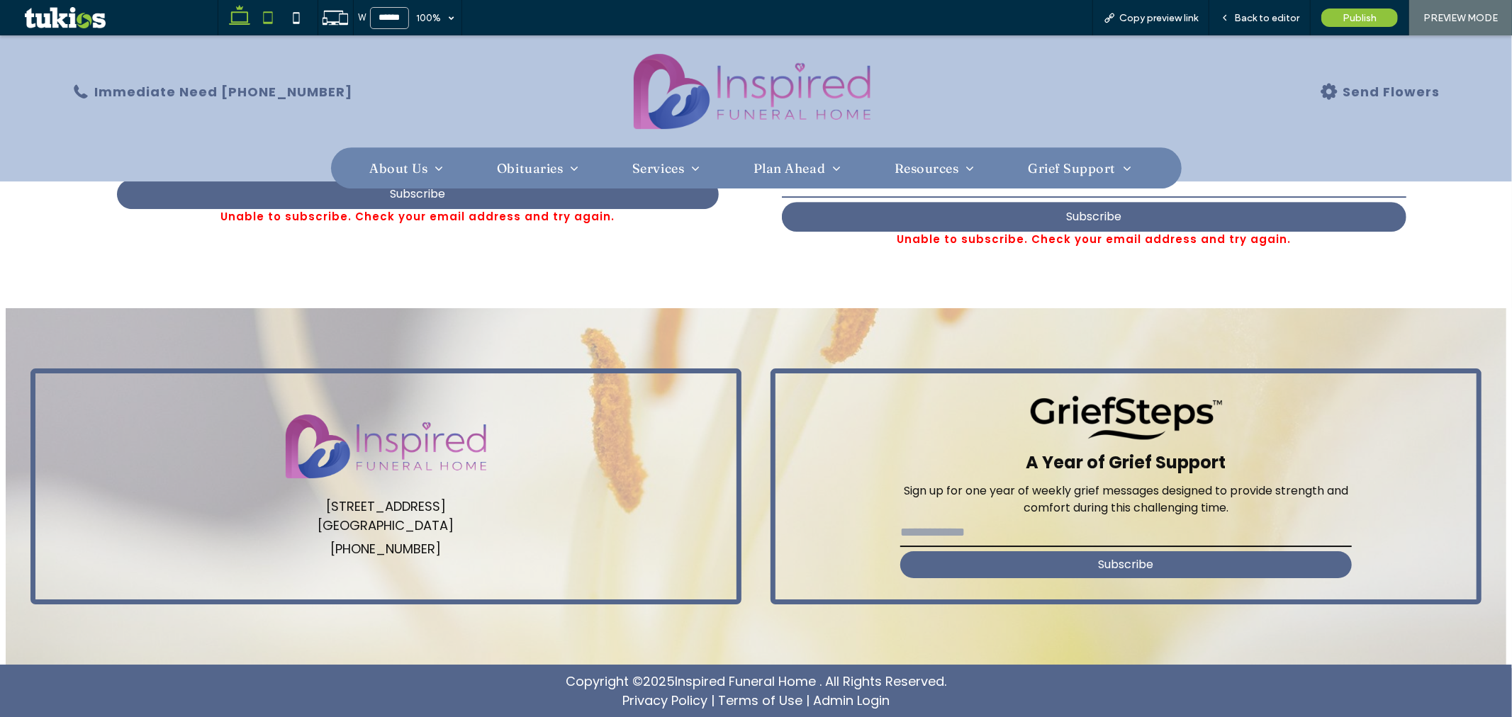
type input "*****"
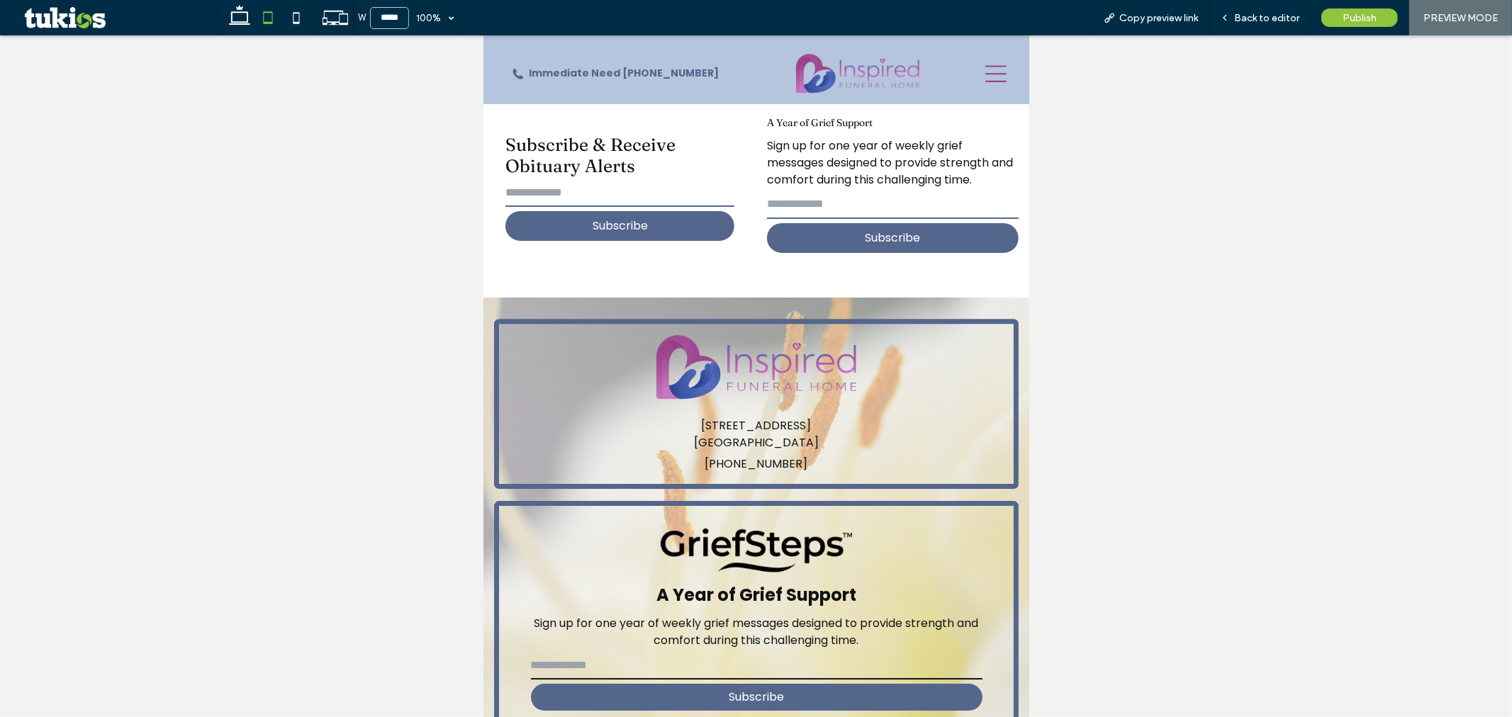
scroll to position [3295, 0]
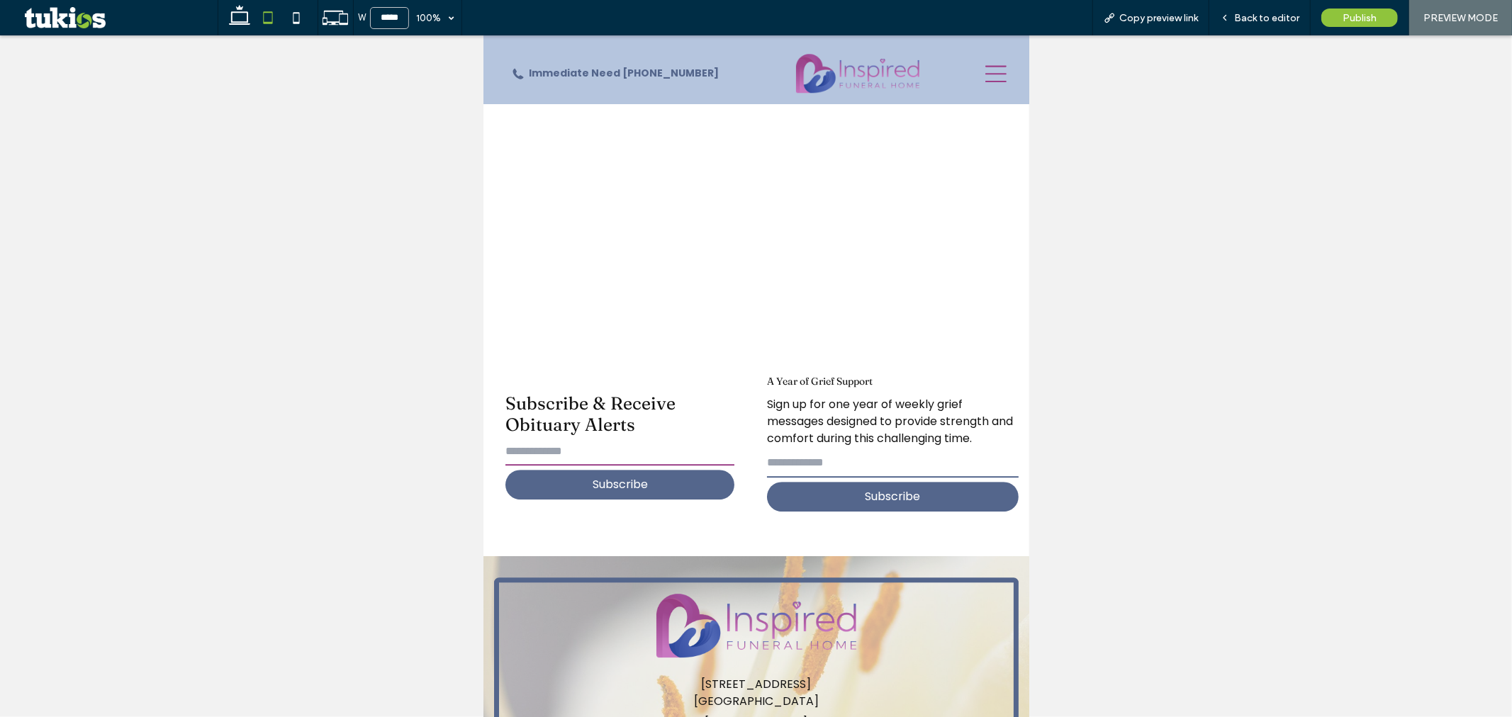
click at [621, 437] on input "email" at bounding box center [619, 451] width 229 height 28
type input "*"
click at [686, 469] on button "Subscribe" at bounding box center [619, 484] width 229 height 30
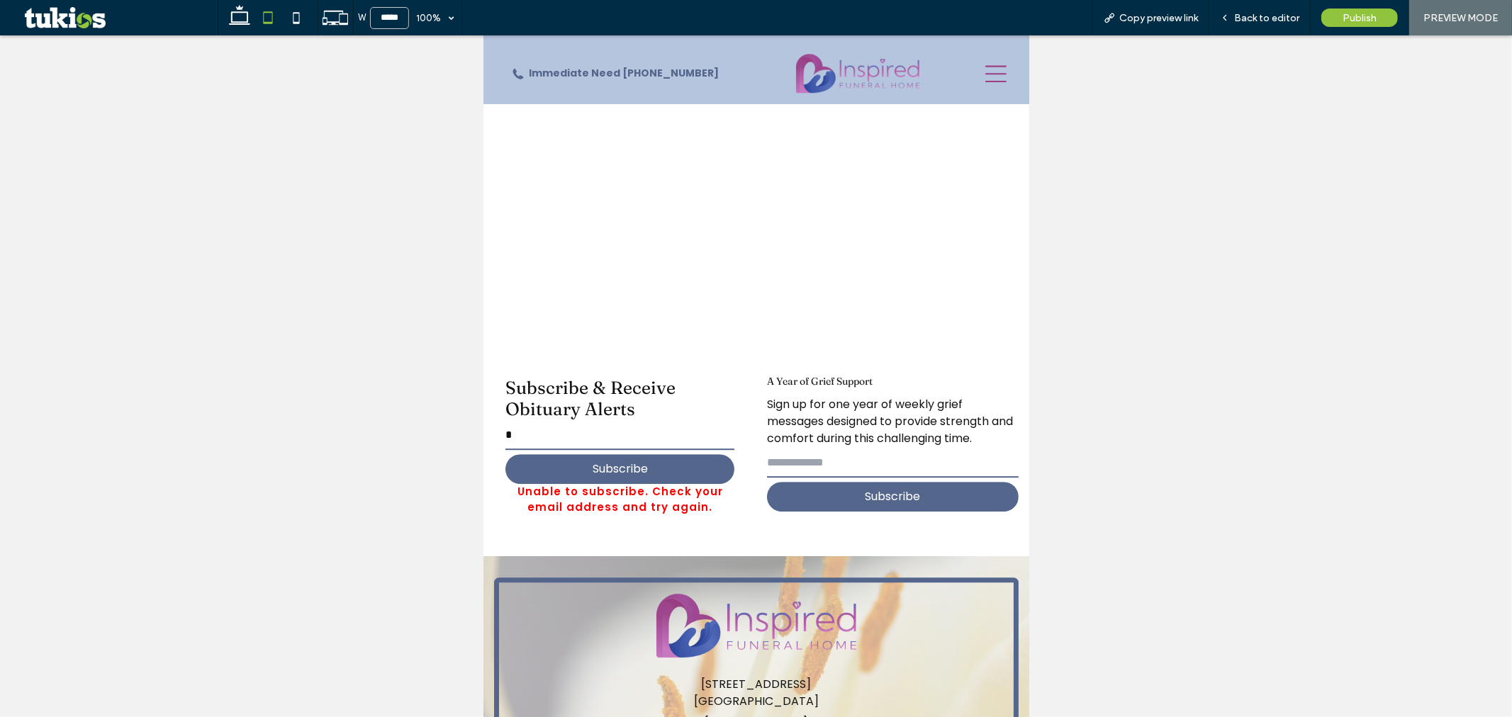
click at [827, 449] on input "email" at bounding box center [892, 463] width 252 height 28
type input "*"
click at [820, 481] on button "Subscribe" at bounding box center [892, 496] width 252 height 30
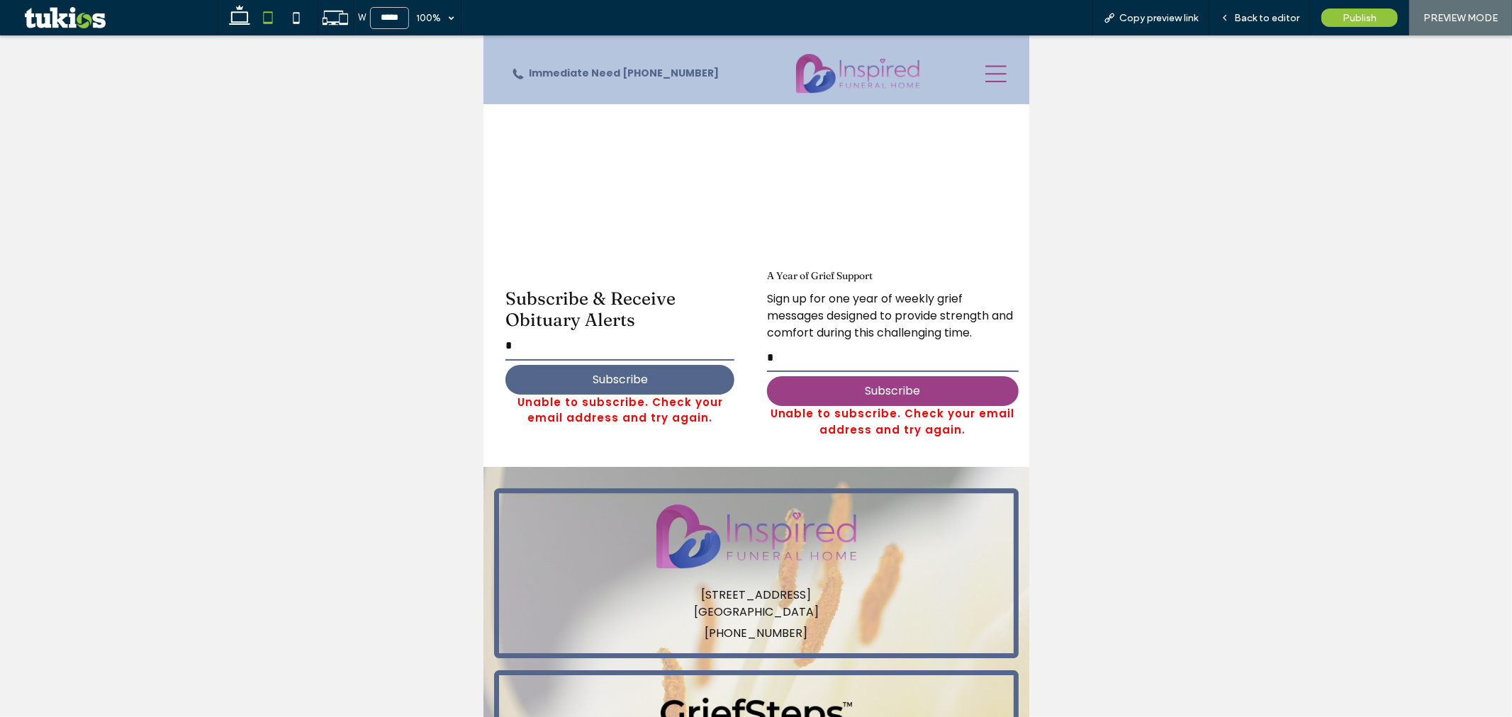
scroll to position [3611, 0]
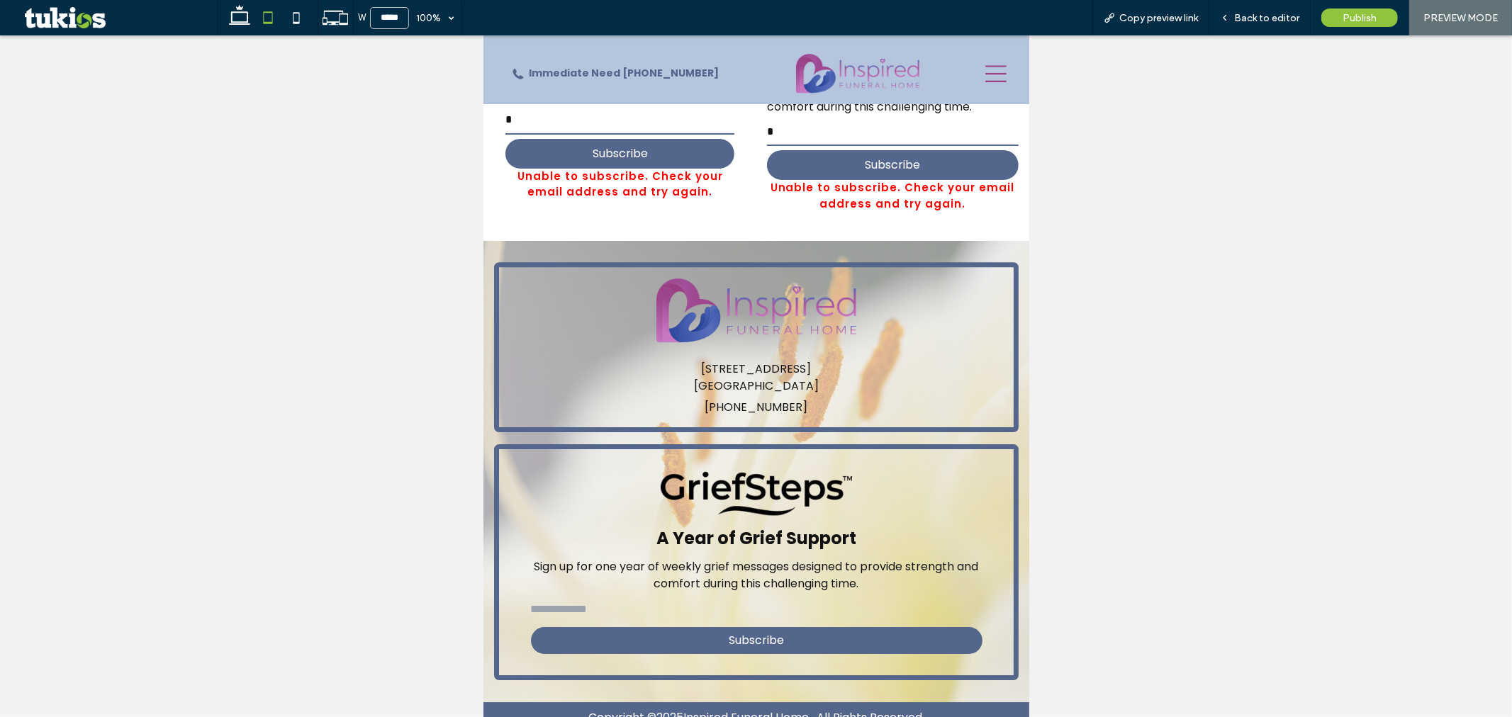
click at [593, 594] on input "email" at bounding box center [756, 608] width 452 height 28
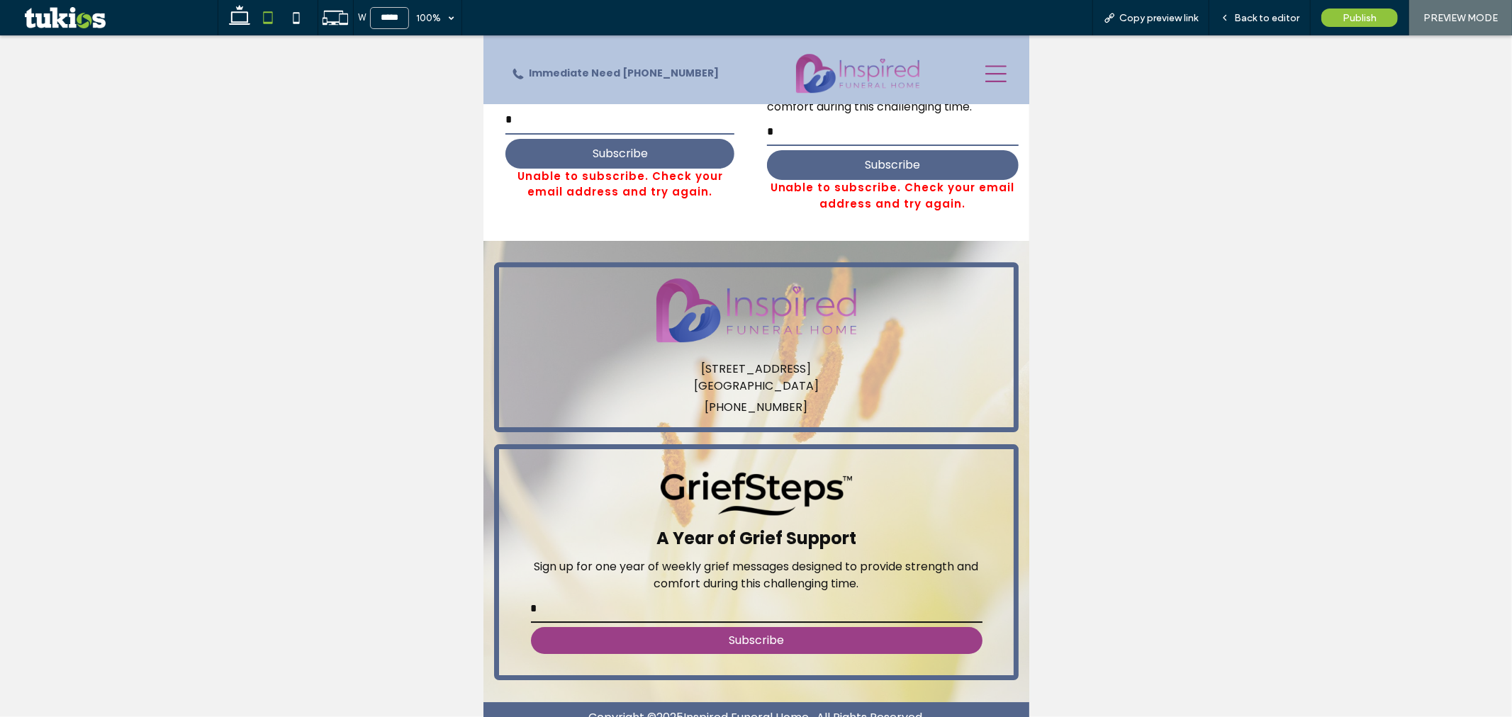
type input "*"
click at [579, 627] on button "Subscribe" at bounding box center [756, 640] width 452 height 27
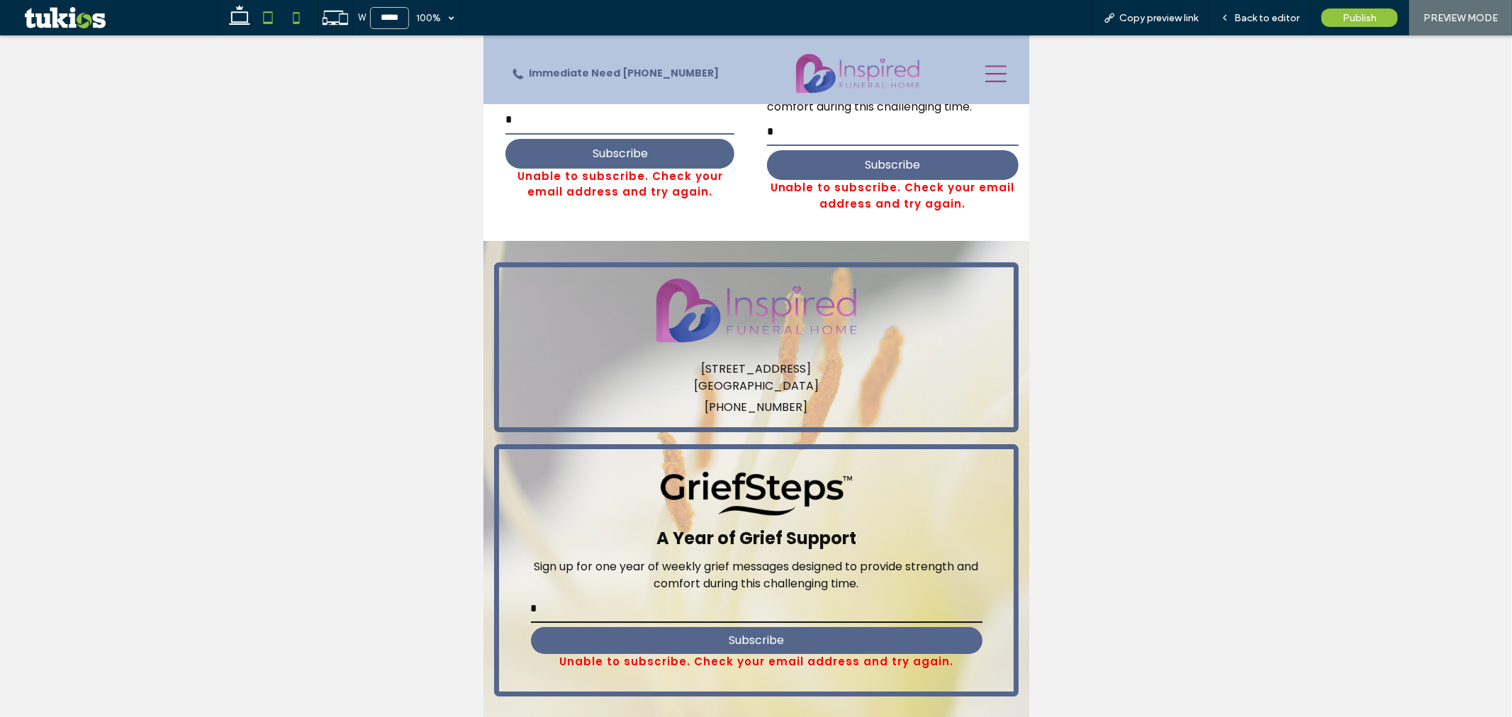
click at [296, 12] on use at bounding box center [296, 17] width 6 height 11
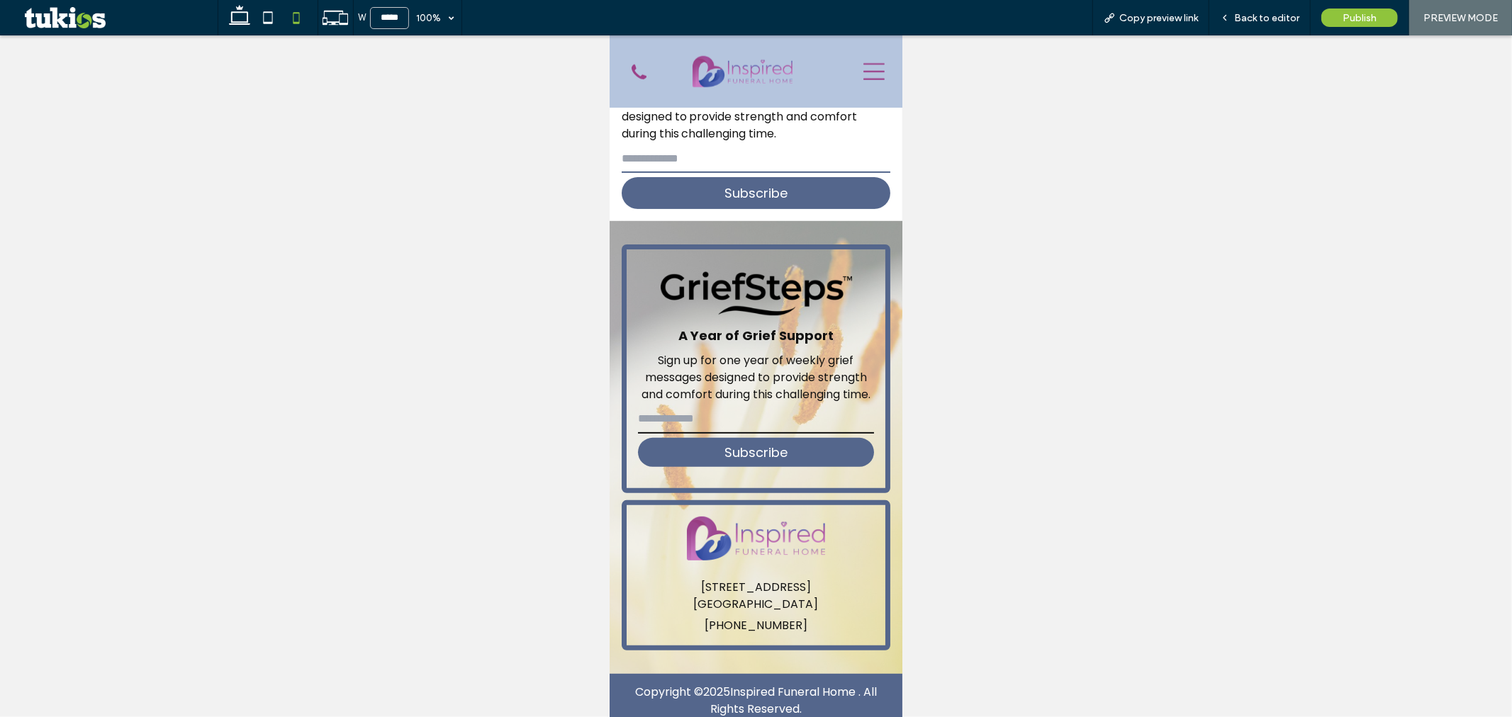
scroll to position [3572, 0]
click at [244, 16] on icon at bounding box center [239, 18] width 28 height 28
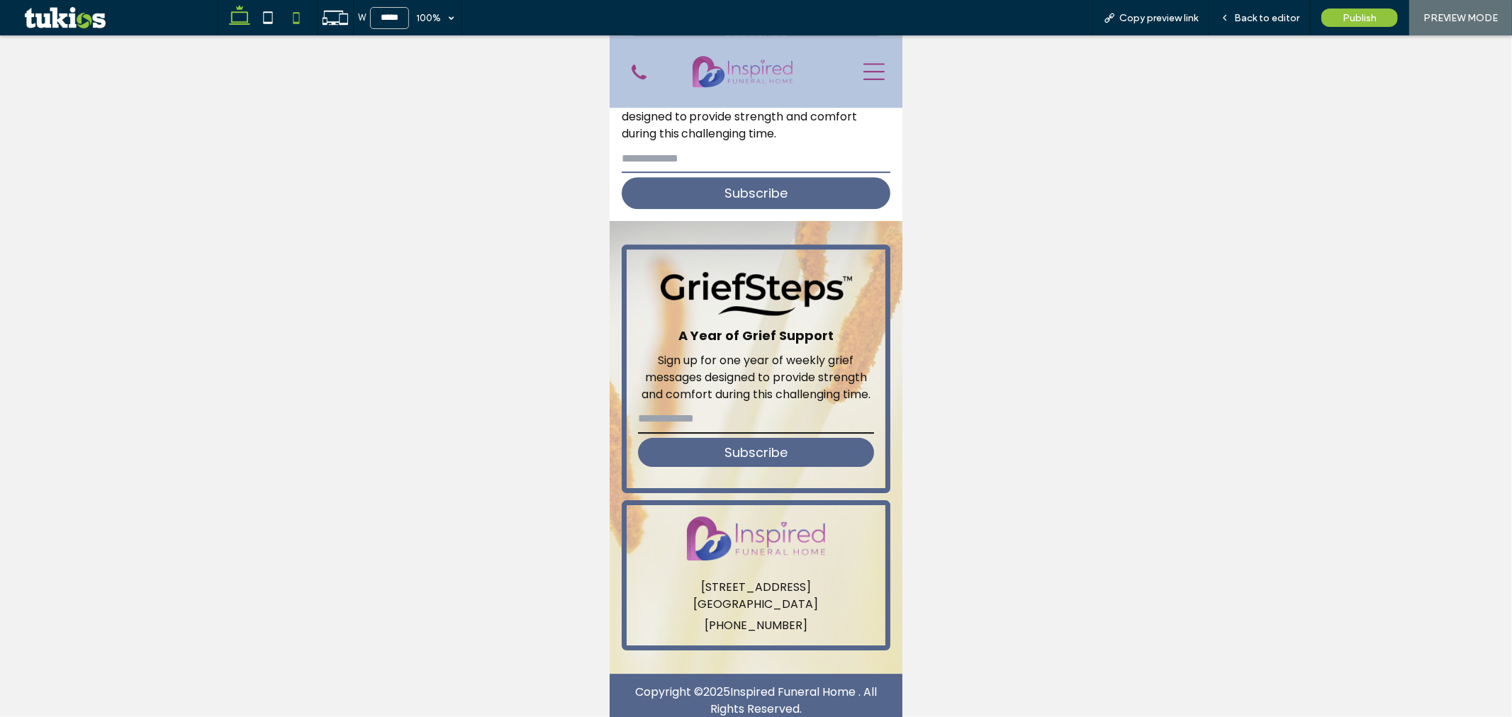
type input "******"
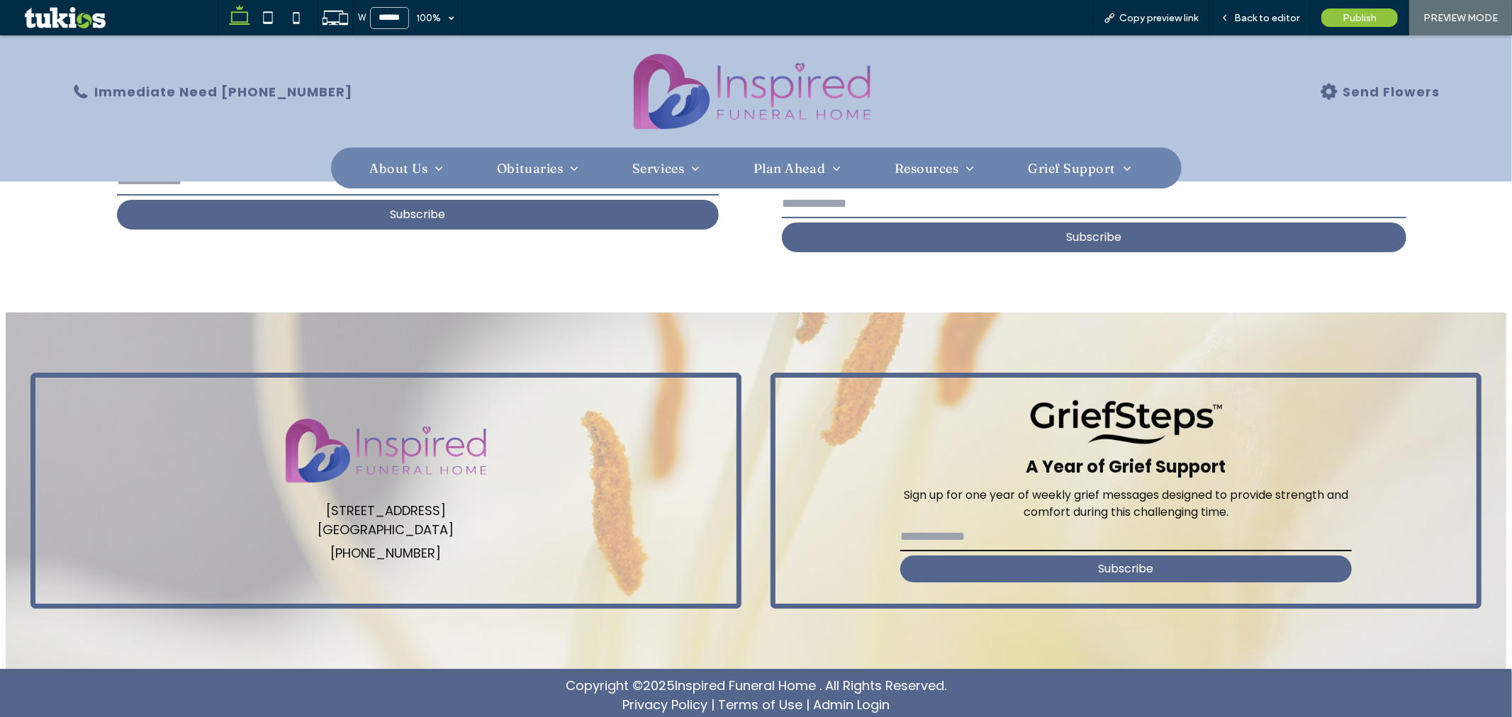
scroll to position [3702, 0]
click at [665, 700] on link "Privacy Policy" at bounding box center [664, 705] width 85 height 18
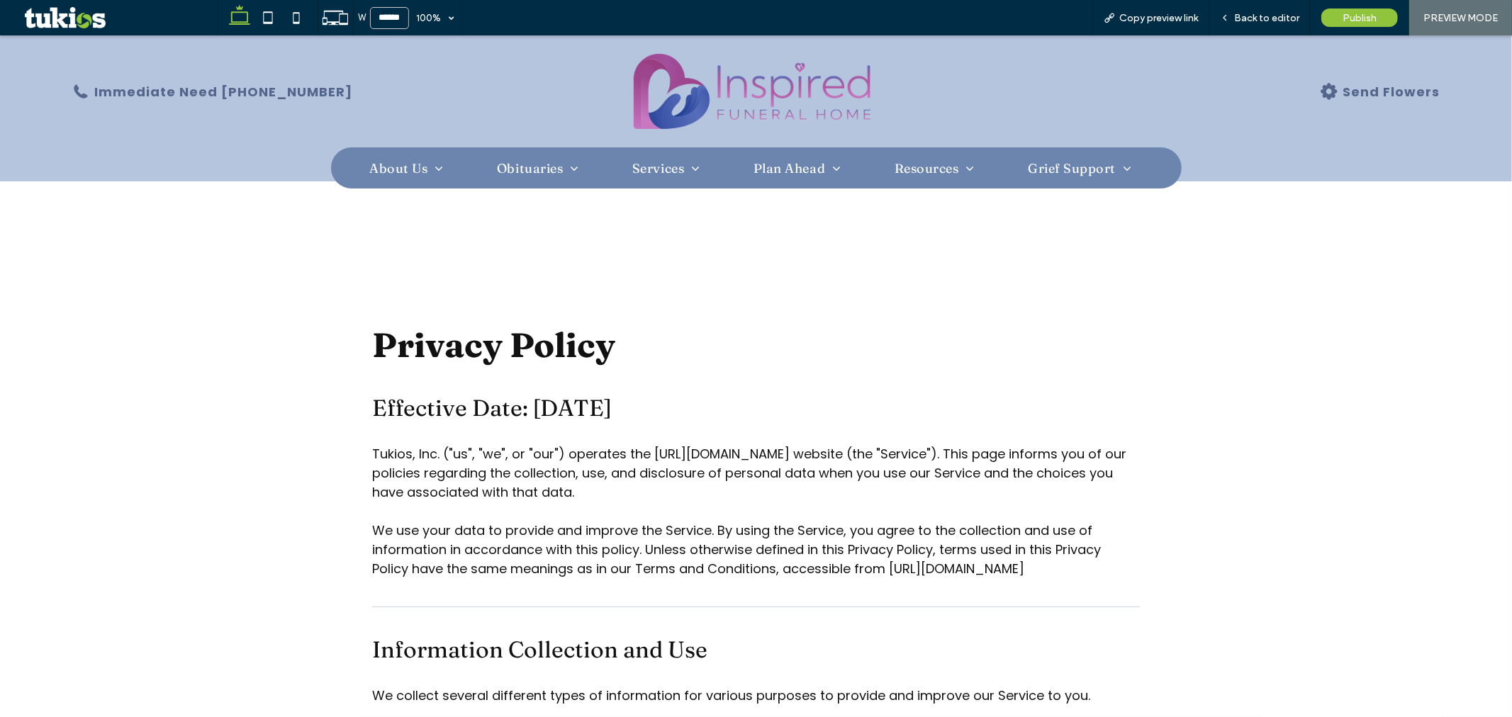
click at [780, 104] on img at bounding box center [752, 90] width 237 height 75
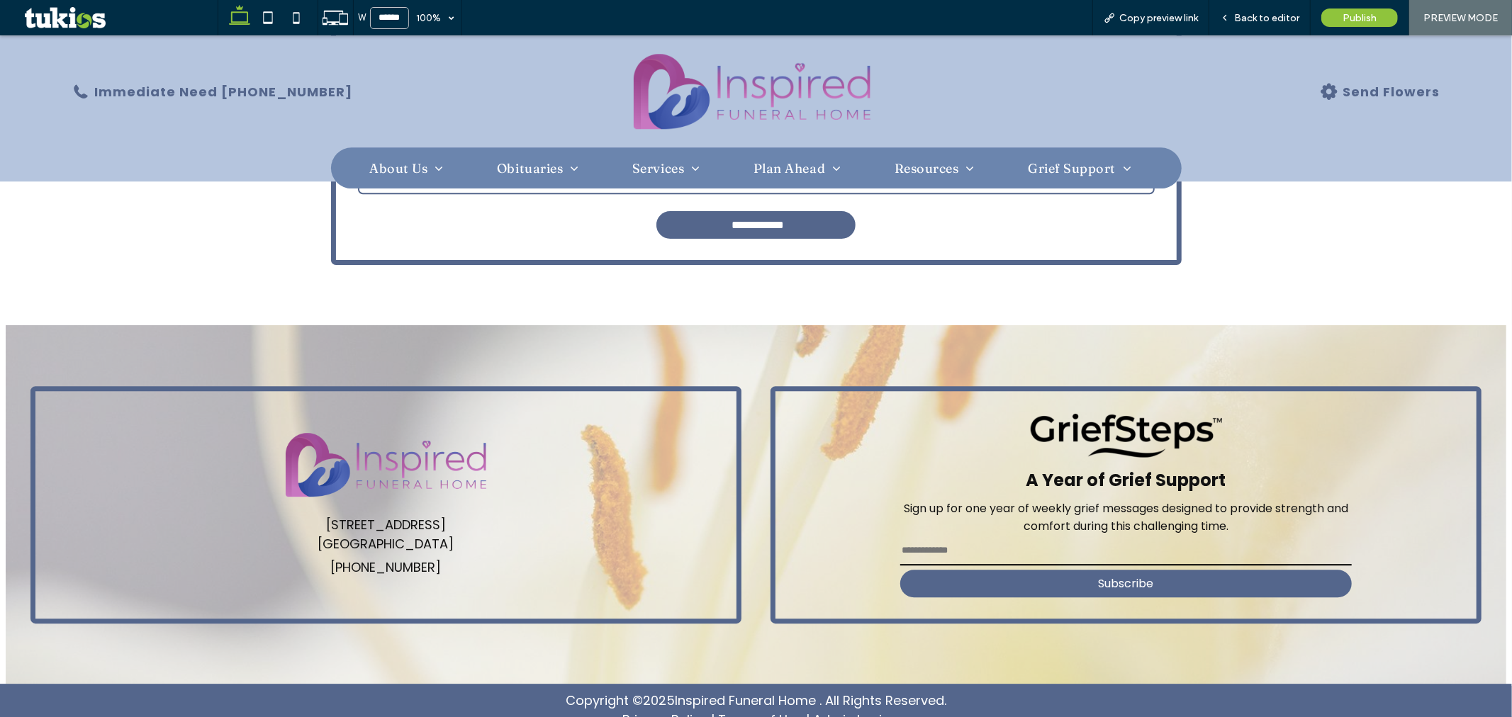
scroll to position [3231, 0]
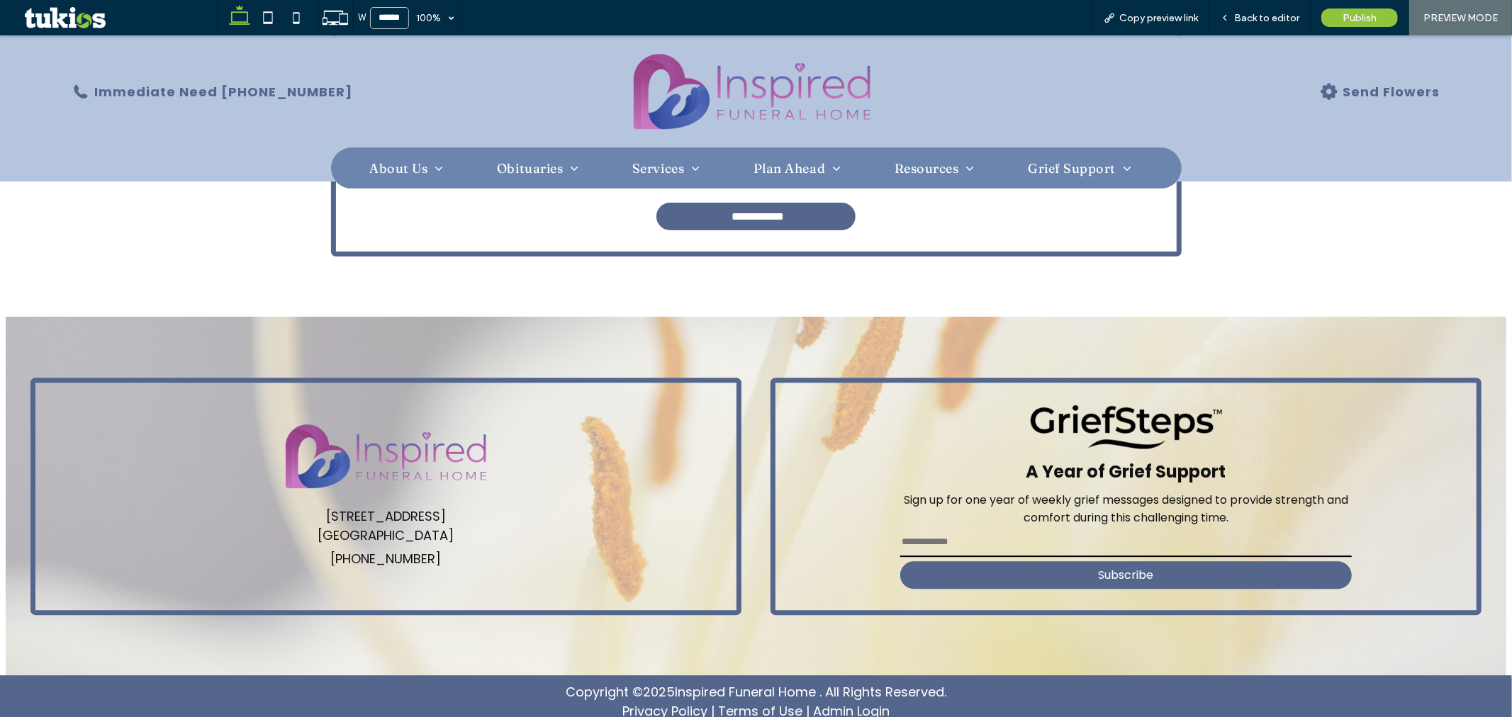
click at [731, 702] on link "Terms of Use" at bounding box center [760, 711] width 84 height 18
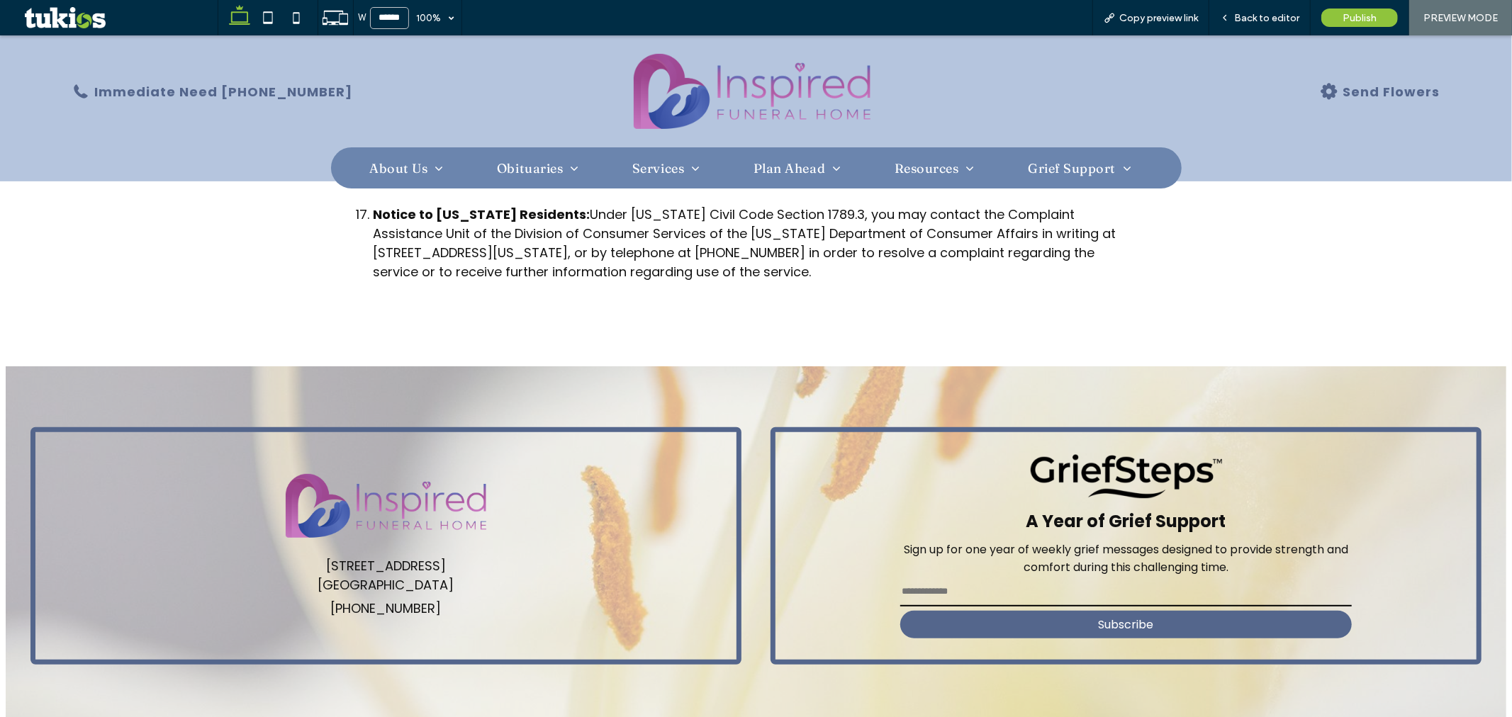
scroll to position [5048, 0]
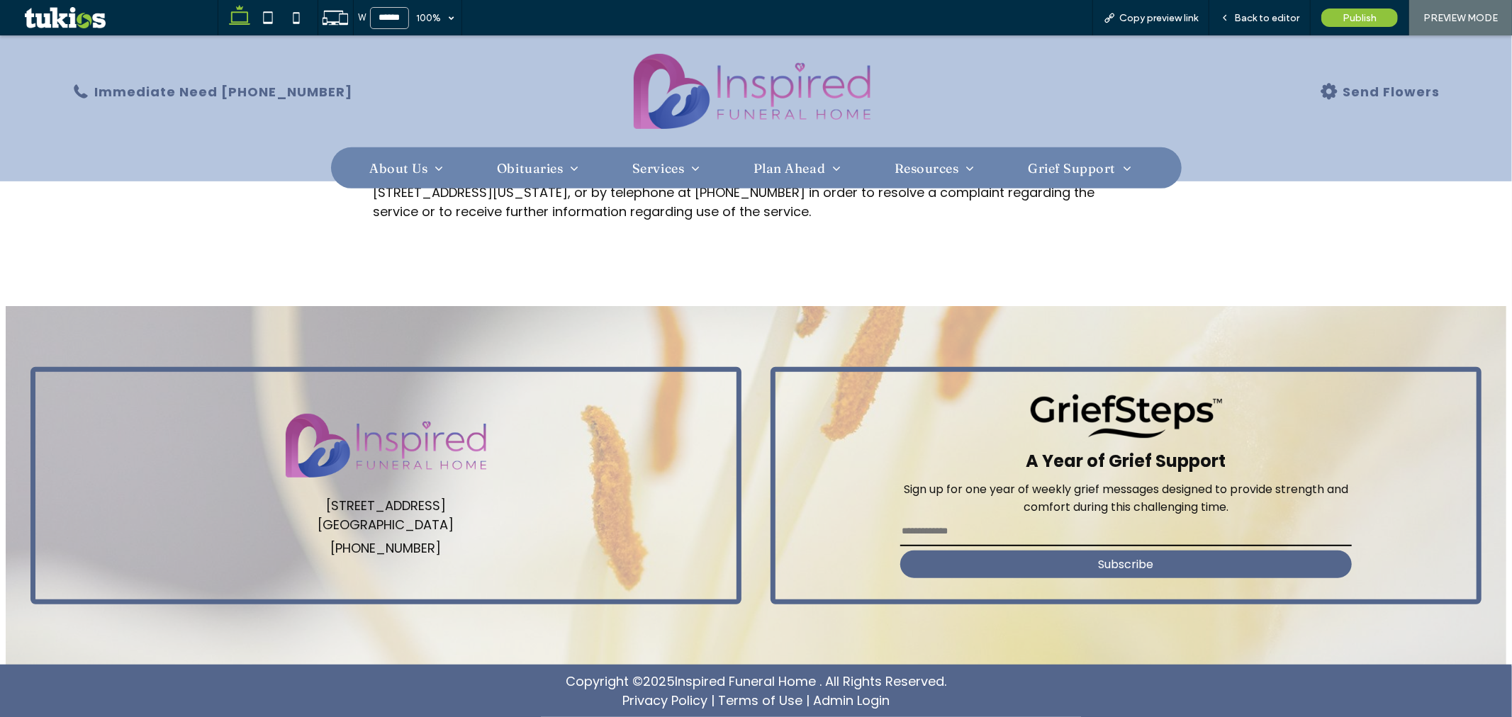
click at [787, 97] on img at bounding box center [752, 90] width 237 height 75
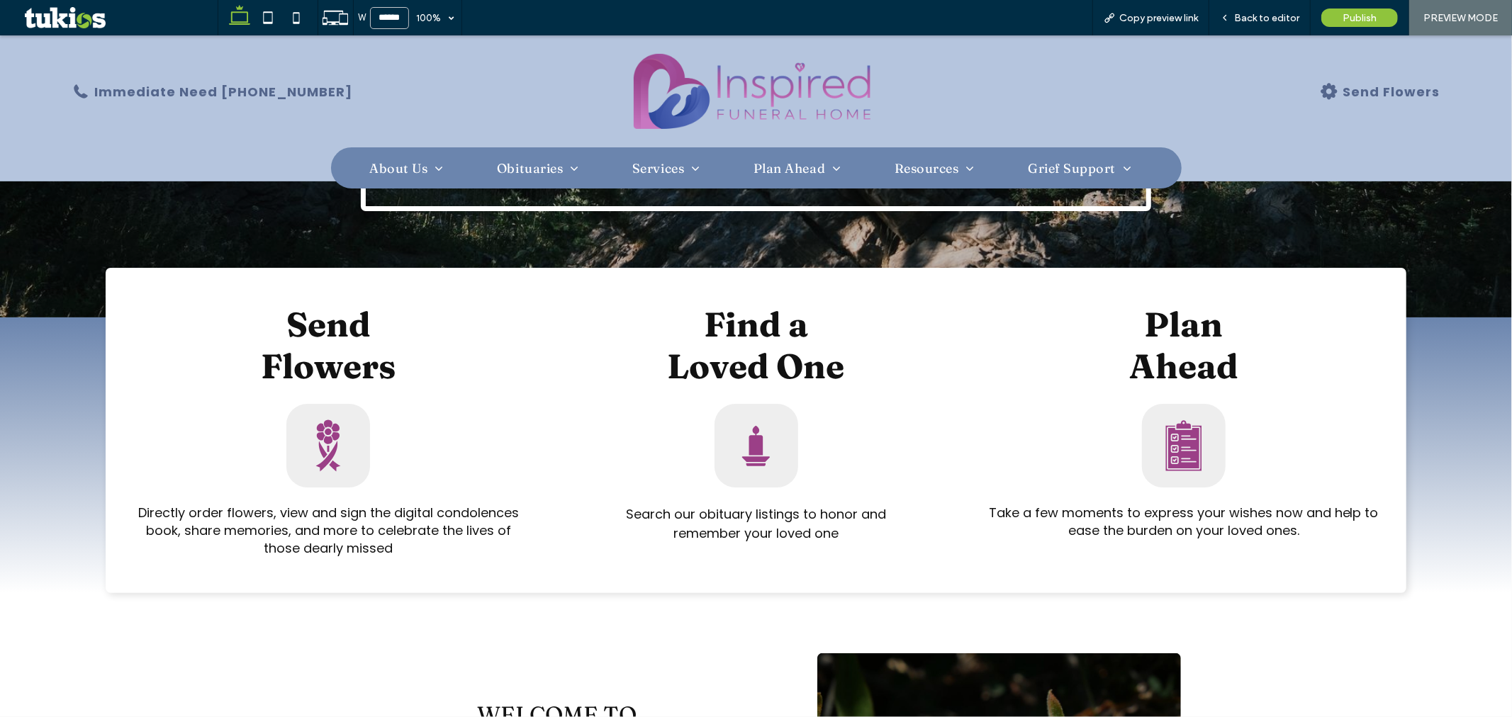
scroll to position [393, 0]
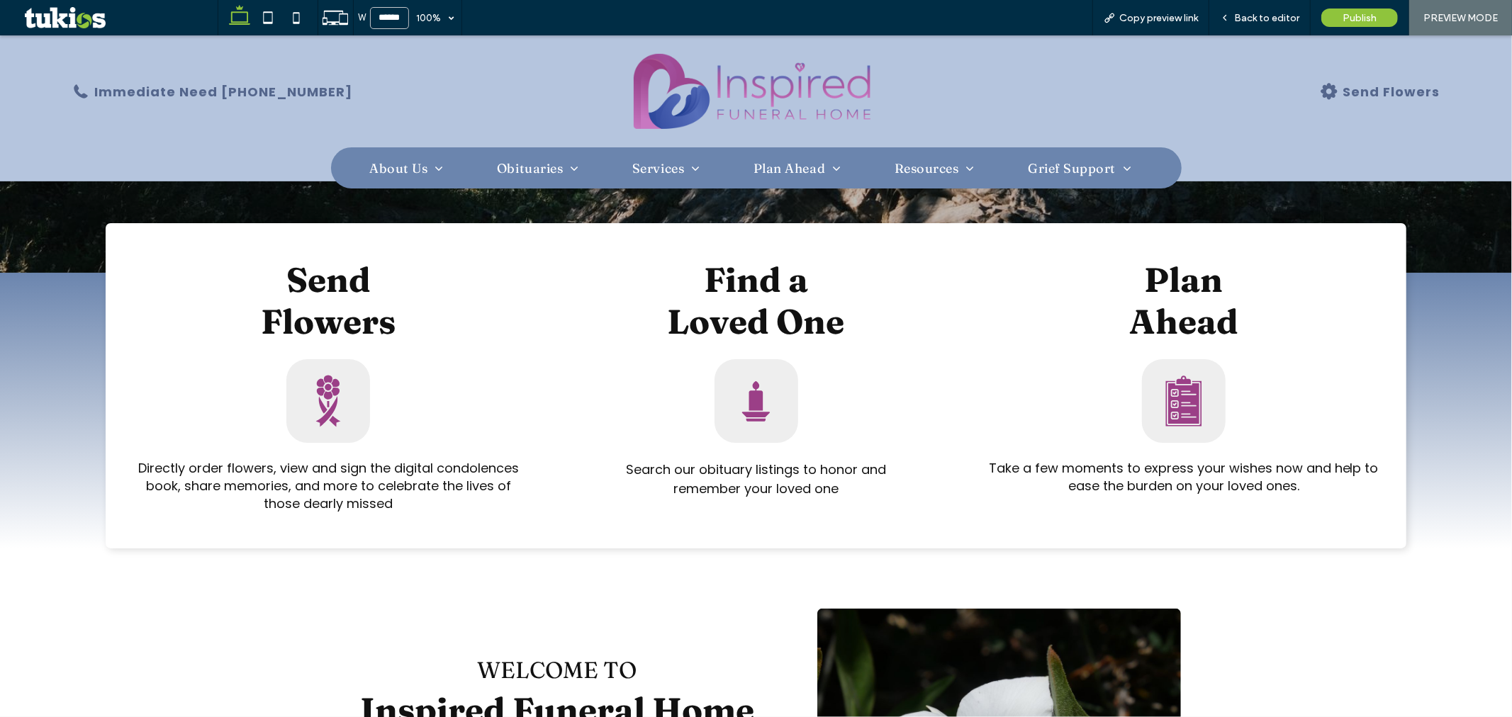
click at [319, 404] on icon at bounding box center [328, 401] width 25 height 52
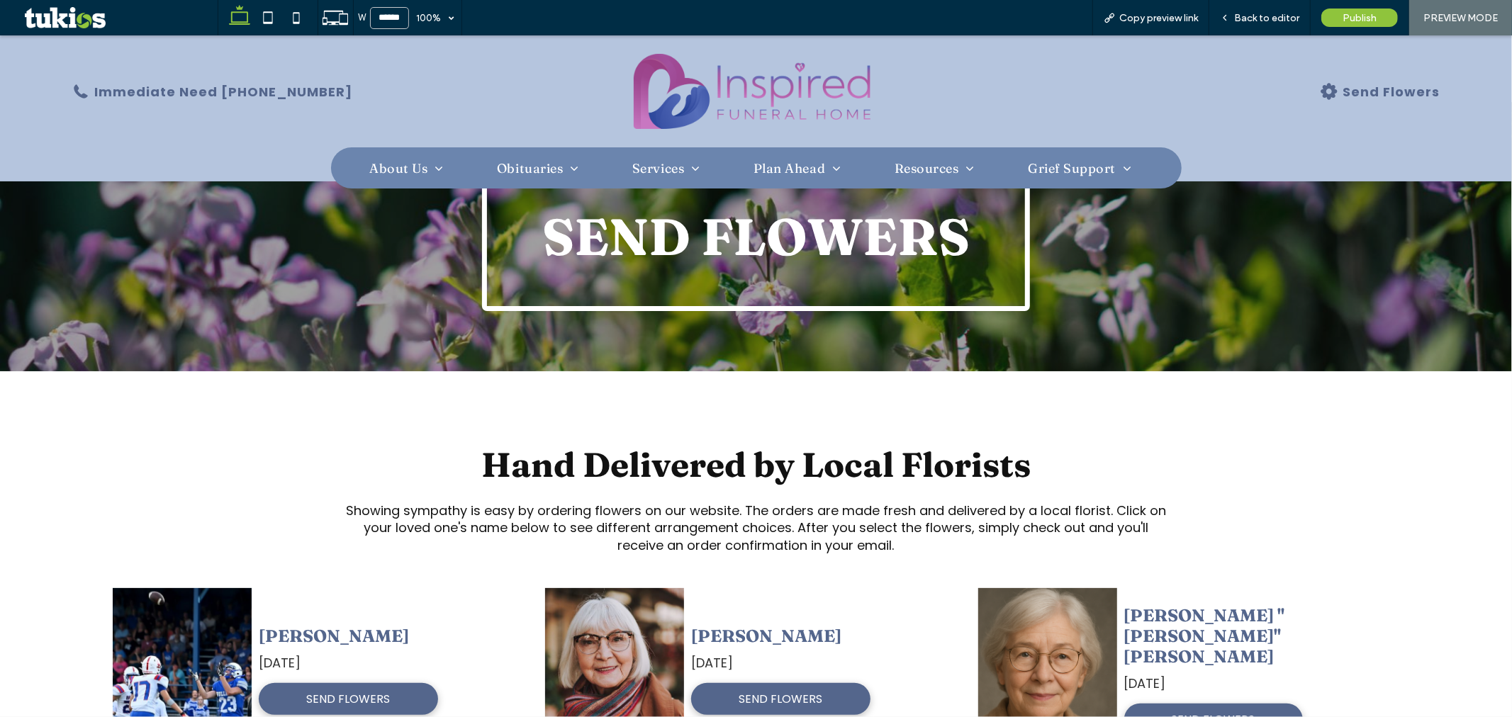
scroll to position [79, 0]
click at [735, 93] on img at bounding box center [752, 90] width 237 height 75
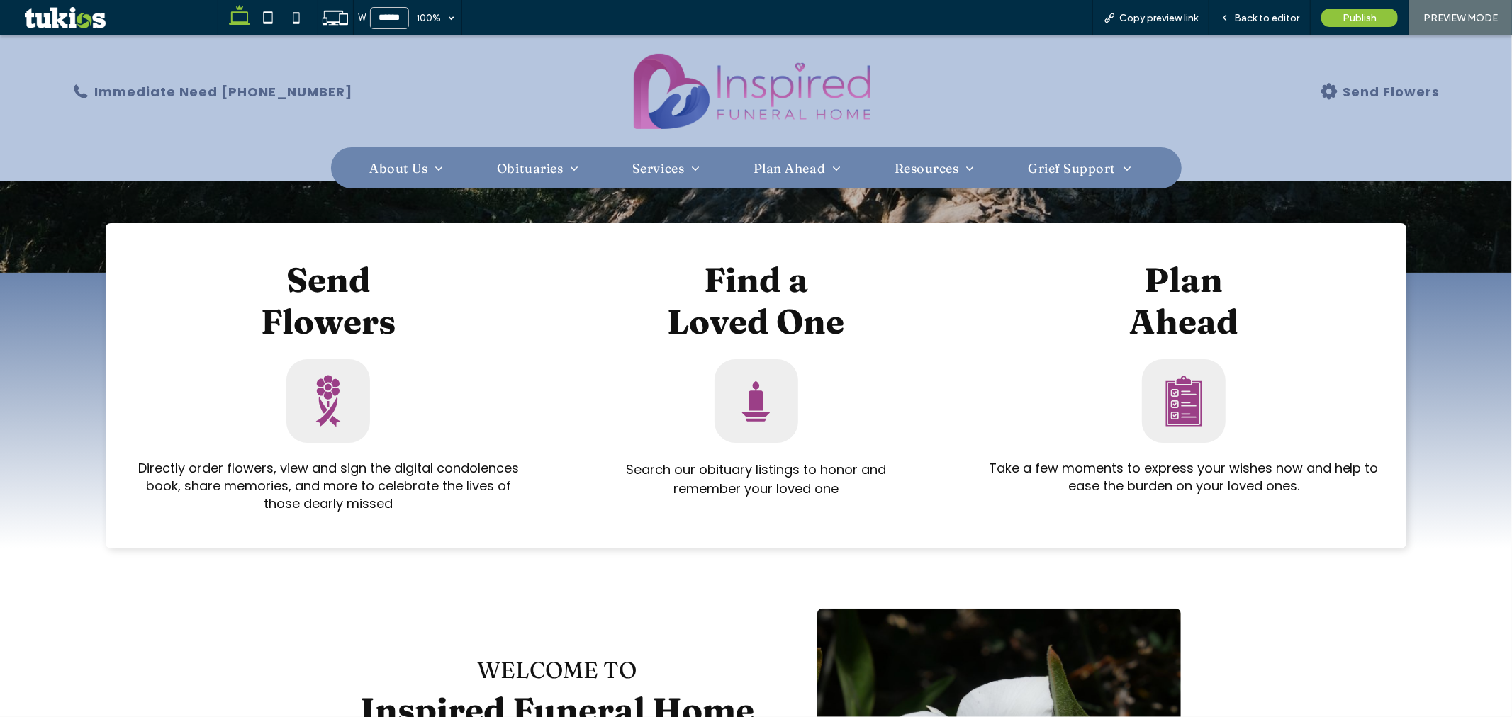
scroll to position [393, 0]
click at [749, 389] on icon at bounding box center [756, 395] width 14 height 29
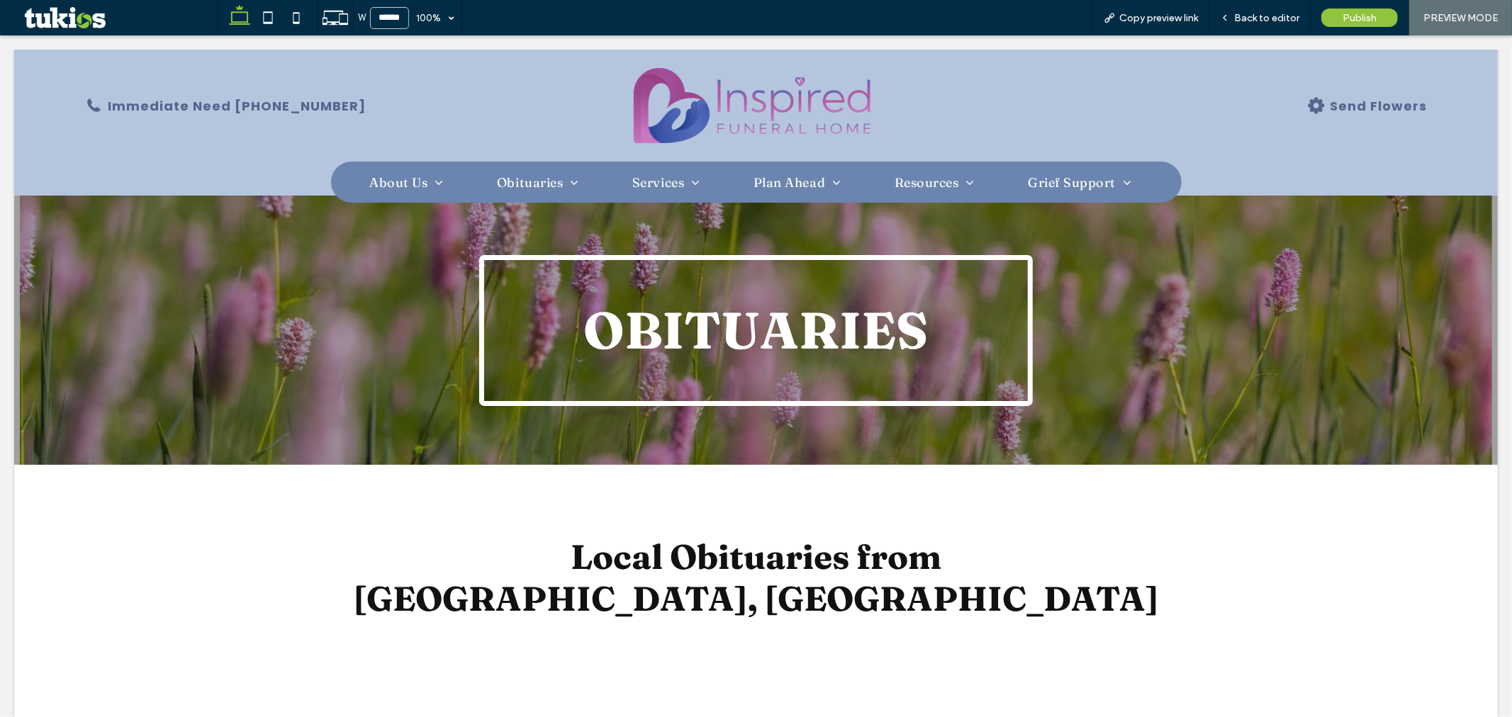
scroll to position [0, 0]
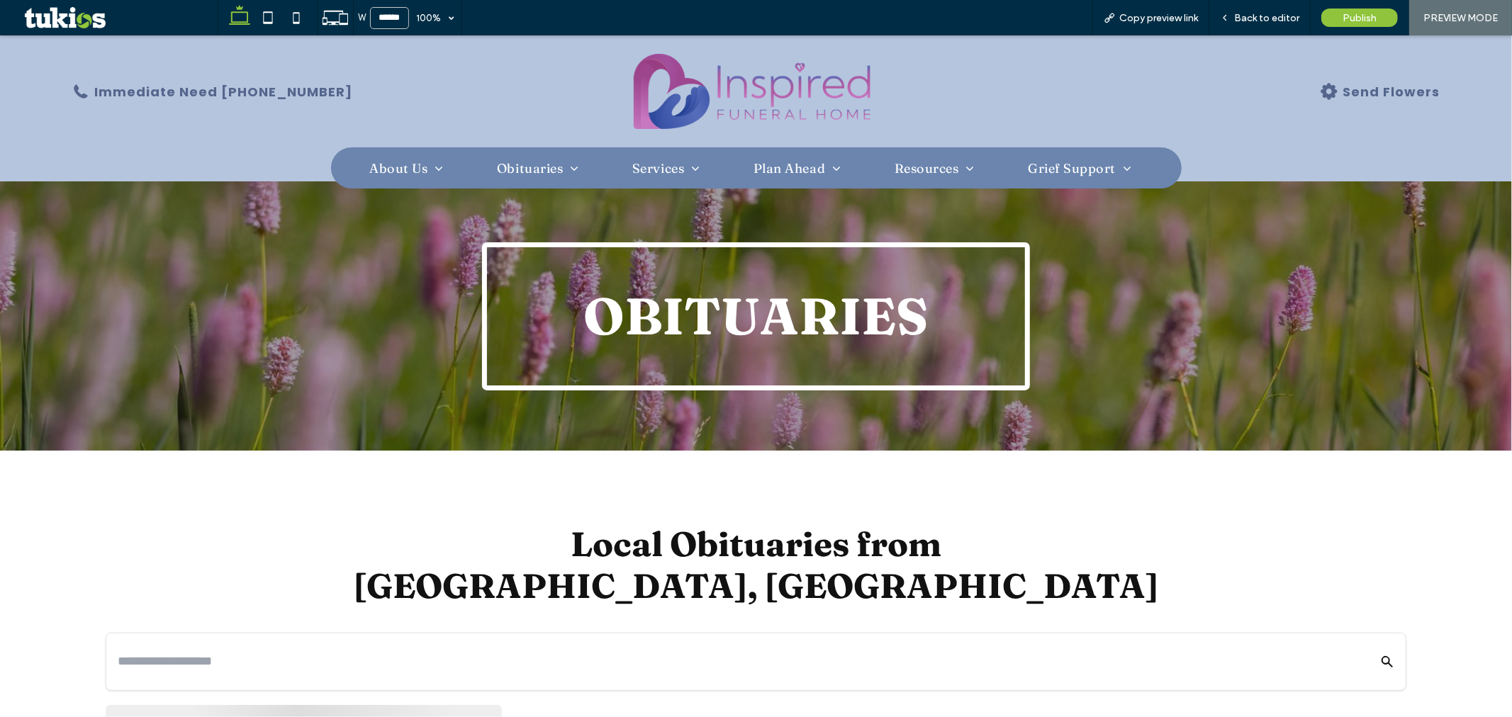
scroll to position [393, 0]
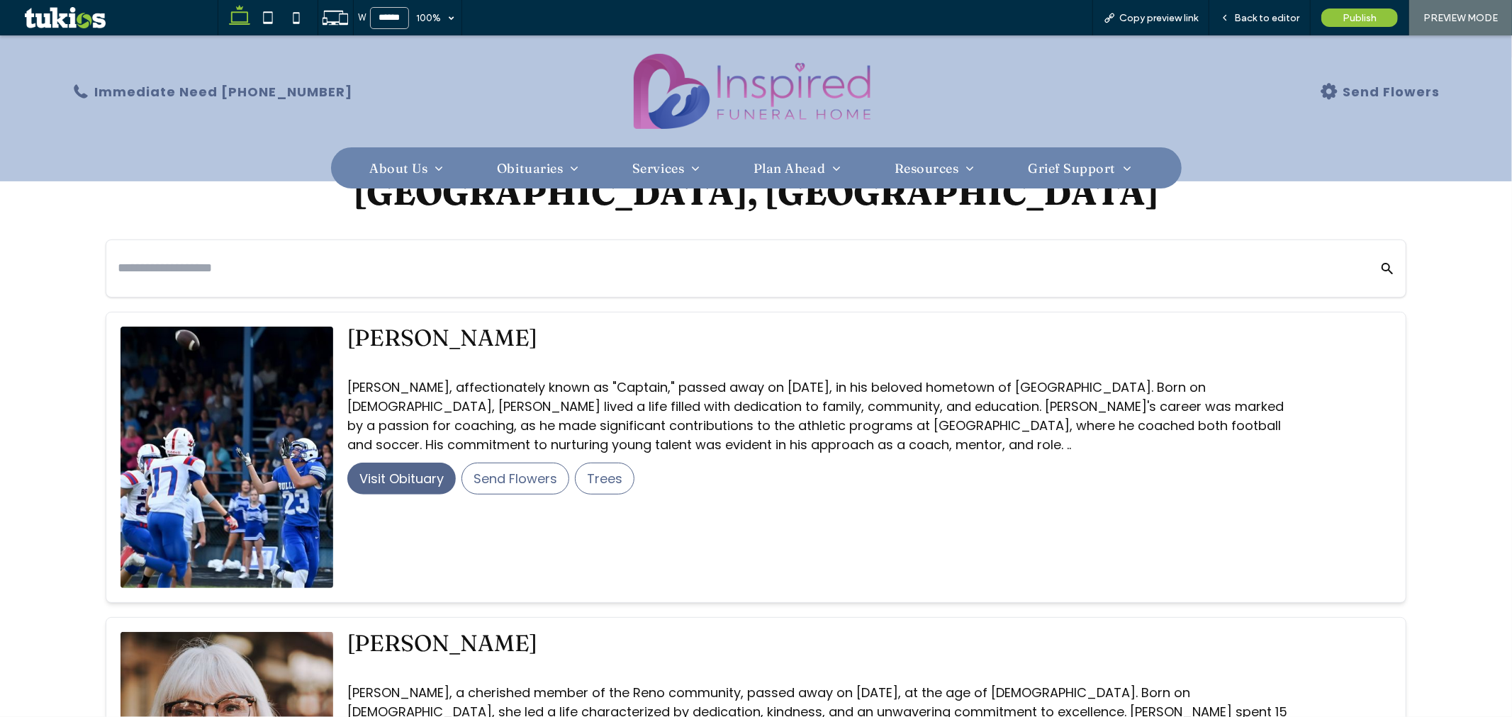
drag, startPoint x: 733, startPoint y: 97, endPoint x: 734, endPoint y: 135, distance: 37.6
click at [733, 97] on img at bounding box center [752, 90] width 237 height 75
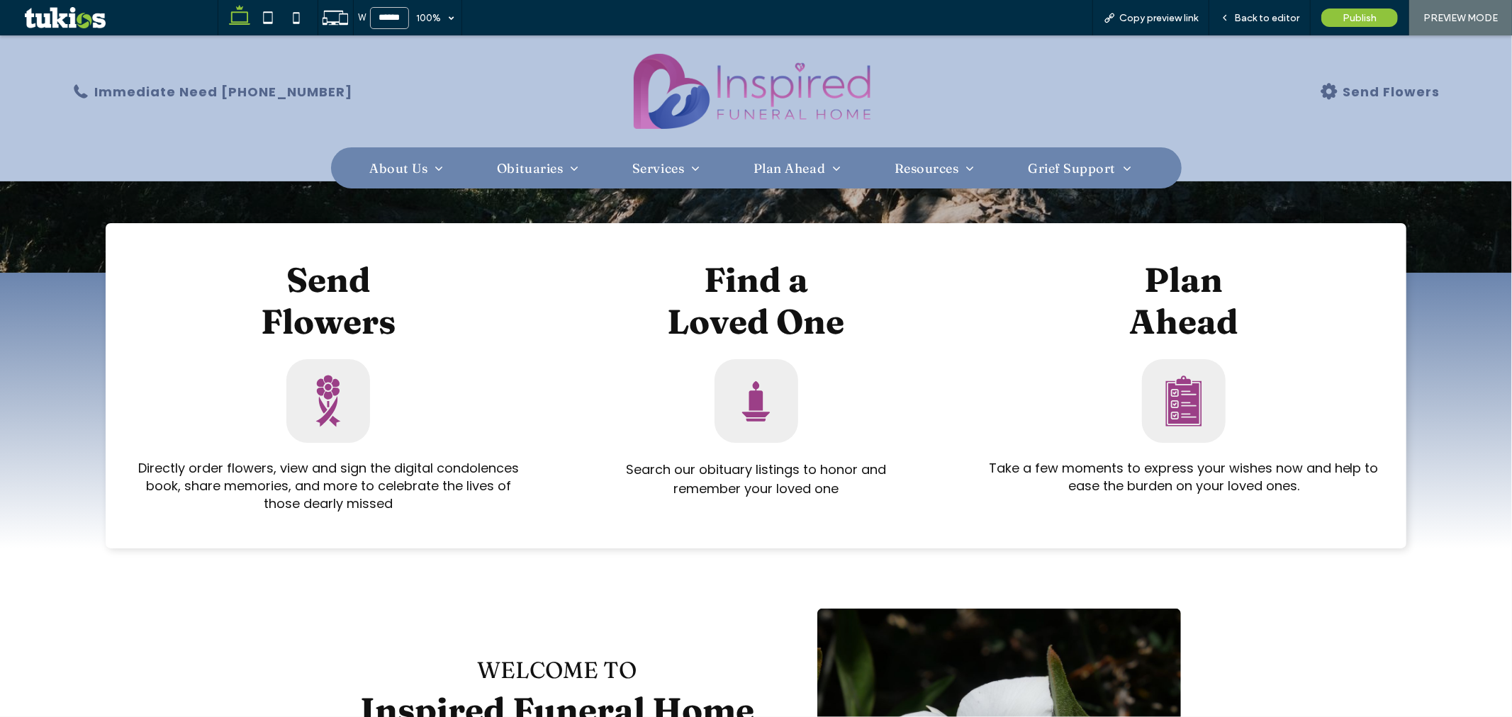
scroll to position [393, 0]
click at [1174, 399] on icon at bounding box center [1184, 400] width 36 height 51
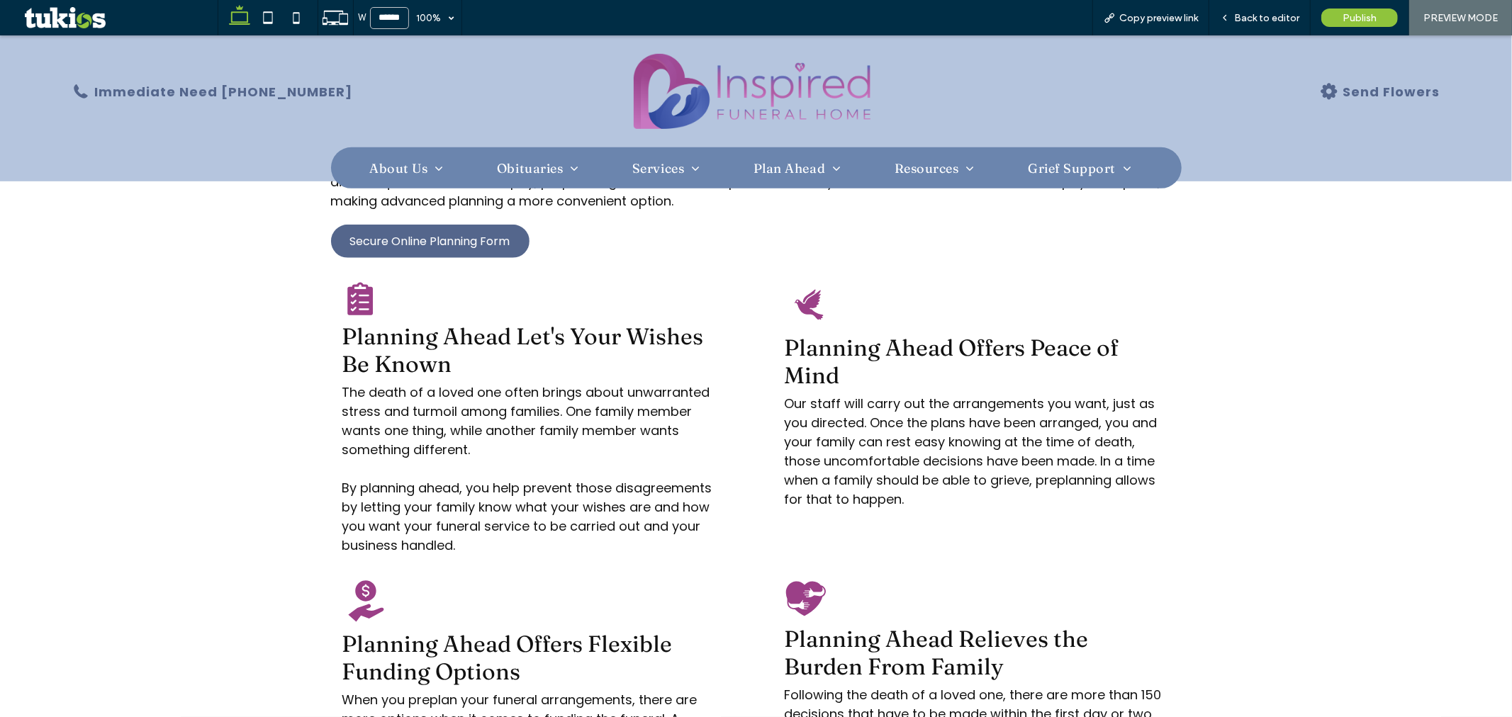
scroll to position [315, 0]
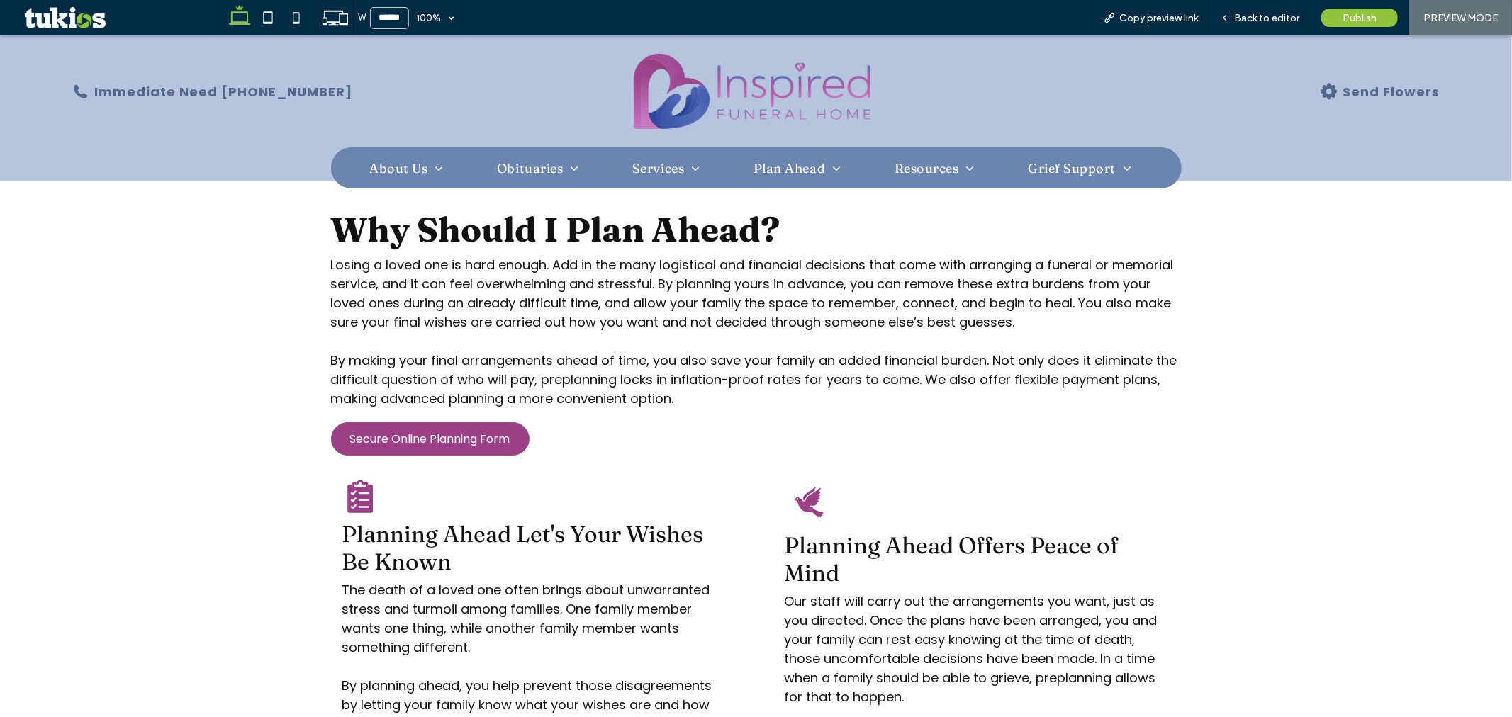
click at [479, 436] on span "Secure Online Planning Form" at bounding box center [430, 439] width 160 height 18
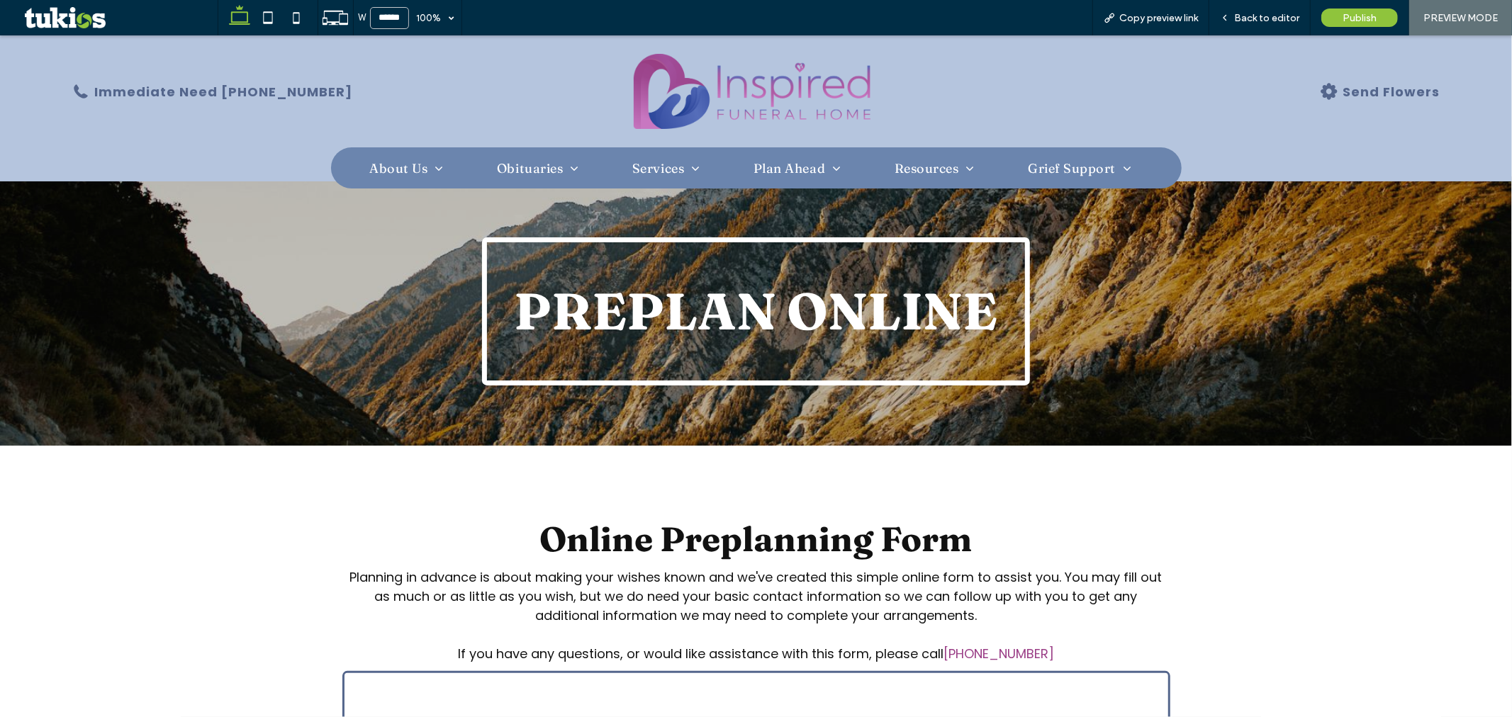
scroll to position [393, 0]
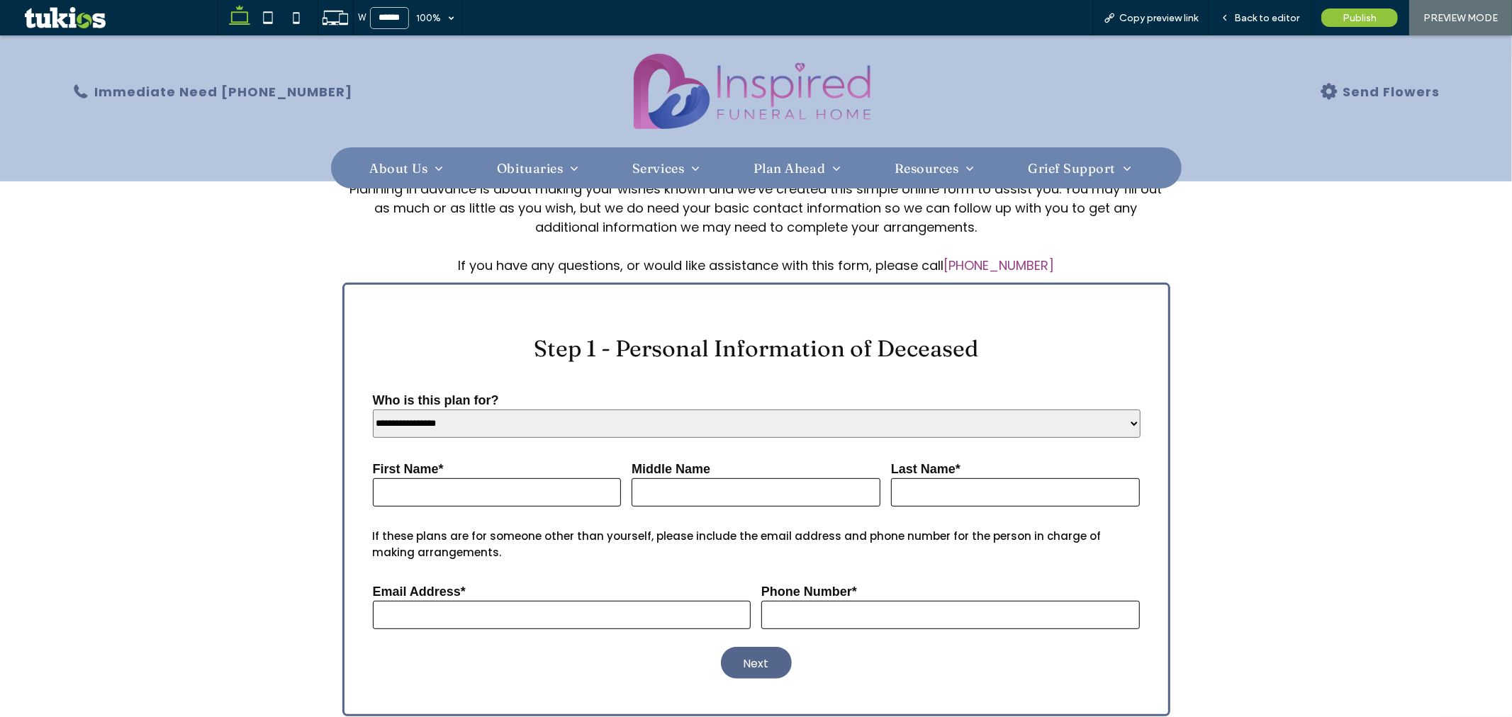
click at [739, 87] on img at bounding box center [752, 90] width 237 height 75
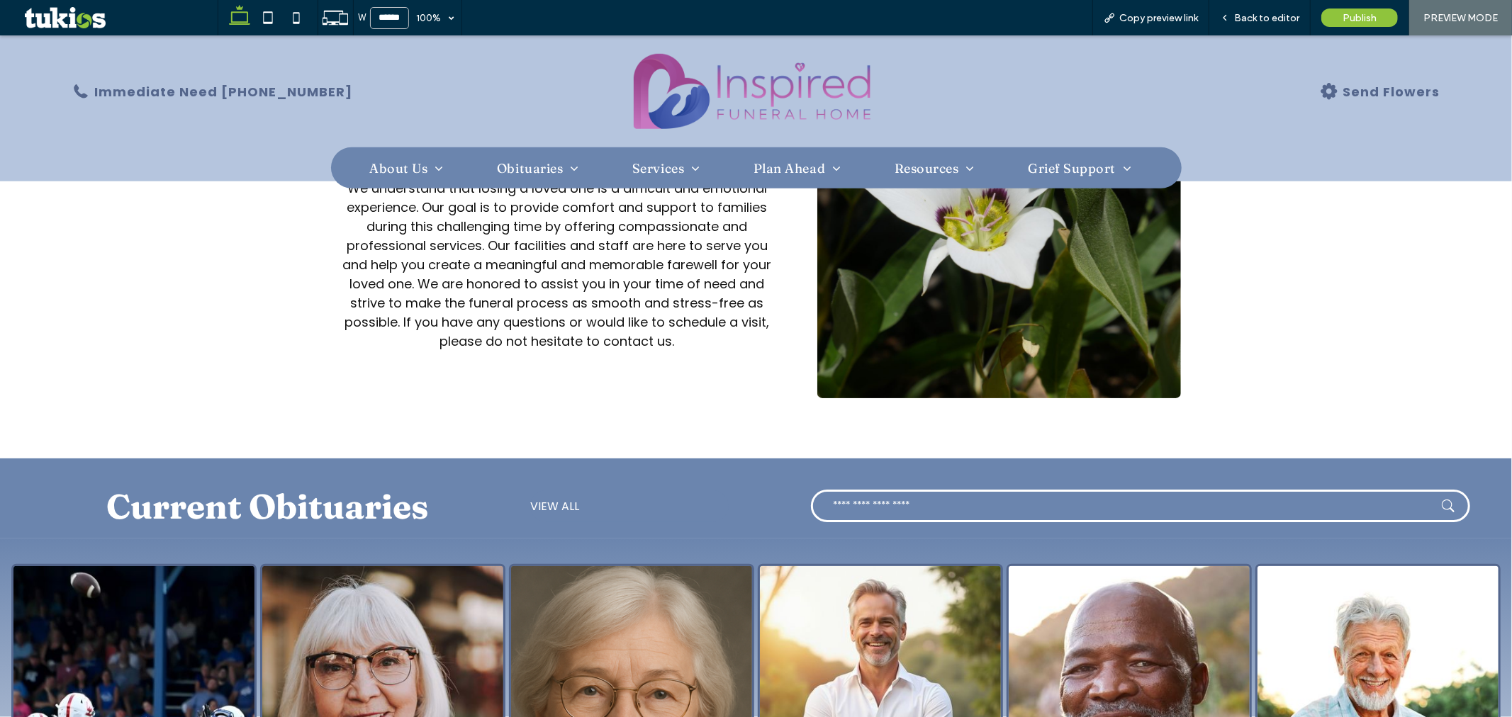
scroll to position [1181, 0]
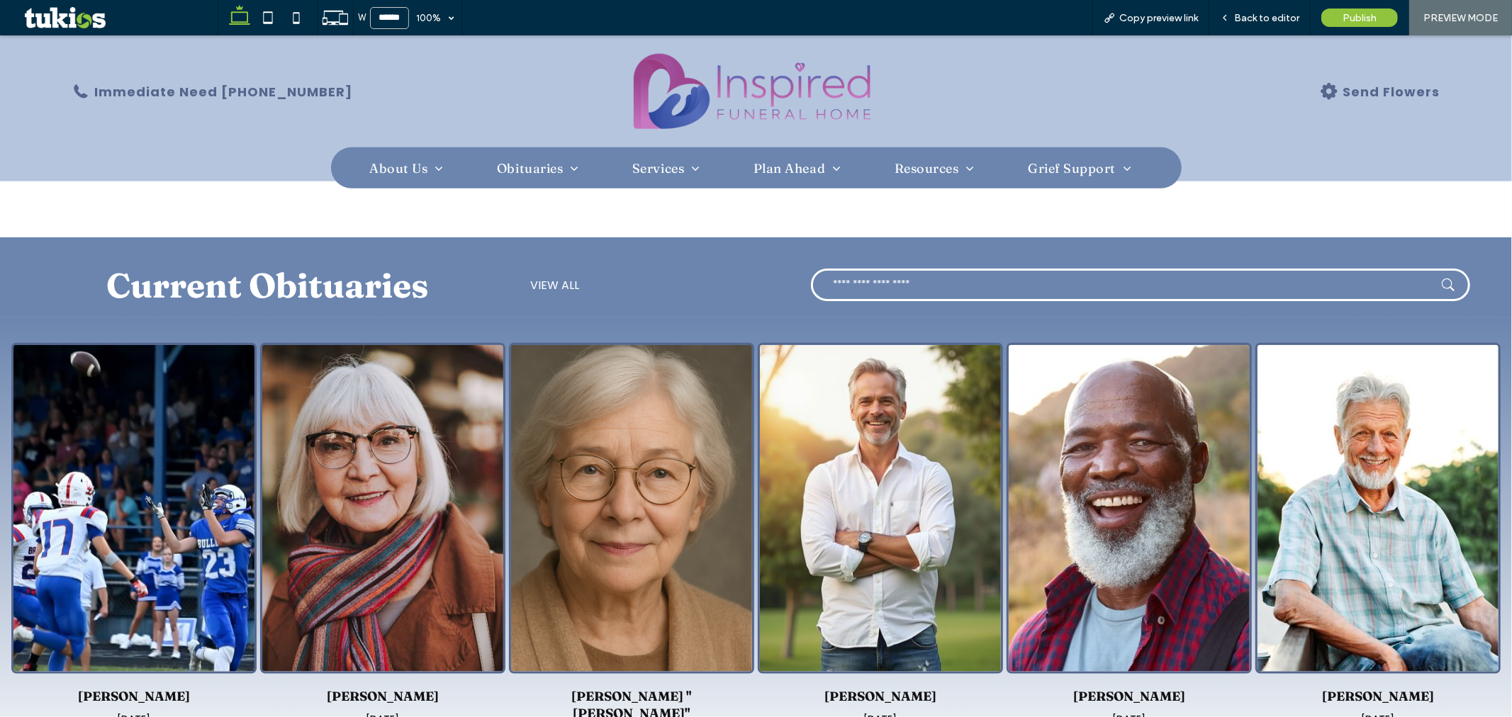
click at [573, 283] on span "VIEW ALL" at bounding box center [554, 285] width 49 height 18
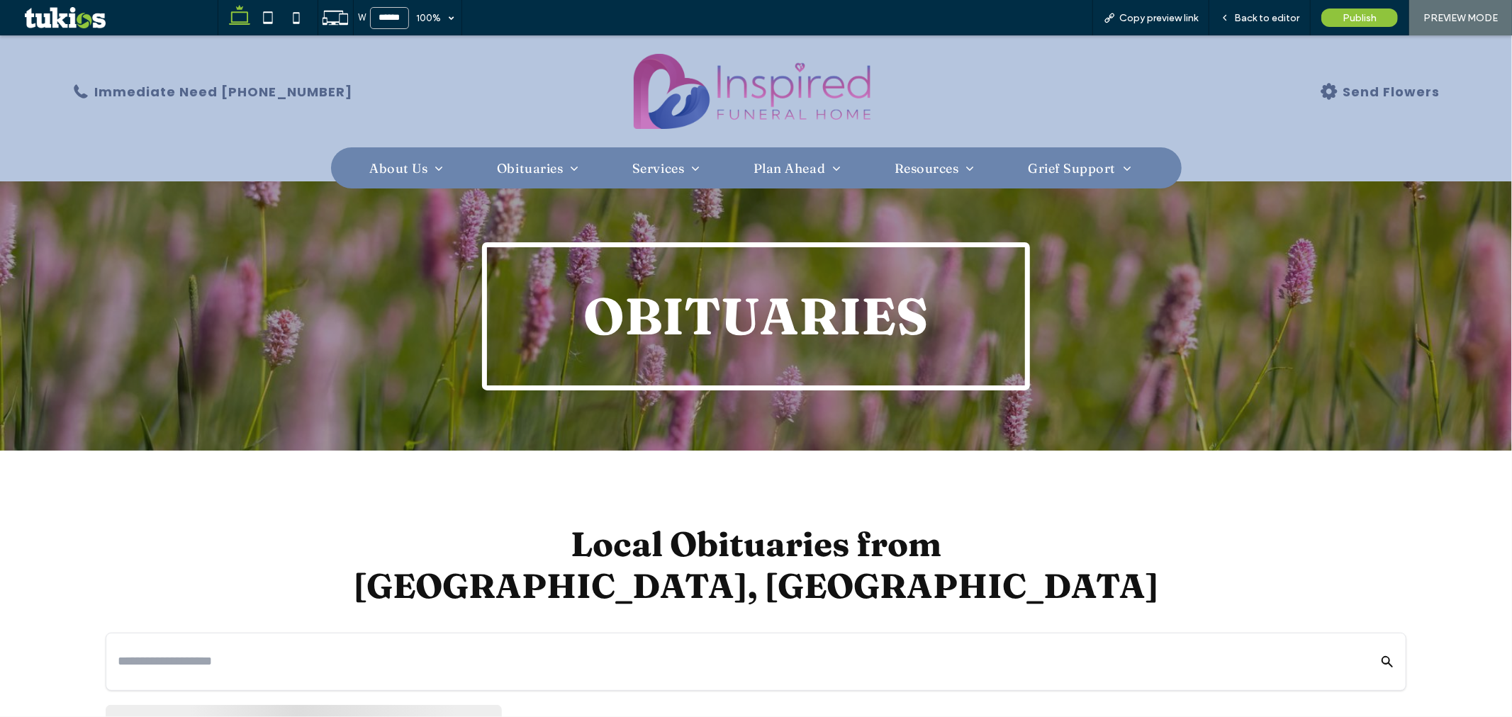
scroll to position [359, 0]
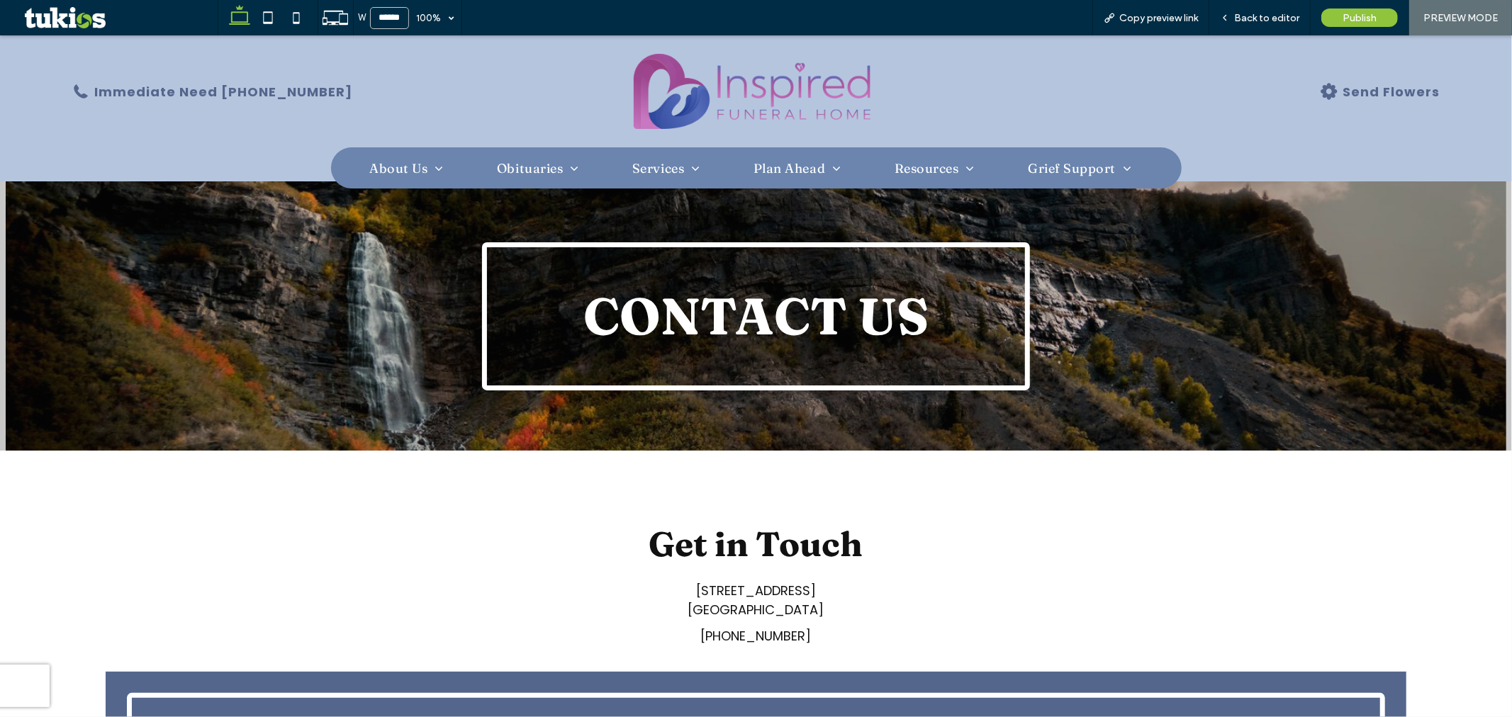
click at [718, 103] on img at bounding box center [752, 90] width 237 height 75
click at [271, 16] on icon at bounding box center [268, 18] width 28 height 28
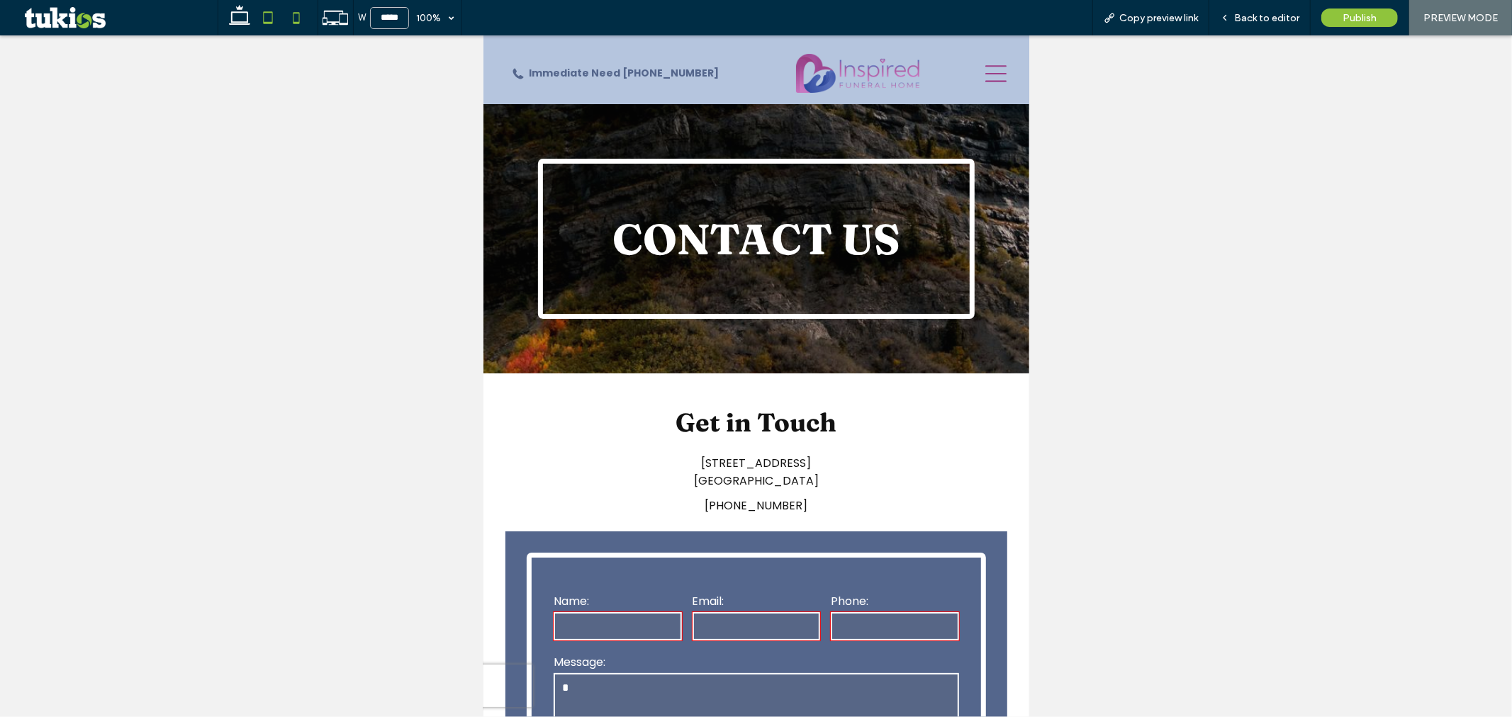
click at [298, 22] on use at bounding box center [296, 17] width 6 height 11
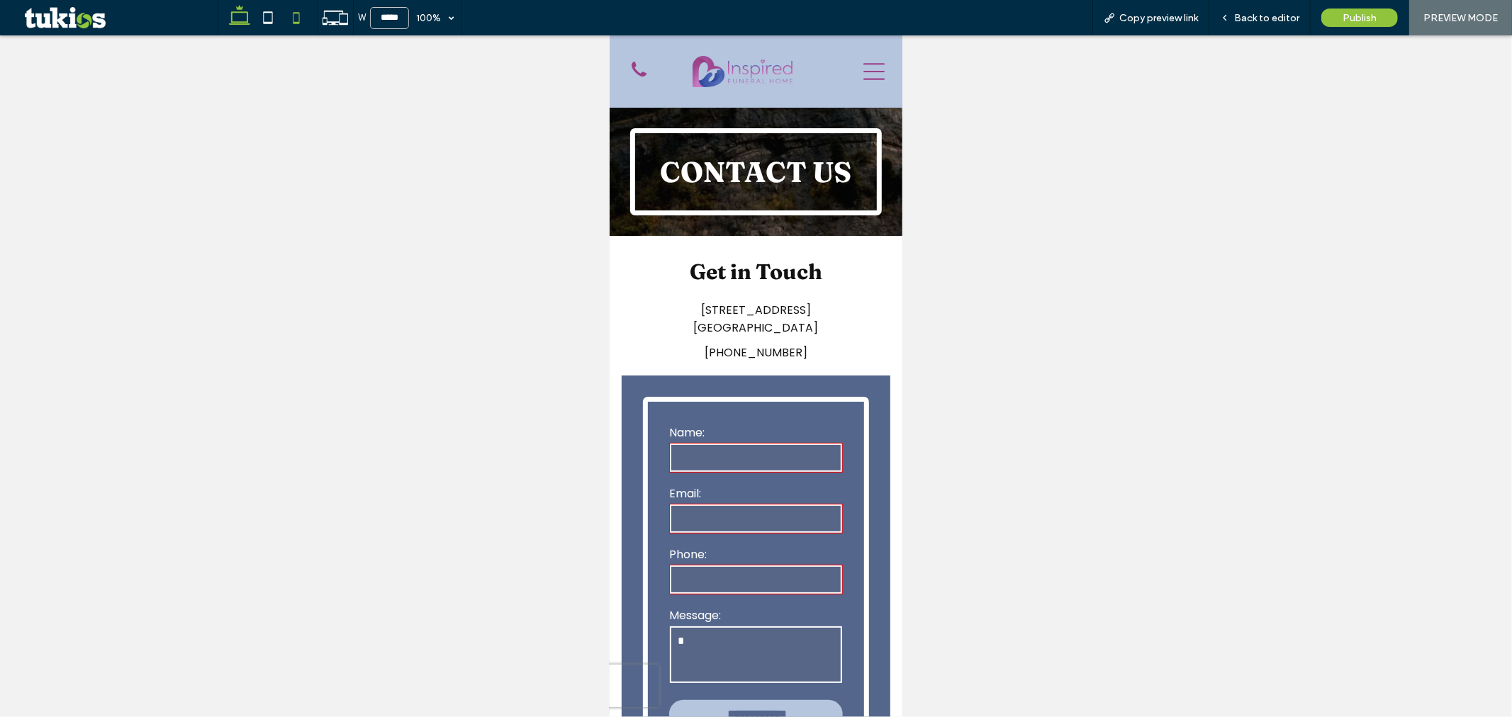
click at [245, 17] on icon at bounding box center [239, 18] width 28 height 28
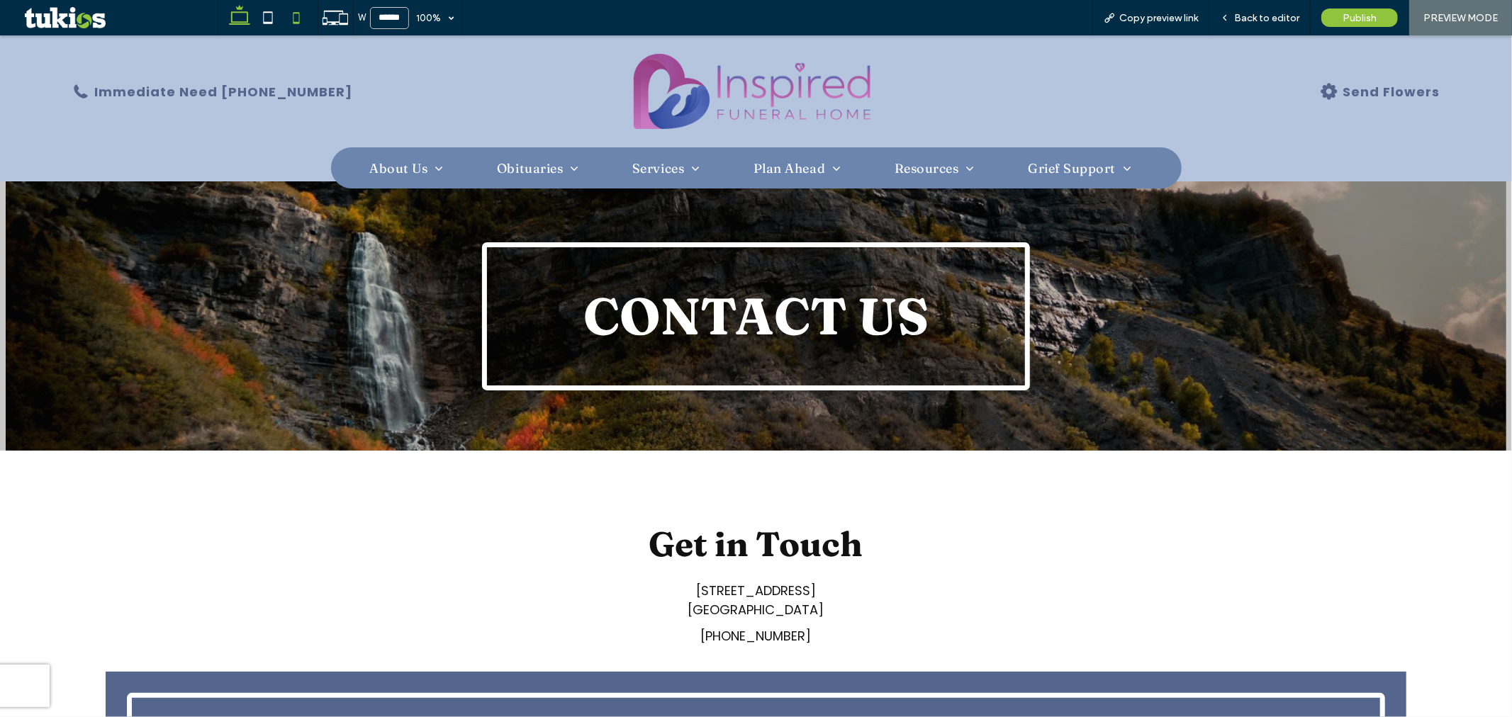
click at [288, 23] on icon at bounding box center [296, 18] width 28 height 28
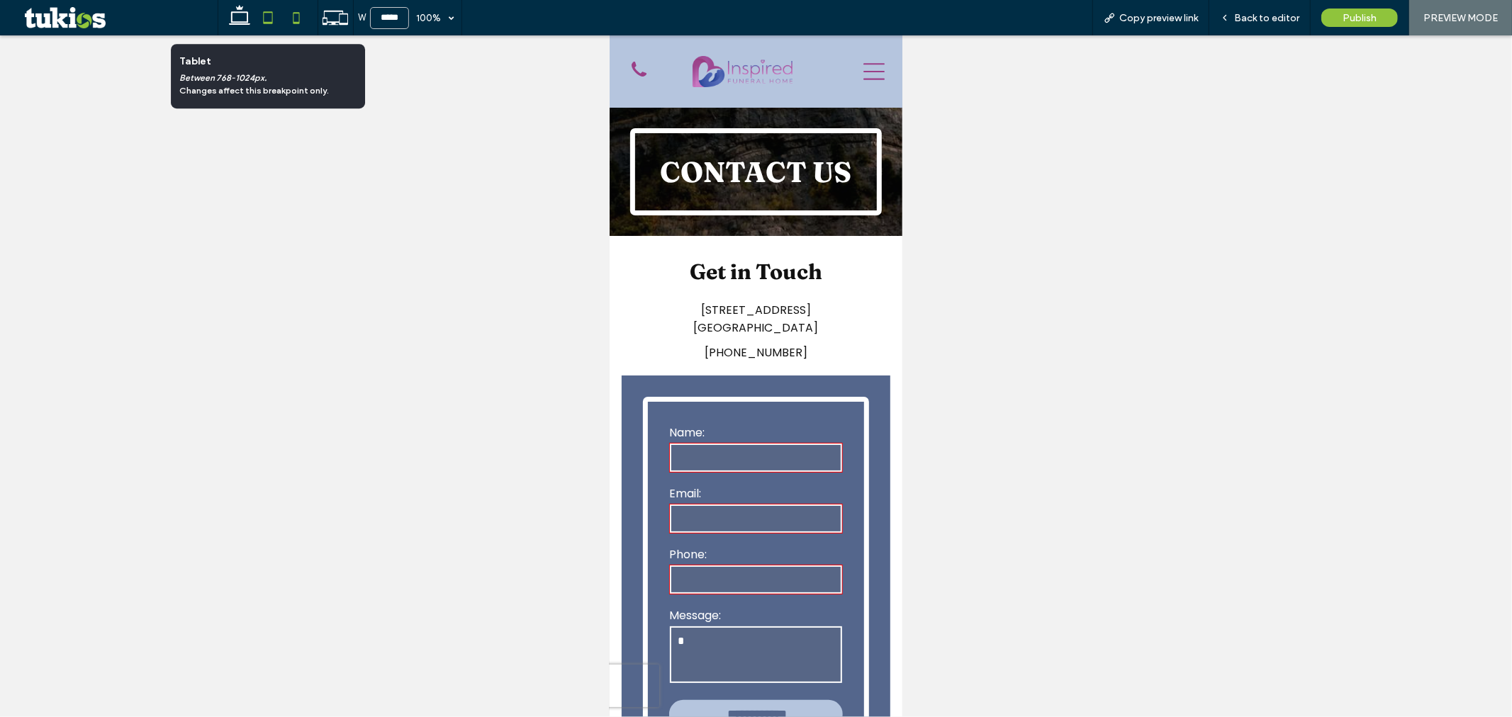
click at [268, 16] on icon at bounding box center [268, 18] width 28 height 28
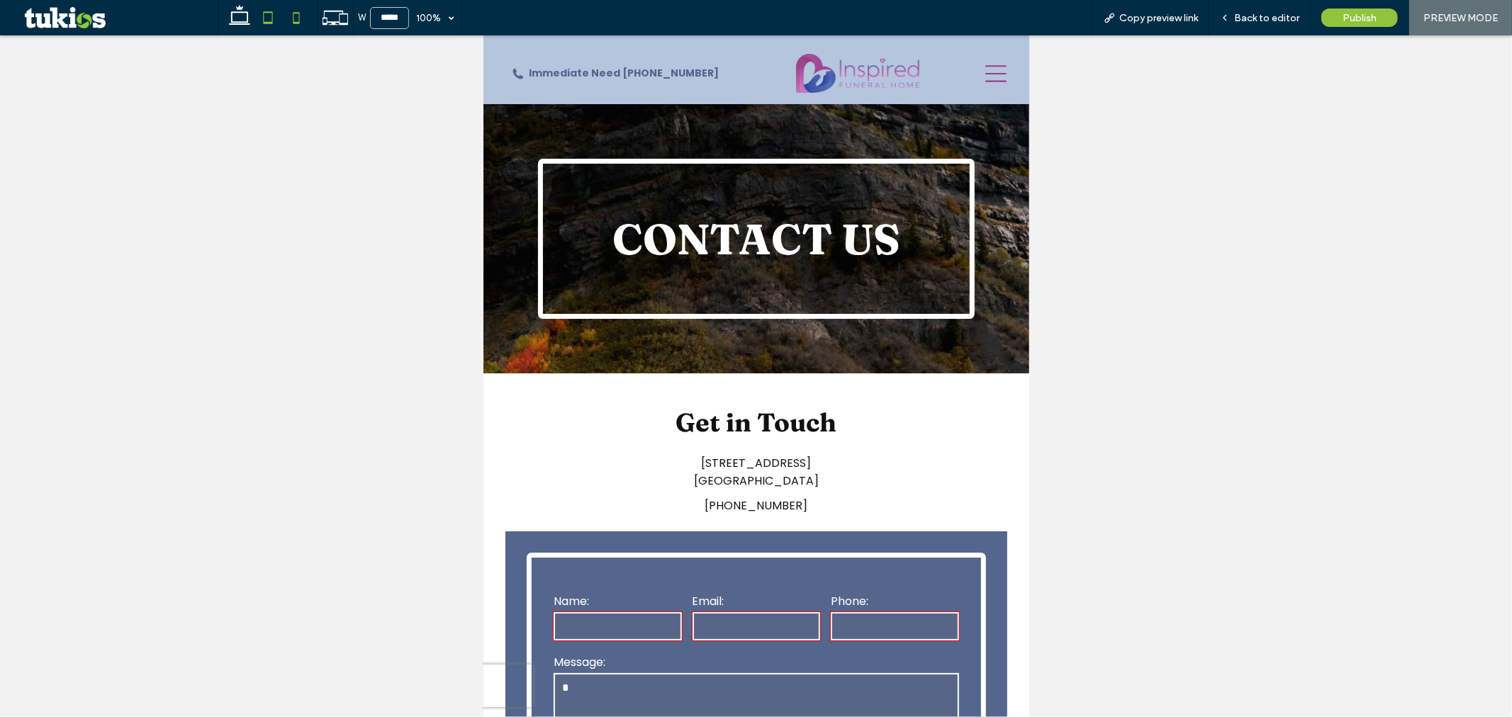
click at [298, 20] on icon at bounding box center [296, 18] width 28 height 28
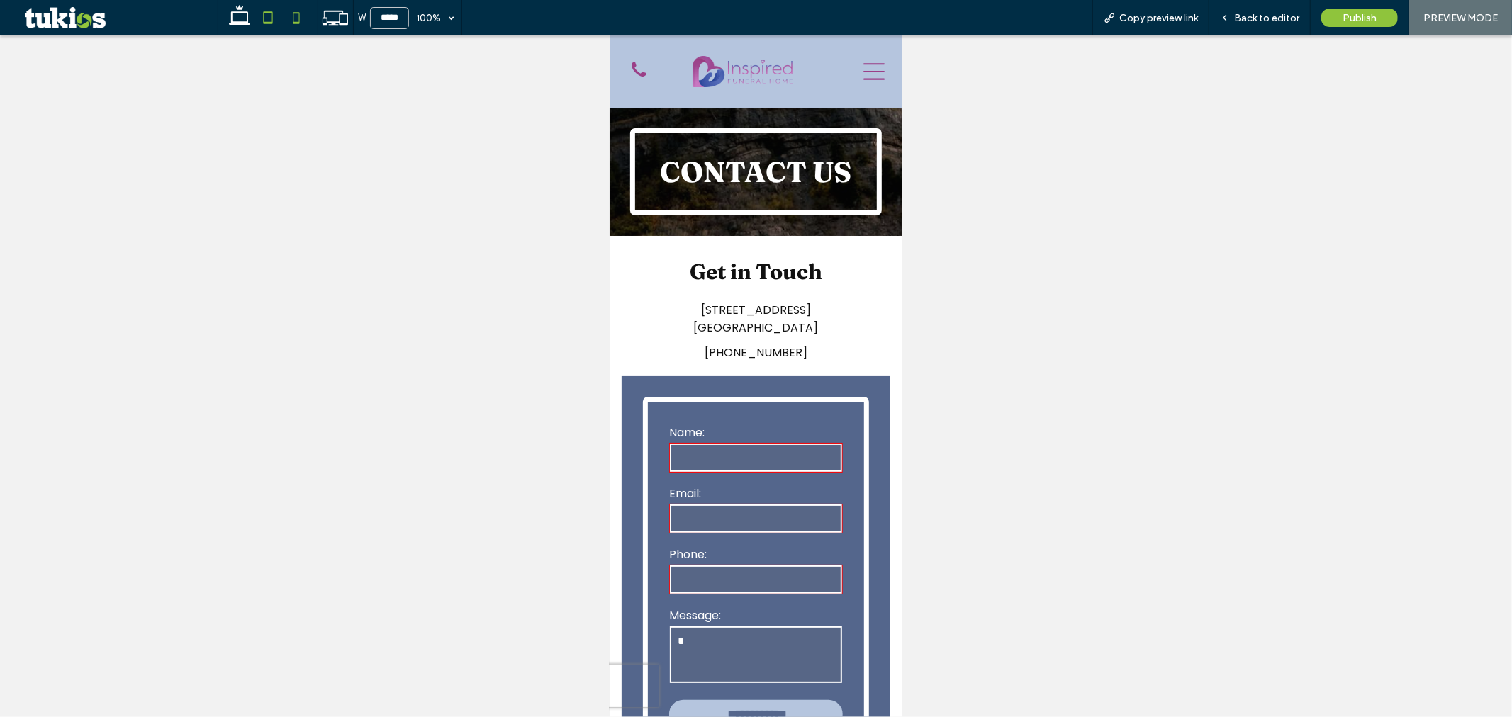
click at [259, 23] on icon at bounding box center [268, 18] width 28 height 28
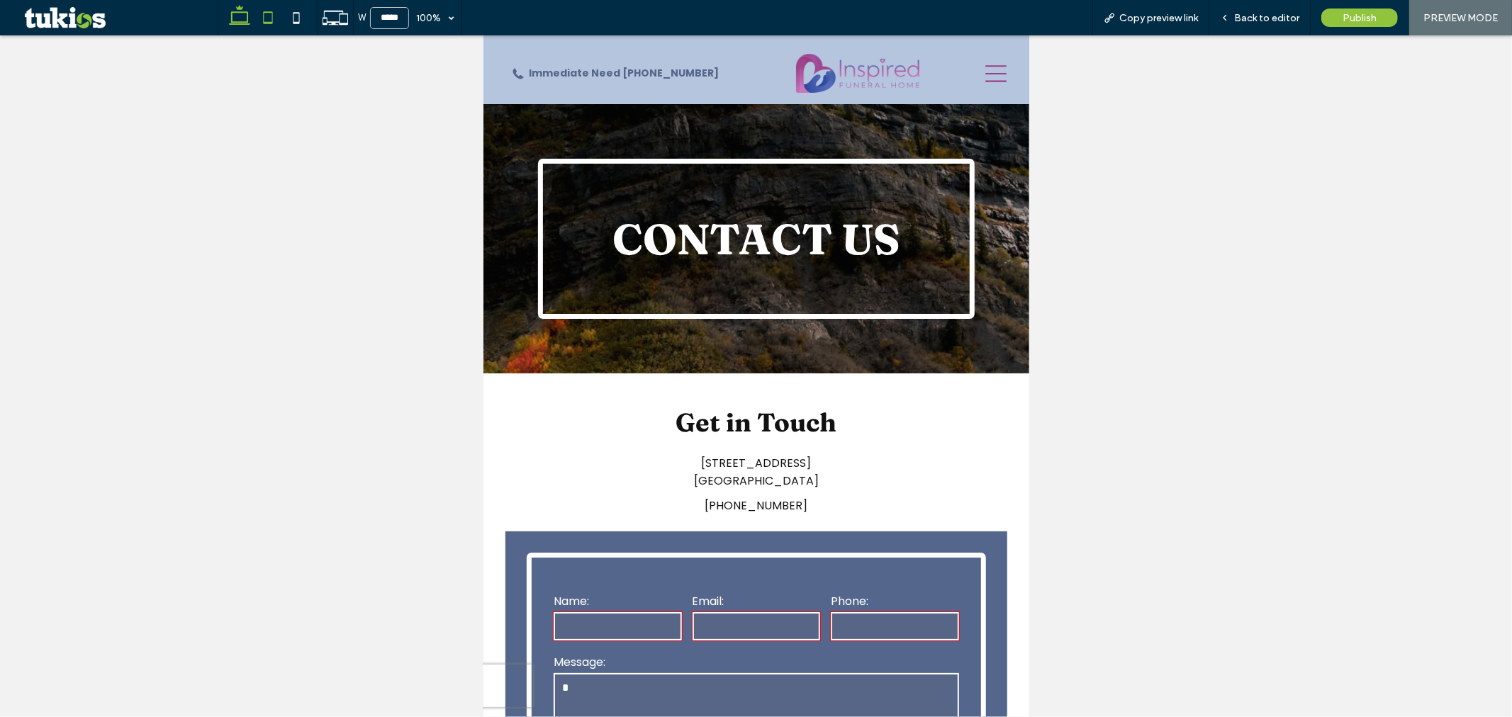
click at [242, 23] on use at bounding box center [239, 15] width 21 height 20
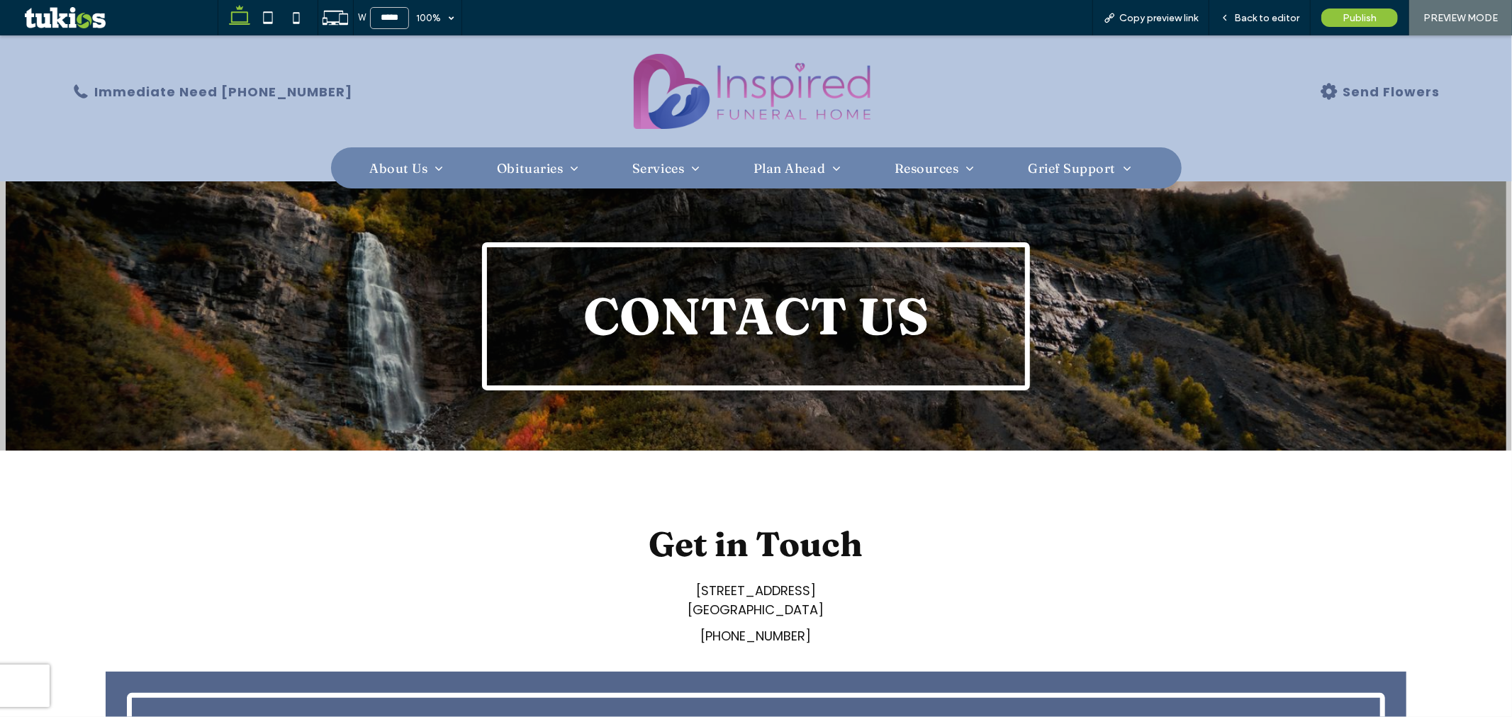
type input "******"
click at [1259, 14] on span "Back to editor" at bounding box center [1266, 18] width 65 height 12
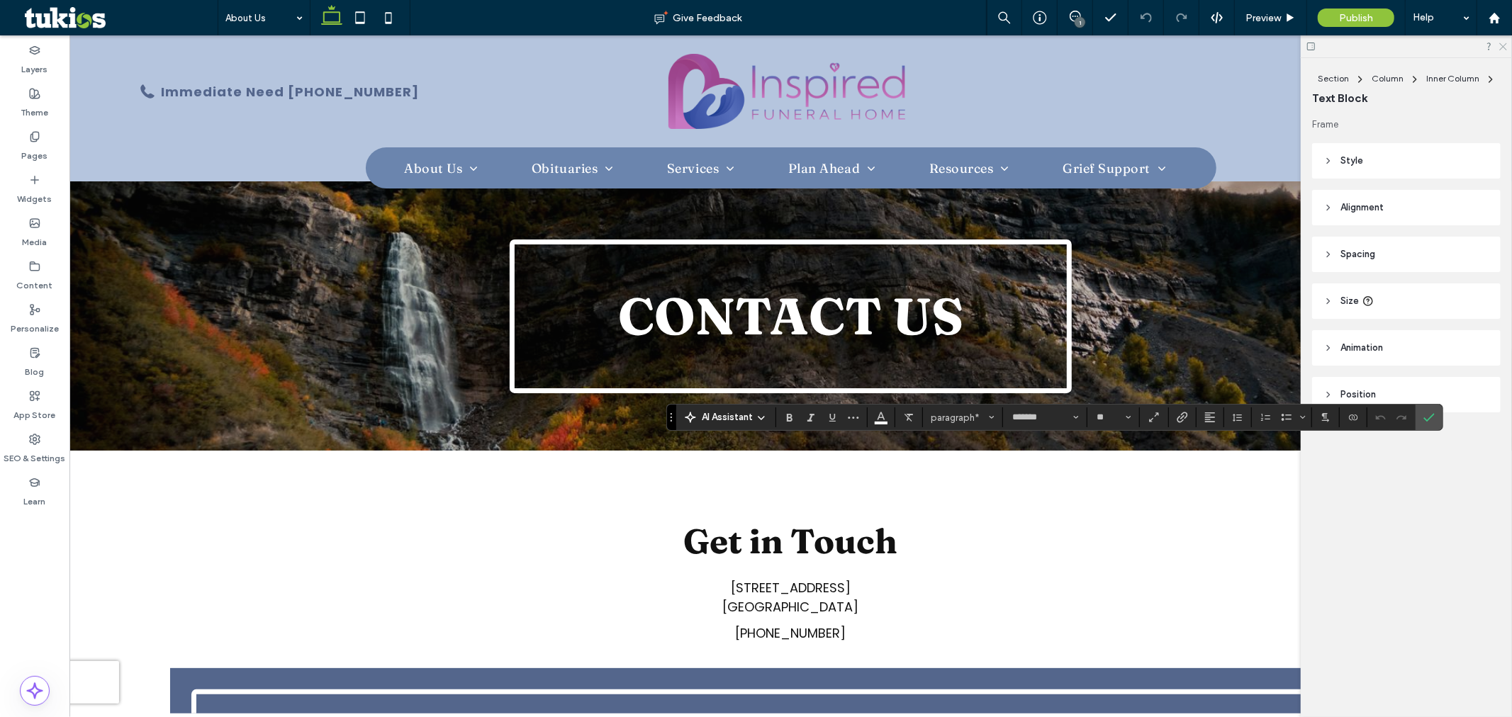
click at [1506, 46] on icon at bounding box center [1502, 45] width 9 height 9
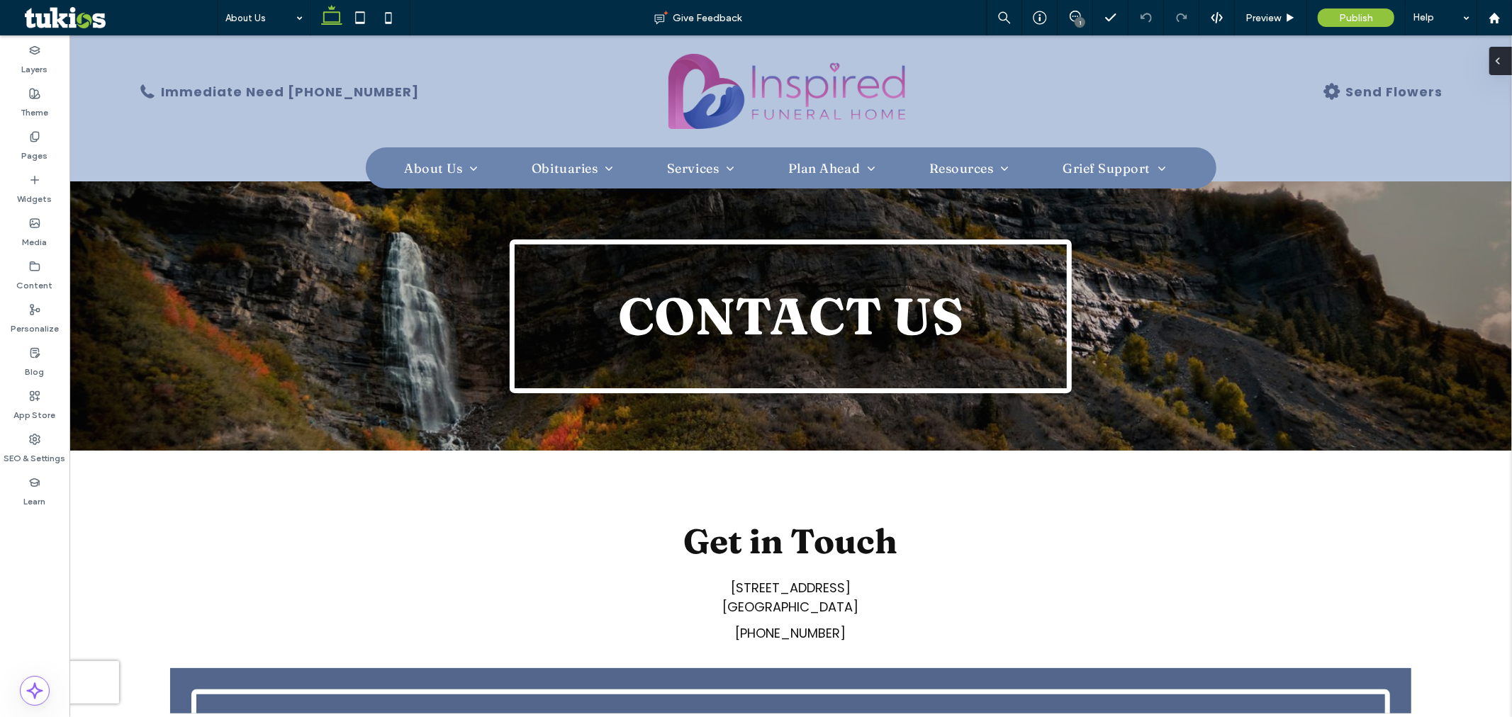
type input "*******"
type input "**"
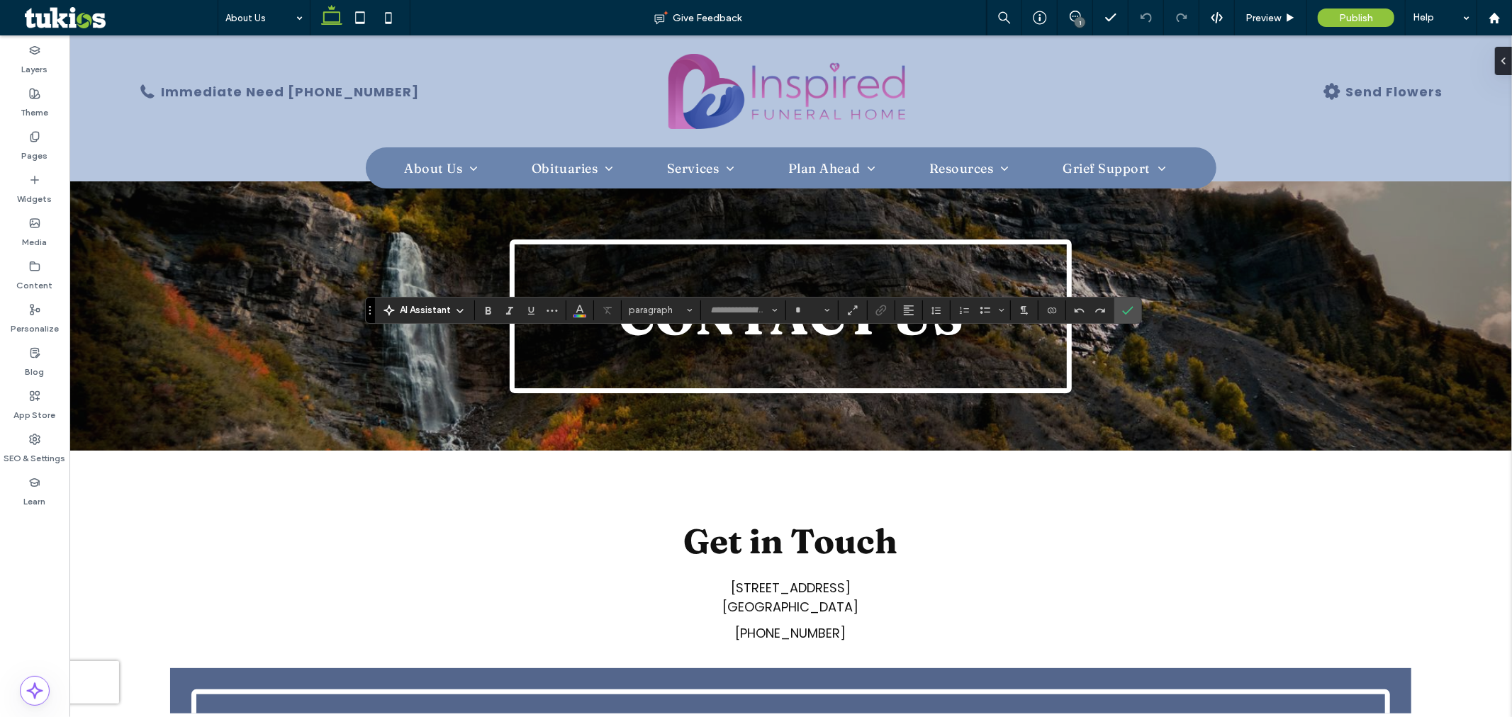
type input "*******"
type input "**"
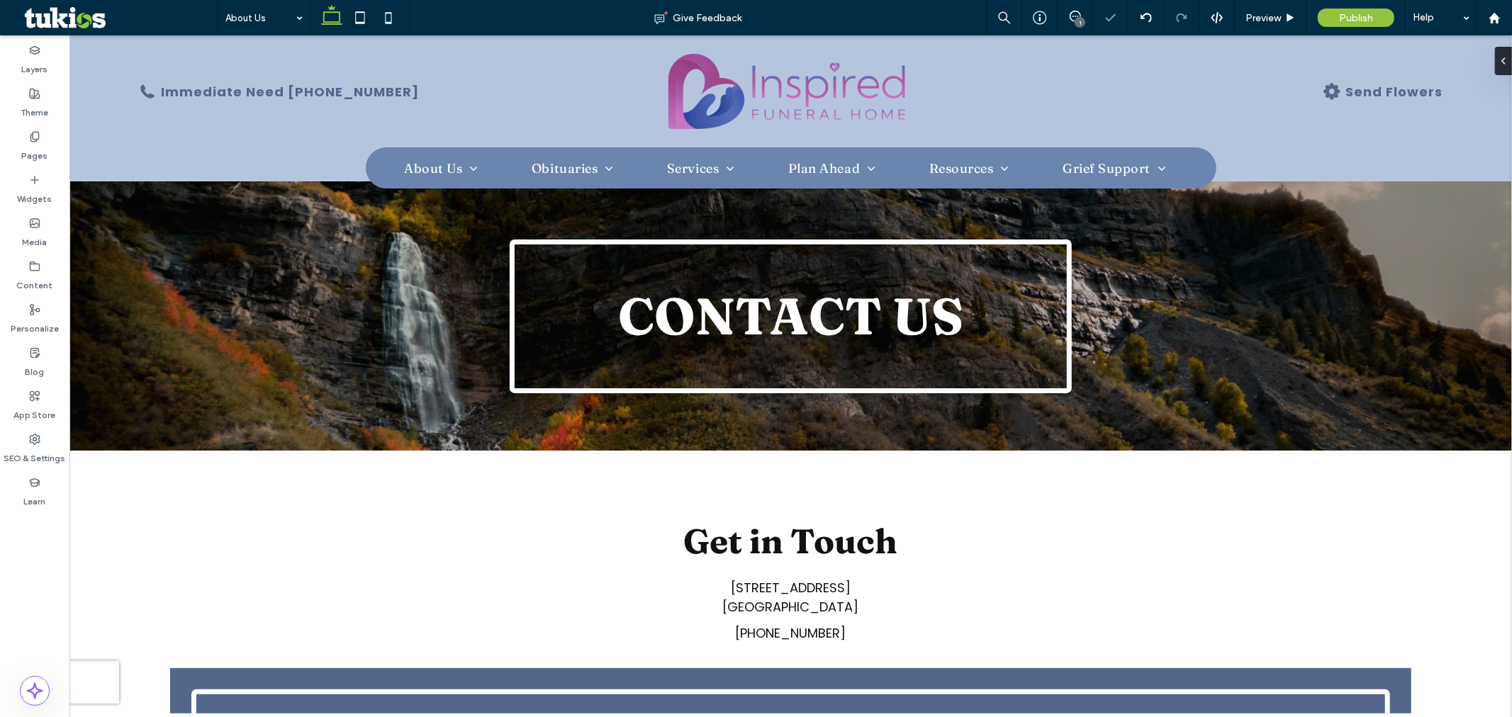
type input "*******"
type input "**"
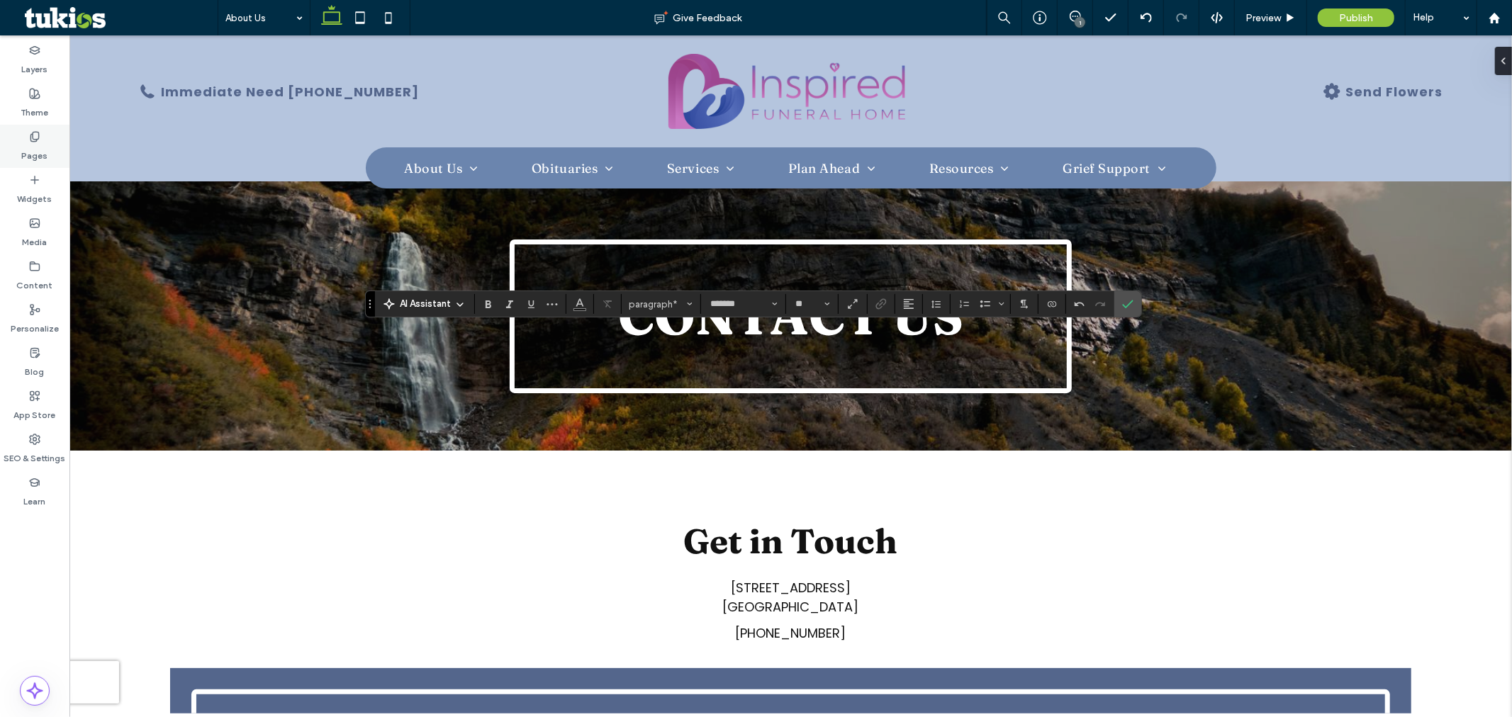
click at [52, 143] on div "Pages" at bounding box center [34, 146] width 69 height 43
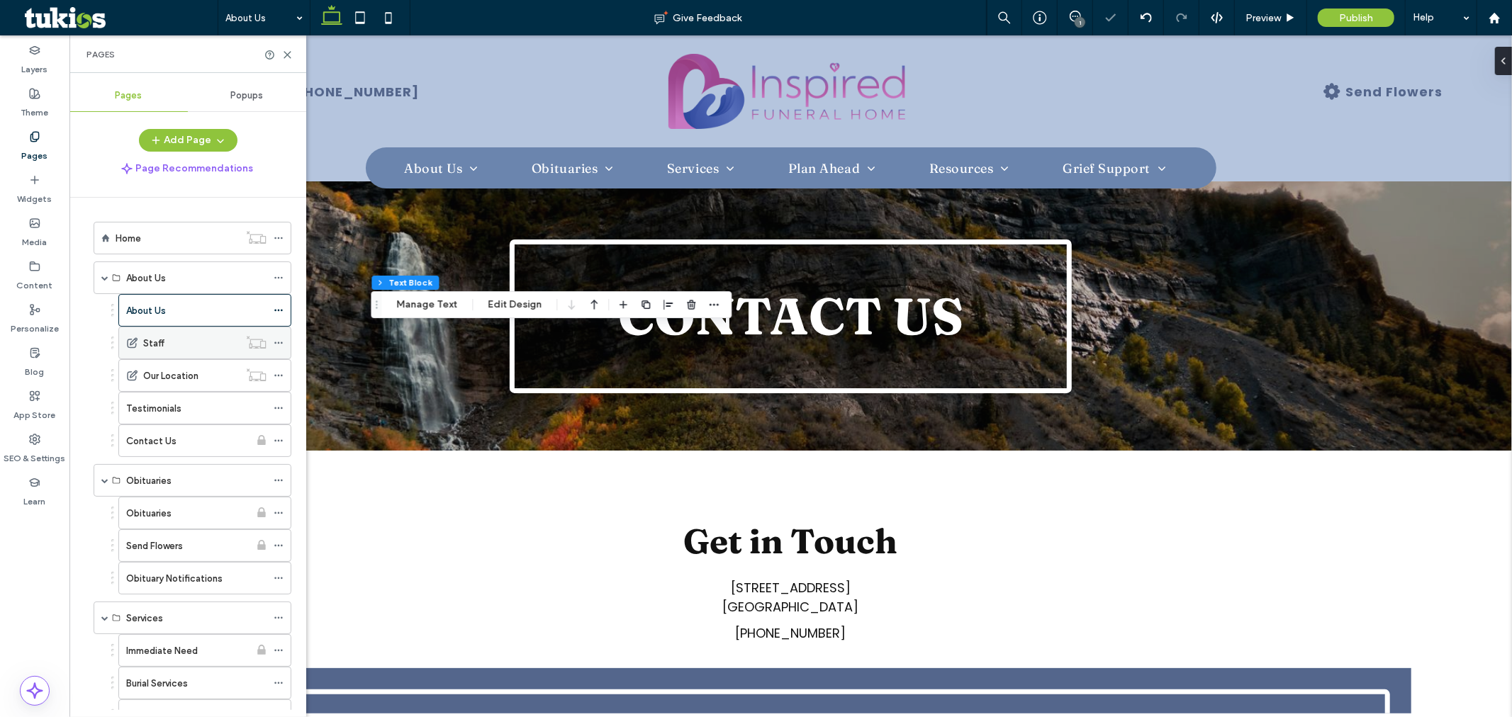
click at [170, 346] on div "Staff" at bounding box center [191, 343] width 96 height 15
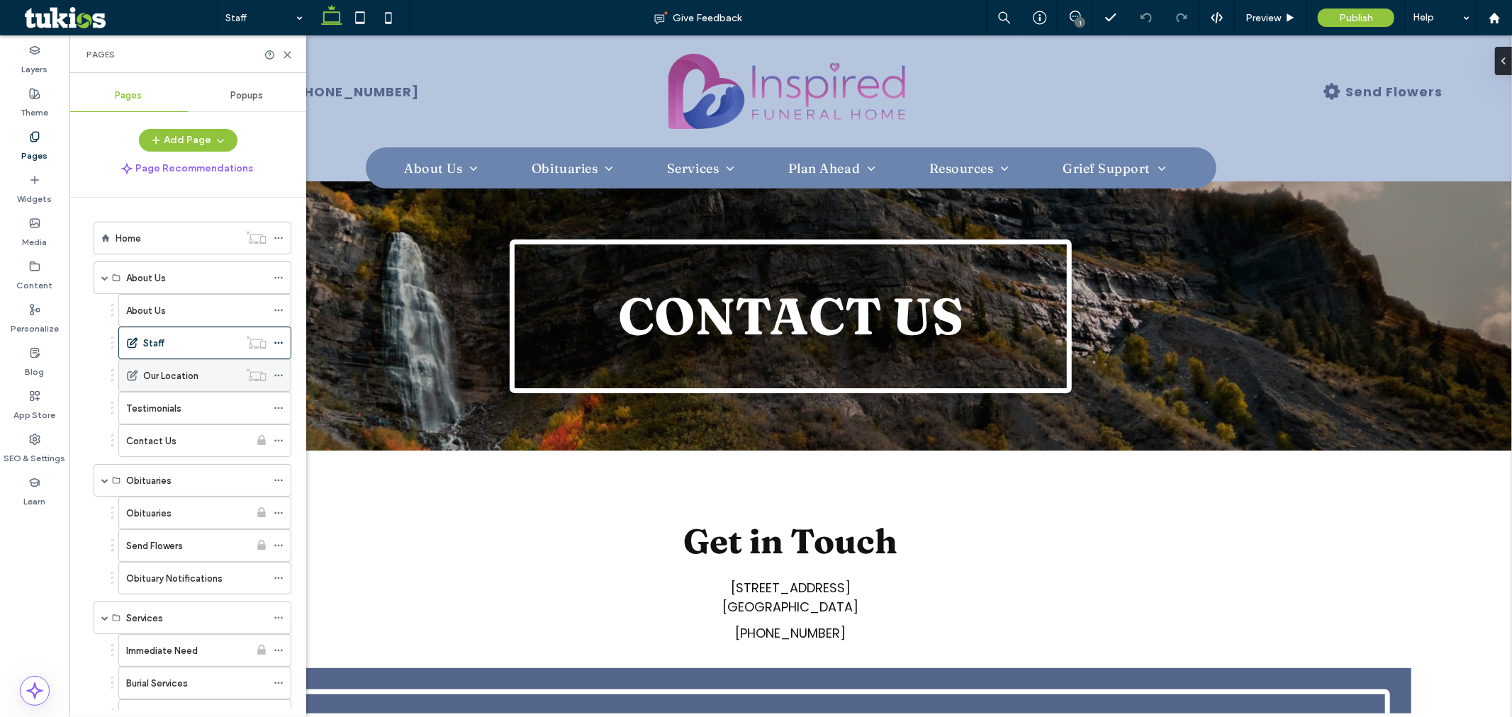
click at [143, 367] on div "Our Location" at bounding box center [191, 375] width 96 height 31
click at [202, 414] on div "Testimonials" at bounding box center [196, 408] width 140 height 15
click at [195, 436] on div "Contact Us" at bounding box center [187, 441] width 123 height 15
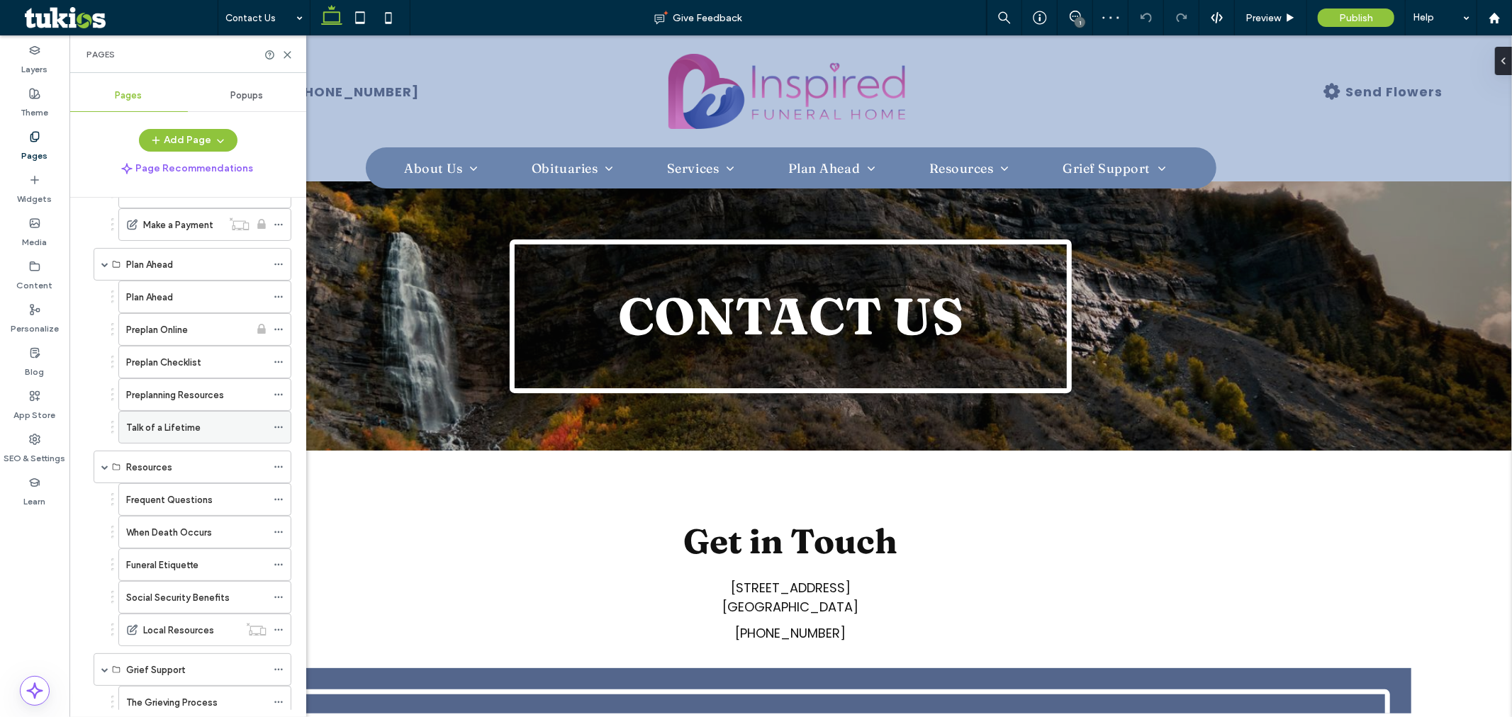
scroll to position [630, 0]
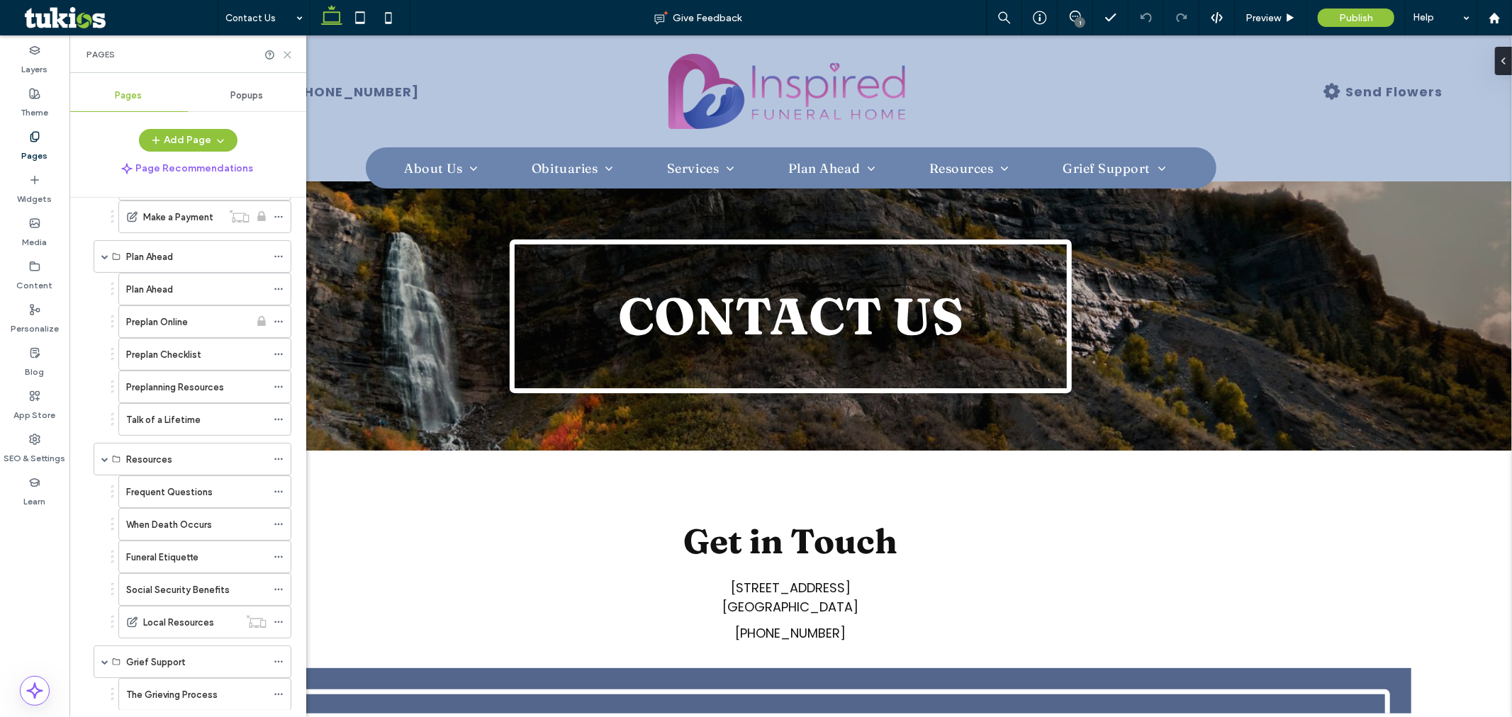
click at [284, 50] on icon at bounding box center [287, 55] width 11 height 11
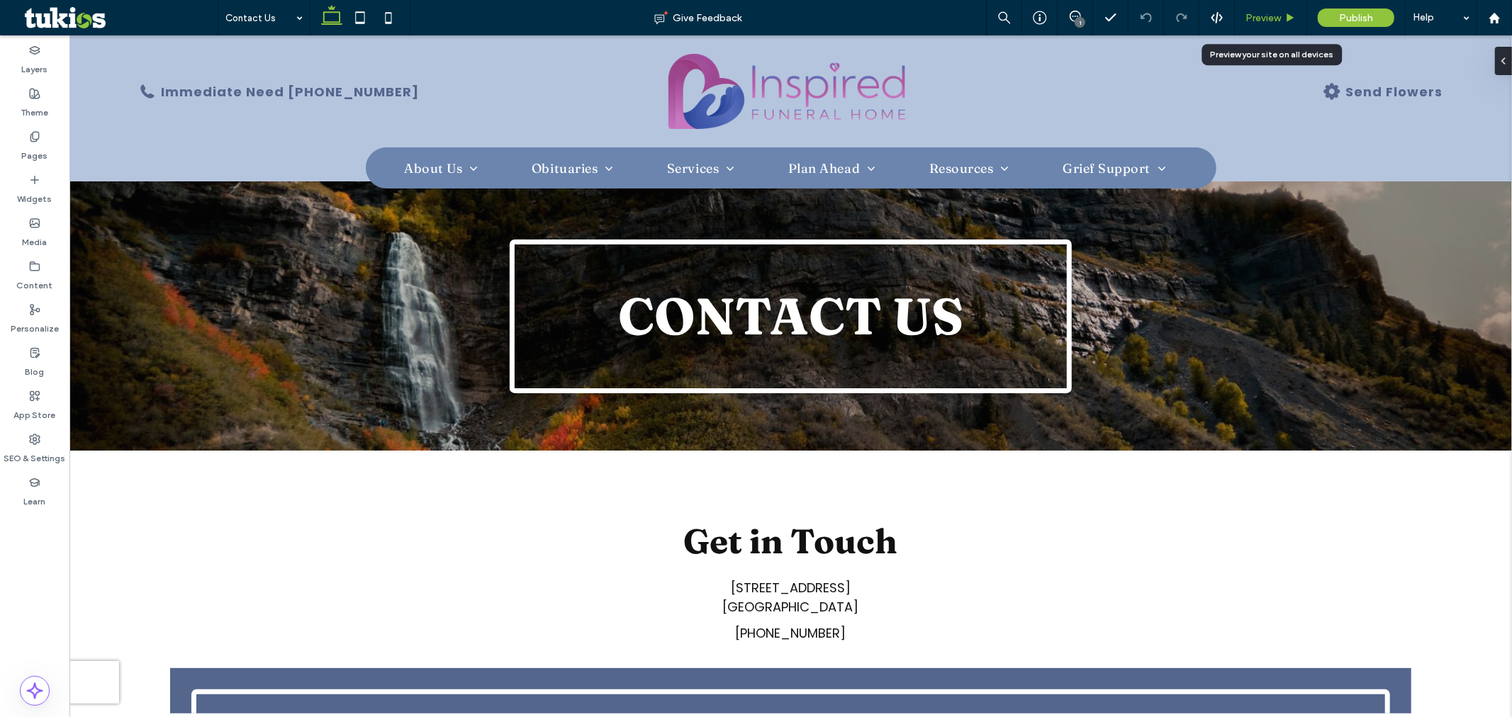
click at [1266, 14] on span "Preview" at bounding box center [1263, 18] width 35 height 12
click at [1261, 17] on span "Preview" at bounding box center [1263, 18] width 35 height 12
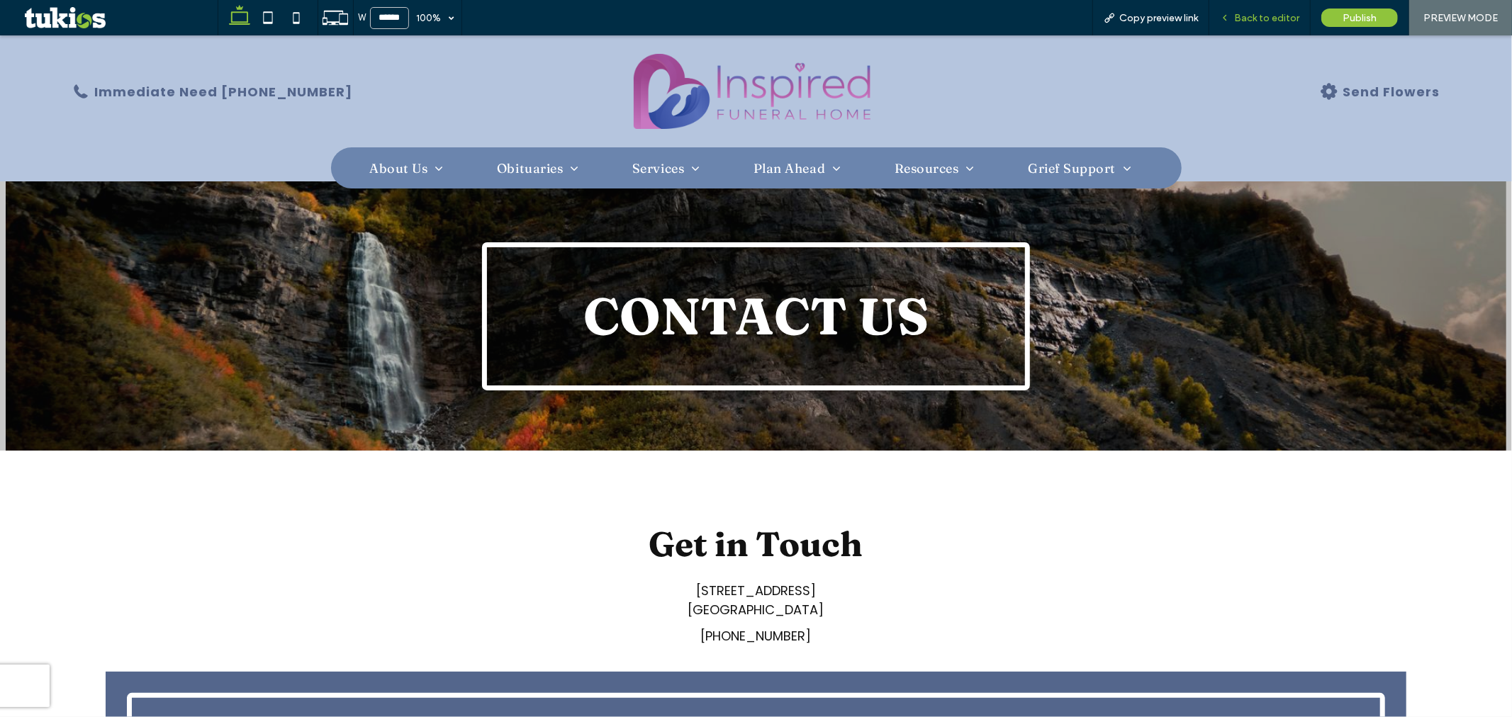
click at [1251, 18] on span "Back to editor" at bounding box center [1266, 18] width 65 height 12
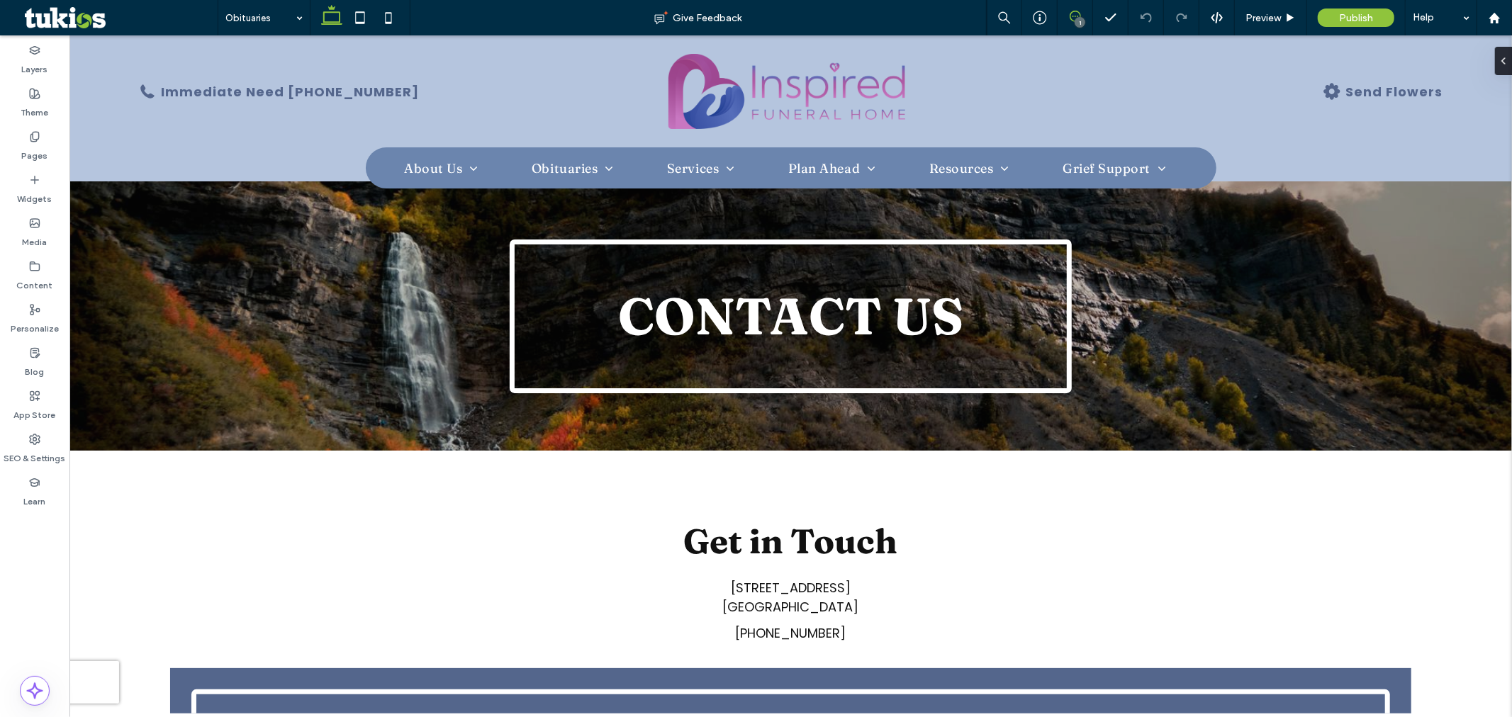
click at [1070, 11] on icon at bounding box center [1075, 16] width 11 height 11
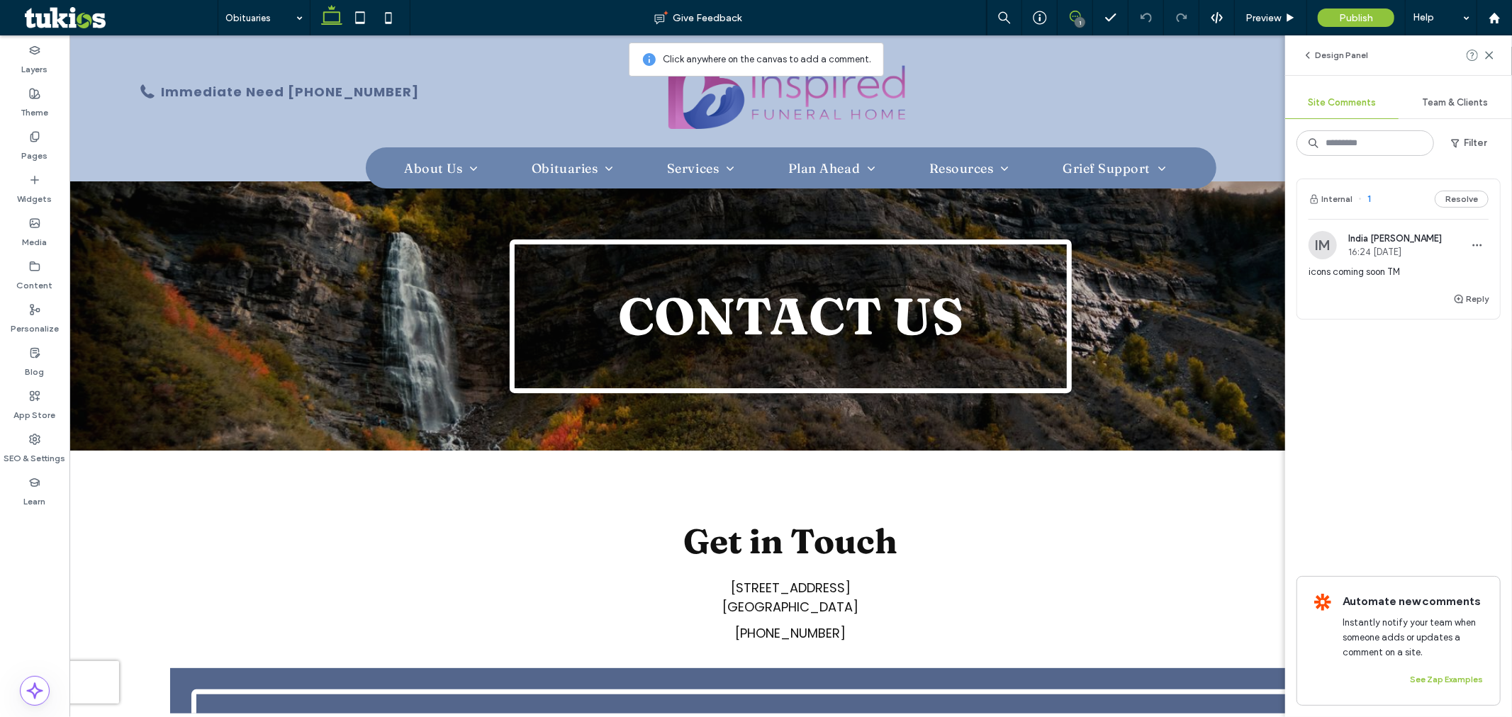
click at [1322, 271] on span "icons coming soon TM" at bounding box center [1399, 272] width 180 height 14
click at [1071, 18] on icon at bounding box center [1075, 16] width 11 height 11
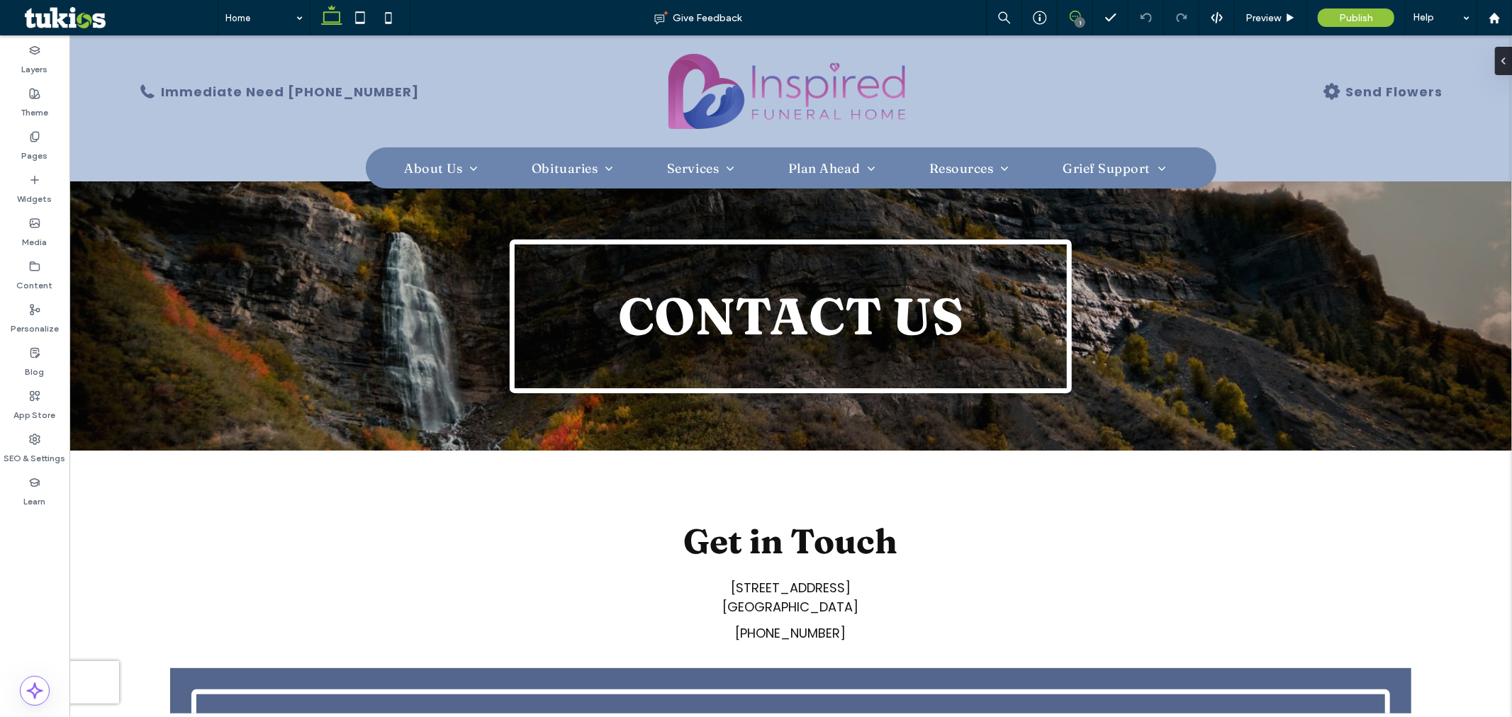
click at [1071, 18] on icon at bounding box center [1075, 16] width 11 height 11
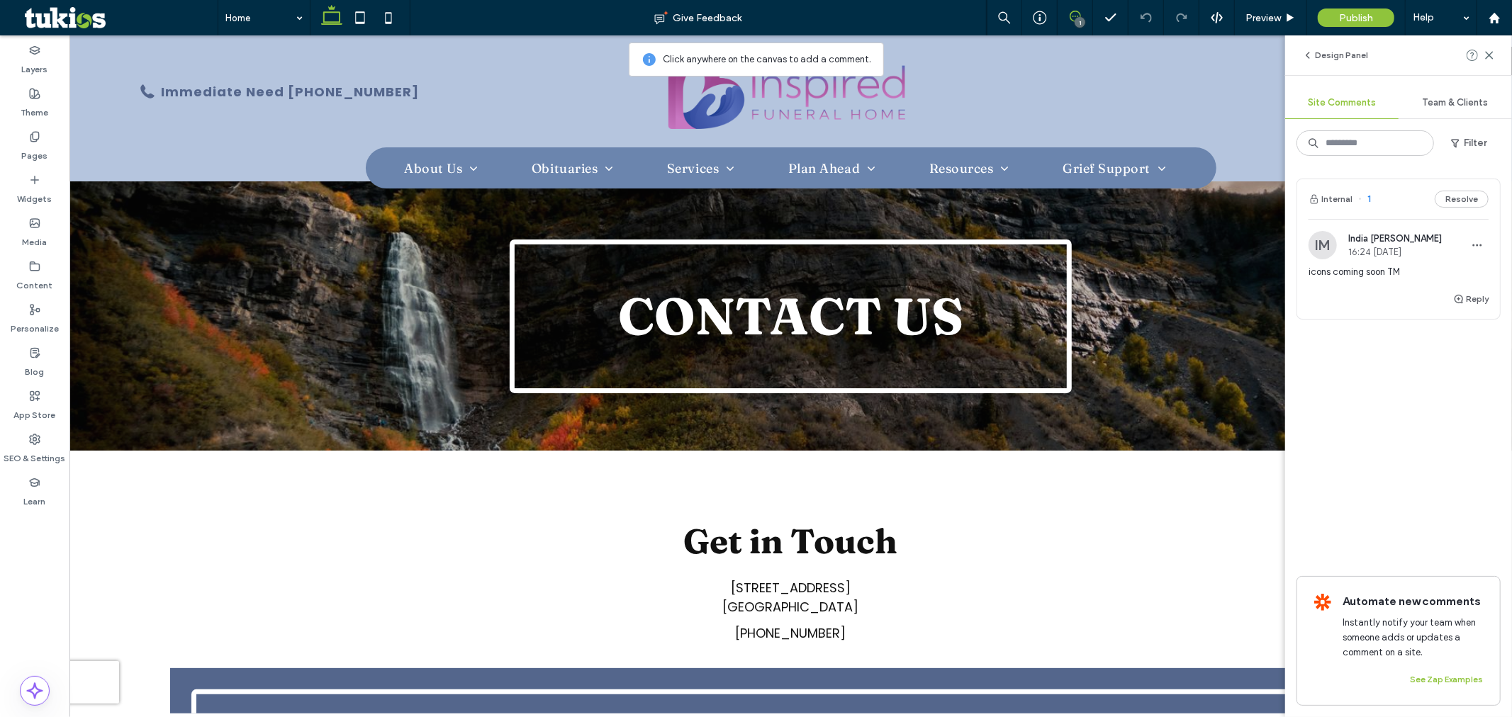
click at [1082, 18] on div "1" at bounding box center [1080, 22] width 11 height 11
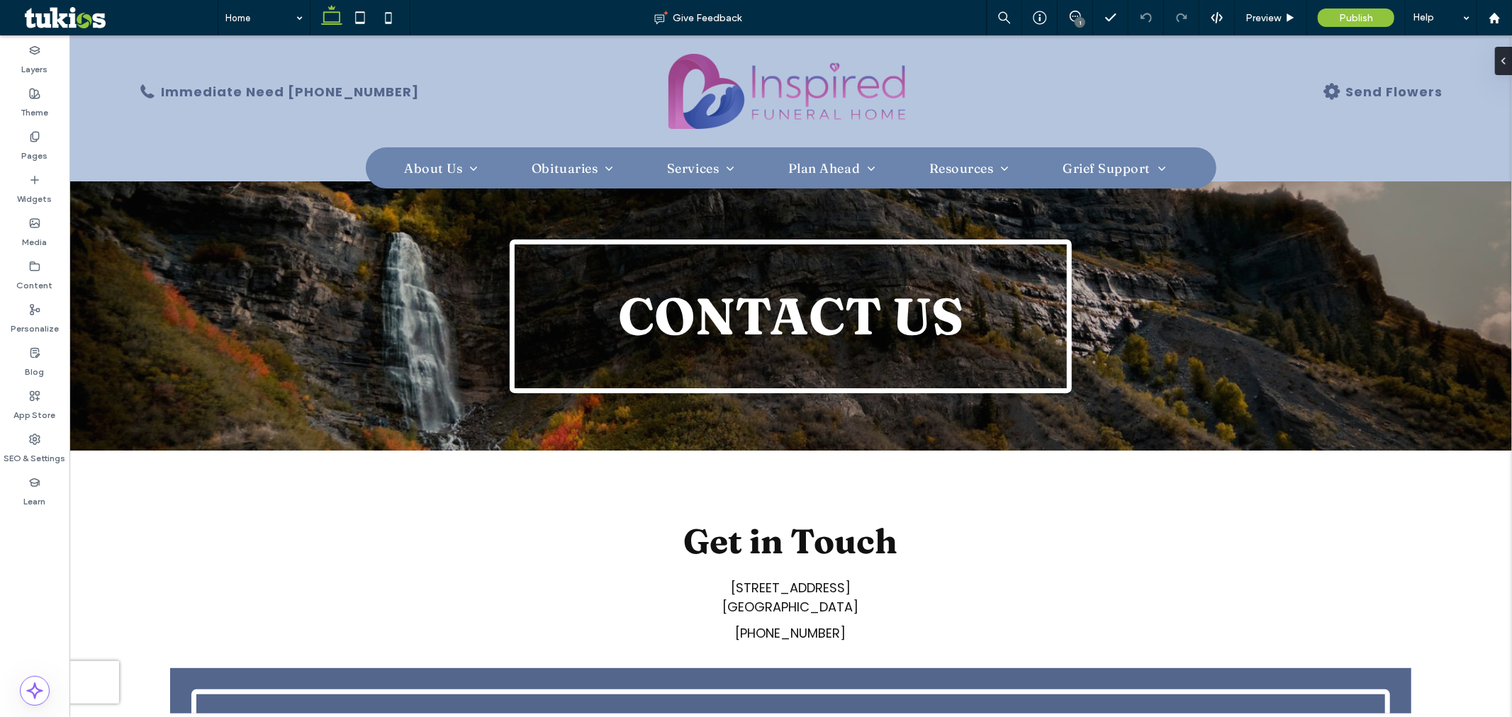
click at [1082, 18] on div "1" at bounding box center [1080, 22] width 11 height 11
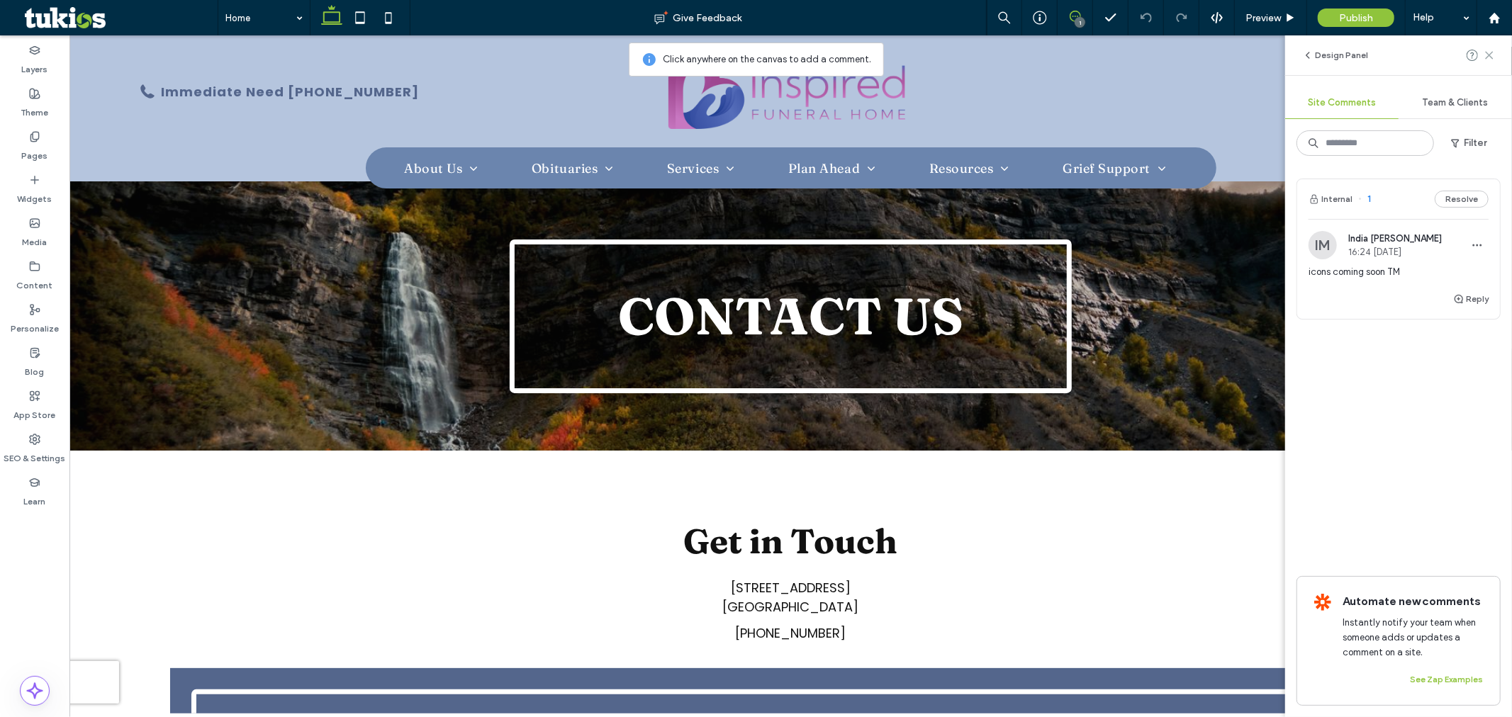
click at [1484, 55] on icon at bounding box center [1489, 55] width 11 height 11
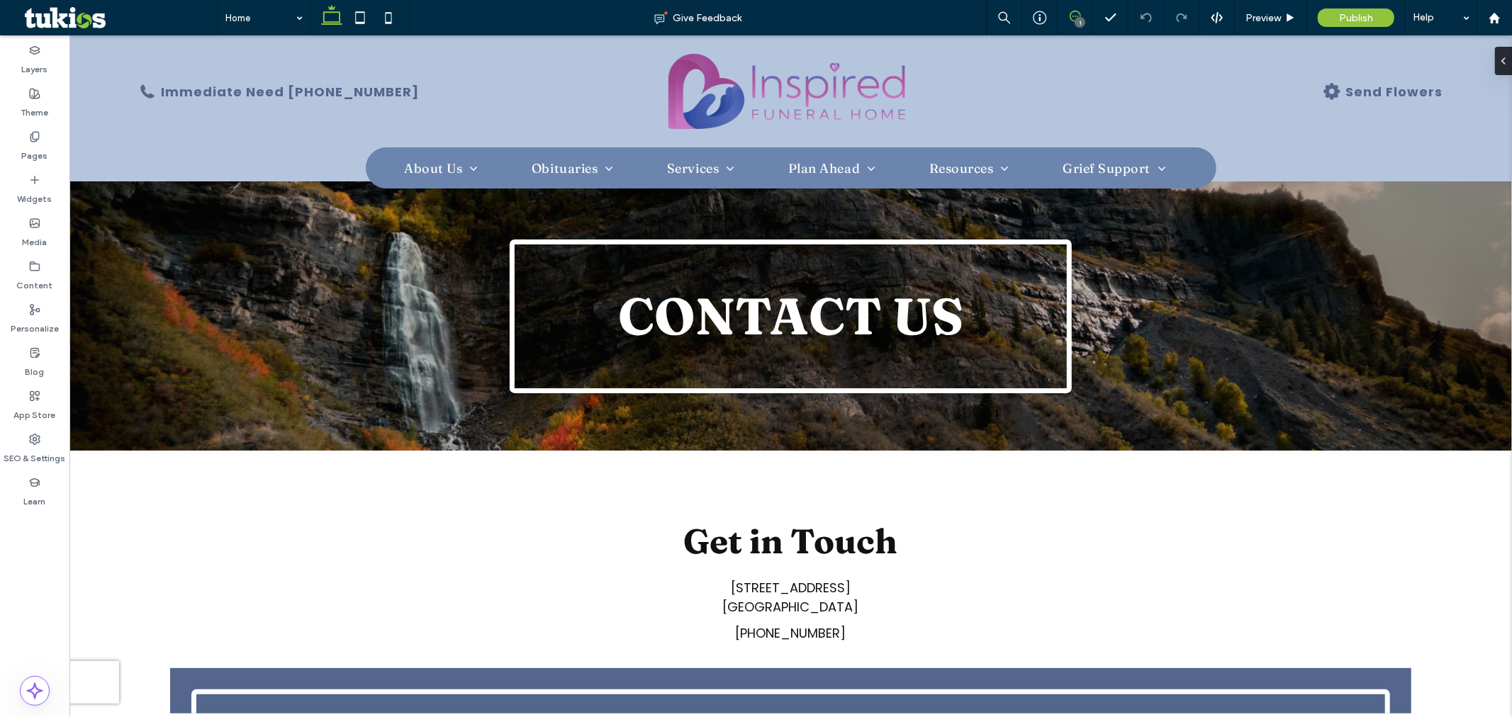
click at [1071, 16] on icon at bounding box center [1075, 16] width 11 height 11
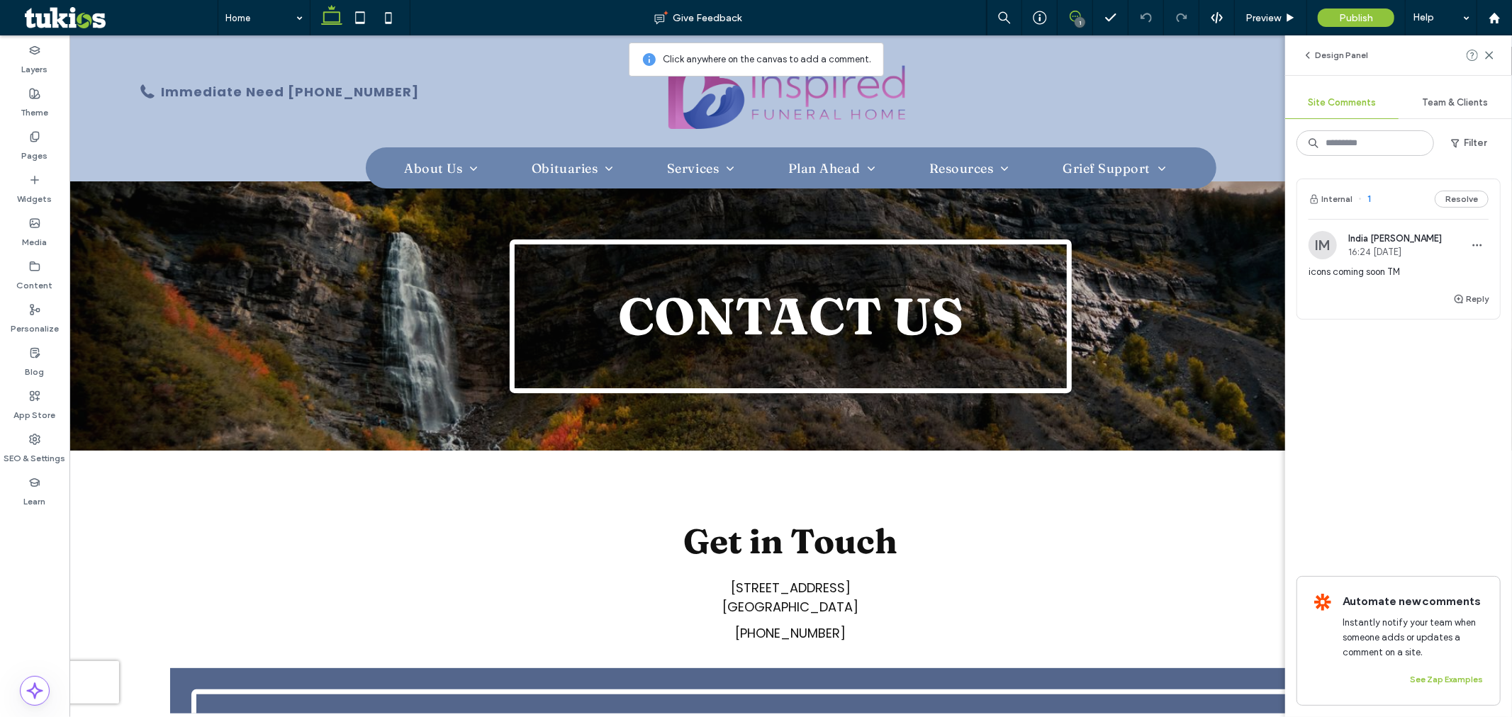
click at [1071, 16] on icon at bounding box center [1075, 16] width 11 height 11
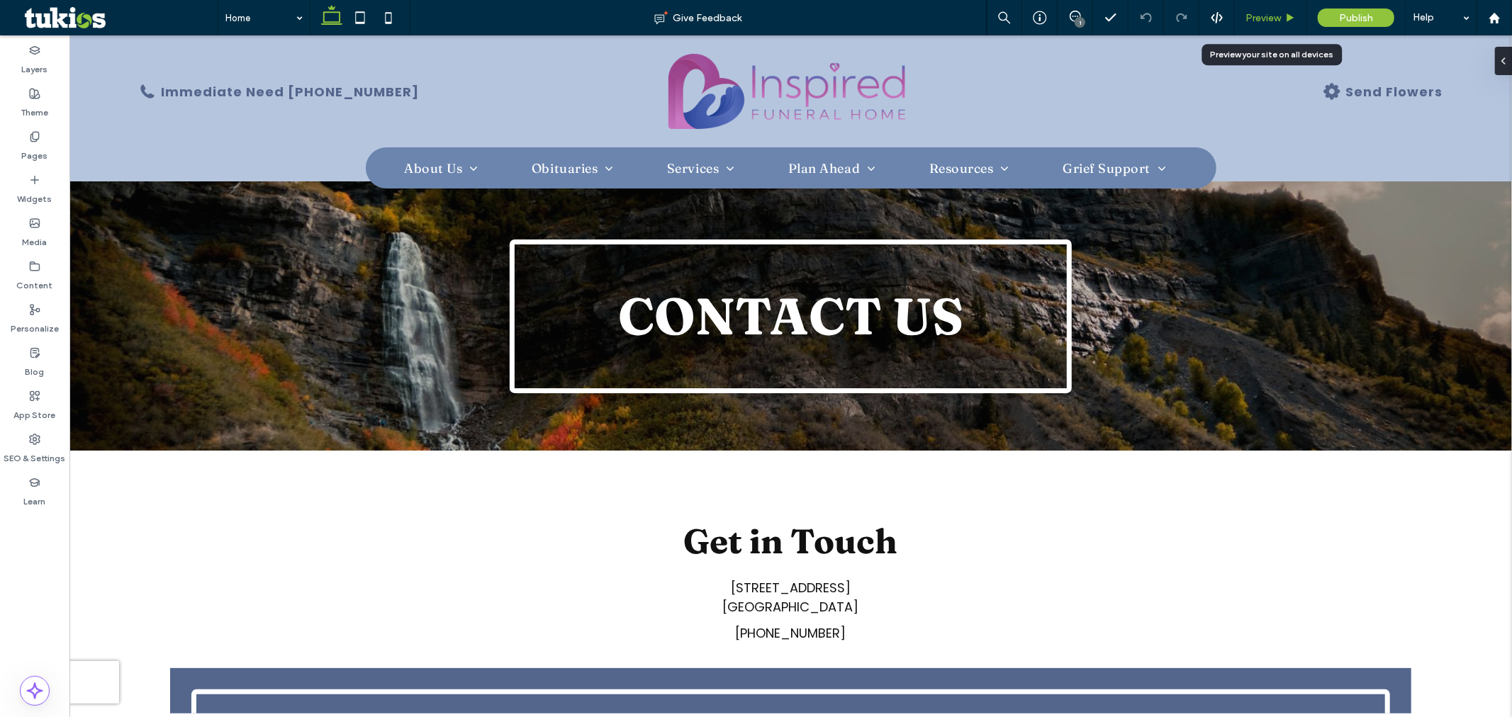
click at [1256, 10] on div "Preview" at bounding box center [1271, 17] width 72 height 35
click at [1256, 22] on span "Preview" at bounding box center [1263, 18] width 35 height 12
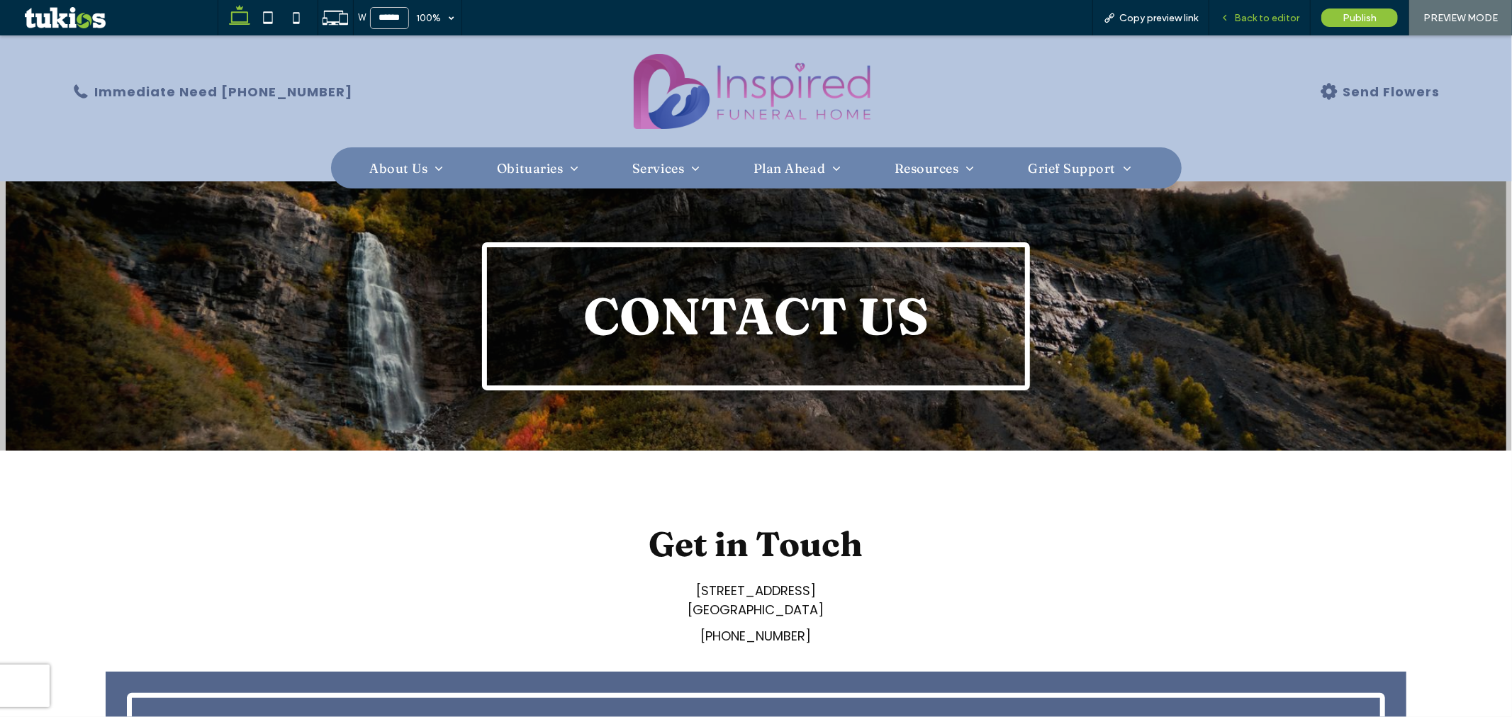
click at [1249, 22] on span "Back to editor" at bounding box center [1266, 18] width 65 height 12
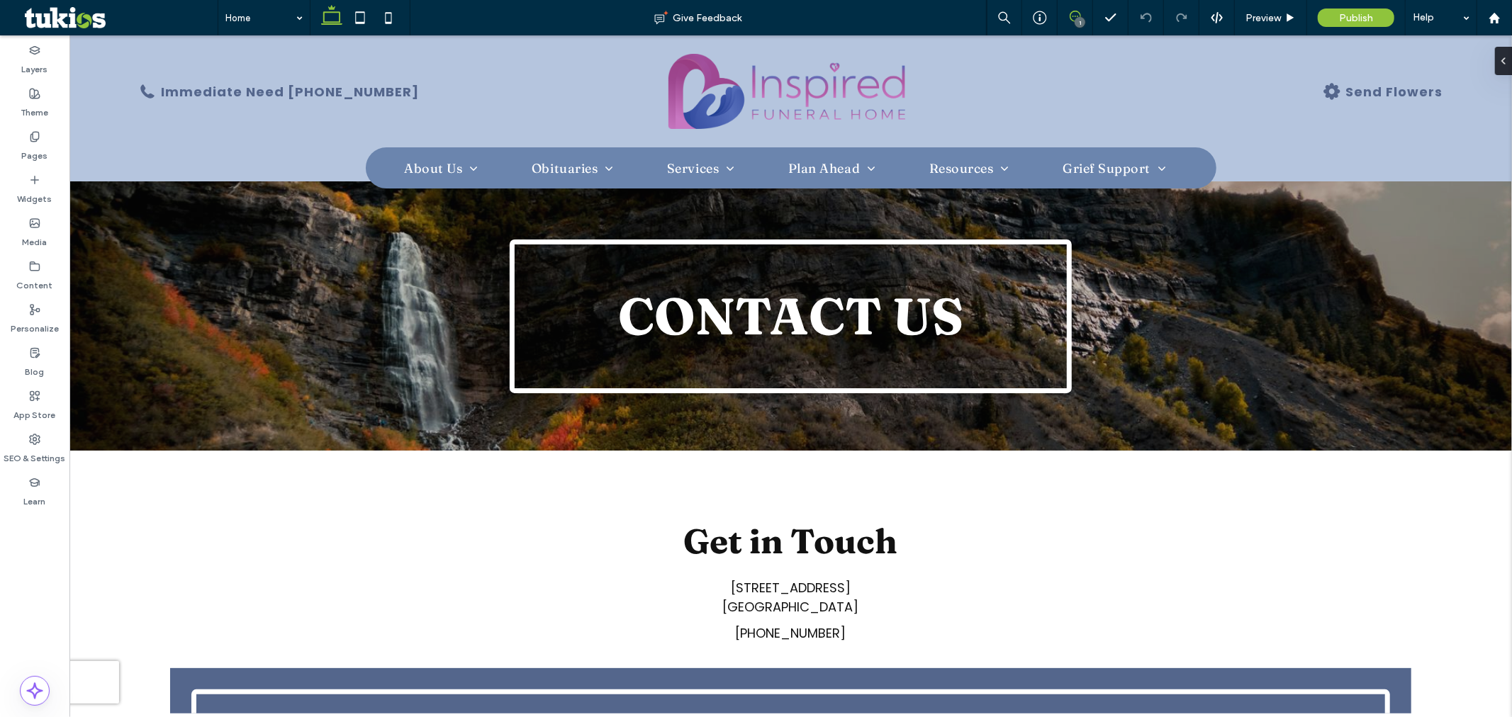
click at [1076, 16] on icon at bounding box center [1075, 16] width 11 height 11
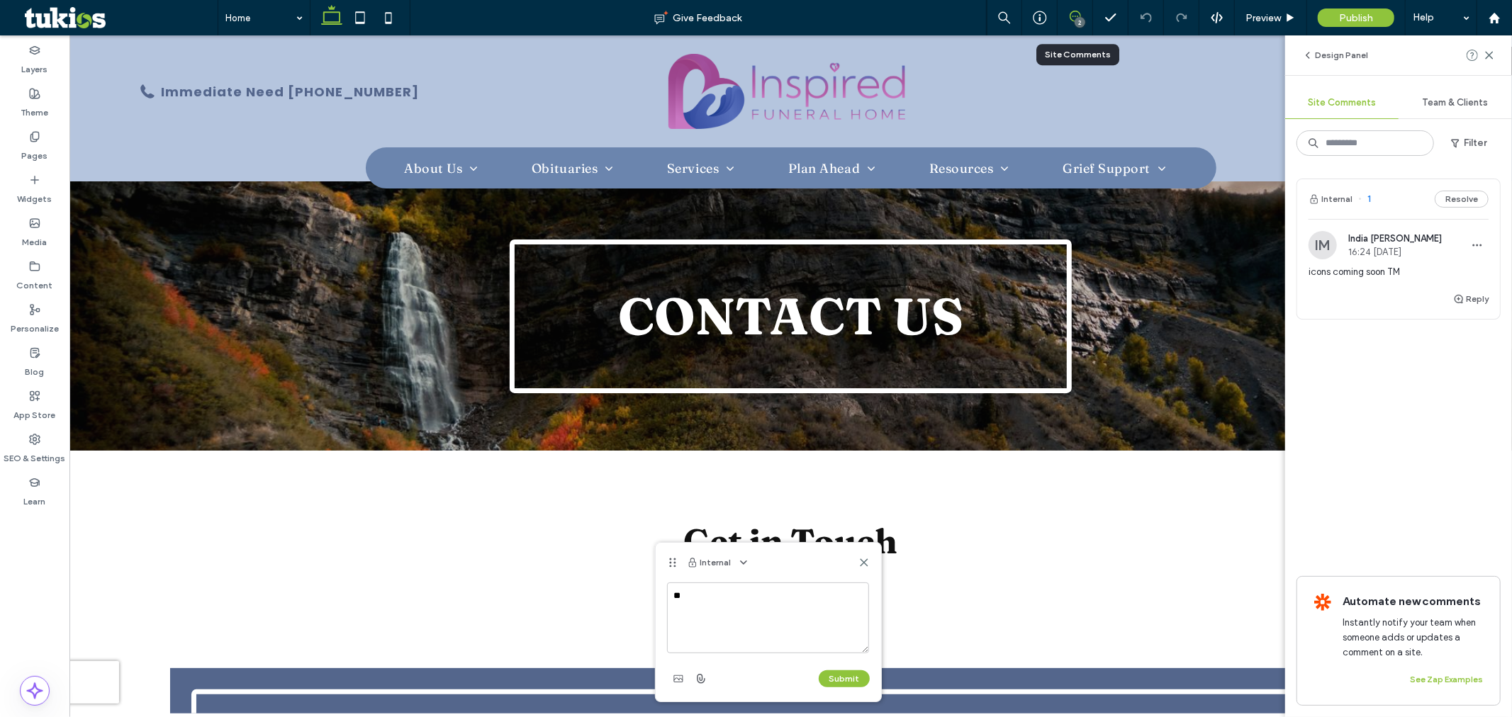
type textarea "*"
type textarea "**********"
click at [833, 674] on button "Submit" at bounding box center [844, 679] width 51 height 17
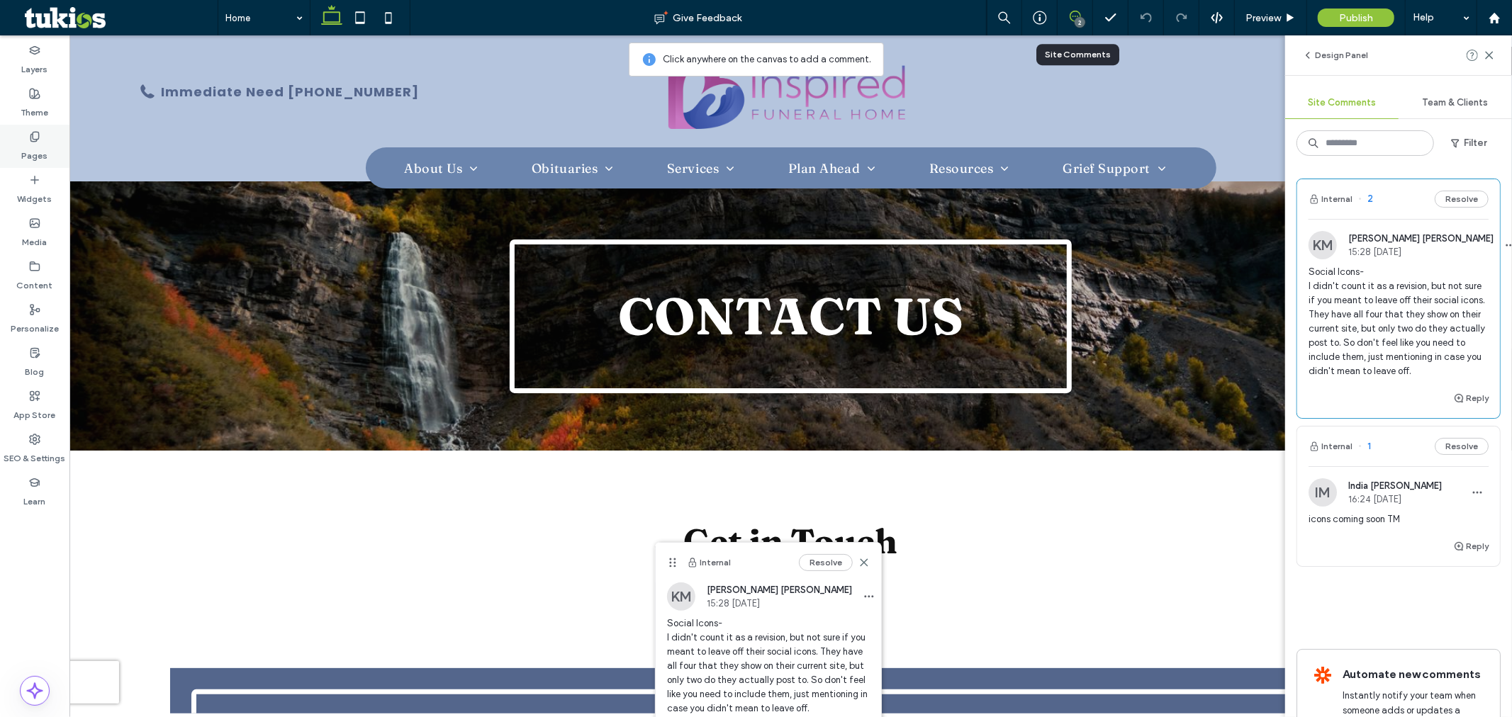
click at [33, 154] on label "Pages" at bounding box center [35, 153] width 26 height 20
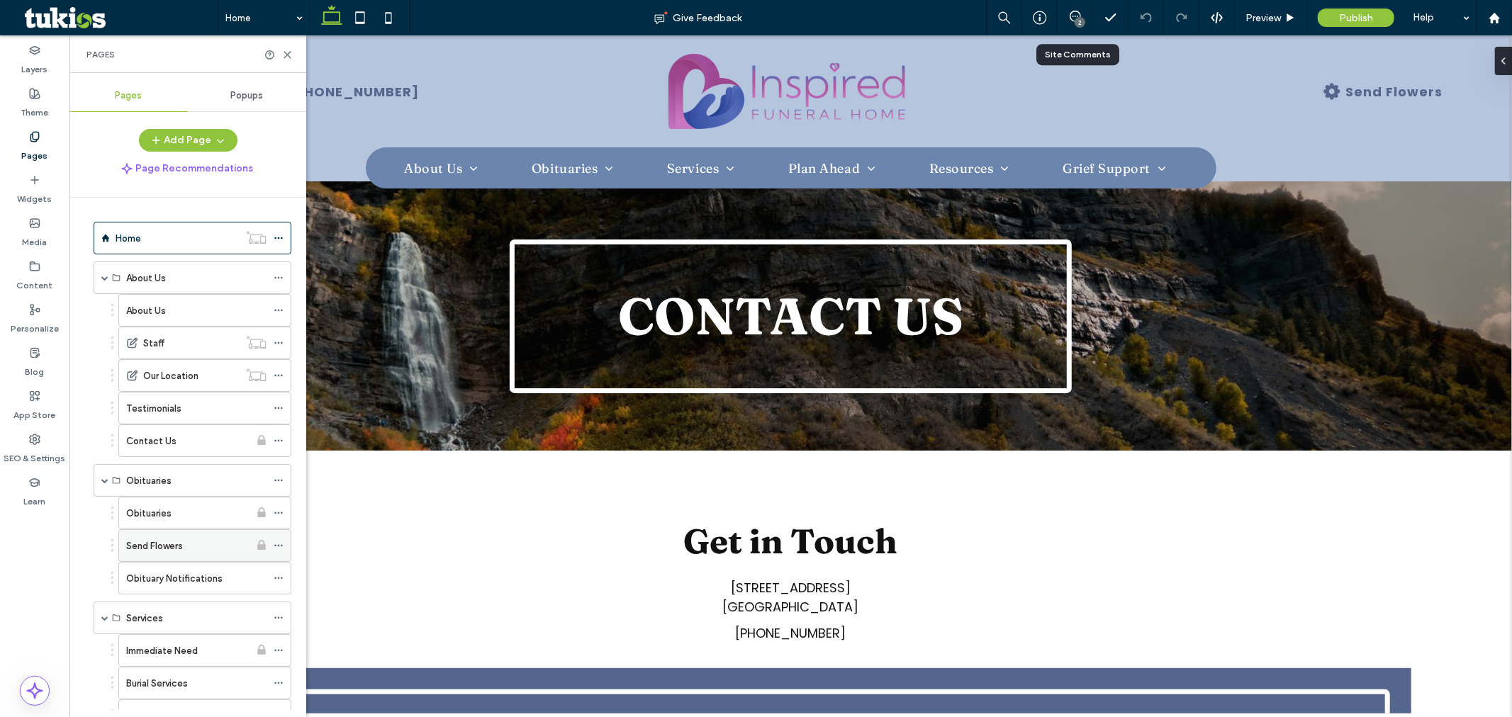
click at [157, 543] on label "Send Flowers" at bounding box center [154, 546] width 57 height 25
click at [289, 51] on icon at bounding box center [287, 55] width 11 height 11
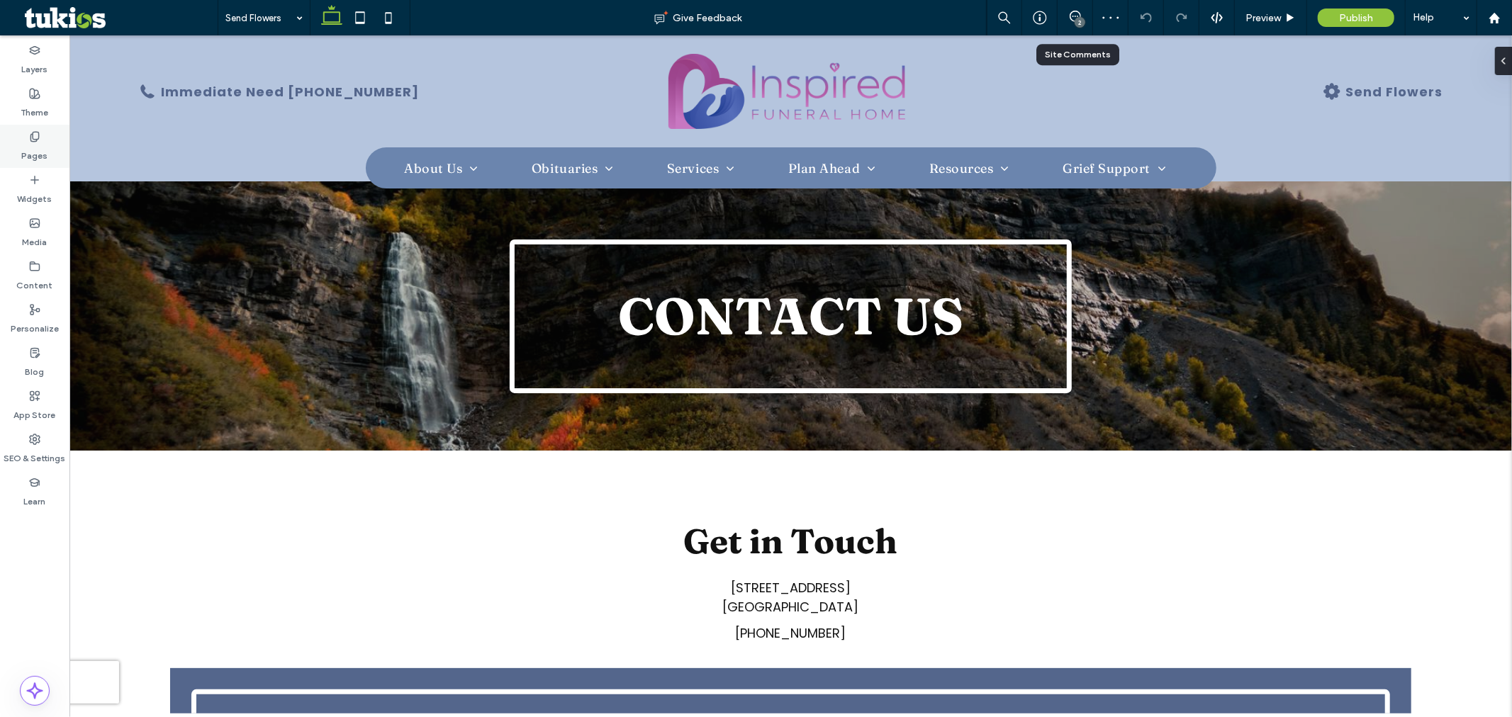
click at [30, 140] on icon at bounding box center [34, 136] width 11 height 11
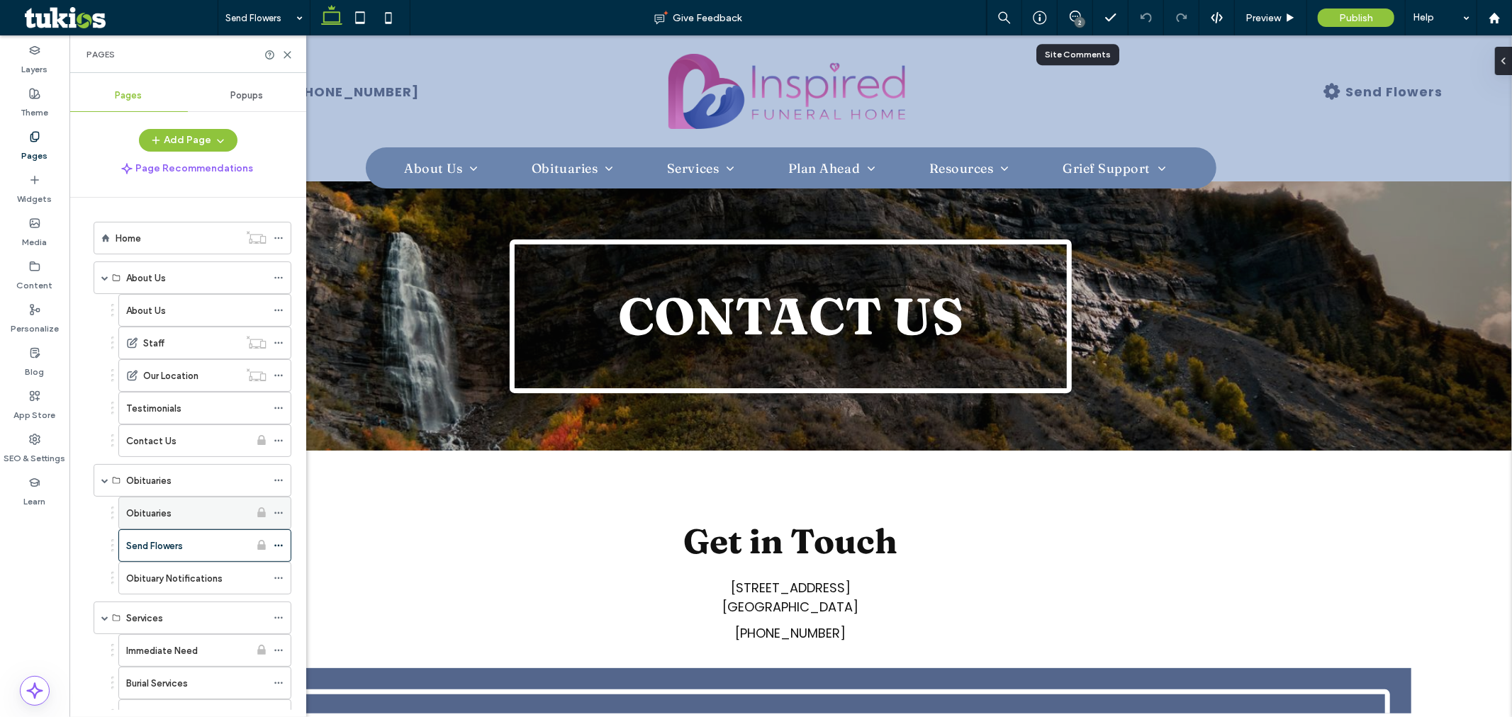
click at [173, 509] on div "Obituaries" at bounding box center [187, 513] width 123 height 15
click at [288, 52] on icon at bounding box center [287, 55] width 11 height 11
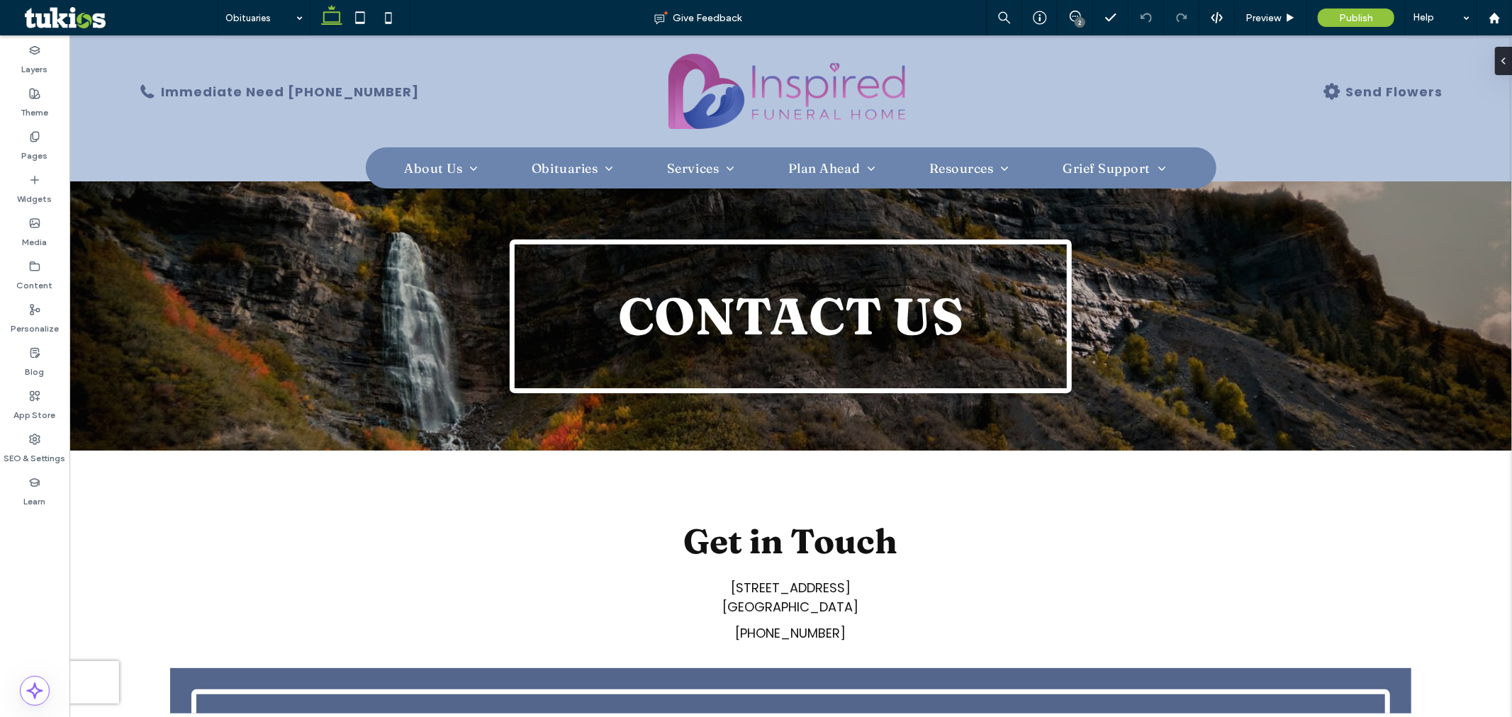
click at [1078, 19] on div "2" at bounding box center [1080, 22] width 11 height 11
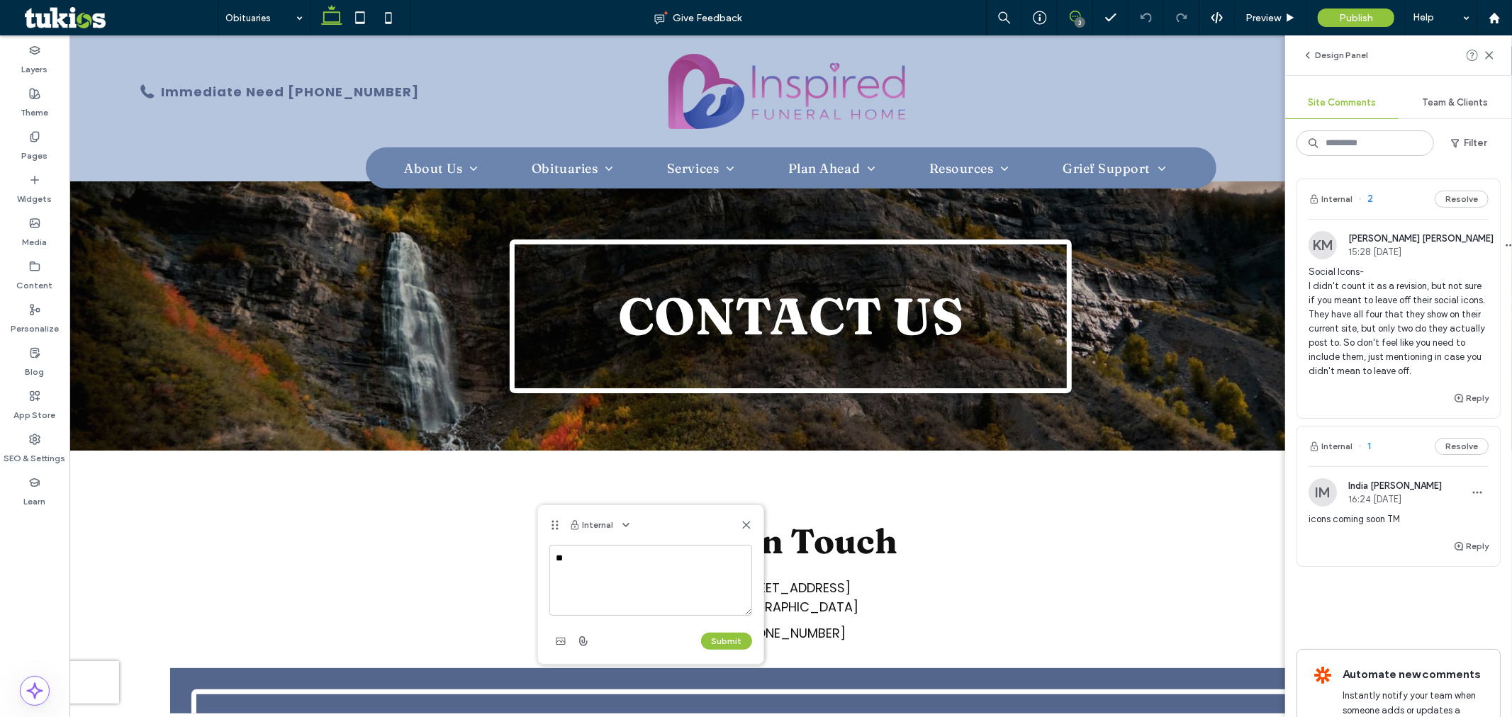
type textarea "*"
type textarea "**********"
click at [716, 636] on button "Submit" at bounding box center [726, 641] width 51 height 17
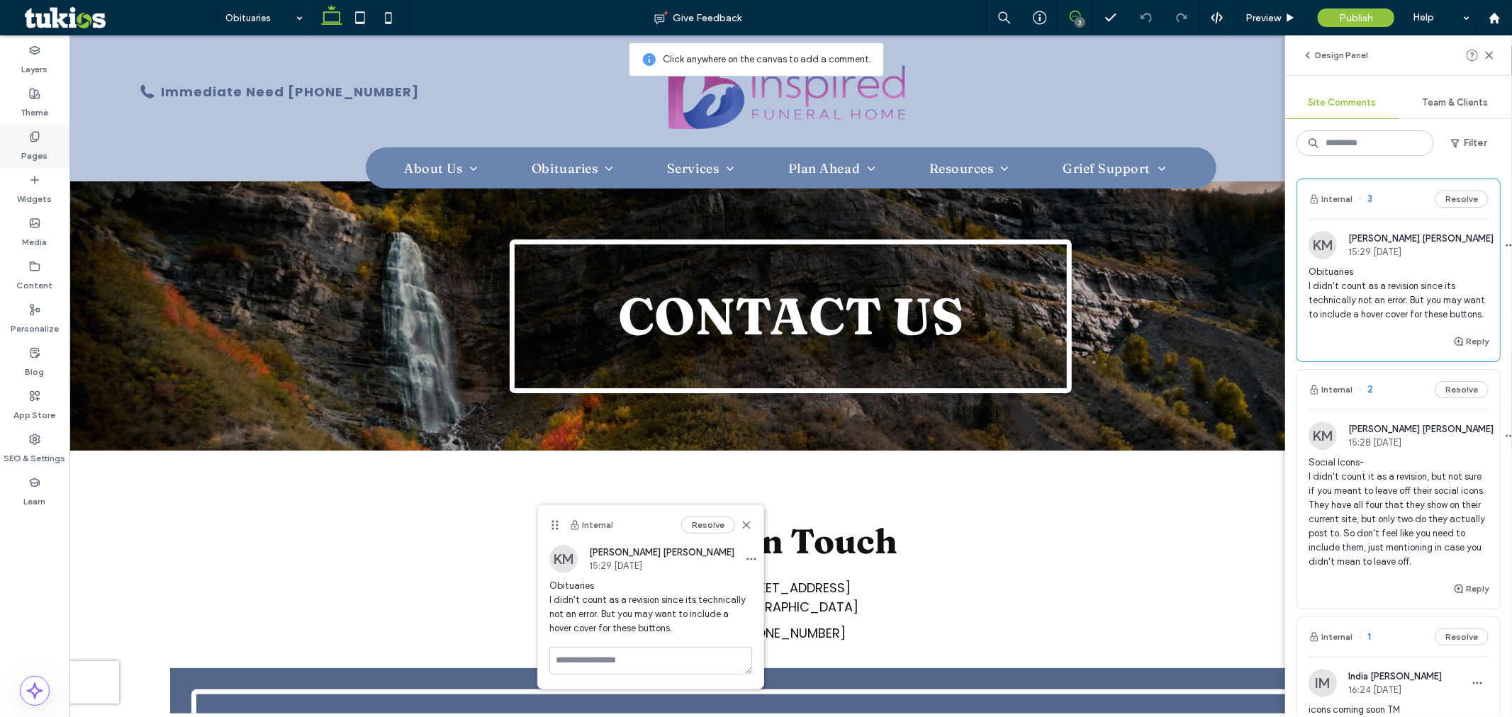
click at [41, 157] on label "Pages" at bounding box center [35, 153] width 26 height 20
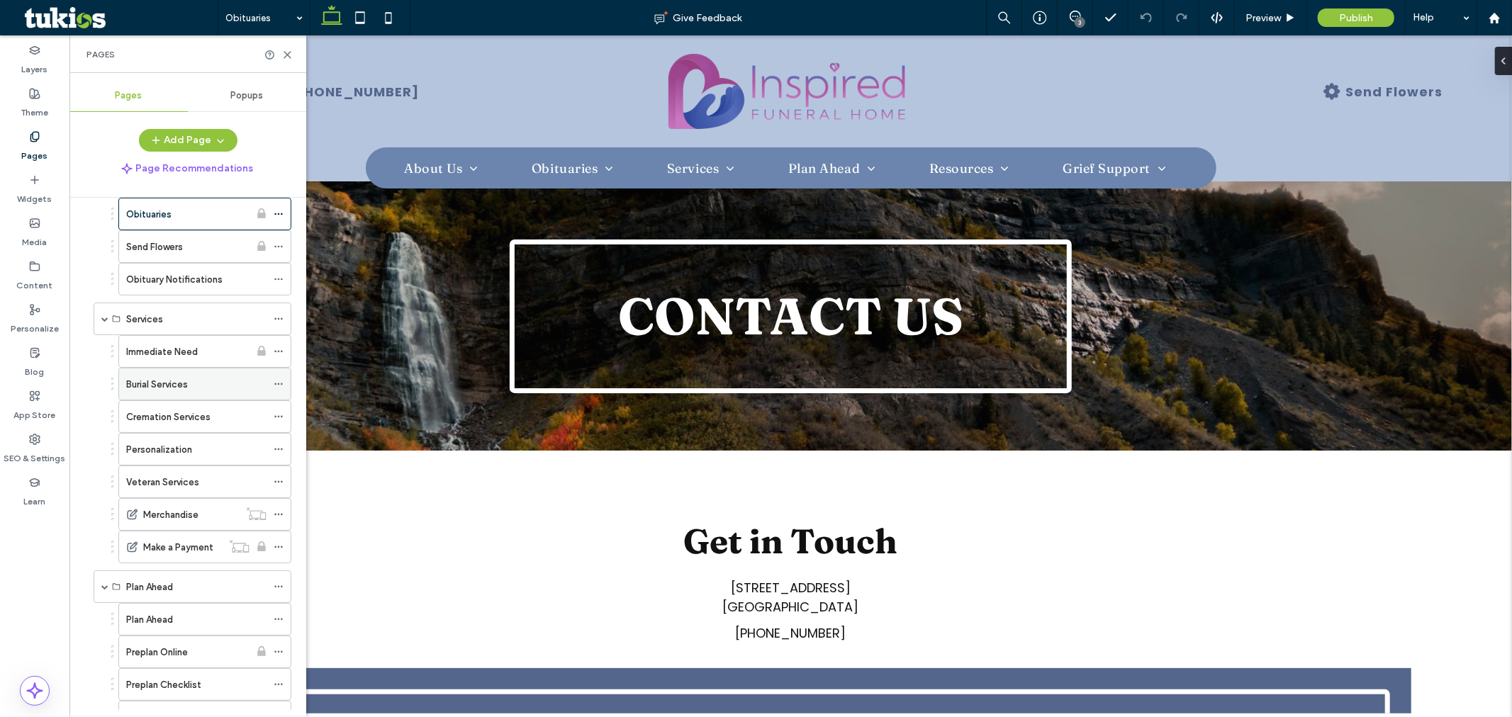
scroll to position [315, 0]
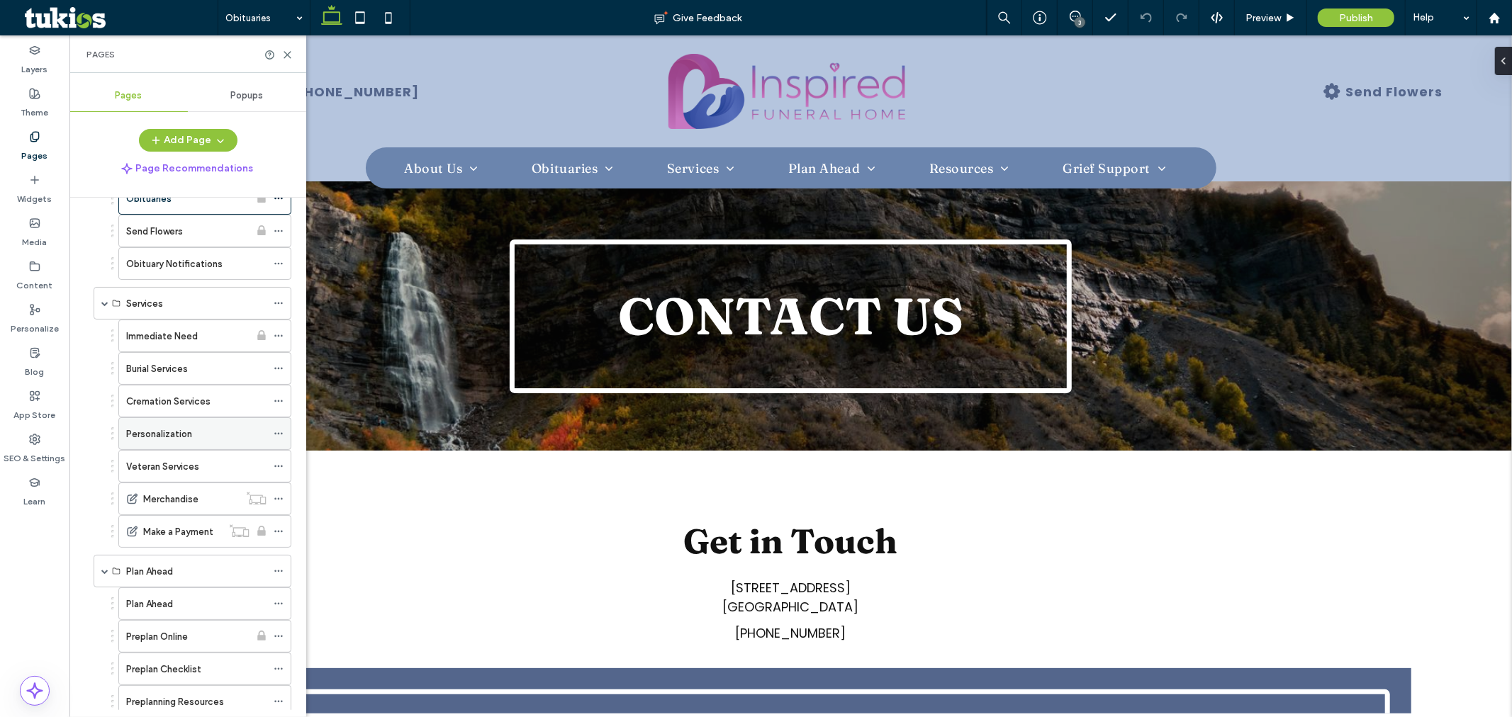
click at [156, 442] on label "Personalization" at bounding box center [159, 434] width 66 height 25
click at [282, 51] on icon at bounding box center [287, 55] width 11 height 11
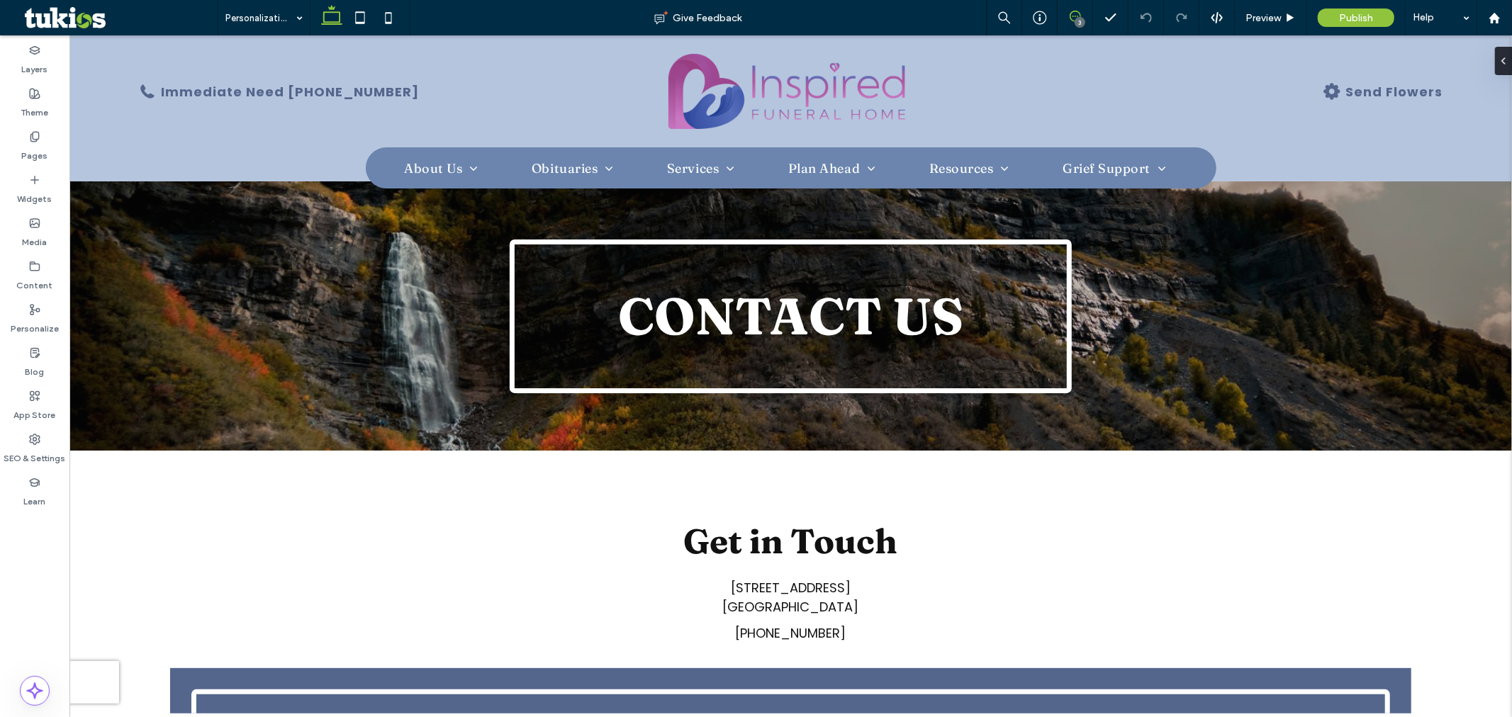
click at [1079, 13] on use at bounding box center [1075, 16] width 11 height 11
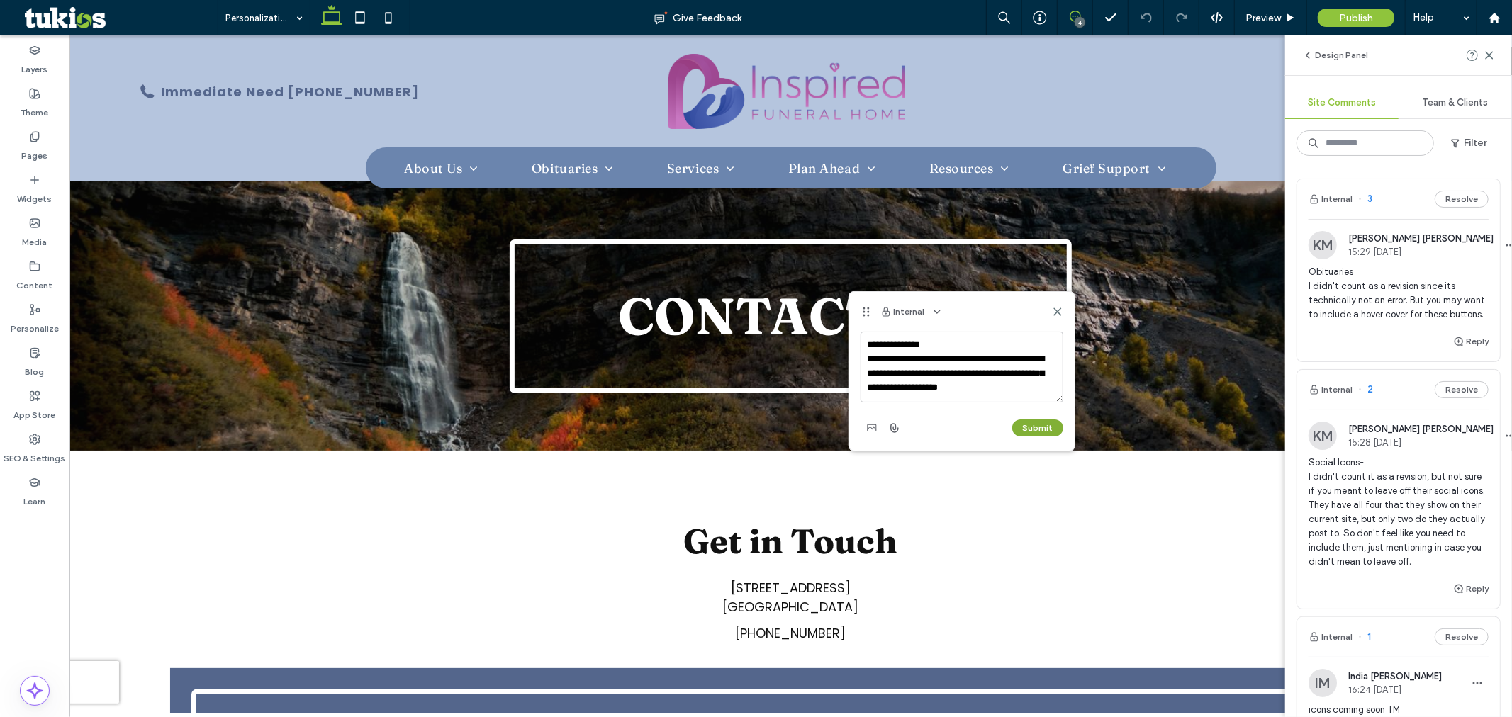
type textarea "**********"
click at [1036, 423] on button "Submit" at bounding box center [1037, 428] width 51 height 17
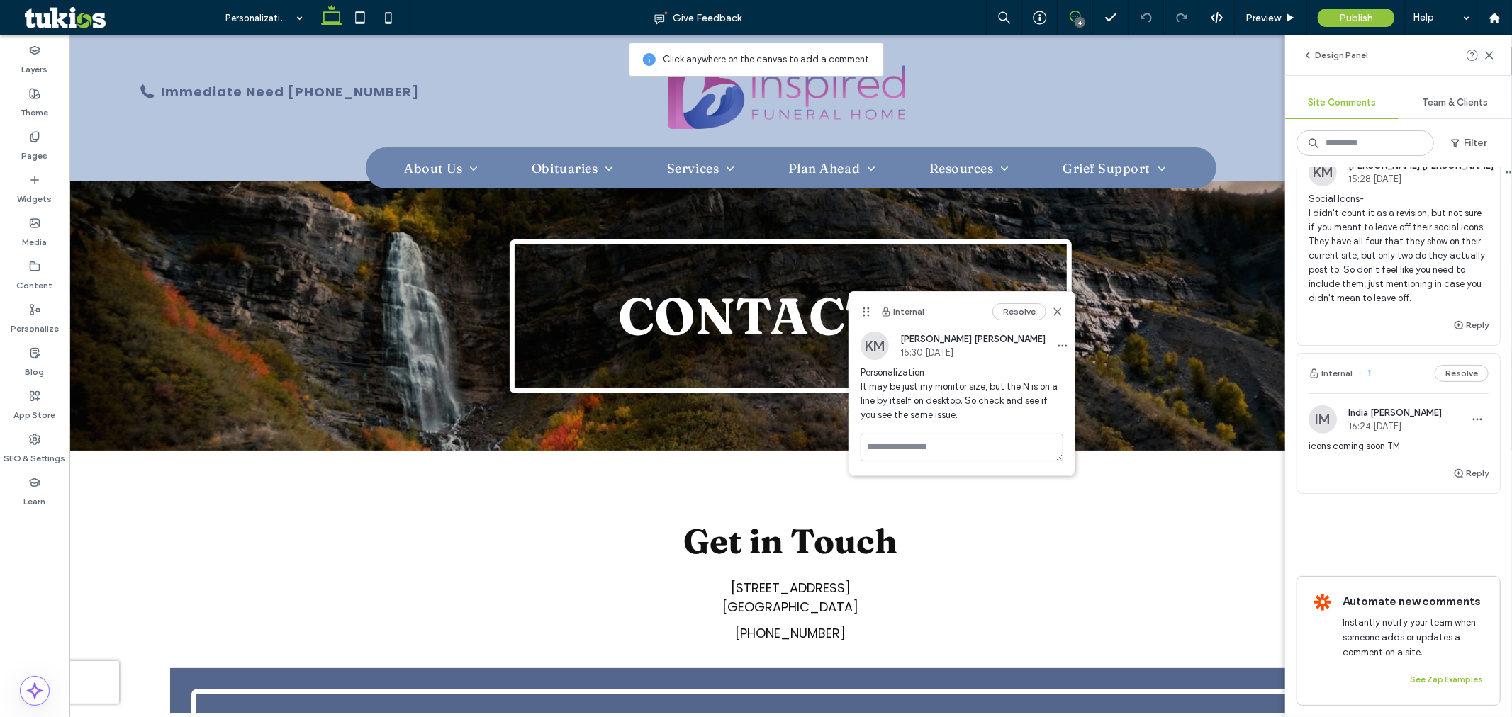
scroll to position [499, 0]
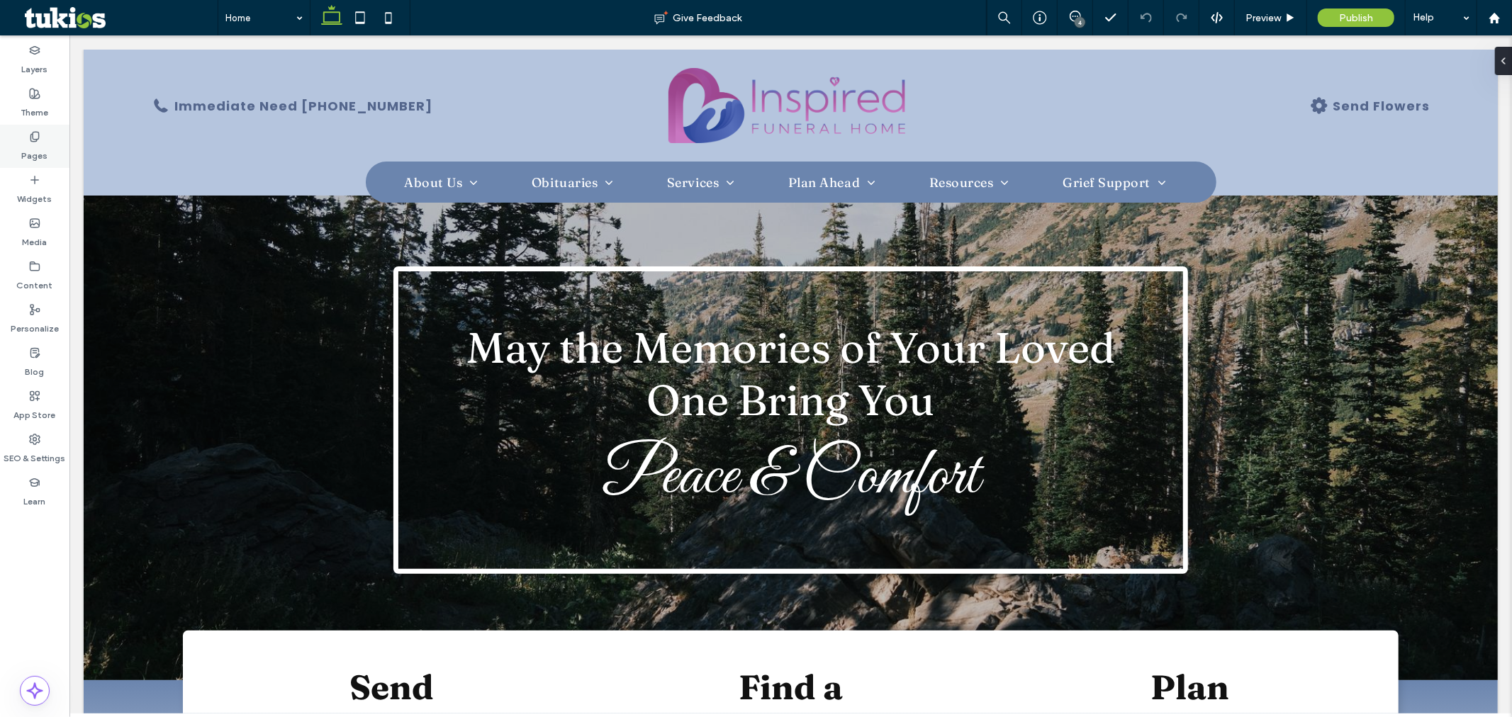
click at [29, 146] on label "Pages" at bounding box center [35, 153] width 26 height 20
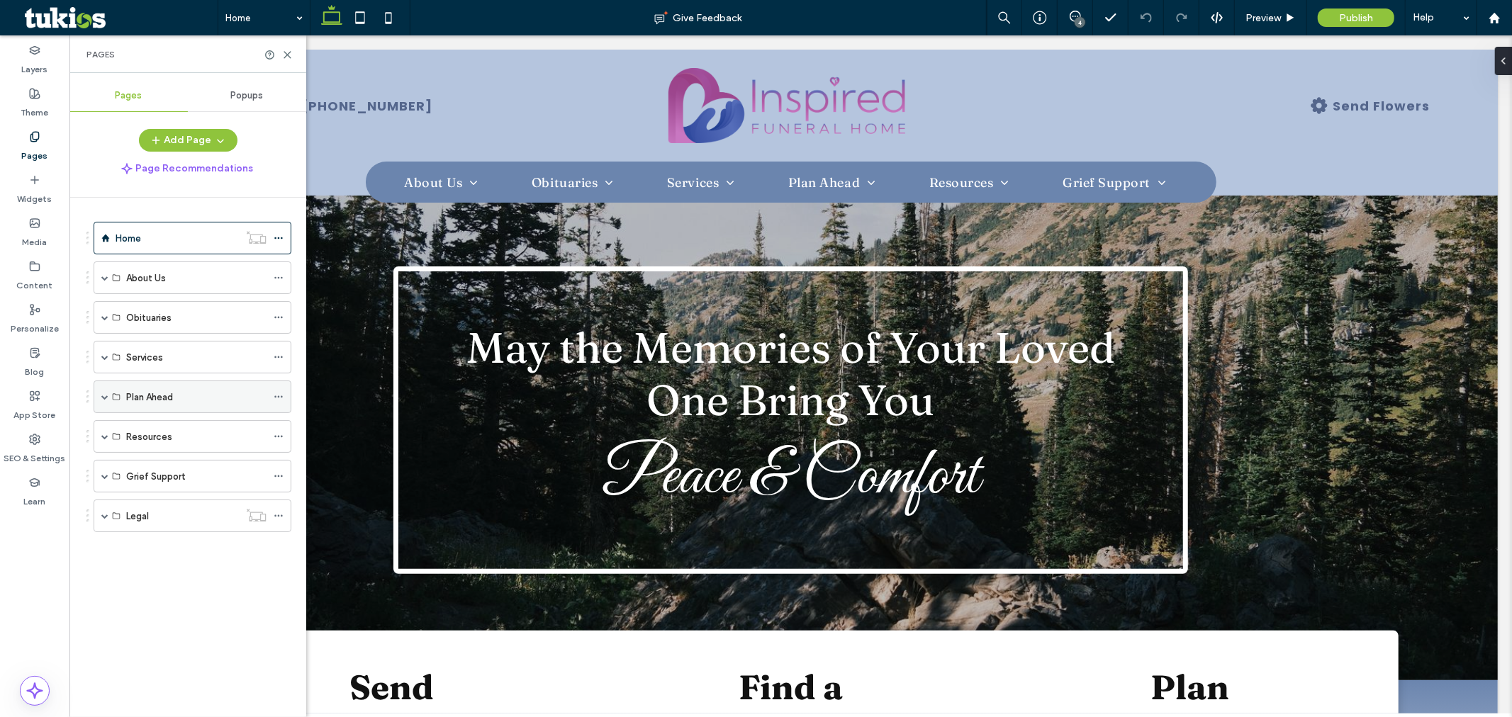
click at [109, 392] on div "Plan Ahead" at bounding box center [193, 397] width 198 height 33
click at [132, 400] on label "Plan Ahead" at bounding box center [149, 397] width 47 height 25
click at [229, 398] on div "Plan Ahead" at bounding box center [196, 397] width 140 height 15
click at [107, 398] on span at bounding box center [104, 396] width 7 height 7
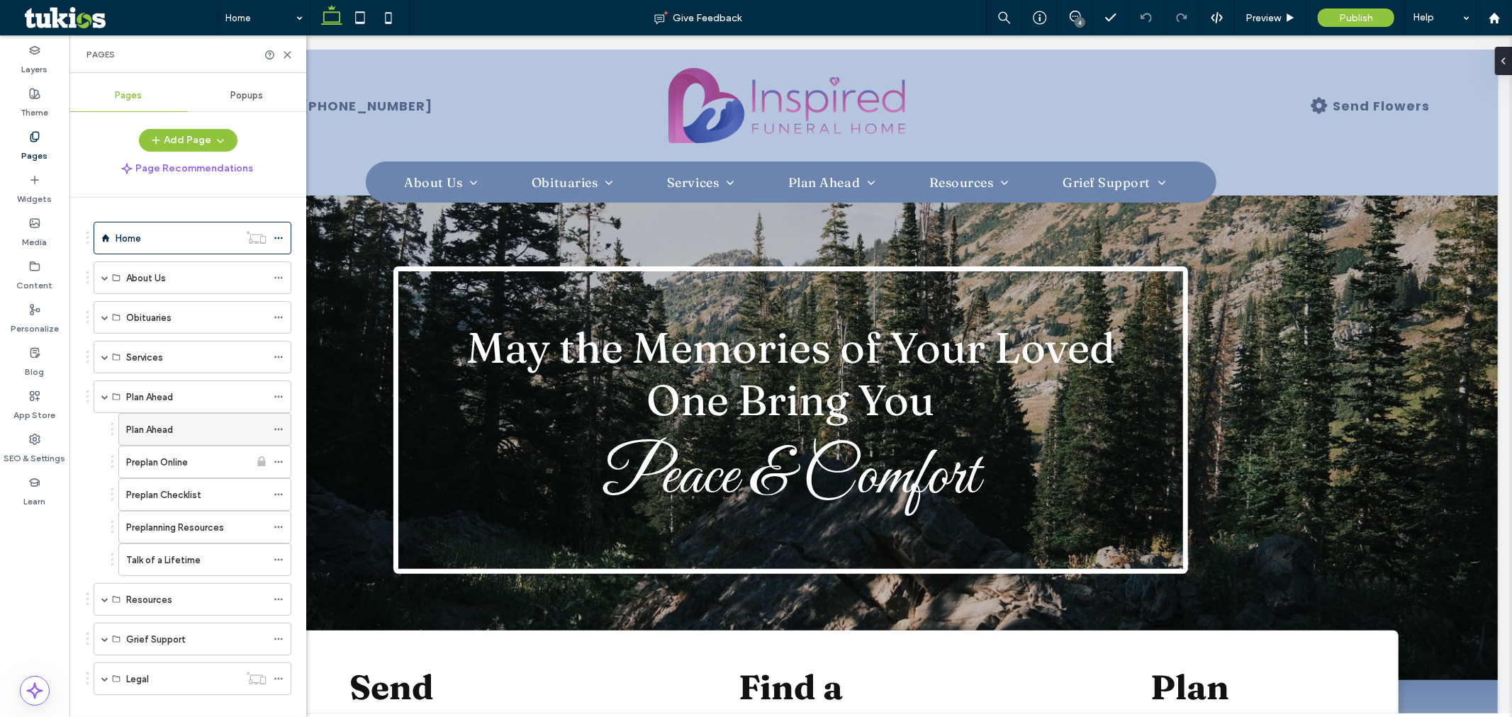
click at [138, 427] on label "Plan Ahead" at bounding box center [149, 430] width 47 height 25
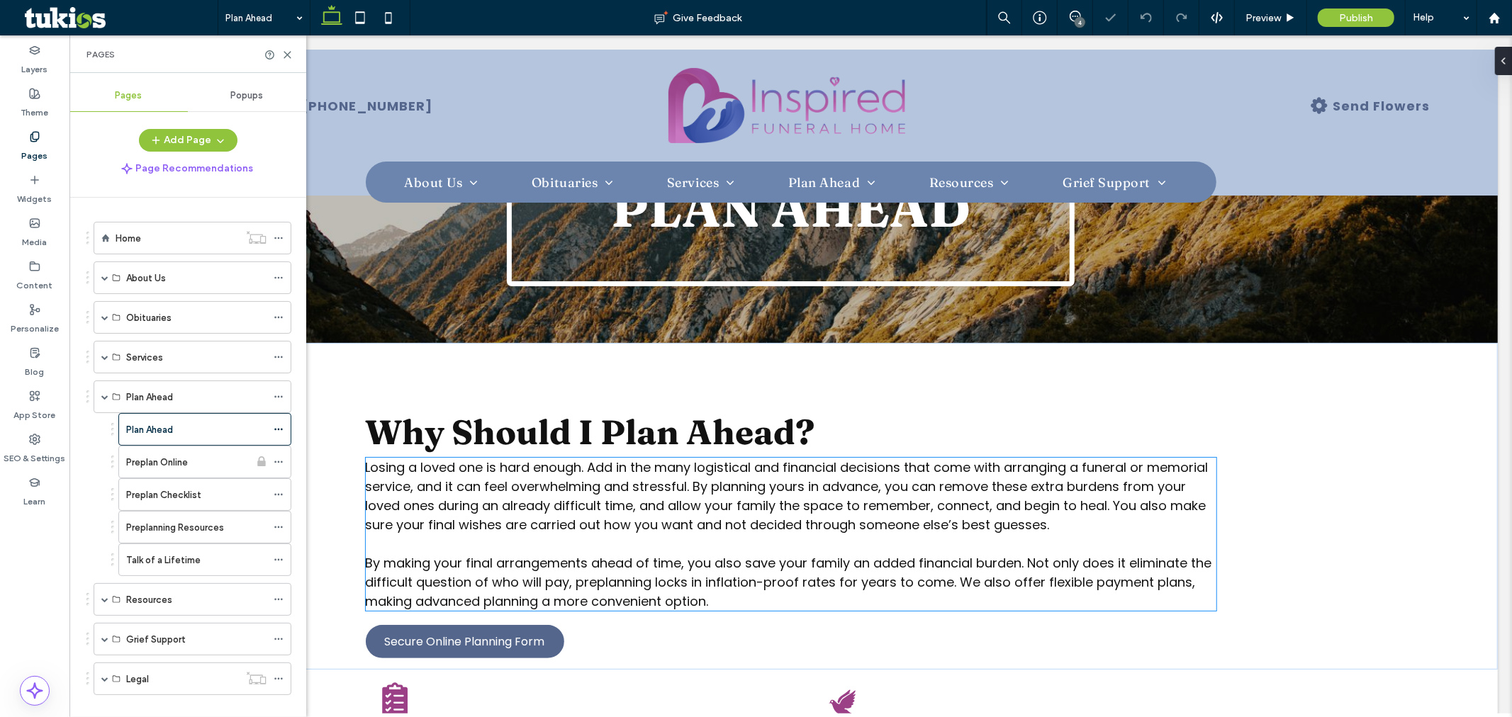
scroll to position [393, 0]
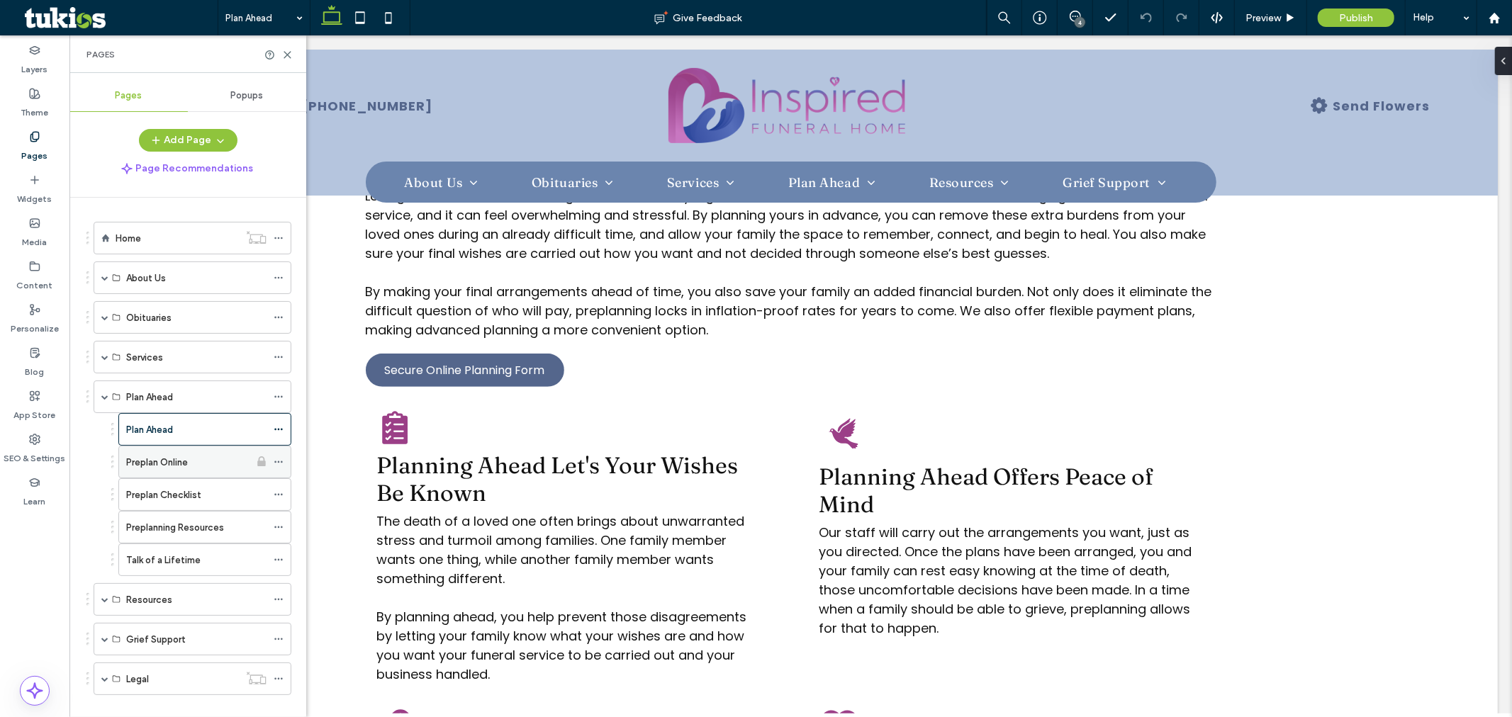
click at [199, 463] on div "Preplan Online" at bounding box center [187, 462] width 123 height 15
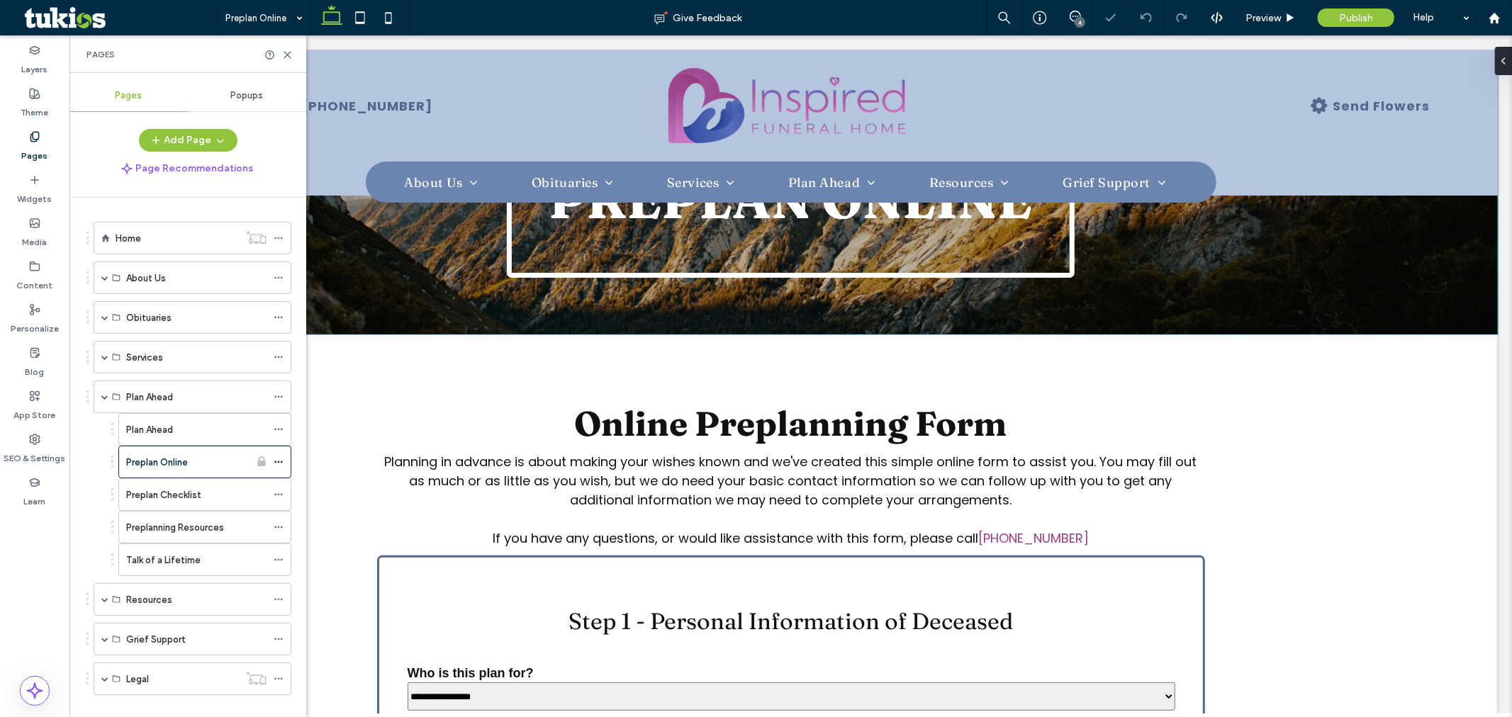
scroll to position [315, 0]
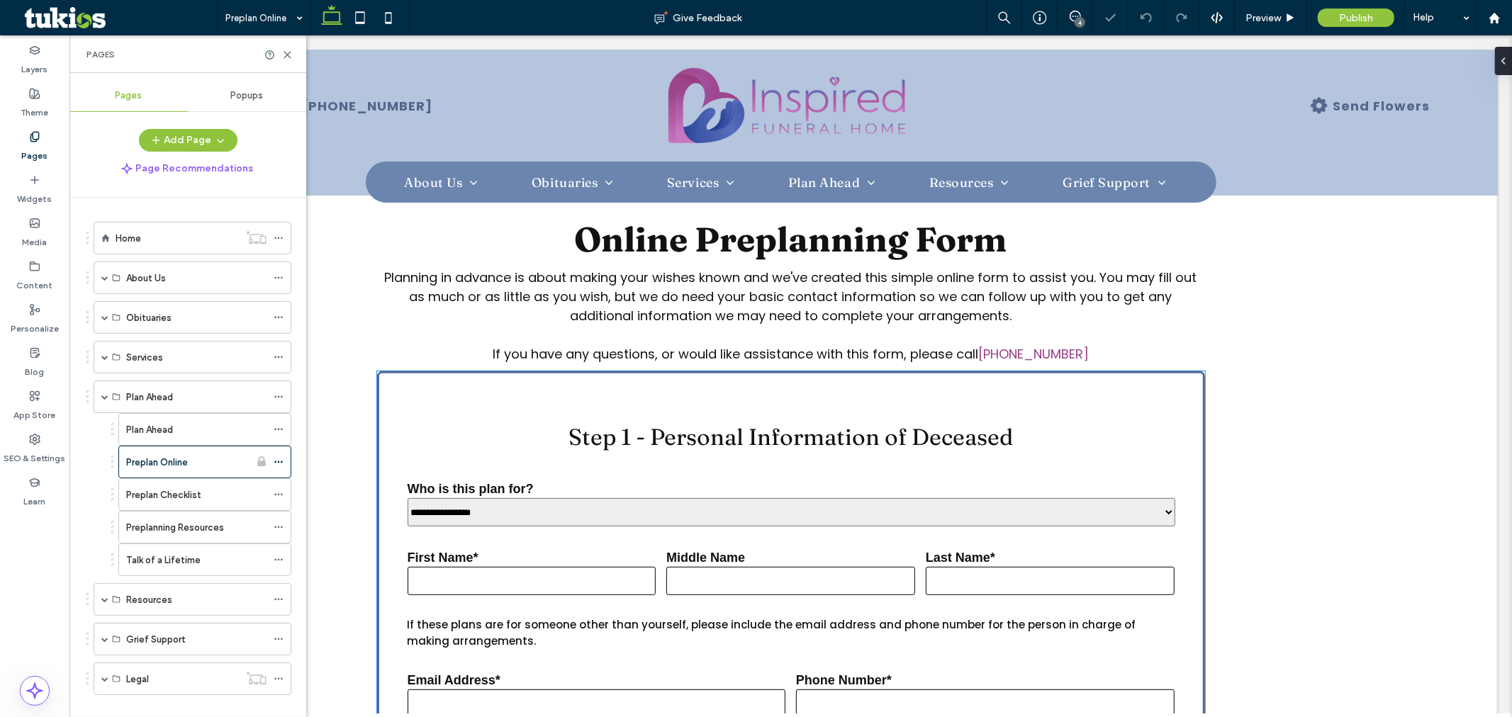
click at [493, 515] on select "**********" at bounding box center [791, 512] width 769 height 28
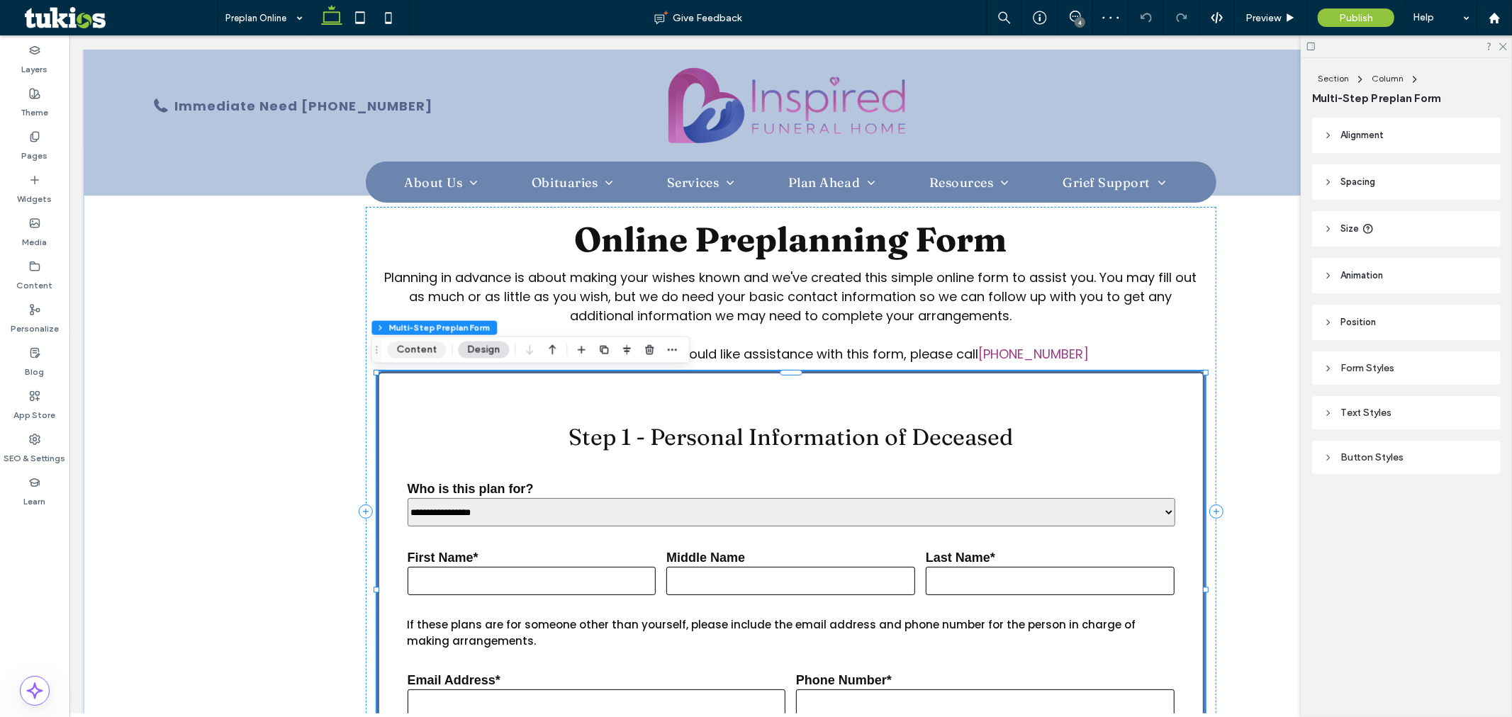
click at [428, 357] on button "Content" at bounding box center [416, 350] width 59 height 17
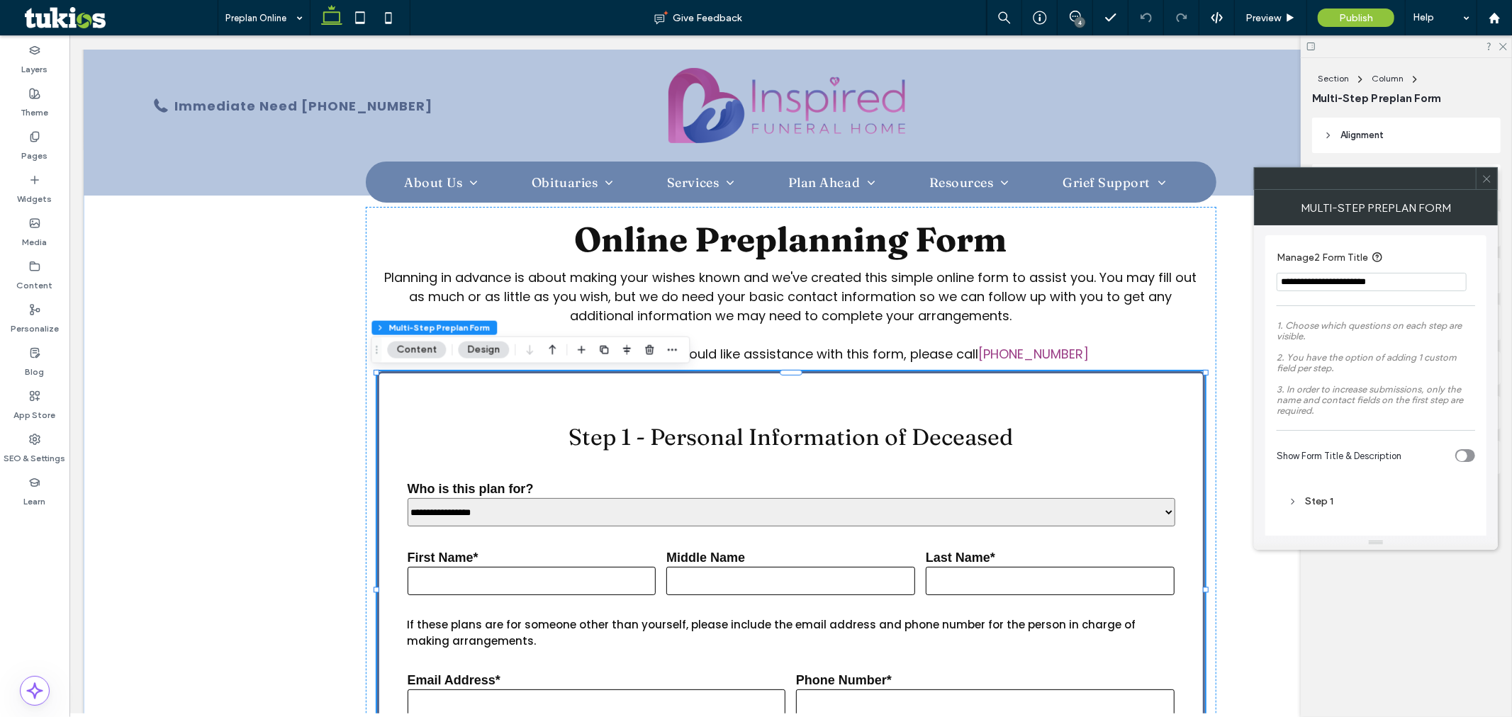
scroll to position [0, 0]
click at [1485, 179] on icon at bounding box center [1487, 179] width 11 height 11
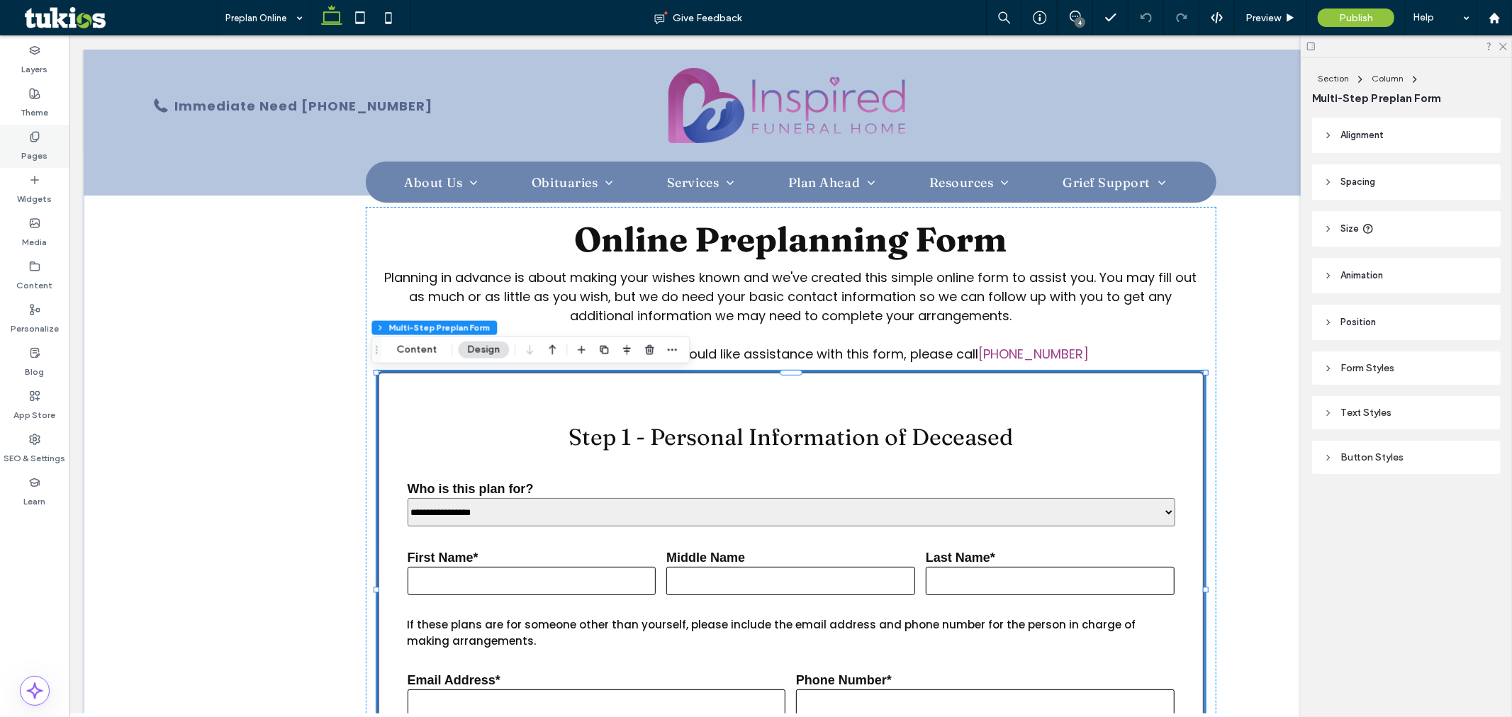
click at [34, 145] on label "Pages" at bounding box center [35, 153] width 26 height 20
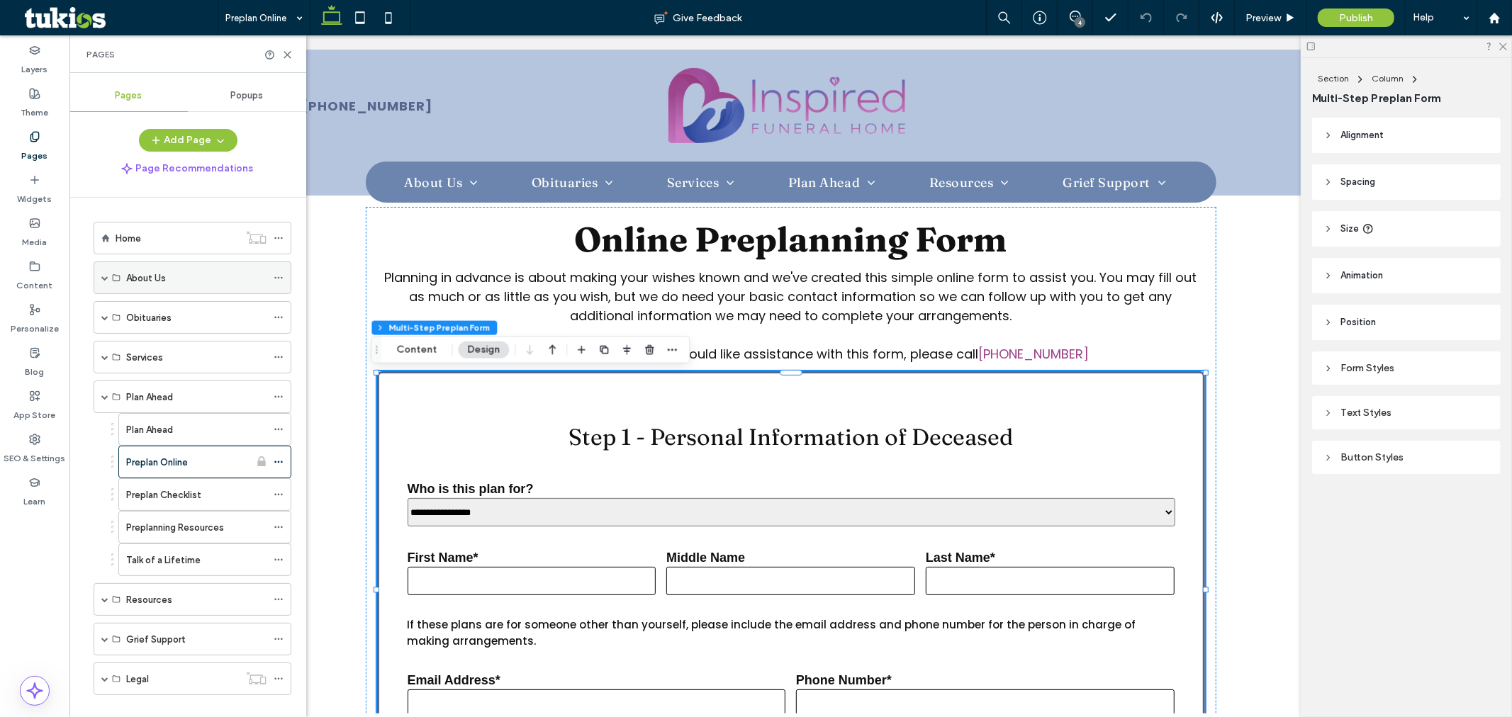
click at [108, 280] on span at bounding box center [104, 277] width 7 height 7
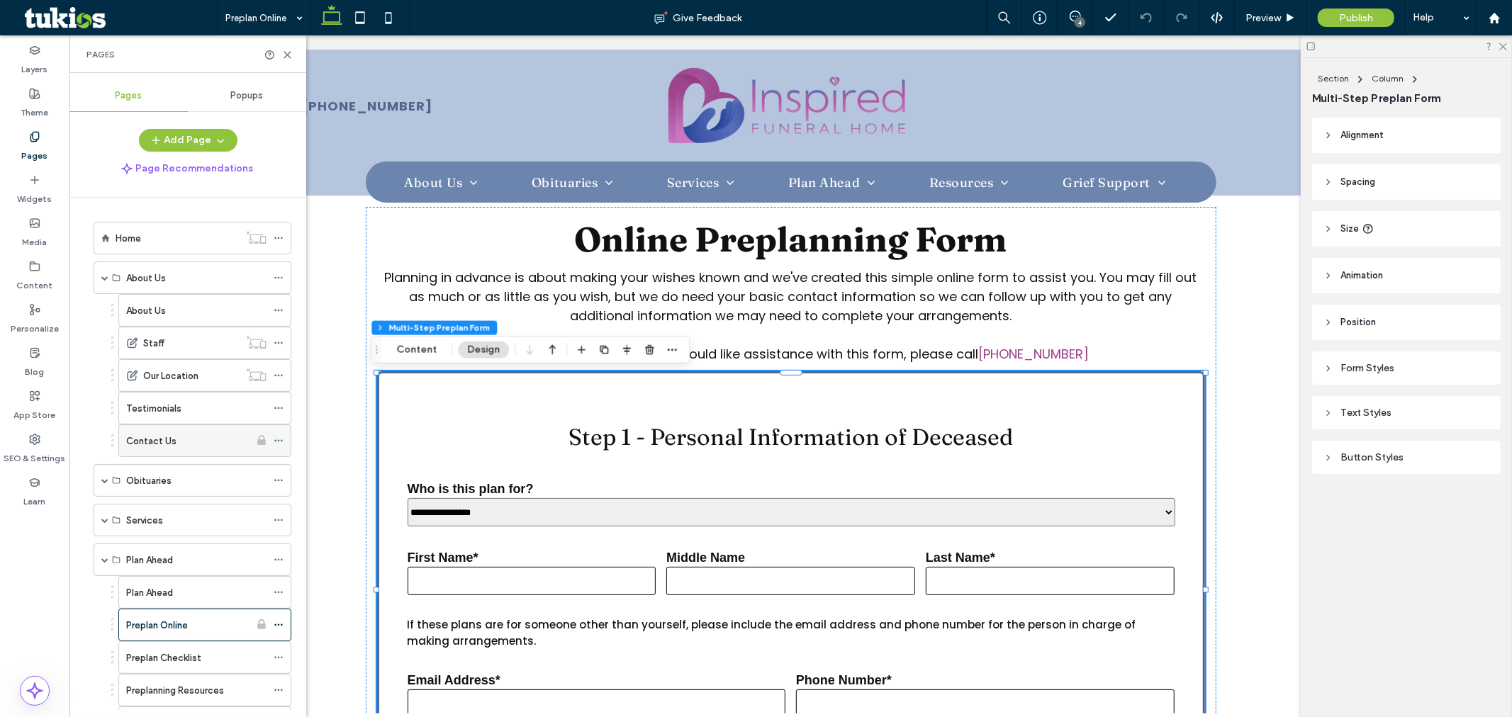
click at [152, 437] on label "Contact Us" at bounding box center [151, 441] width 50 height 25
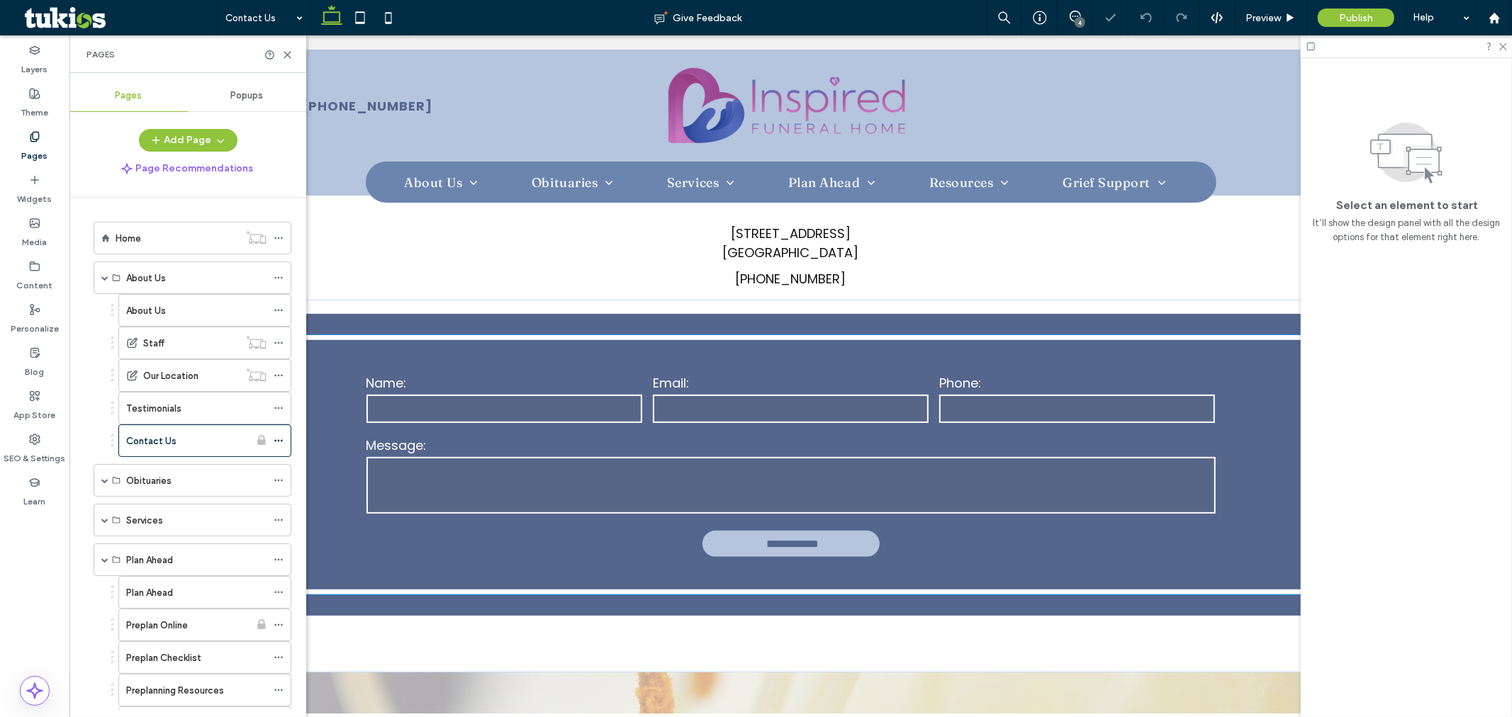
scroll to position [393, 0]
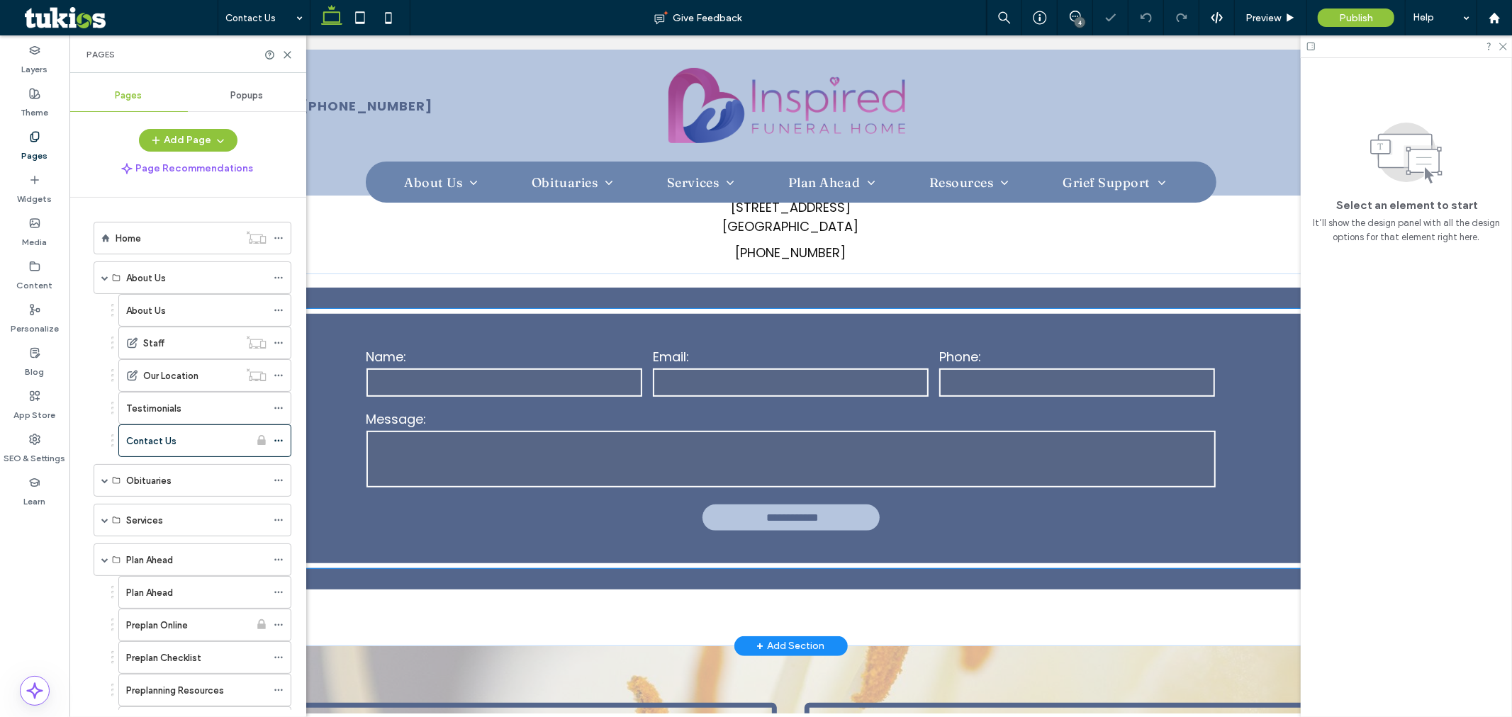
click at [497, 385] on input "text" at bounding box center [504, 382] width 276 height 28
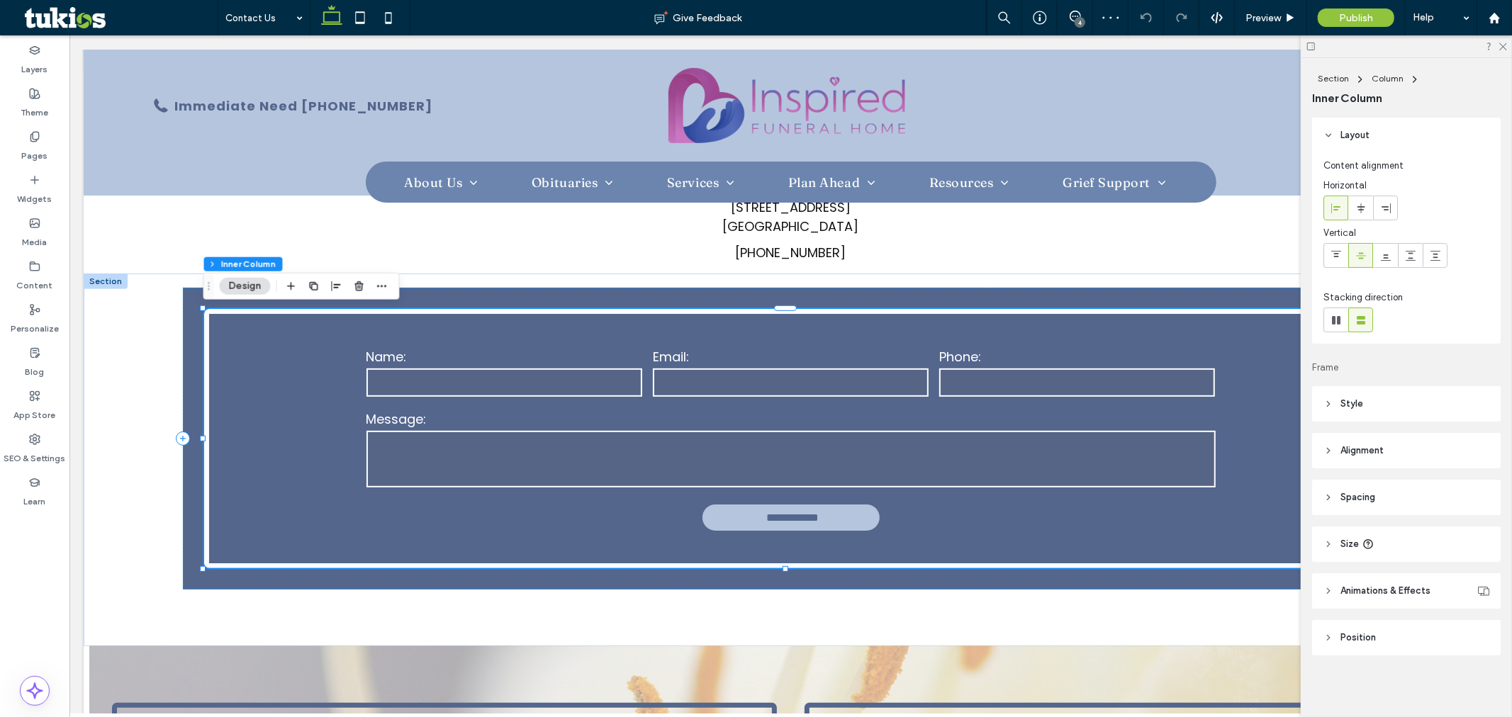
click at [253, 285] on button "Design" at bounding box center [244, 286] width 51 height 17
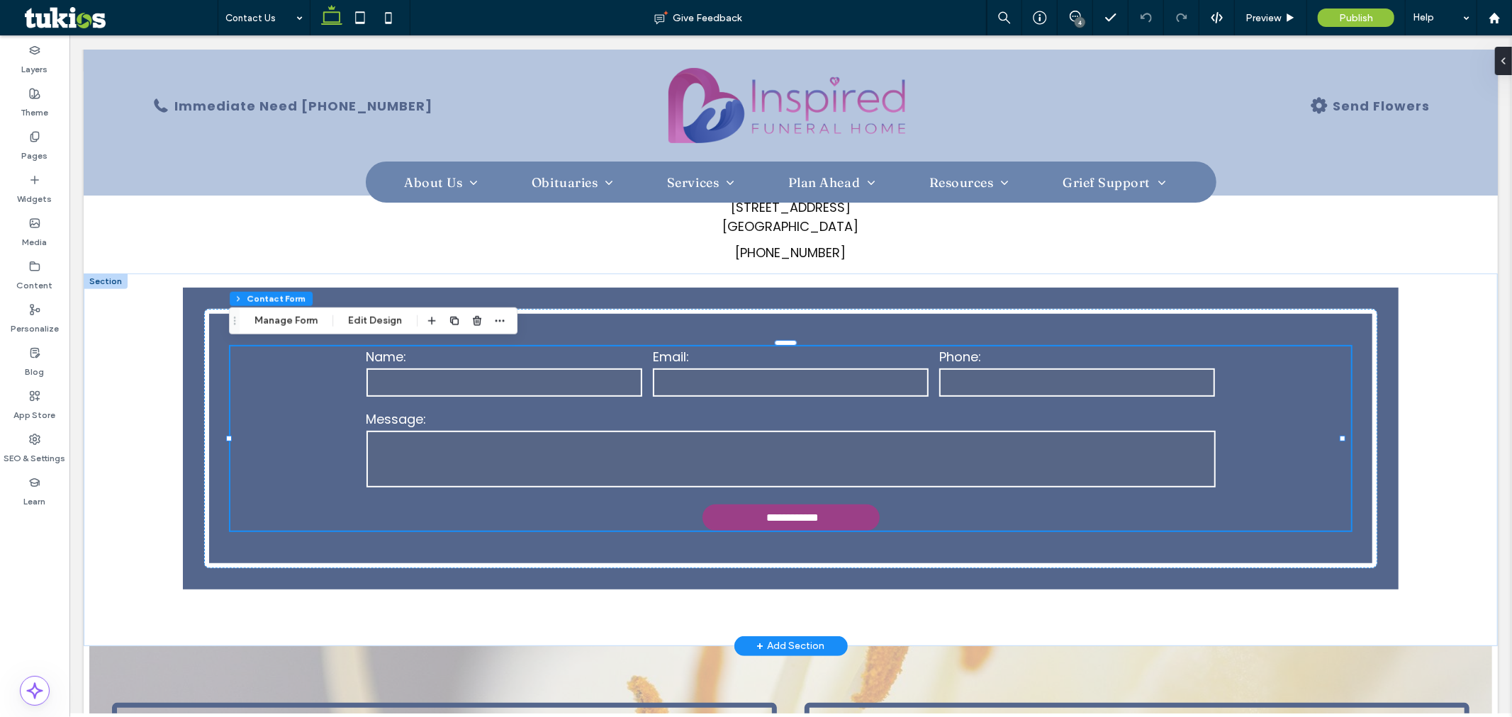
type input "*"
type input "***"
type input "**"
click at [313, 330] on div "Section Column Inner Column Contact Form Manage Form Edit Design" at bounding box center [373, 321] width 289 height 27
click at [306, 313] on button "Manage Form" at bounding box center [286, 321] width 82 height 17
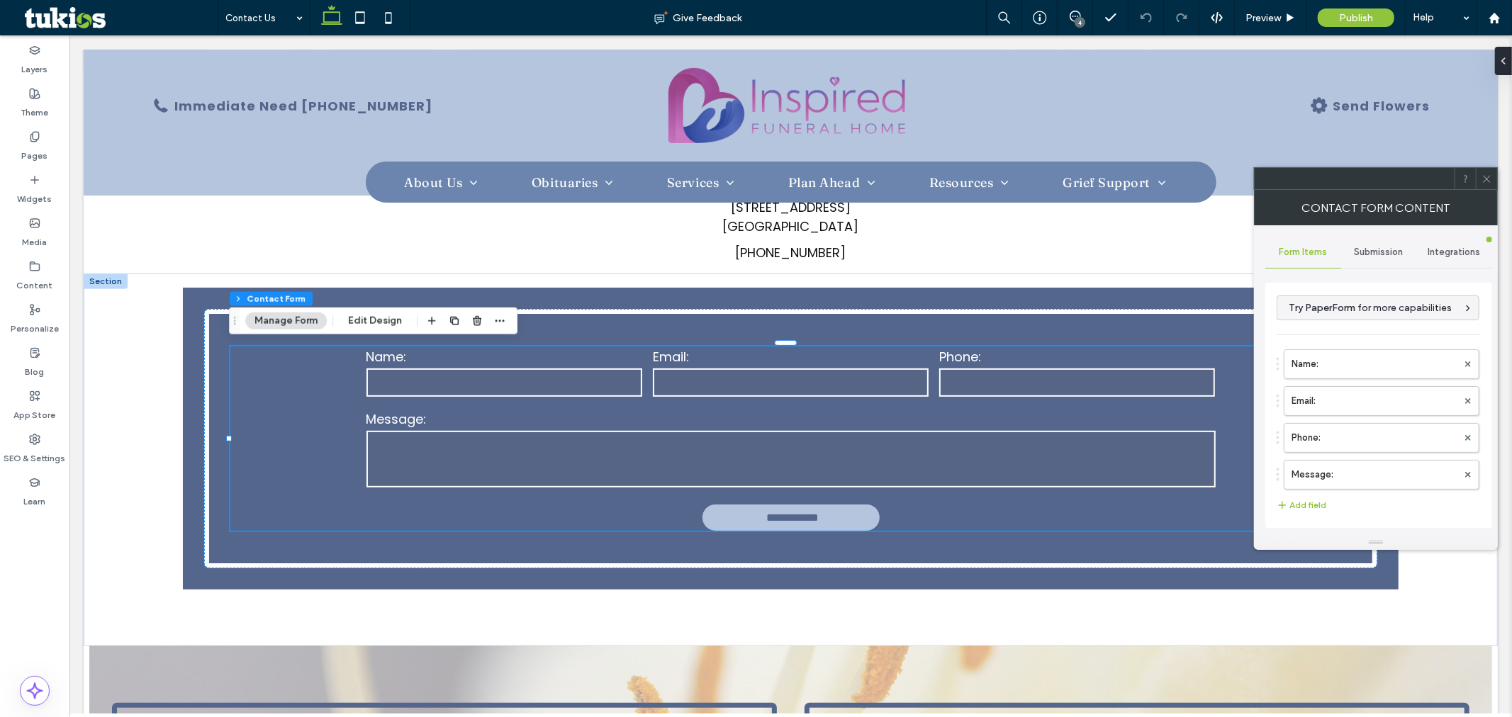
click at [1387, 248] on span "Submission" at bounding box center [1379, 252] width 49 height 11
click at [1329, 322] on label "New submission notification" at bounding box center [1379, 319] width 189 height 28
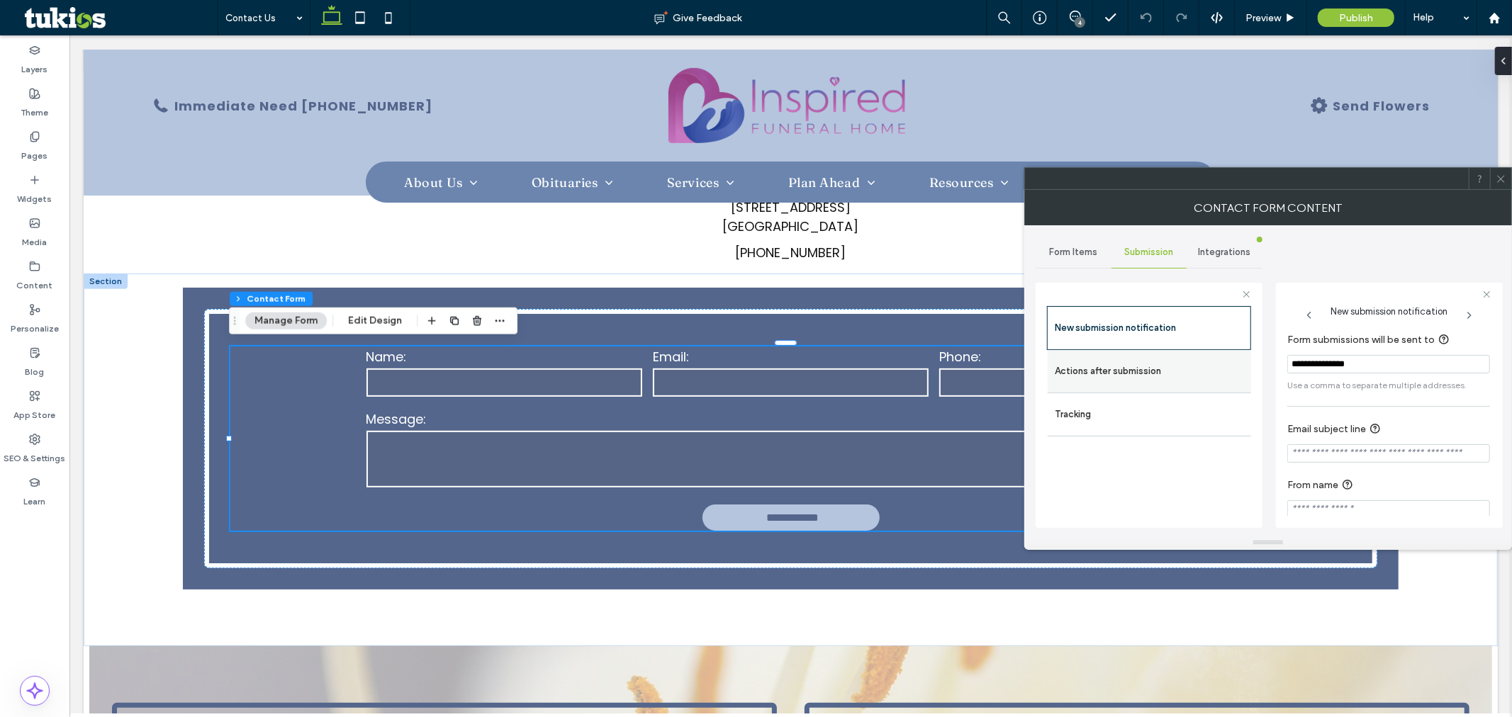
drag, startPoint x: 1139, startPoint y: 379, endPoint x: 1168, endPoint y: 370, distance: 30.5
click at [1141, 379] on label "Actions after submission" at bounding box center [1149, 371] width 189 height 28
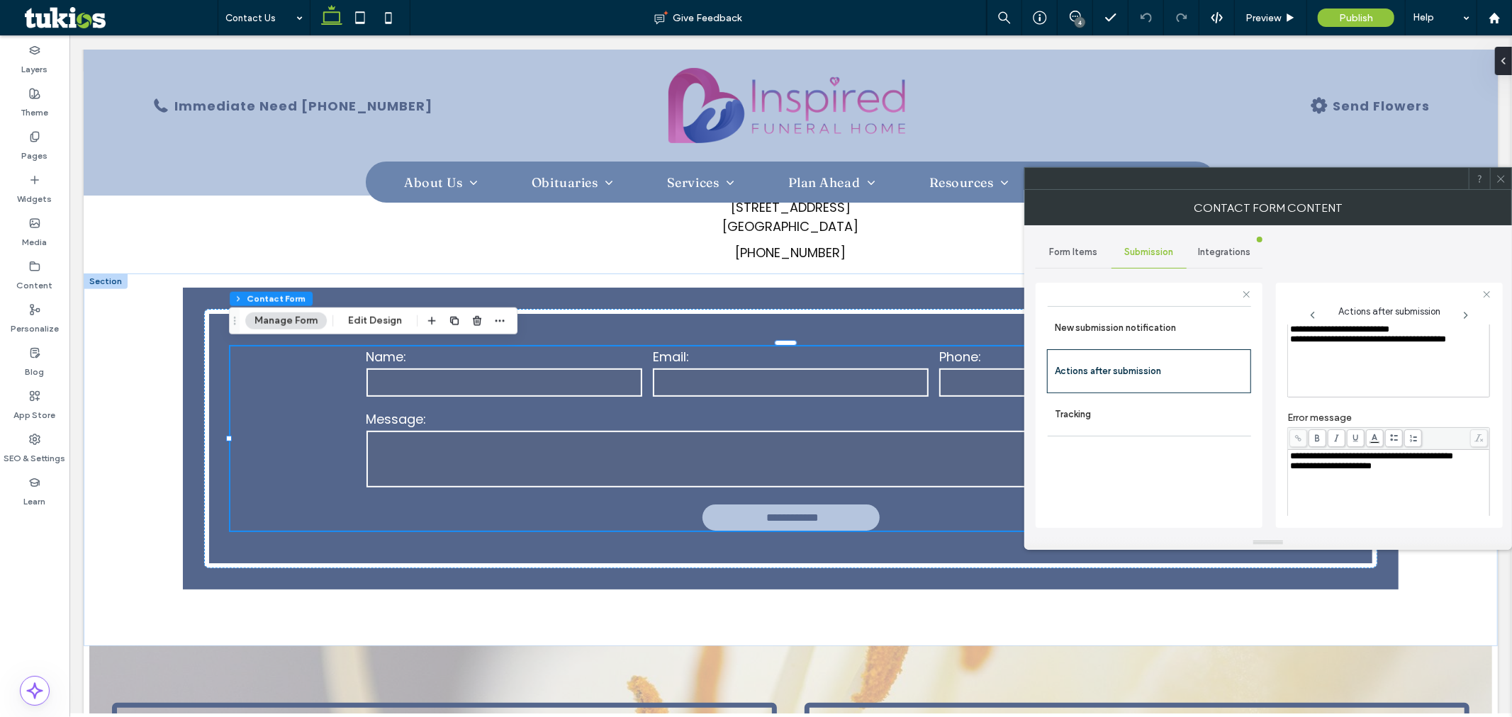
scroll to position [245, 0]
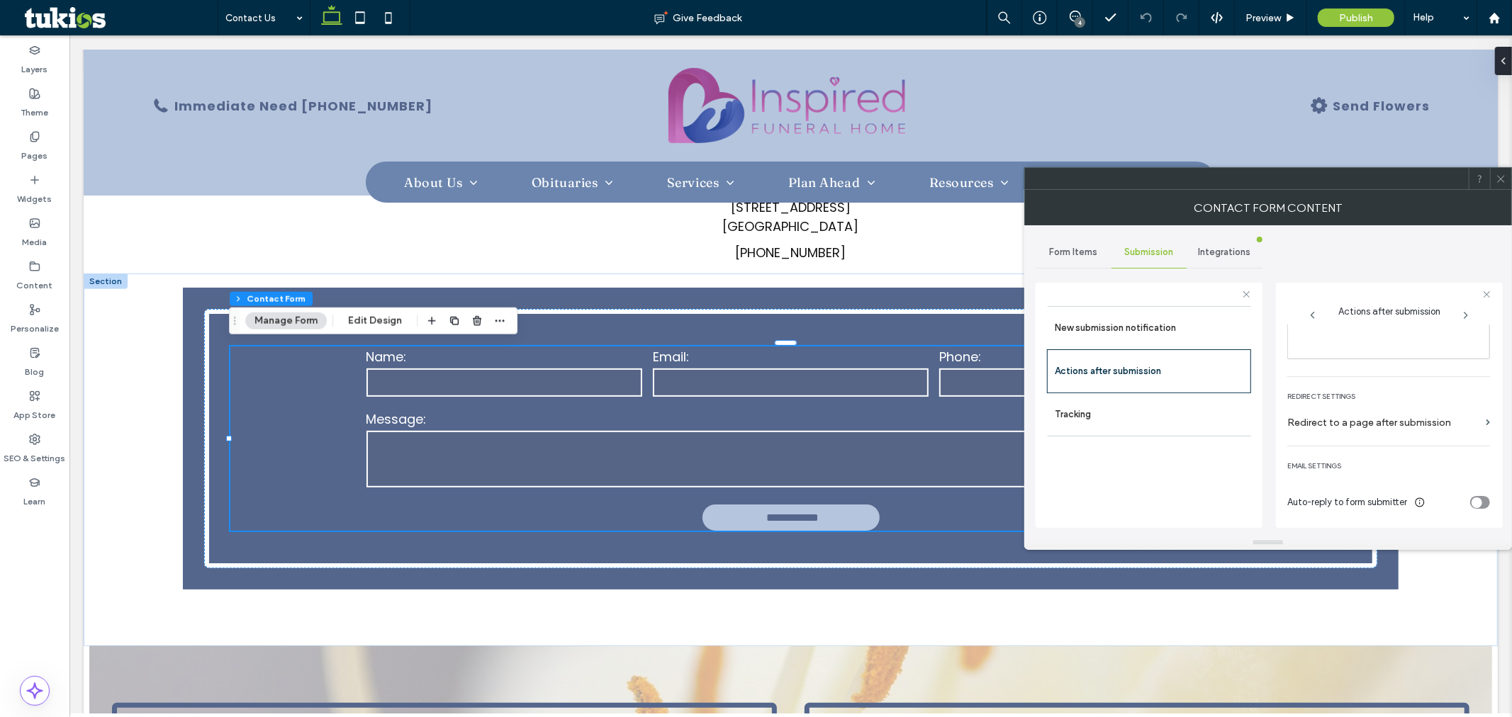
click at [1476, 502] on div "toggle" at bounding box center [1477, 503] width 11 height 11
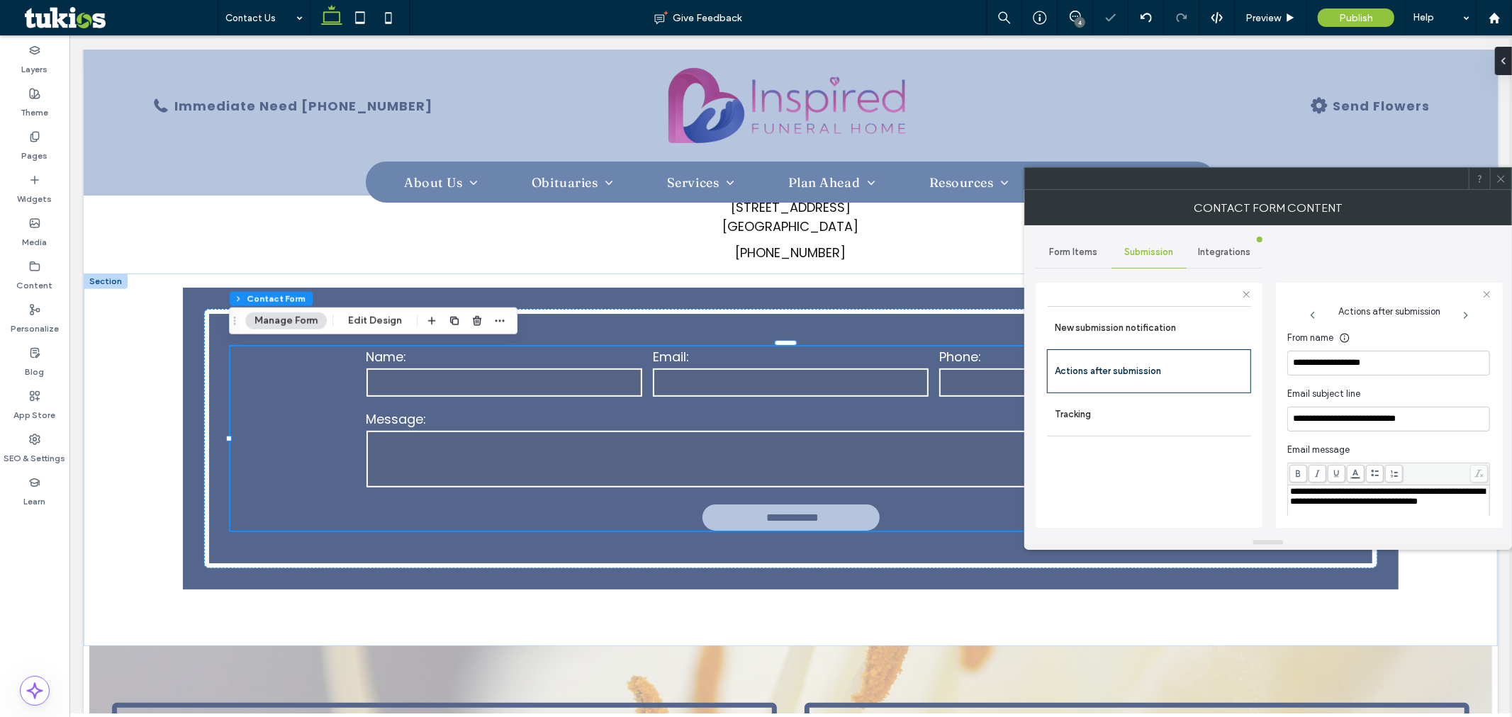
scroll to position [402, 0]
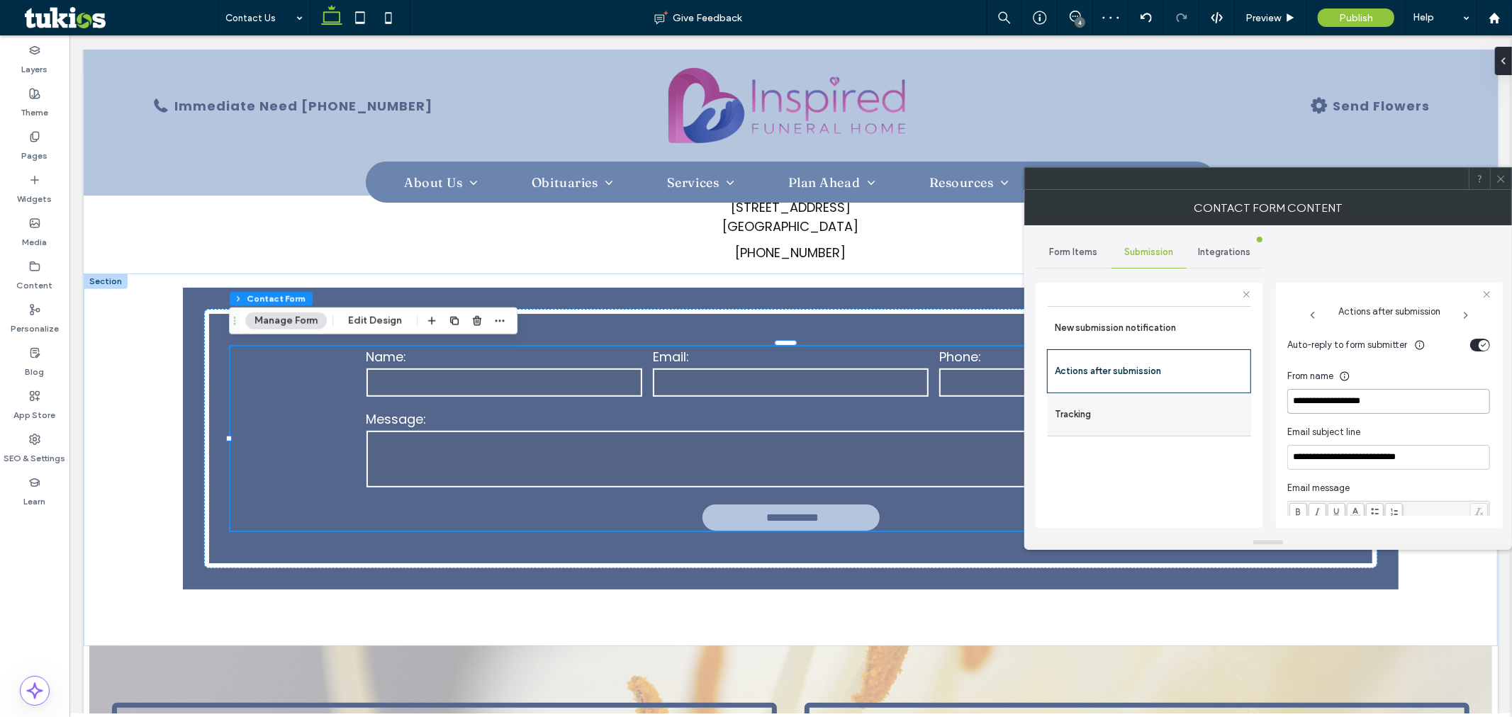
drag, startPoint x: 1324, startPoint y: 399, endPoint x: 1164, endPoint y: 396, distance: 159.6
click at [1164, 396] on div "**********" at bounding box center [1149, 404] width 227 height 264
type input "**********"
click at [1501, 178] on icon at bounding box center [1501, 179] width 11 height 11
